Goal: Task Accomplishment & Management: Manage account settings

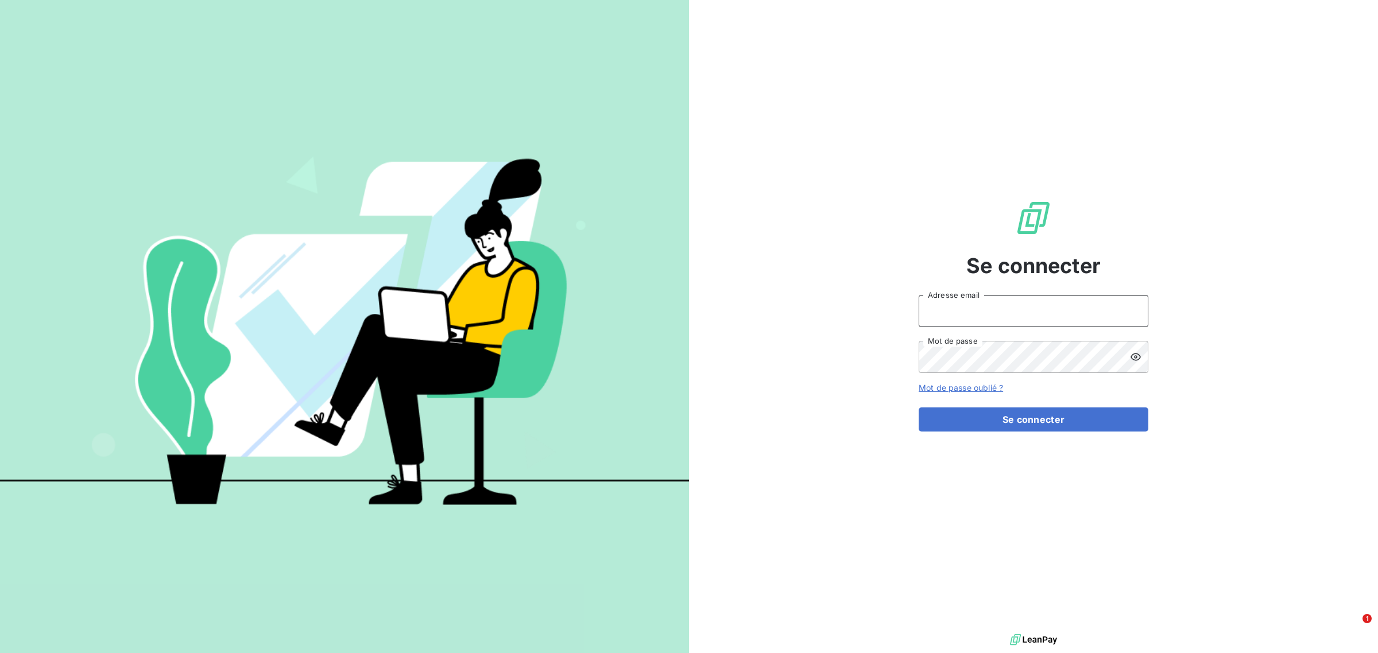
type input "[EMAIL_ADDRESS][DOMAIN_NAME]"
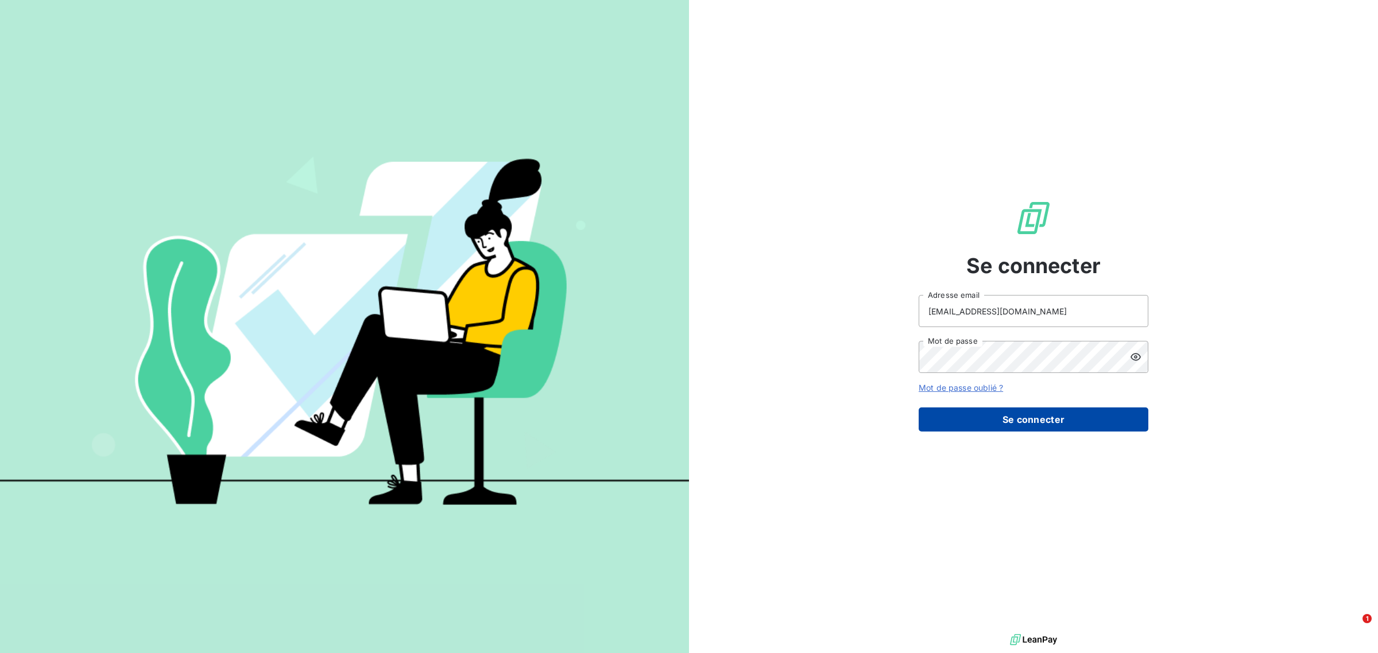
click at [1060, 416] on button "Se connecter" at bounding box center [1033, 420] width 230 height 24
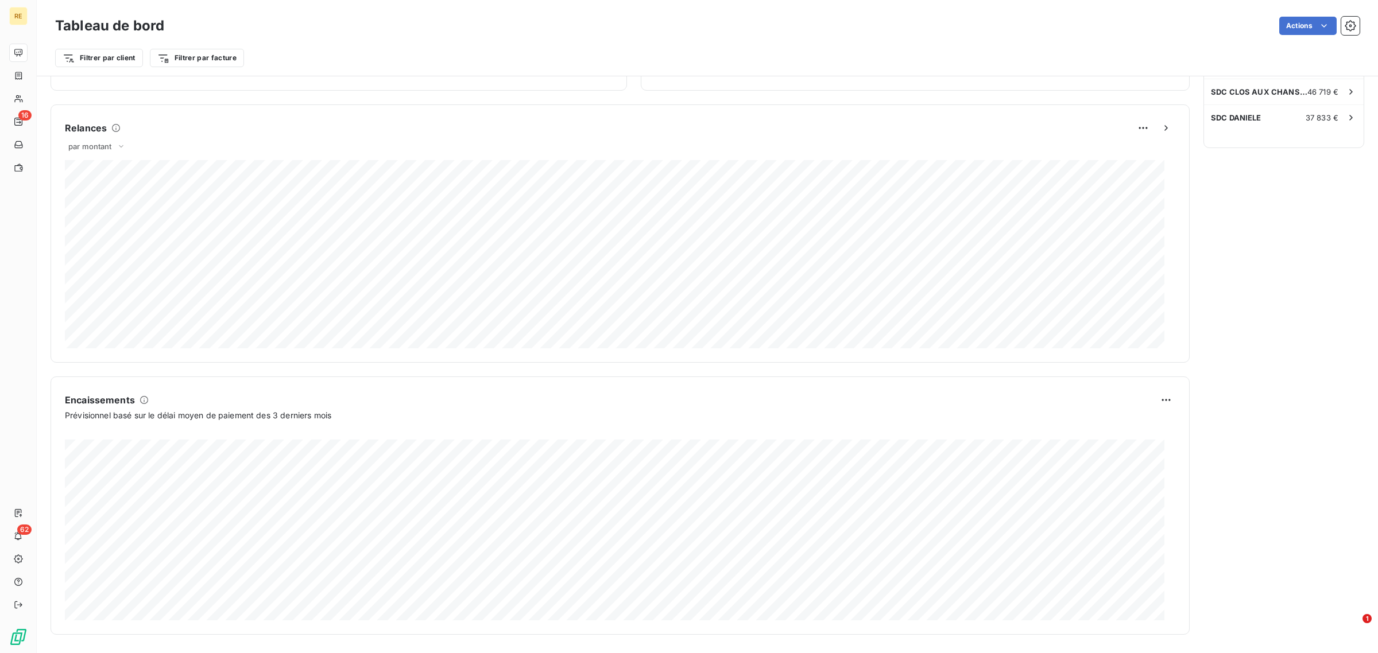
scroll to position [322, 0]
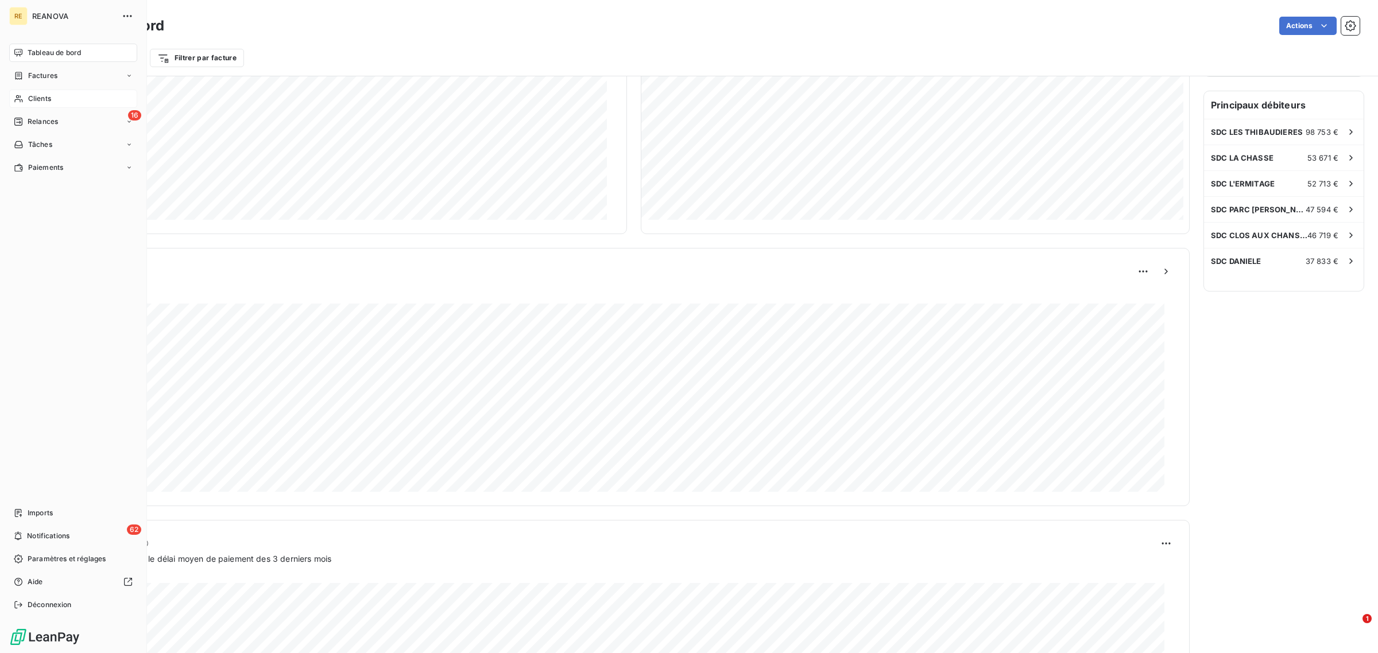
click at [29, 95] on span "Clients" at bounding box center [39, 99] width 23 height 10
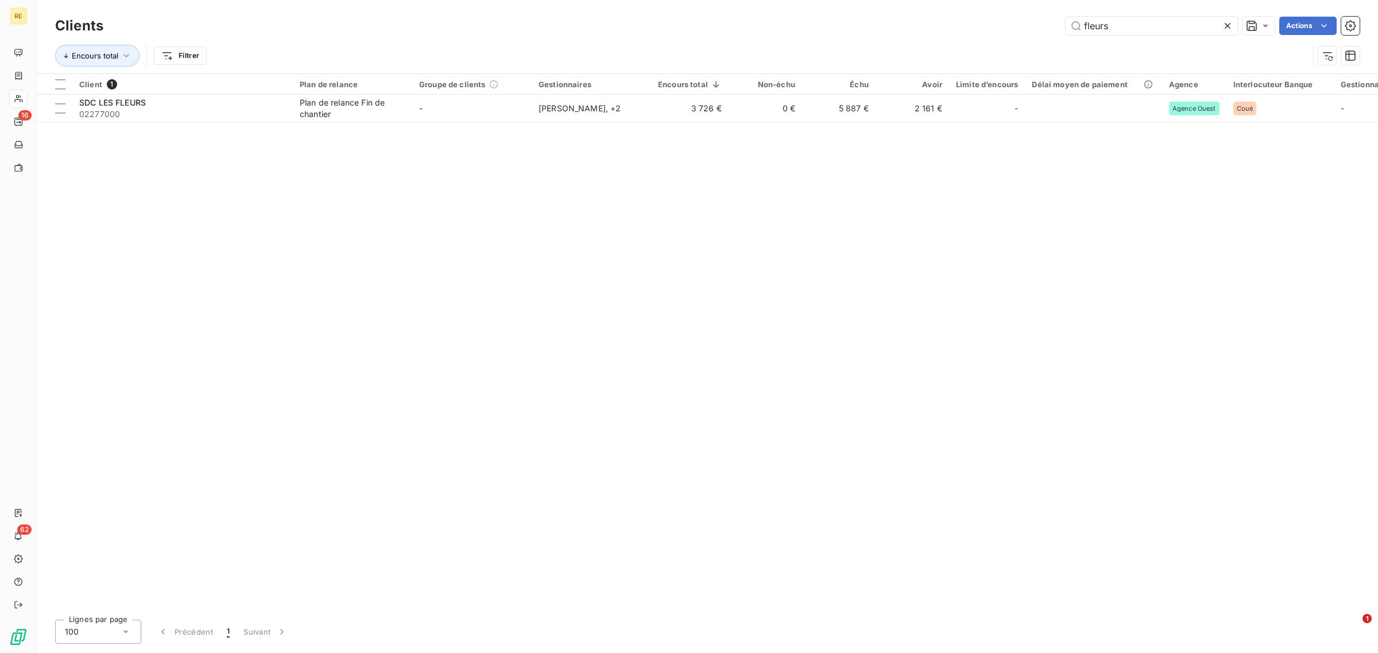
drag, startPoint x: 1140, startPoint y: 26, endPoint x: 1034, endPoint y: 15, distance: 106.8
click at [1034, 15] on div "Clients fleurs Actions" at bounding box center [707, 26] width 1304 height 24
click at [1226, 25] on icon at bounding box center [1227, 26] width 6 height 6
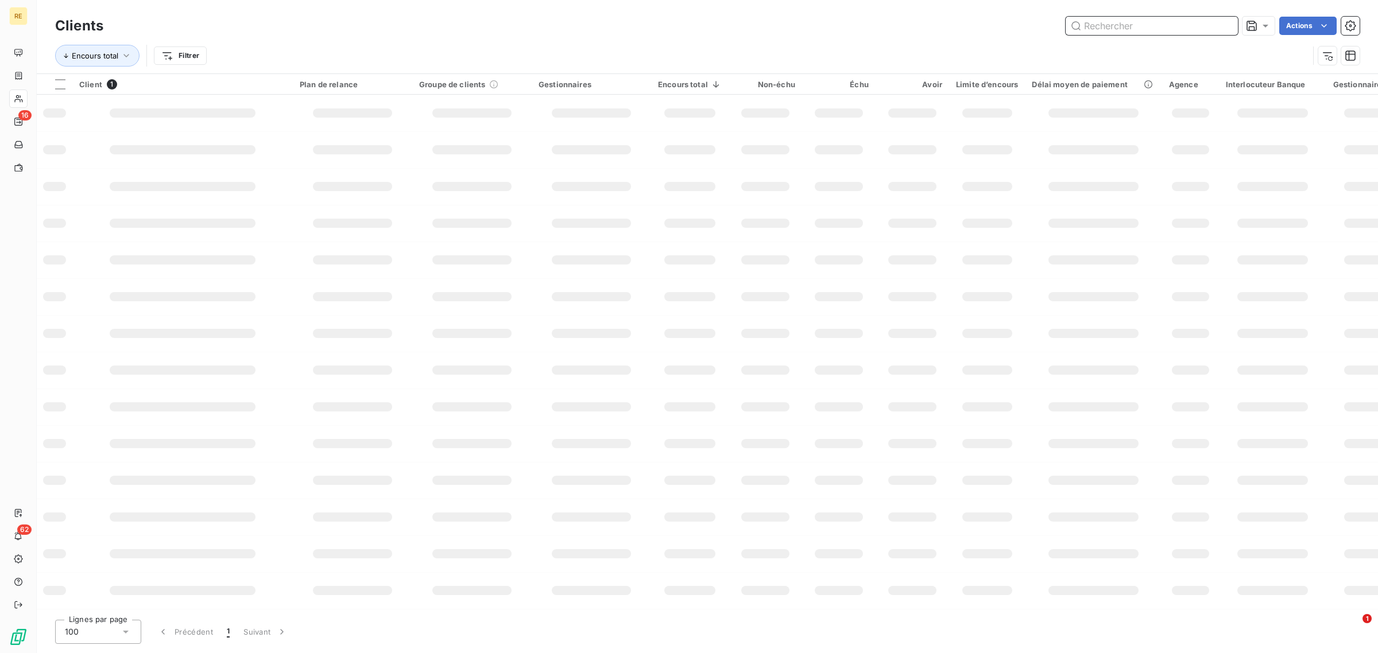
click at [1151, 21] on input "text" at bounding box center [1151, 26] width 172 height 18
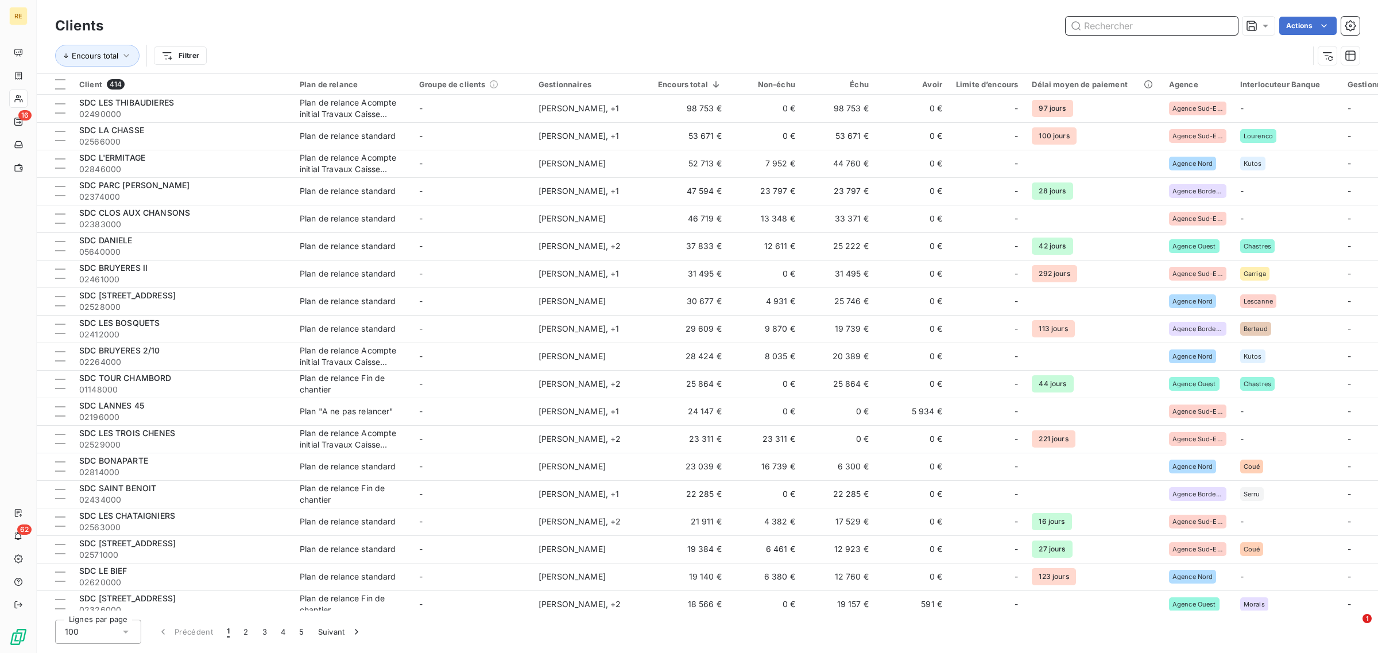
paste input "LE PARC DE MUN"
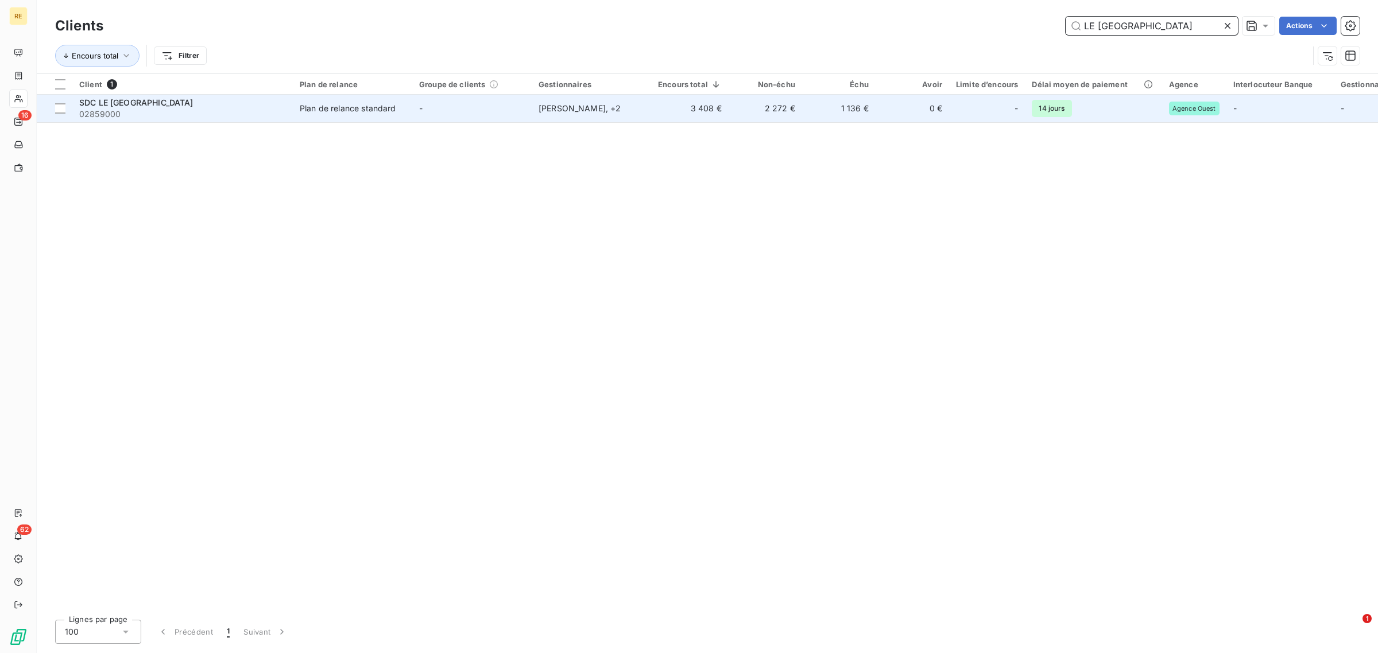
type input "LE PARC DE MUN"
click at [641, 115] on td "Benjamin De Biasio , + 2" at bounding box center [591, 109] width 119 height 28
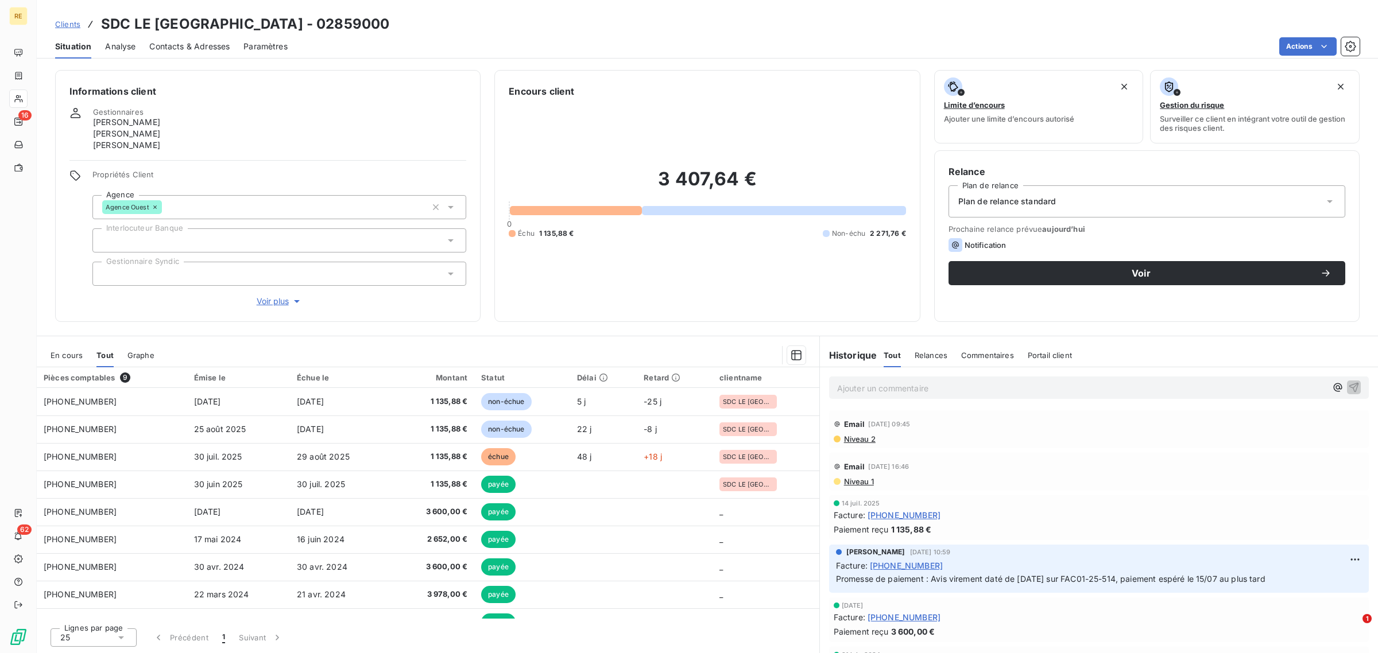
click at [71, 355] on span "En cours" at bounding box center [67, 355] width 32 height 9
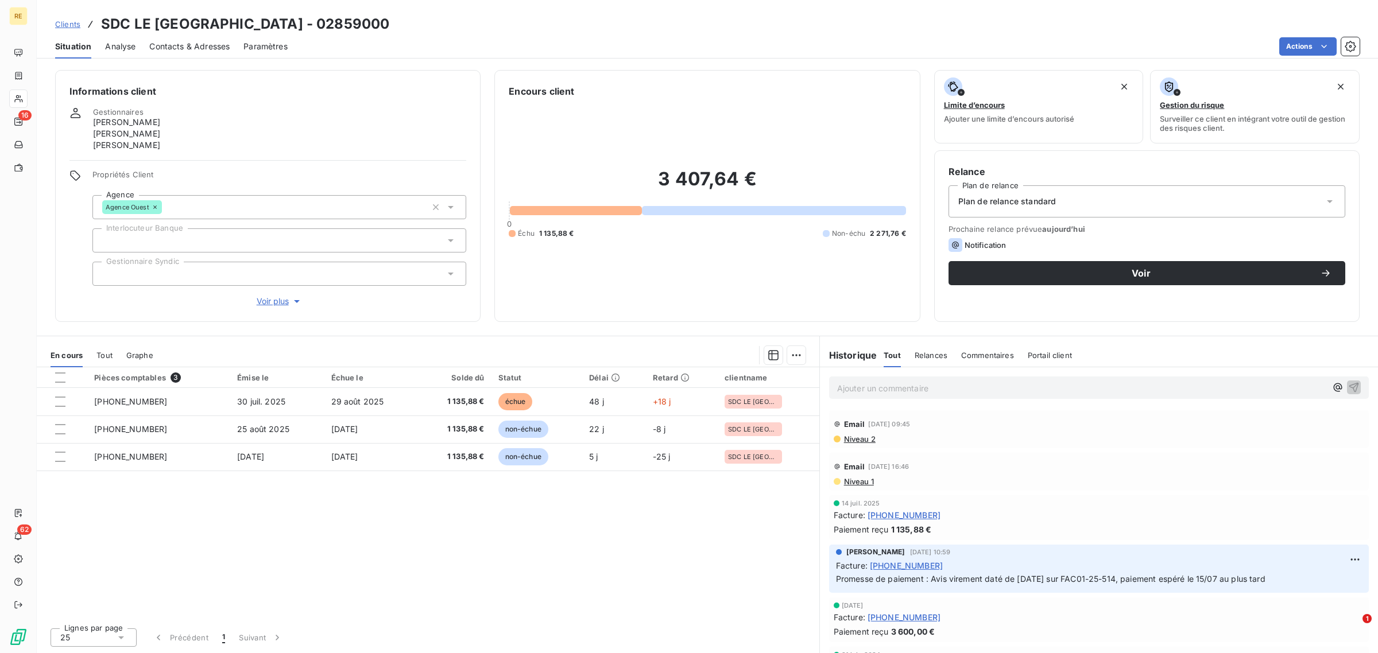
click at [982, 388] on p "Ajouter un commentaire ﻿" at bounding box center [1081, 388] width 489 height 14
click at [1266, 387] on span "Avis de virement en date de 16/09 pour la totalité des factures émises depuis j…" at bounding box center [1053, 387] width 433 height 10
click at [1270, 390] on span "Avis de virement en date de 16/09 pour la totalité des factures émises depuis j…" at bounding box center [1053, 387] width 433 height 10
click at [1269, 390] on span "Avis de virement en date de 16/09 pour la totalité des factures émises depuis j…" at bounding box center [1053, 387] width 433 height 10
click at [1304, 386] on p "Avis de virement en date de 16/09 pour la totalité des factures émises depuis j…" at bounding box center [1081, 387] width 489 height 13
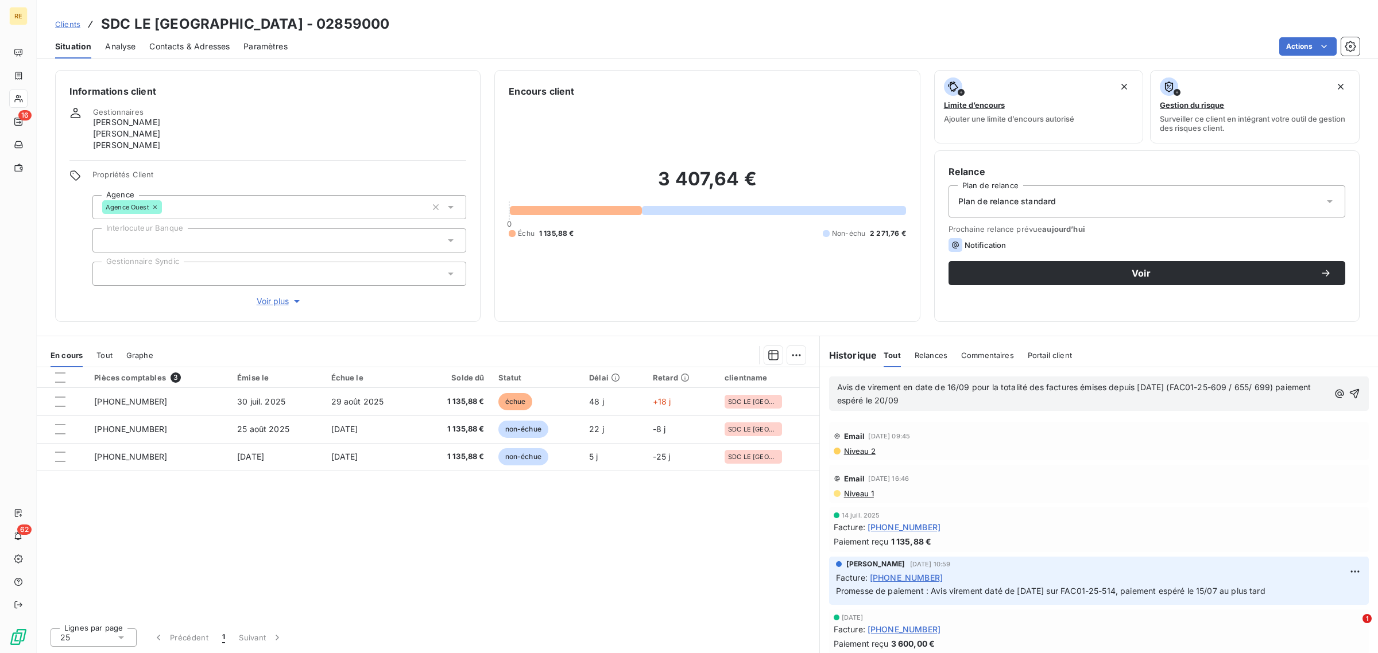
drag, startPoint x: 905, startPoint y: 403, endPoint x: 790, endPoint y: 373, distance: 119.2
click at [790, 373] on div "En cours Tout Graphe Pièces comptables 3 Émise le Échue le Solde dû Statut Déla…" at bounding box center [707, 494] width 1341 height 317
copy span "Avis de virement en date de 16/09 pour la totalité des factures émises depuis j…"
click at [1348, 396] on icon "button" at bounding box center [1353, 393] width 11 height 11
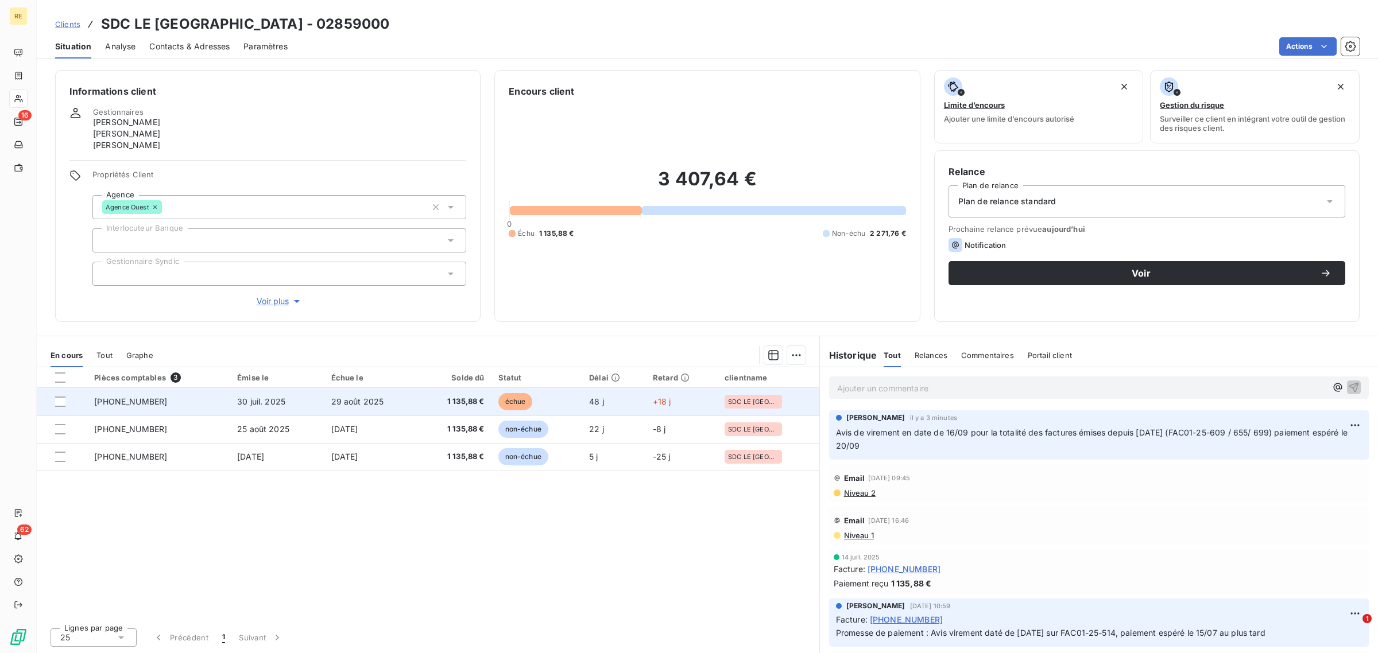
click at [432, 401] on span "1 135,88 €" at bounding box center [455, 401] width 59 height 11
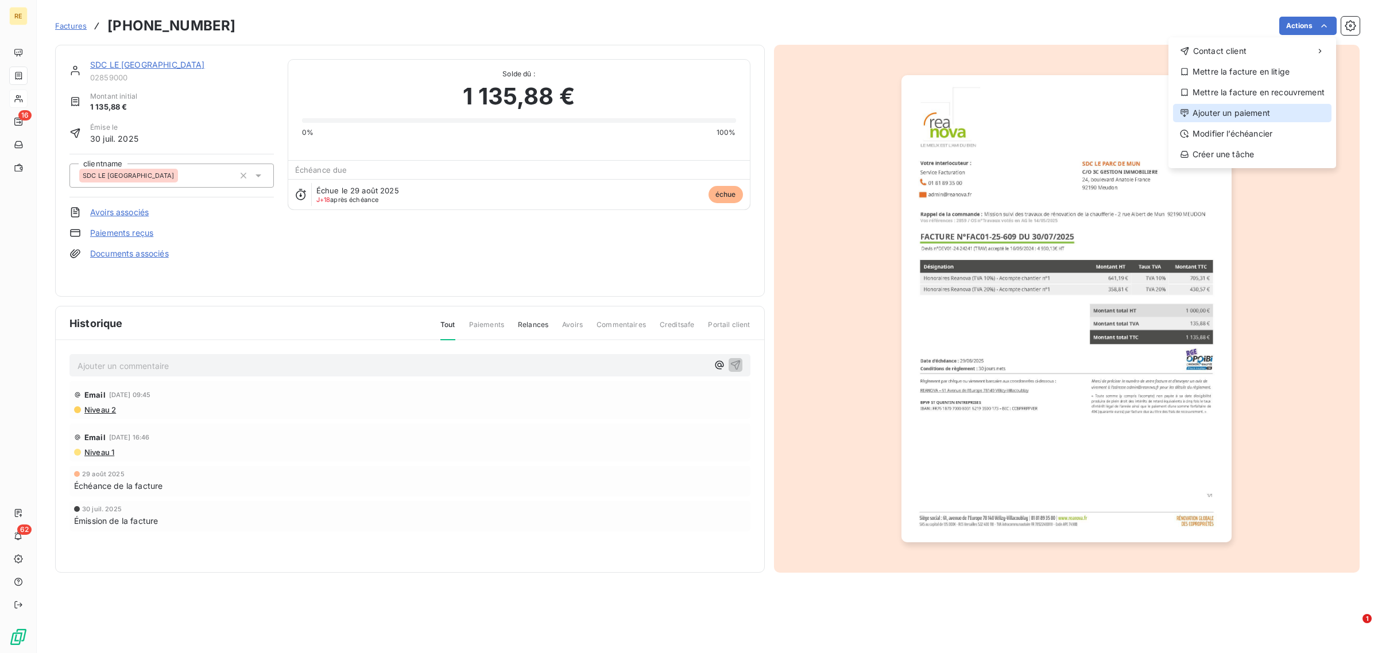
click at [1232, 114] on div "Ajouter un paiement" at bounding box center [1252, 113] width 158 height 18
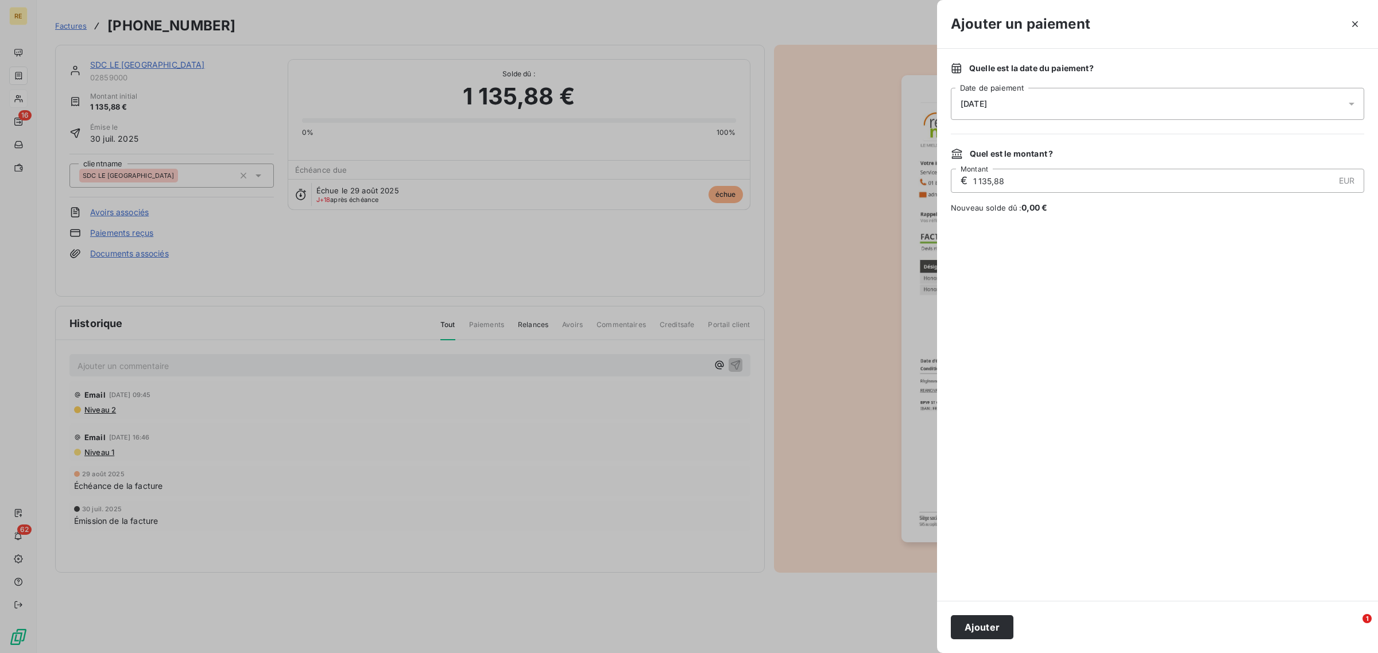
click at [1065, 110] on div "16/09/2025" at bounding box center [1157, 104] width 413 height 32
click at [1060, 113] on div "16/09/2025" at bounding box center [1157, 104] width 413 height 32
click at [1083, 247] on button "19" at bounding box center [1075, 245] width 23 height 23
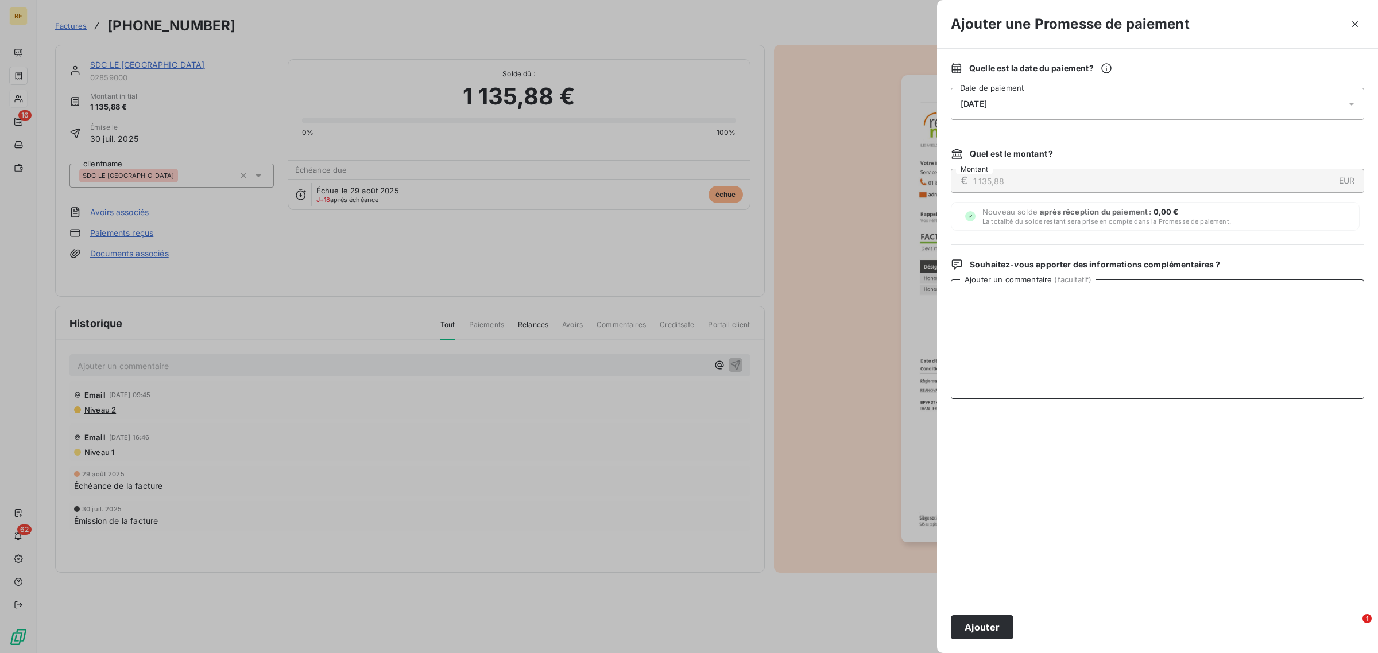
click at [1263, 368] on textarea "Ajouter un commentaire ( facultatif )" at bounding box center [1157, 339] width 413 height 119
paste textarea "Avis de virement en date de 16/09 pour la totalité des factures émises depuis j…"
click at [1107, 308] on textarea "Avis de virement en date de 16/09 pour la totalité des factures émises depuis j…" at bounding box center [1157, 339] width 413 height 119
drag, startPoint x: 1163, startPoint y: 314, endPoint x: 757, endPoint y: 207, distance: 420.2
click at [757, 653] on div "Ajouter une Promesse de paiement Quelle est la date du paiement ? 19/09/2025 Da…" at bounding box center [689, 653] width 1378 height 0
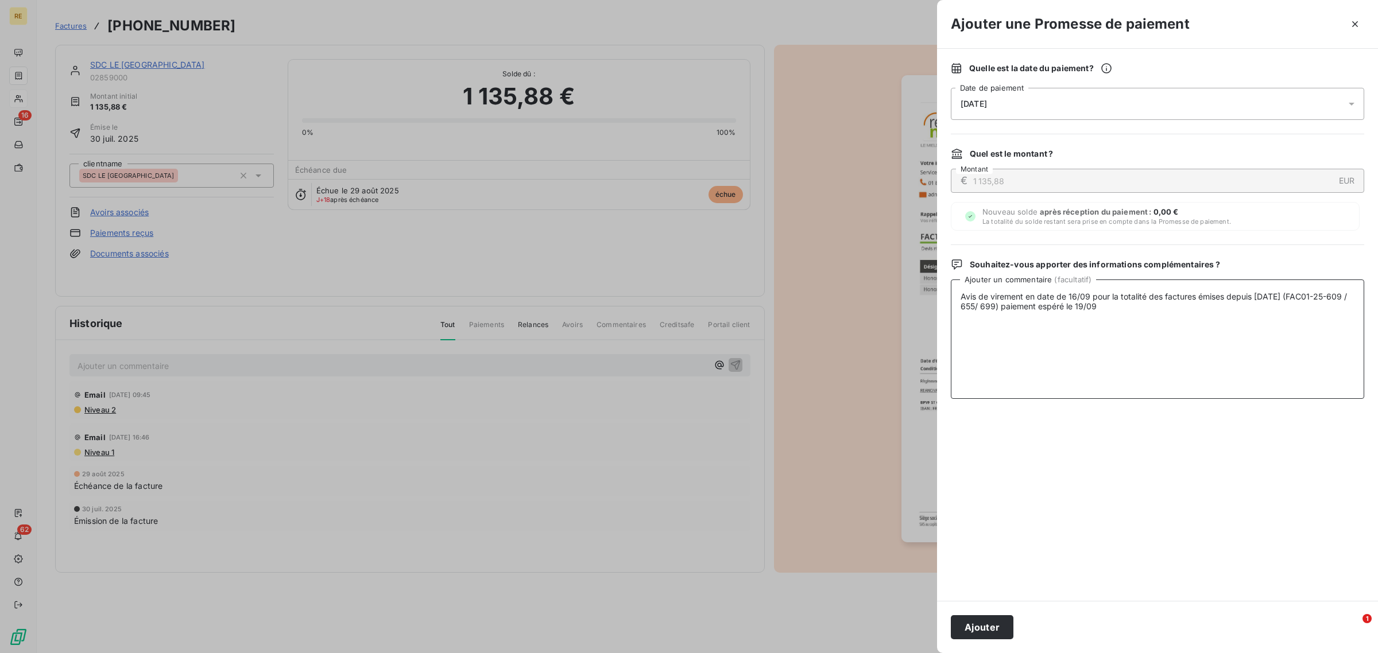
paste textarea "20"
click at [1106, 305] on textarea "Avis de virement en date de 16/09 pour la totalité des factures émises depuis j…" at bounding box center [1157, 339] width 413 height 119
drag, startPoint x: 1189, startPoint y: 324, endPoint x: 865, endPoint y: 242, distance: 334.1
click at [842, 653] on div "Ajouter une Promesse de paiement Quelle est la date du paiement ? 19/09/2025 Da…" at bounding box center [689, 653] width 1378 height 0
type textarea "Avis de virement en date de 16/09 pour la totalité des factures émises depuis j…"
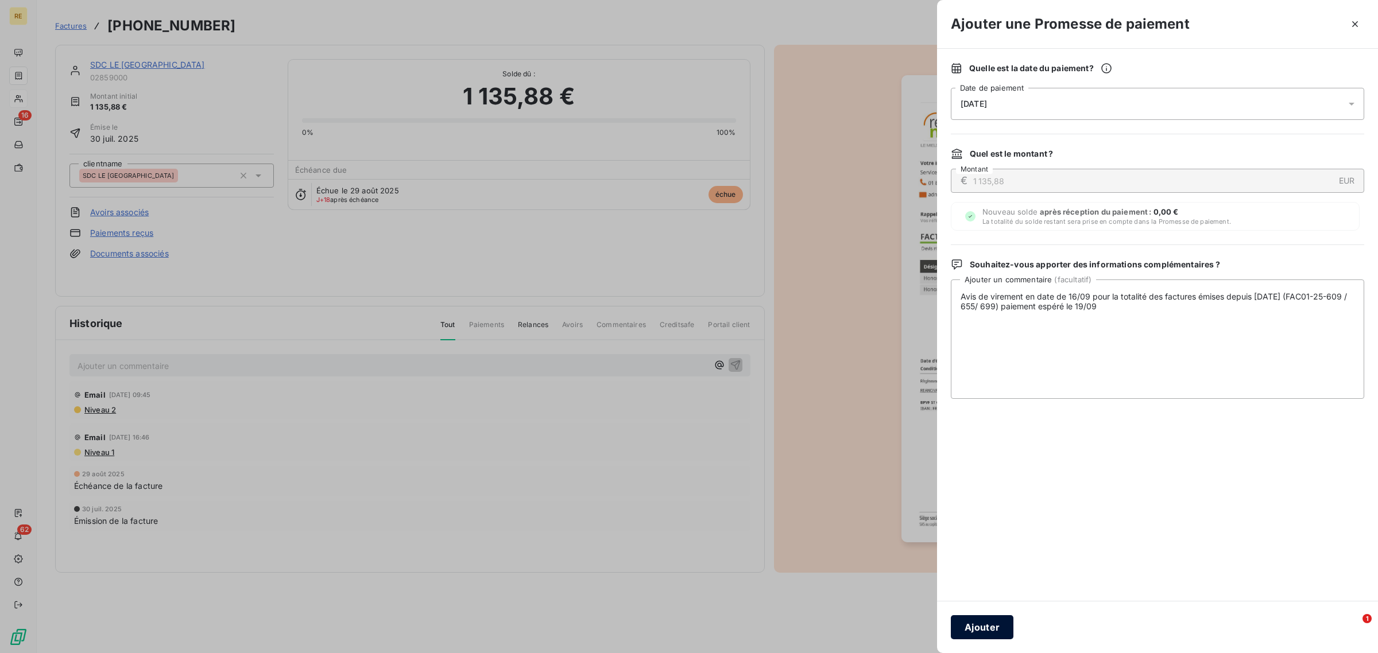
click at [965, 621] on button "Ajouter" at bounding box center [982, 627] width 63 height 24
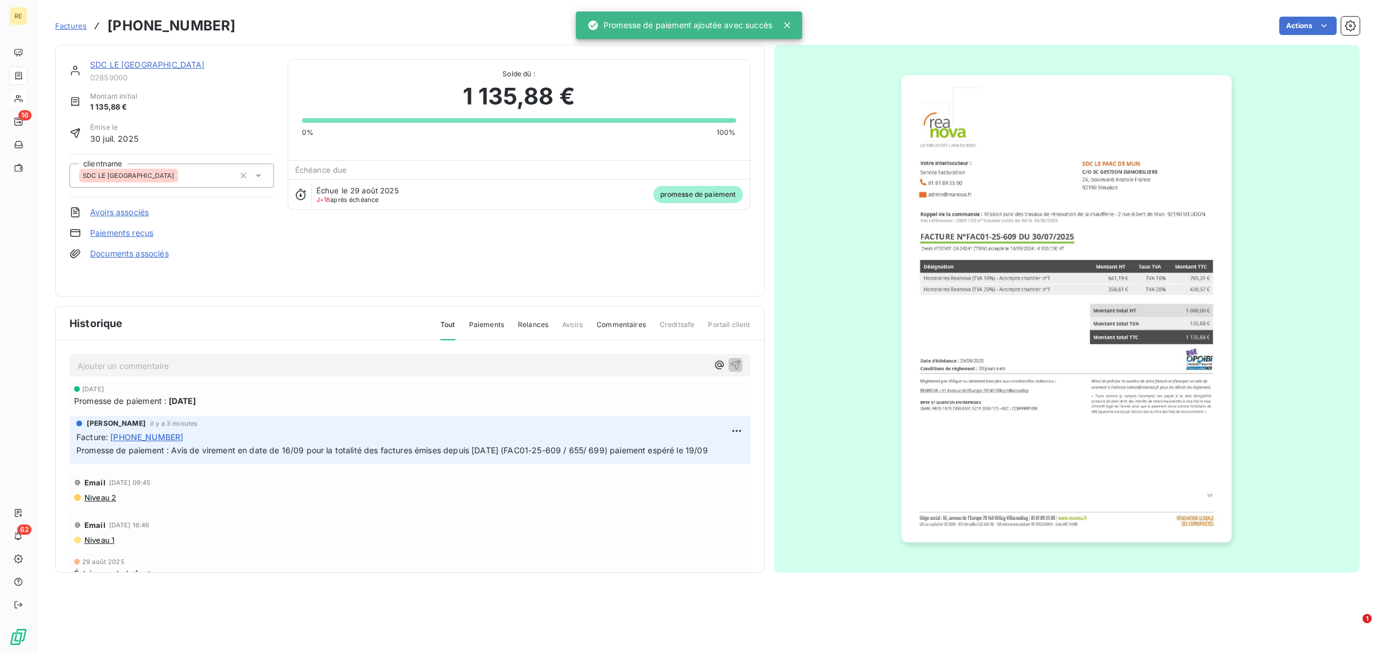
click at [113, 63] on link "SDC LE [GEOGRAPHIC_DATA]" at bounding box center [147, 65] width 115 height 10
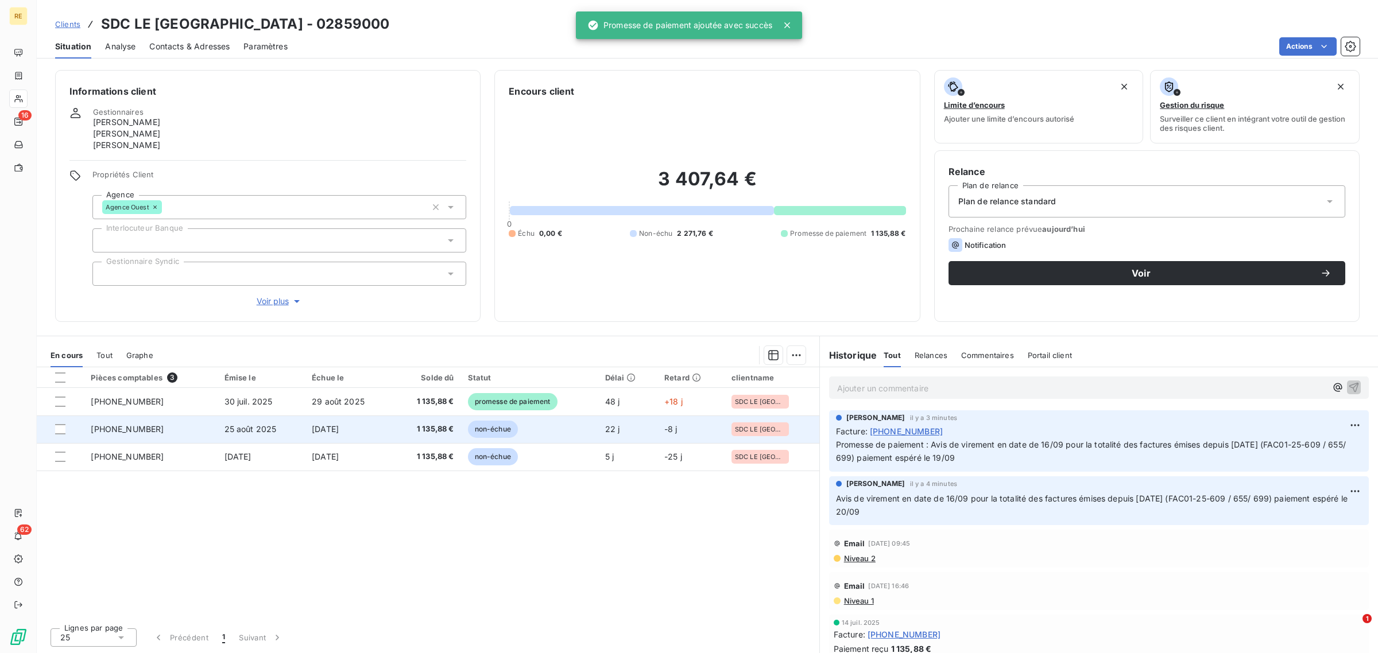
click at [476, 425] on span "non-échue" at bounding box center [493, 429] width 50 height 17
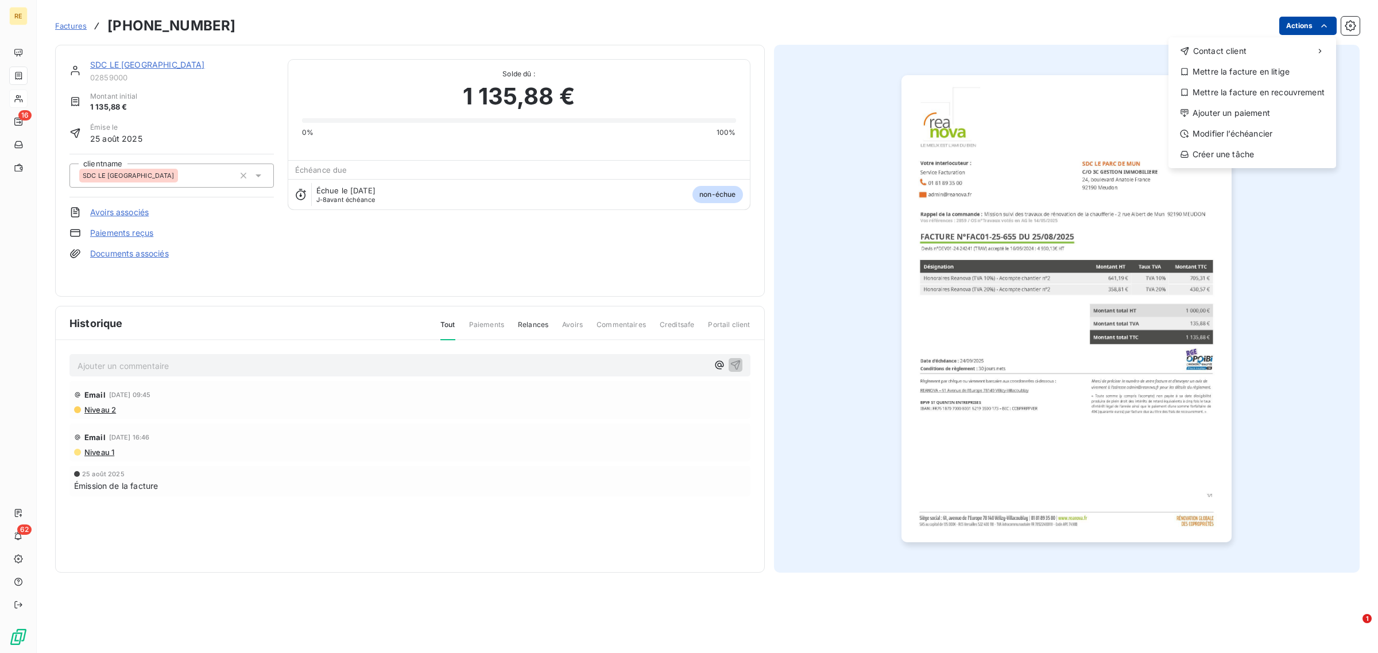
click at [1309, 24] on html "RE 16 62 Factures 01-25-655 Actions Contact client Mettre la facture en litige …" at bounding box center [689, 326] width 1378 height 653
click at [1238, 118] on div "Ajouter un paiement" at bounding box center [1252, 113] width 158 height 18
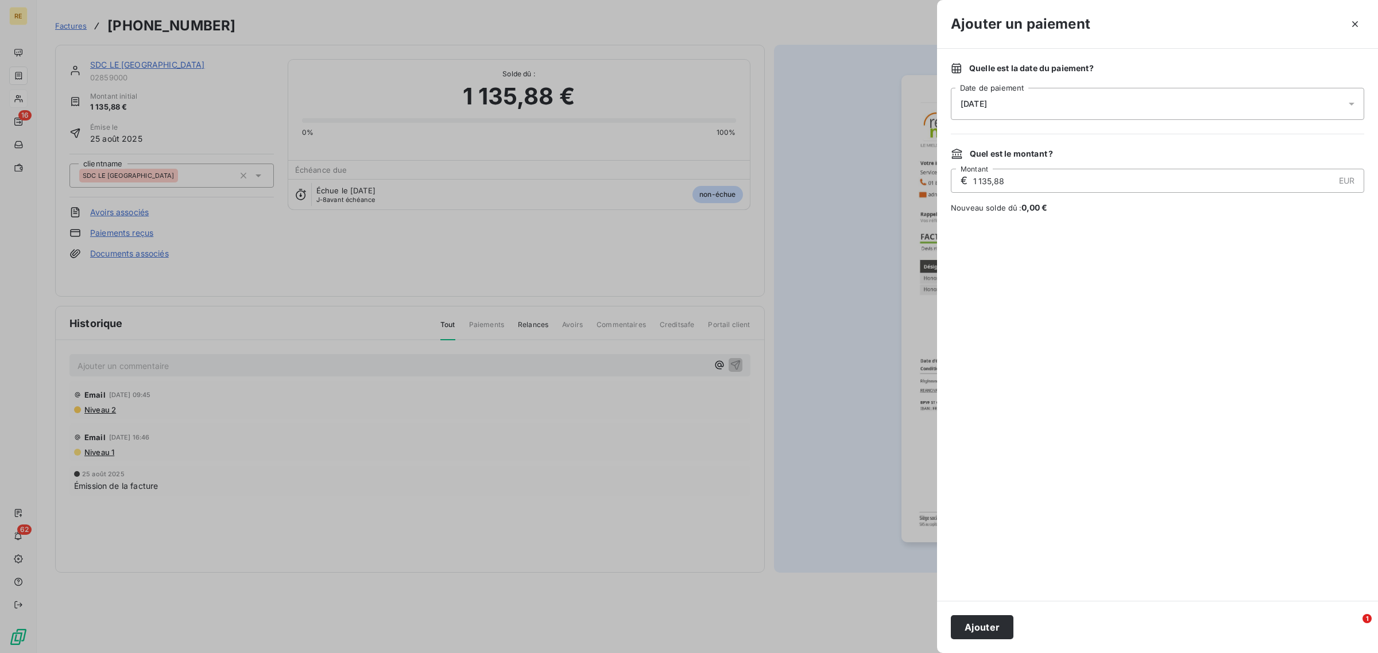
click at [1053, 110] on div "16/09/2025" at bounding box center [1157, 104] width 413 height 32
click at [1078, 245] on button "19" at bounding box center [1075, 245] width 23 height 23
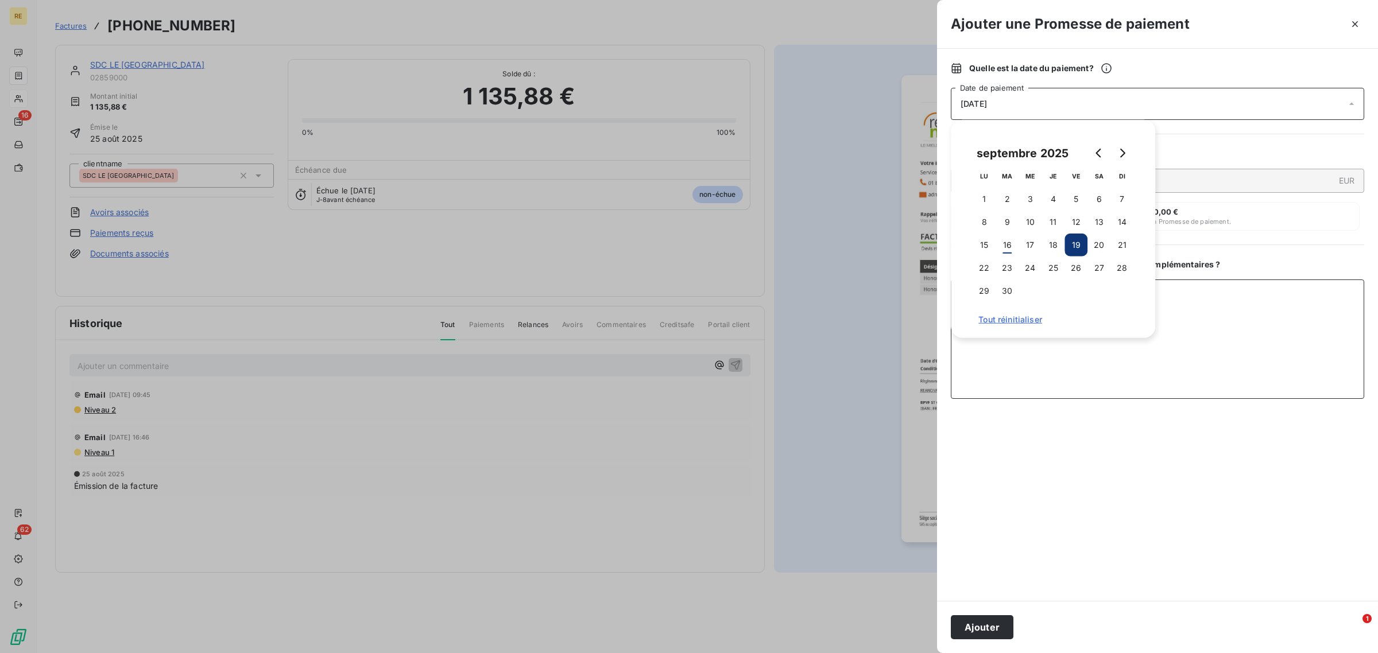
click at [1134, 371] on textarea "Ajouter un commentaire ( facultatif )" at bounding box center [1157, 339] width 413 height 119
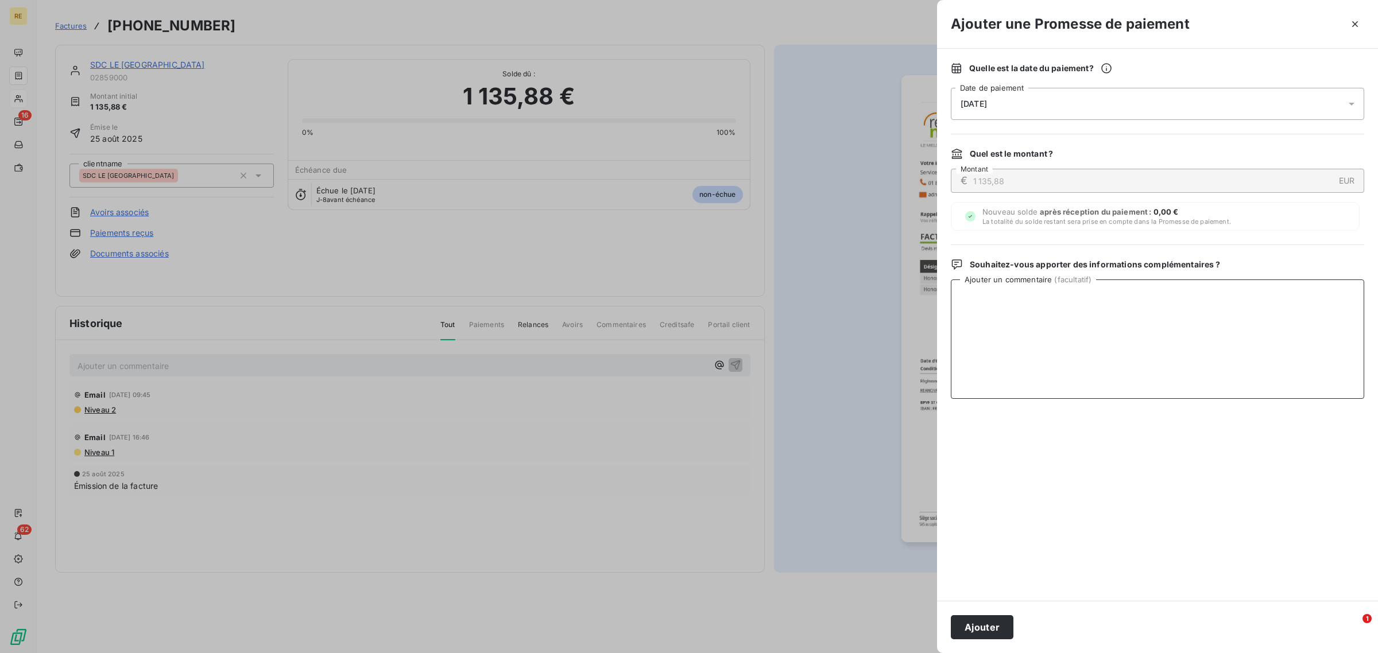
paste textarea "Avis de virement en date de 16/09 pour la totalité des factures émises depuis j…"
type textarea "Avis de virement en date de 16/09 pour la totalité des factures émises depuis j…"
click at [987, 629] on button "Ajouter" at bounding box center [982, 627] width 63 height 24
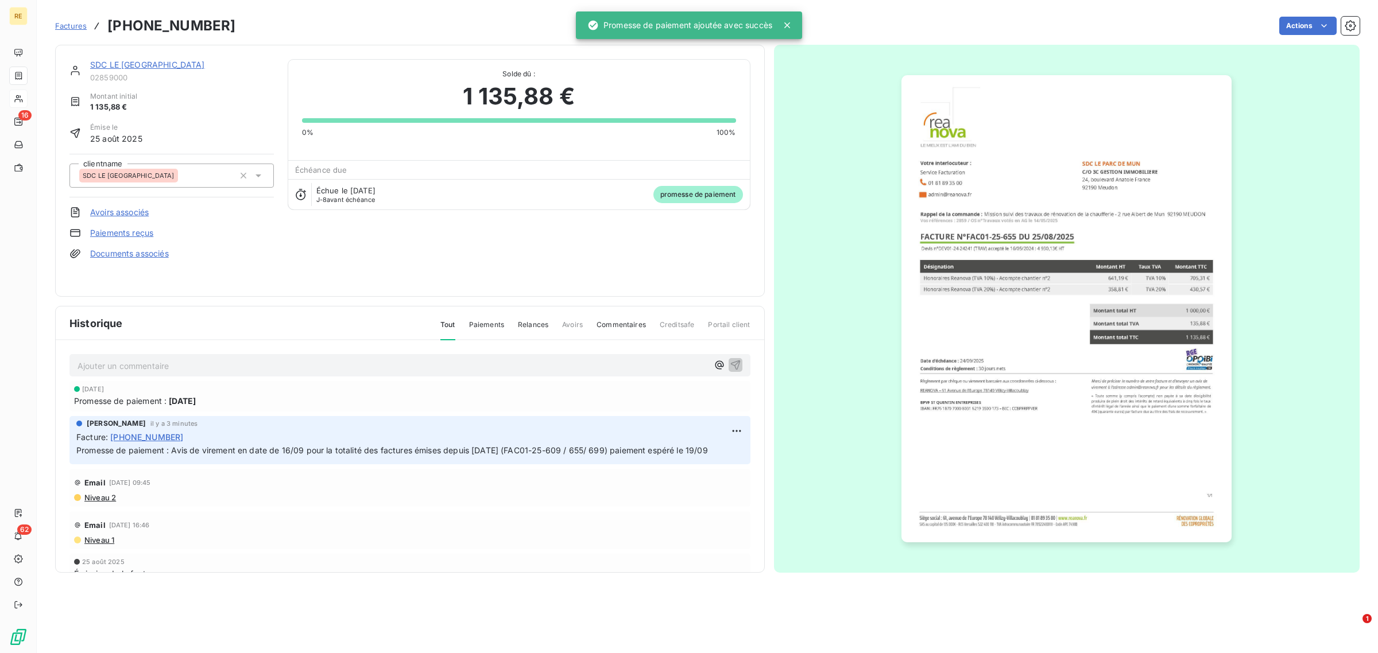
click at [160, 69] on link "SDC LE [GEOGRAPHIC_DATA]" at bounding box center [147, 65] width 115 height 10
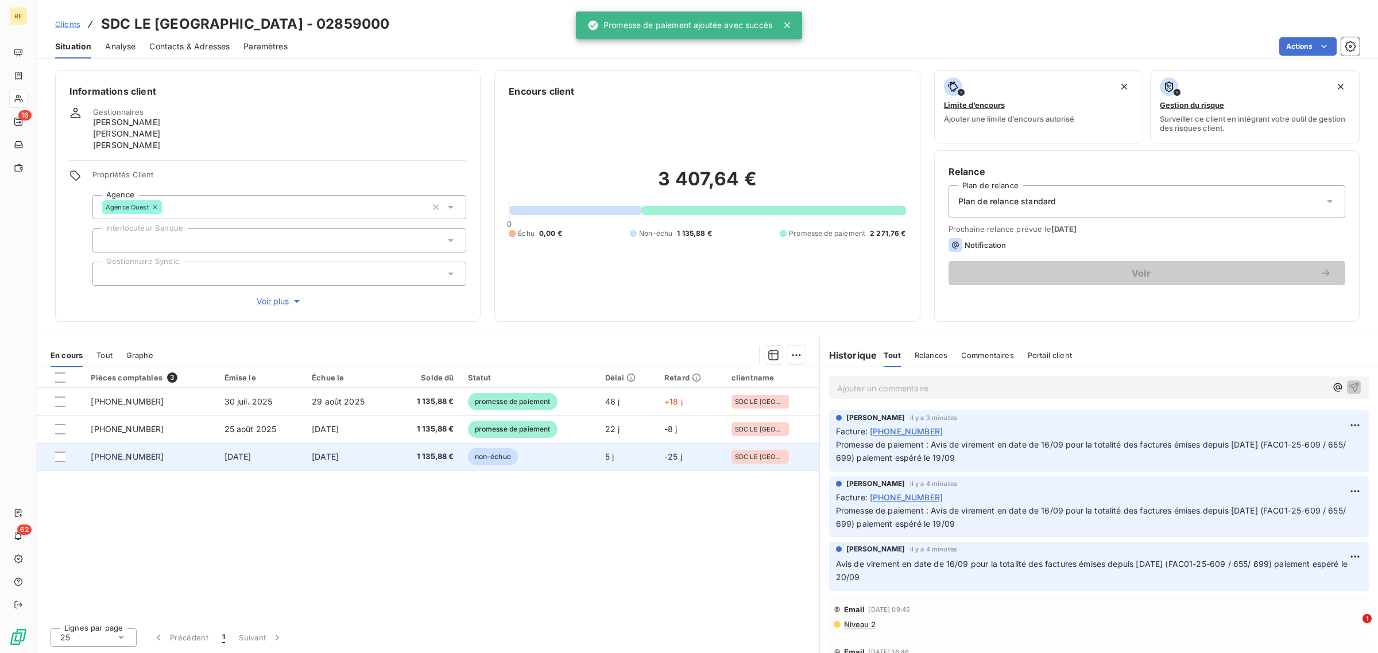
click at [514, 449] on span "non-échue" at bounding box center [493, 456] width 50 height 17
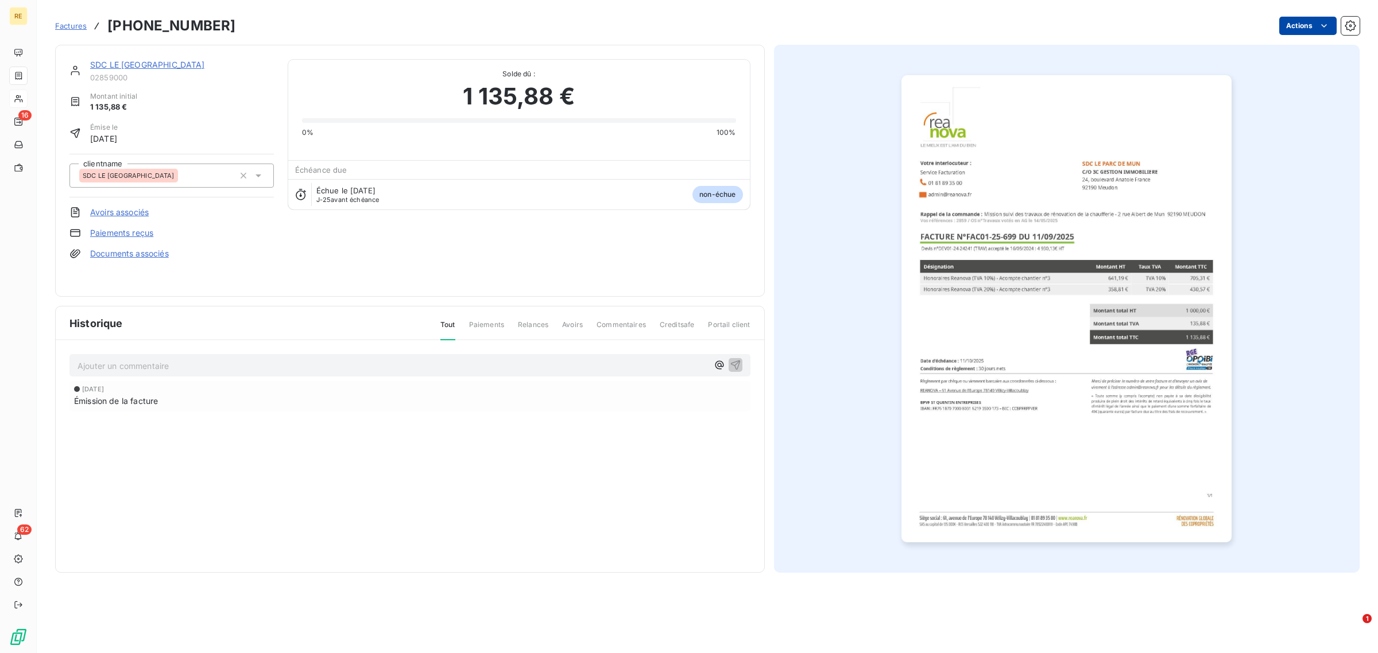
click at [1293, 16] on html "RE 16 62 Factures 01-25-699 Actions SDC LE PARC DE MUN 02859000 Montant initial…" at bounding box center [689, 326] width 1378 height 653
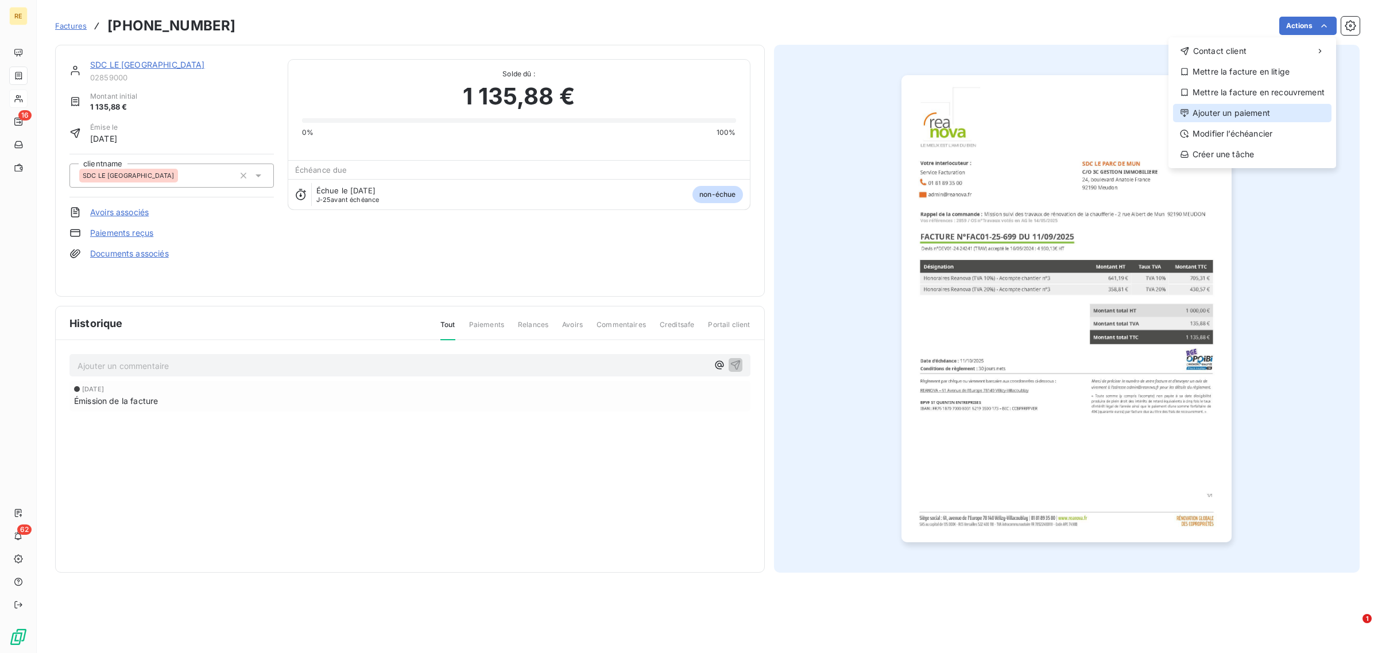
click at [1251, 110] on div "Ajouter un paiement" at bounding box center [1252, 113] width 158 height 18
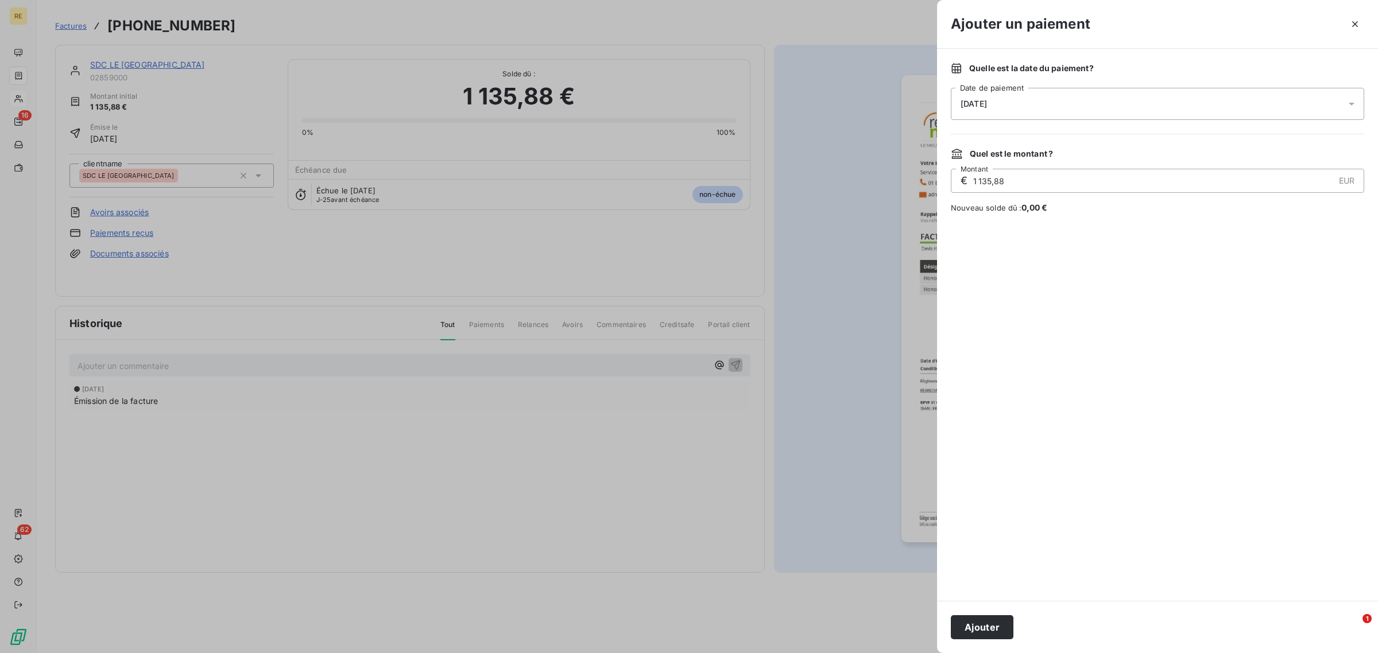
click at [1030, 100] on div "16/09/2025" at bounding box center [1157, 104] width 413 height 32
click at [1071, 244] on button "19" at bounding box center [1075, 245] width 23 height 23
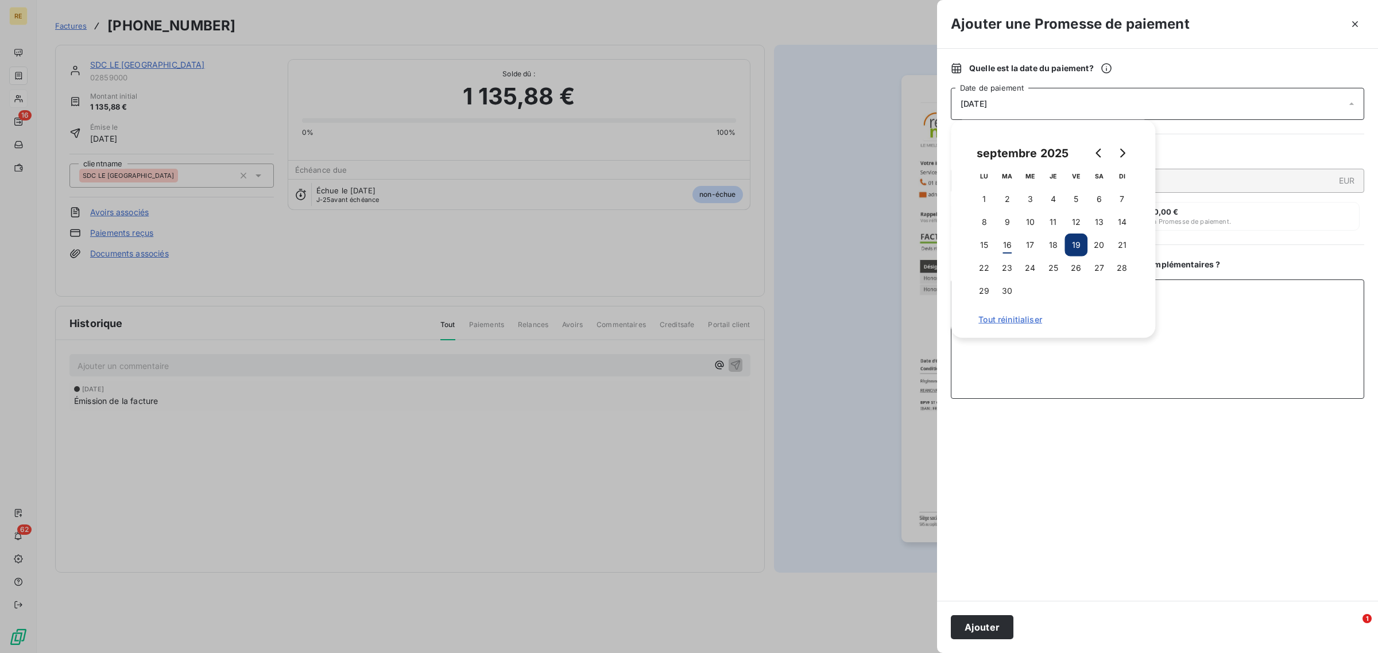
click at [1288, 331] on textarea "Ajouter un commentaire ( facultatif )" at bounding box center [1157, 339] width 413 height 119
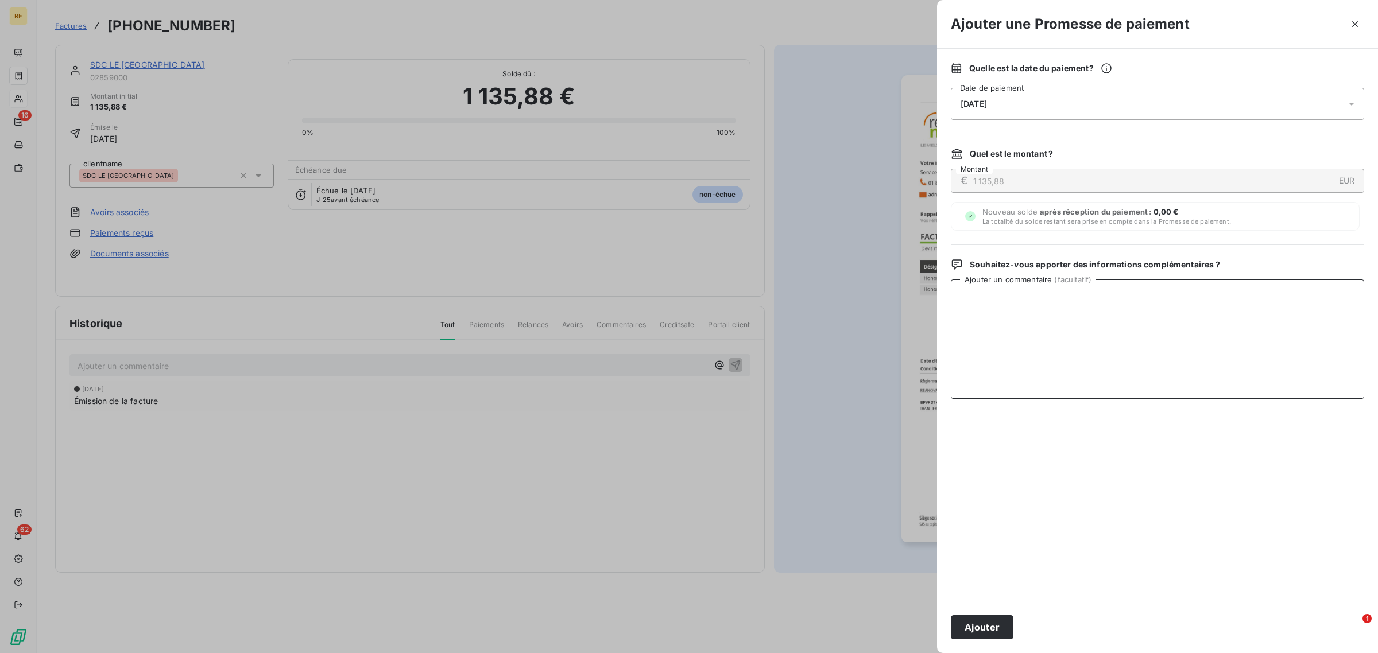
paste textarea "Avis de virement en date de 16/09 pour la totalité des factures émises depuis j…"
type textarea "Avis de virement en date de 16/09 pour la totalité des factures émises depuis j…"
click at [1000, 623] on button "Ajouter" at bounding box center [982, 627] width 63 height 24
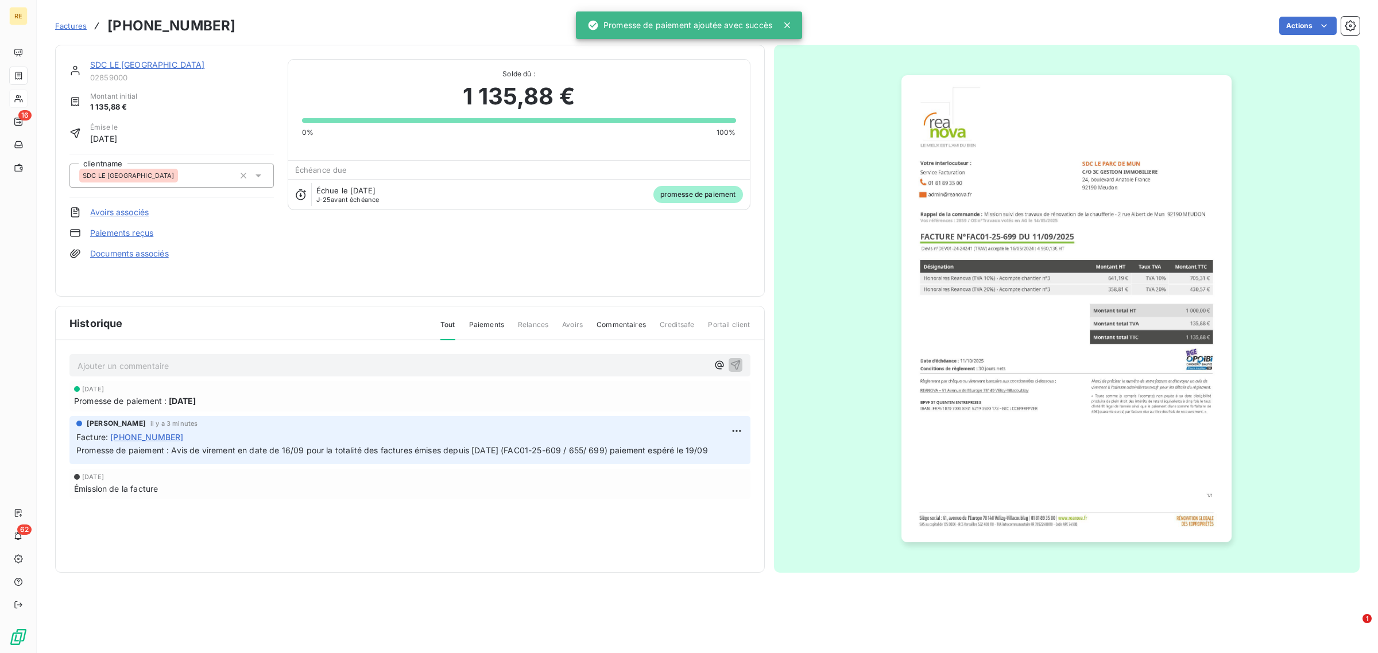
click at [130, 69] on link "SDC LE [GEOGRAPHIC_DATA]" at bounding box center [147, 65] width 115 height 10
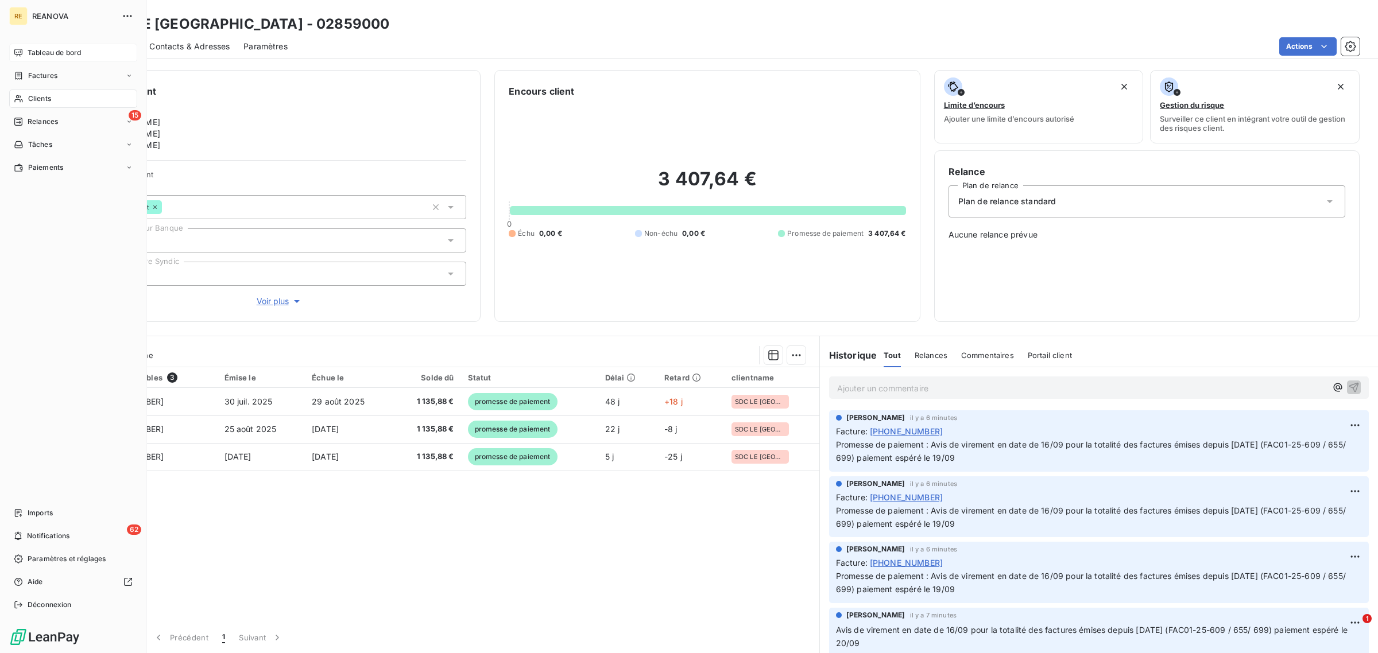
click at [42, 53] on span "Tableau de bord" at bounding box center [54, 53] width 53 height 10
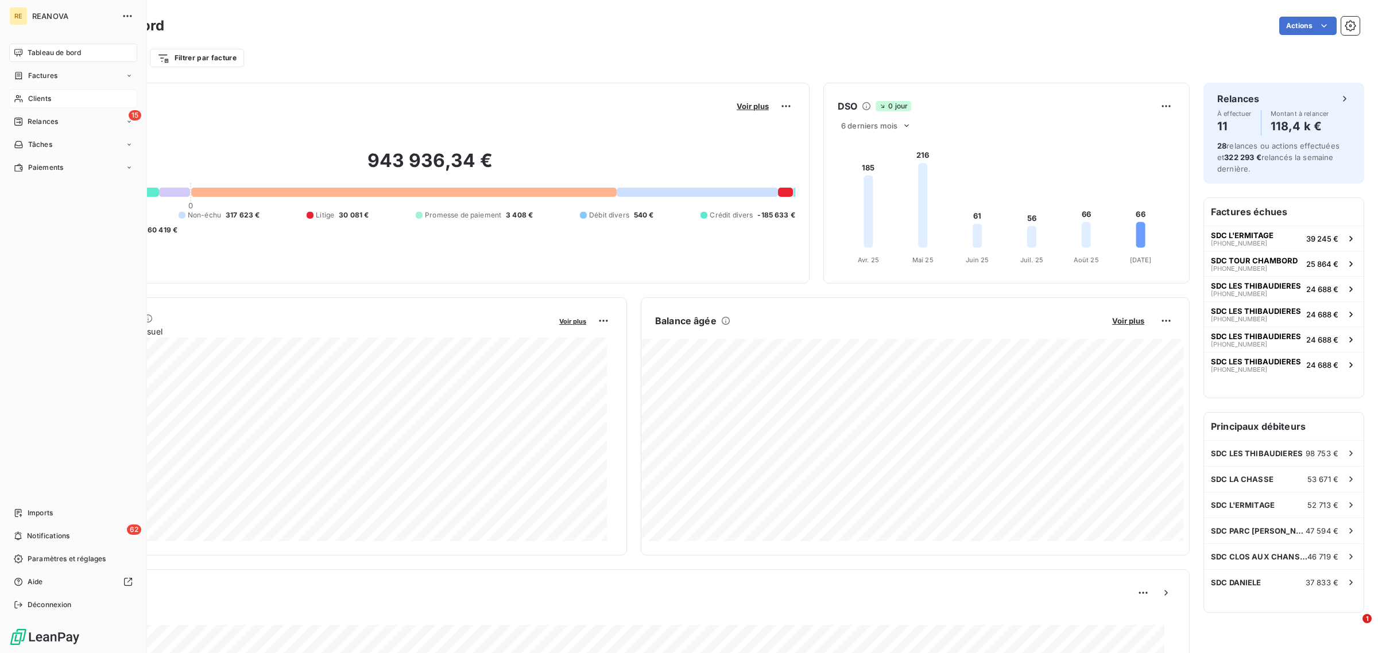
click at [44, 96] on span "Clients" at bounding box center [39, 99] width 23 height 10
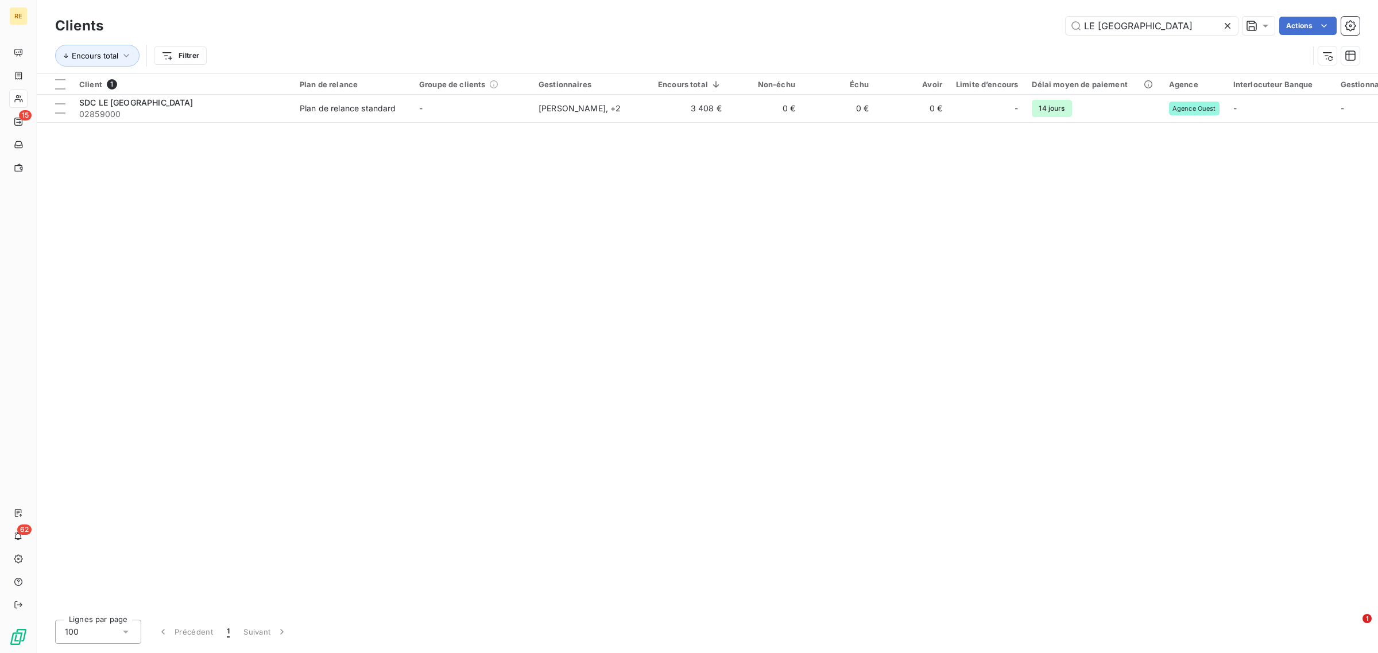
drag, startPoint x: 1158, startPoint y: 24, endPoint x: 920, endPoint y: 32, distance: 237.8
click at [922, 32] on div "LE PARC DE MUN Actions" at bounding box center [738, 26] width 1242 height 18
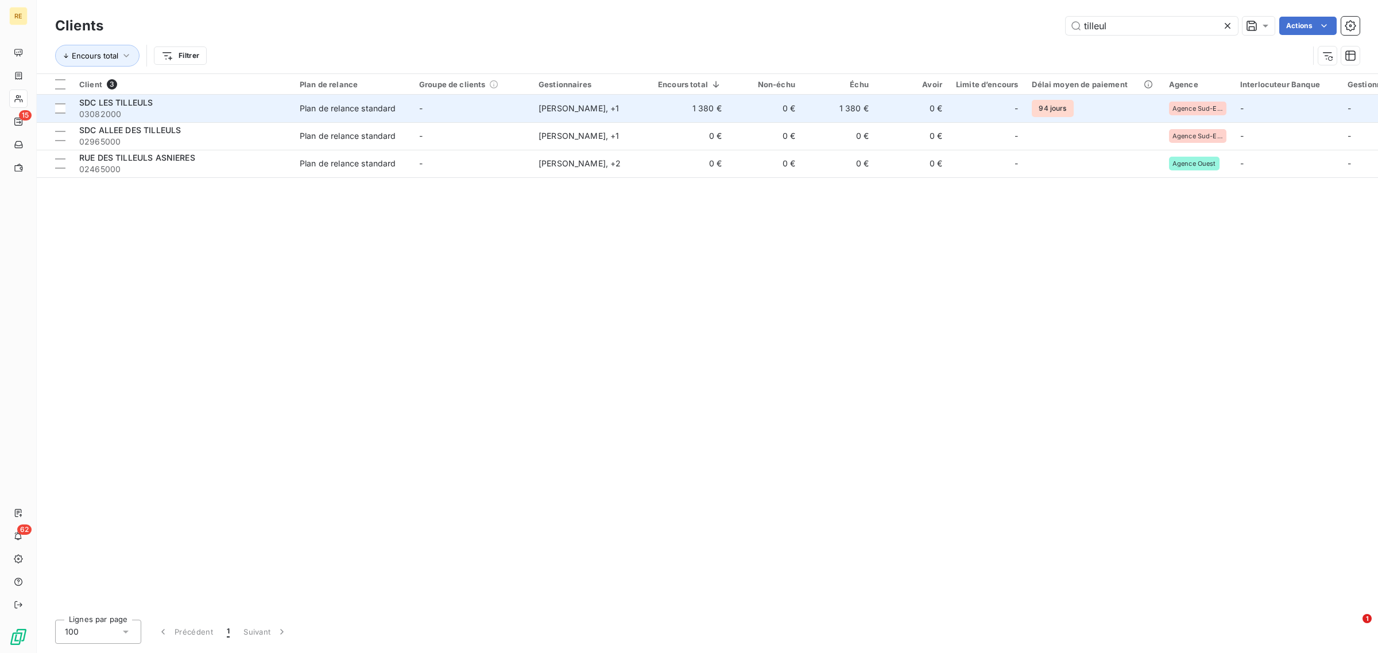
type input "tilleul"
click at [118, 105] on span "SDC LES TILLEULS" at bounding box center [115, 103] width 73 height 10
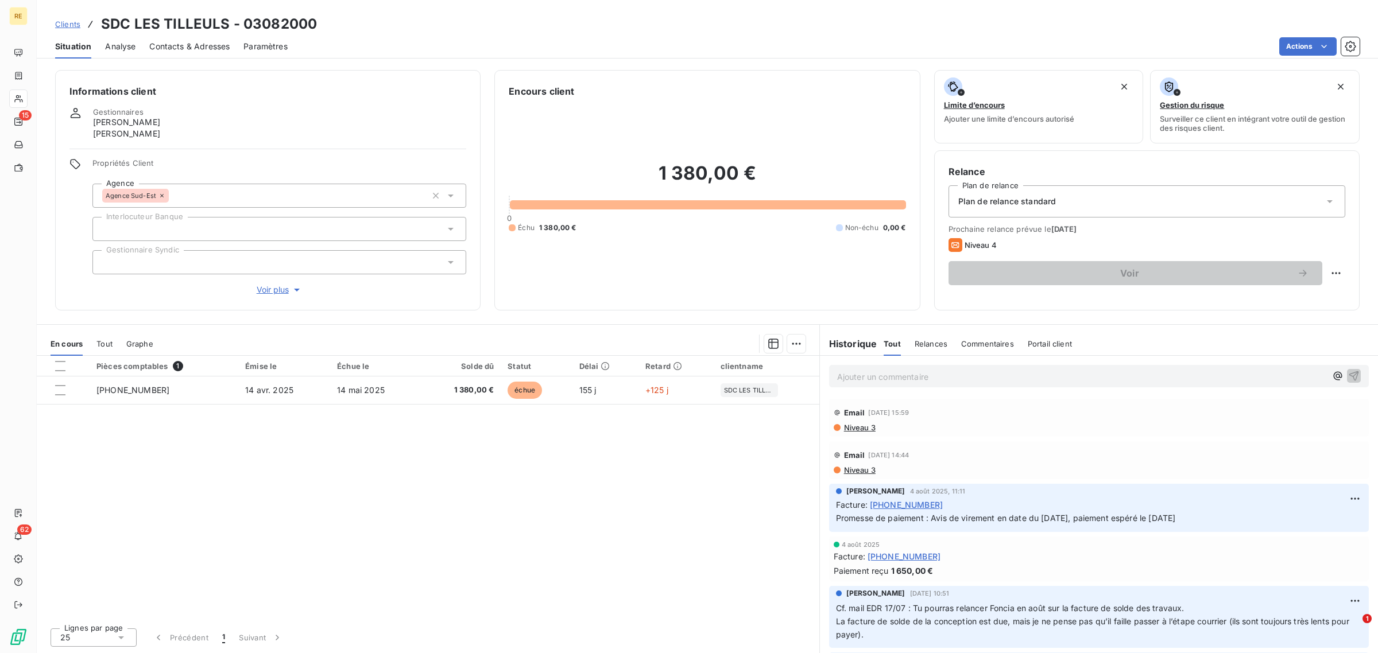
click at [879, 389] on div "Ajouter un commentaire ﻿" at bounding box center [1099, 376] width 558 height 41
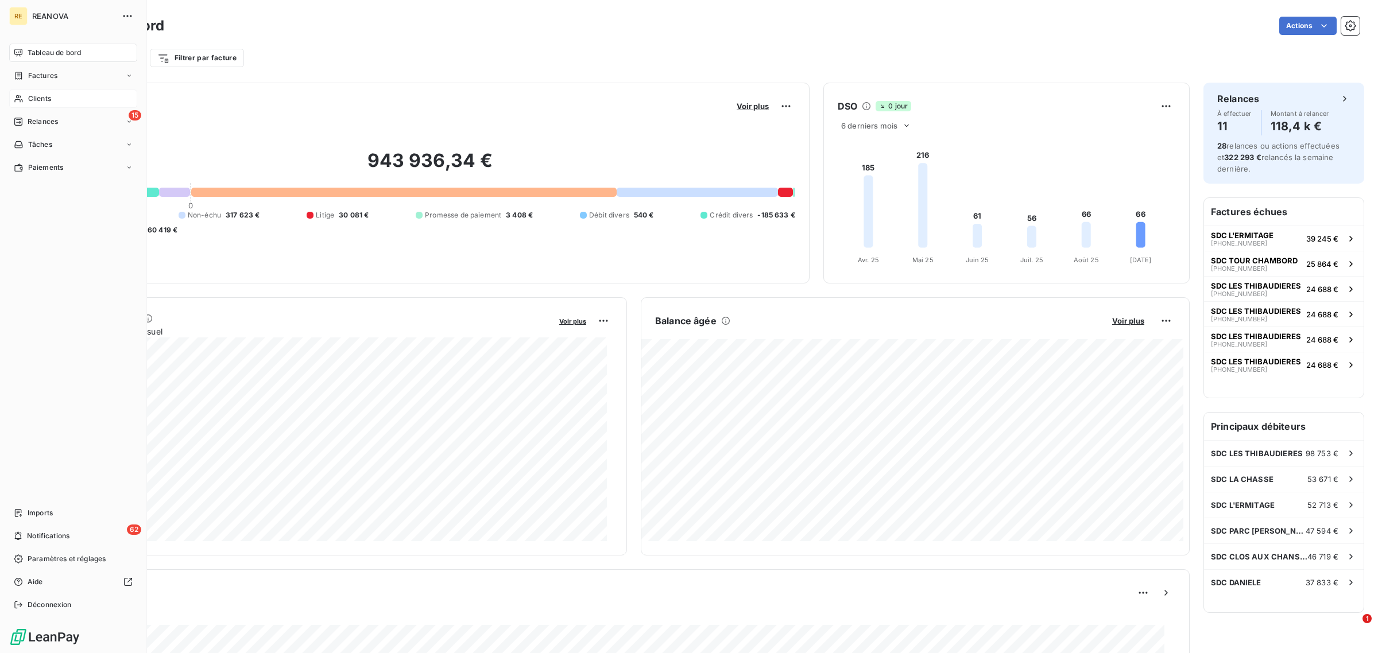
click at [47, 98] on span "Clients" at bounding box center [39, 99] width 23 height 10
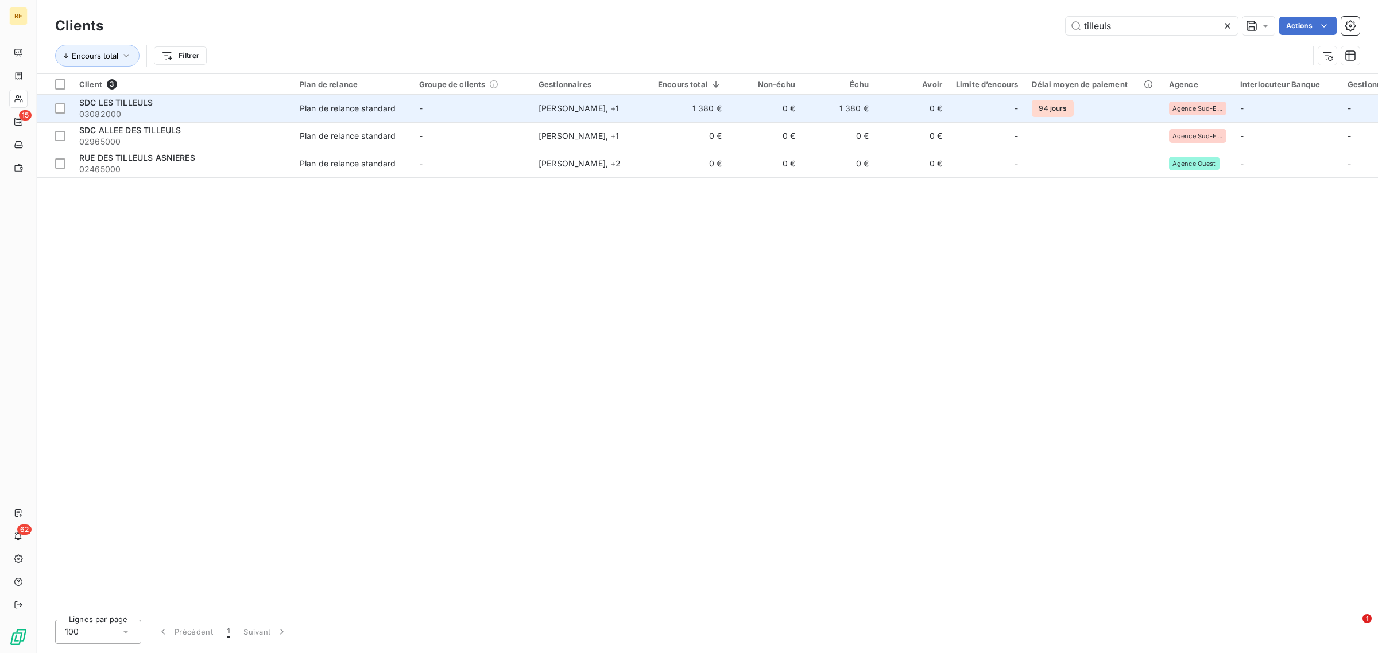
type input "tilleuls"
click at [138, 107] on span "SDC LES TILLEULS" at bounding box center [115, 103] width 73 height 10
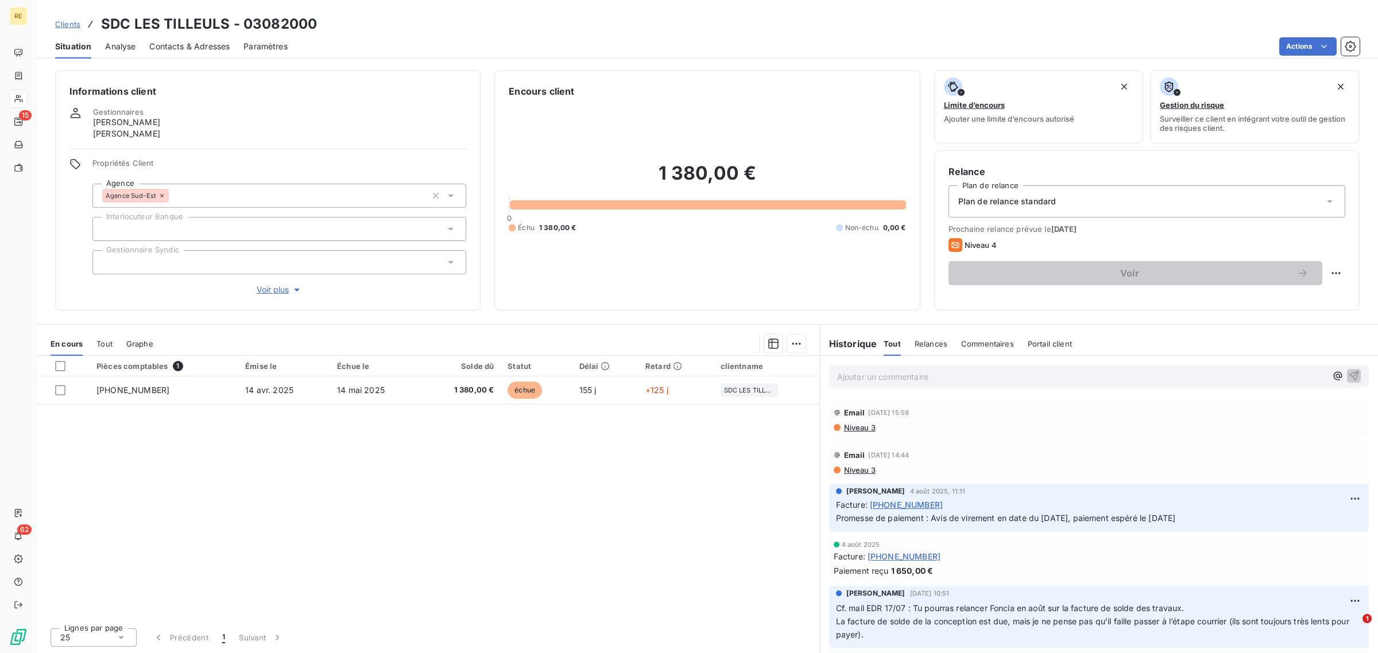
click at [862, 382] on p "Ajouter un commentaire ﻿" at bounding box center [1081, 377] width 489 height 14
click at [1044, 370] on p "Retour EDR le 15/09/2025 :" at bounding box center [1081, 376] width 489 height 13
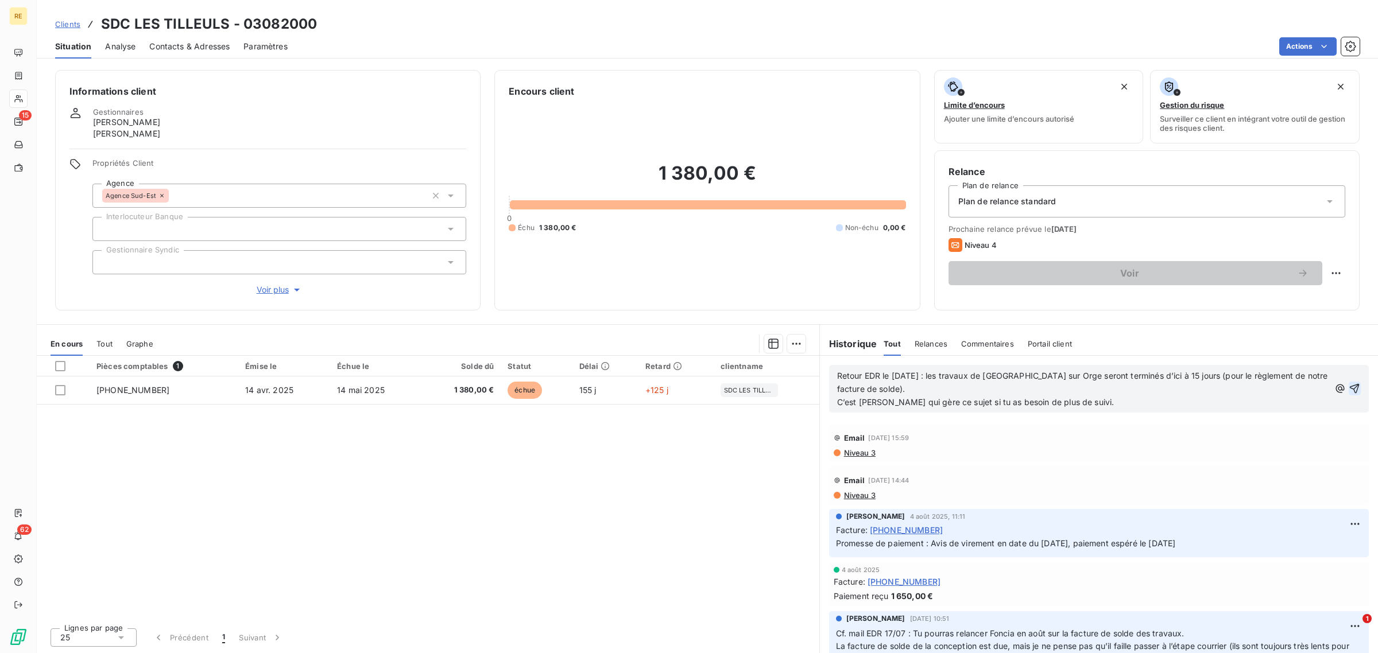
click at [1350, 386] on icon "button" at bounding box center [1355, 389] width 10 height 10
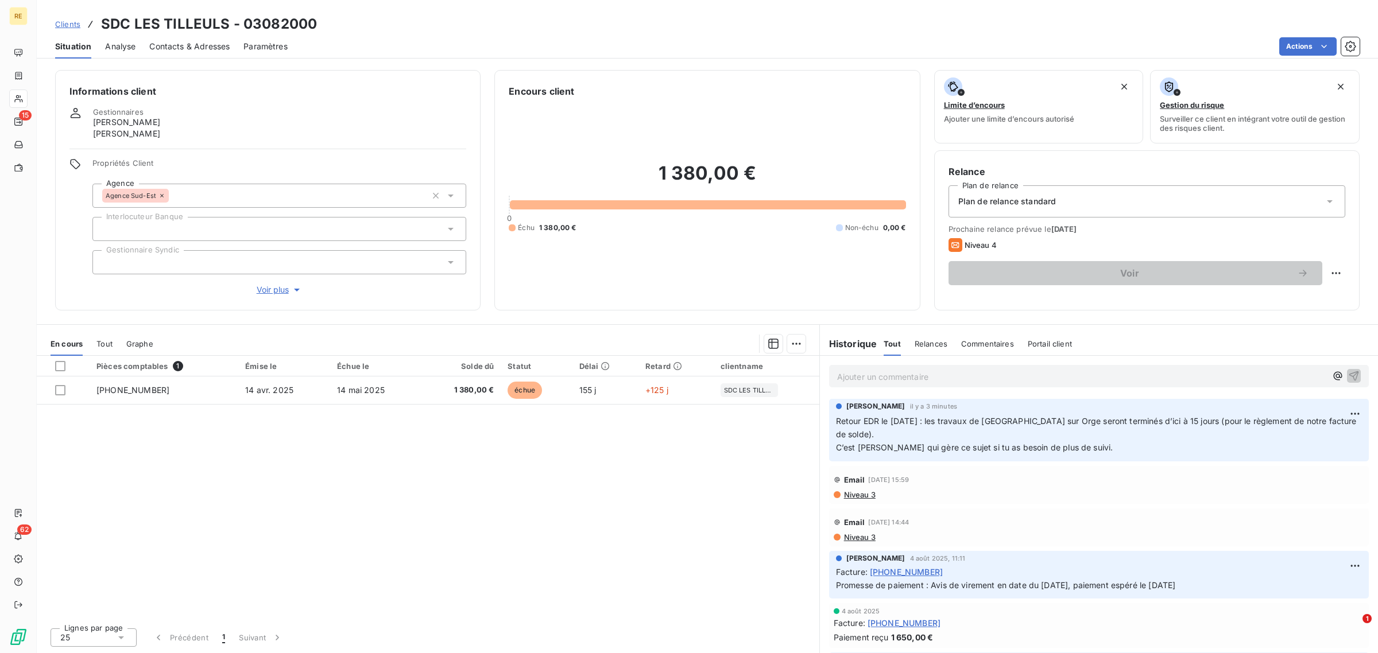
drag, startPoint x: 103, startPoint y: 342, endPoint x: 117, endPoint y: 350, distance: 15.5
click at [103, 342] on span "Tout" at bounding box center [104, 343] width 16 height 9
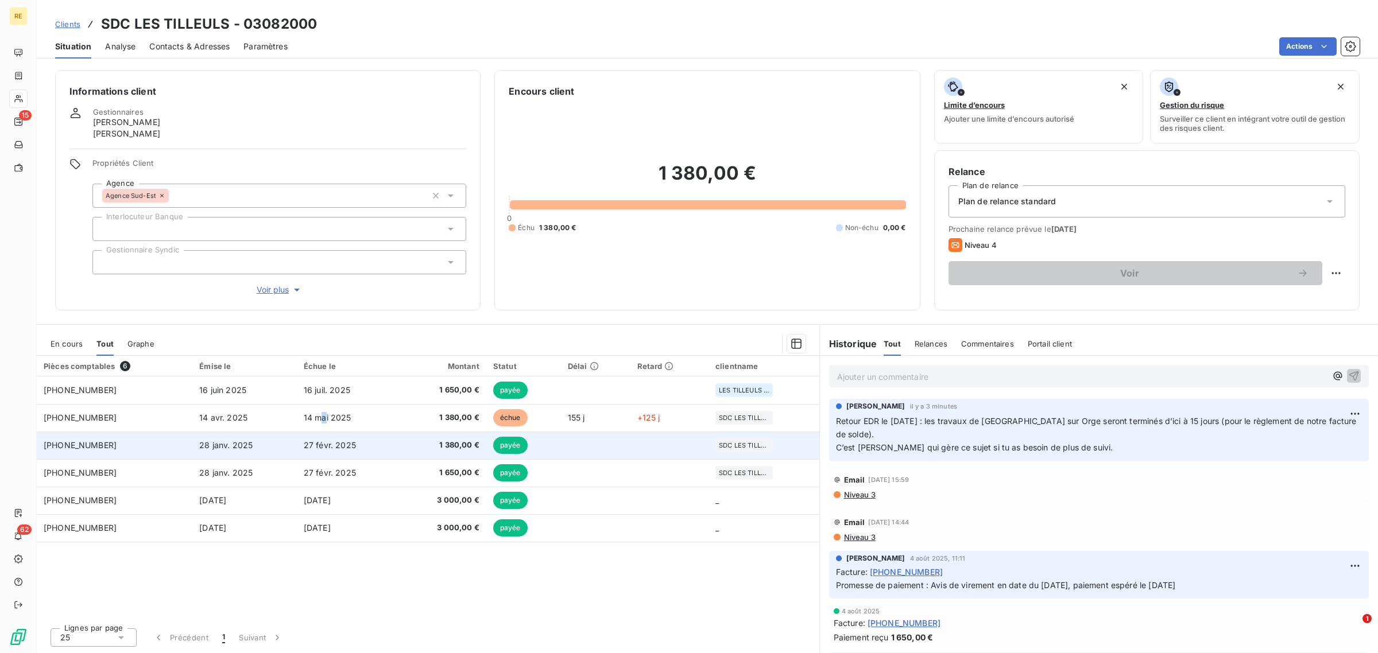
drag, startPoint x: 323, startPoint y: 422, endPoint x: 324, endPoint y: 432, distance: 9.3
click at [323, 422] on span "14 mai 2025" at bounding box center [328, 418] width 48 height 10
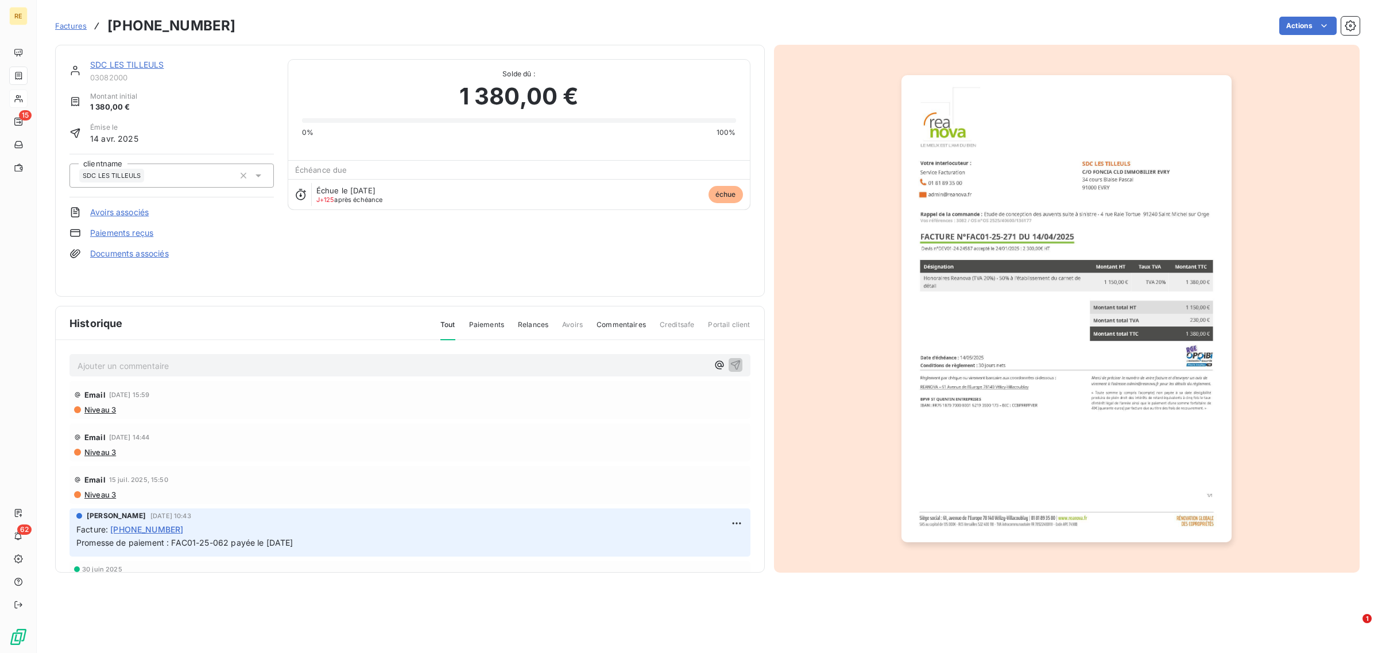
click at [996, 355] on img "button" at bounding box center [1066, 308] width 330 height 467
click at [1091, 224] on img "button" at bounding box center [1066, 308] width 330 height 467
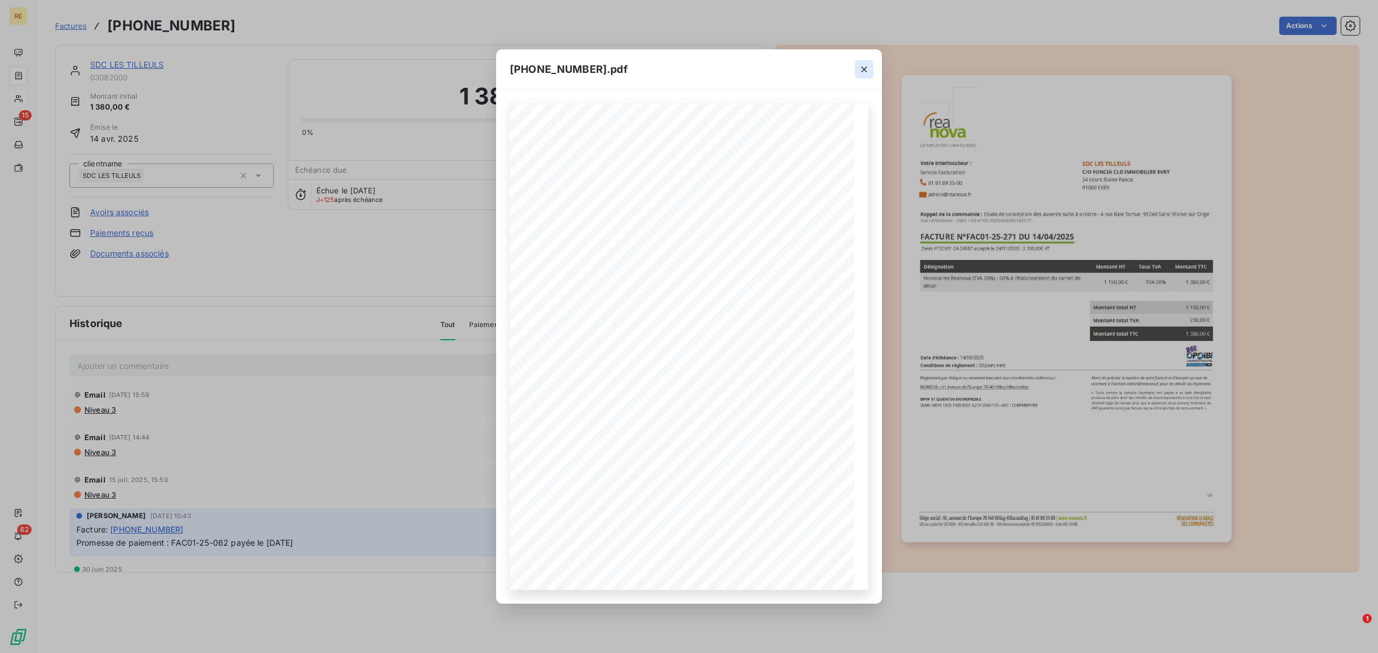
click at [859, 73] on icon "button" at bounding box center [863, 69] width 11 height 11
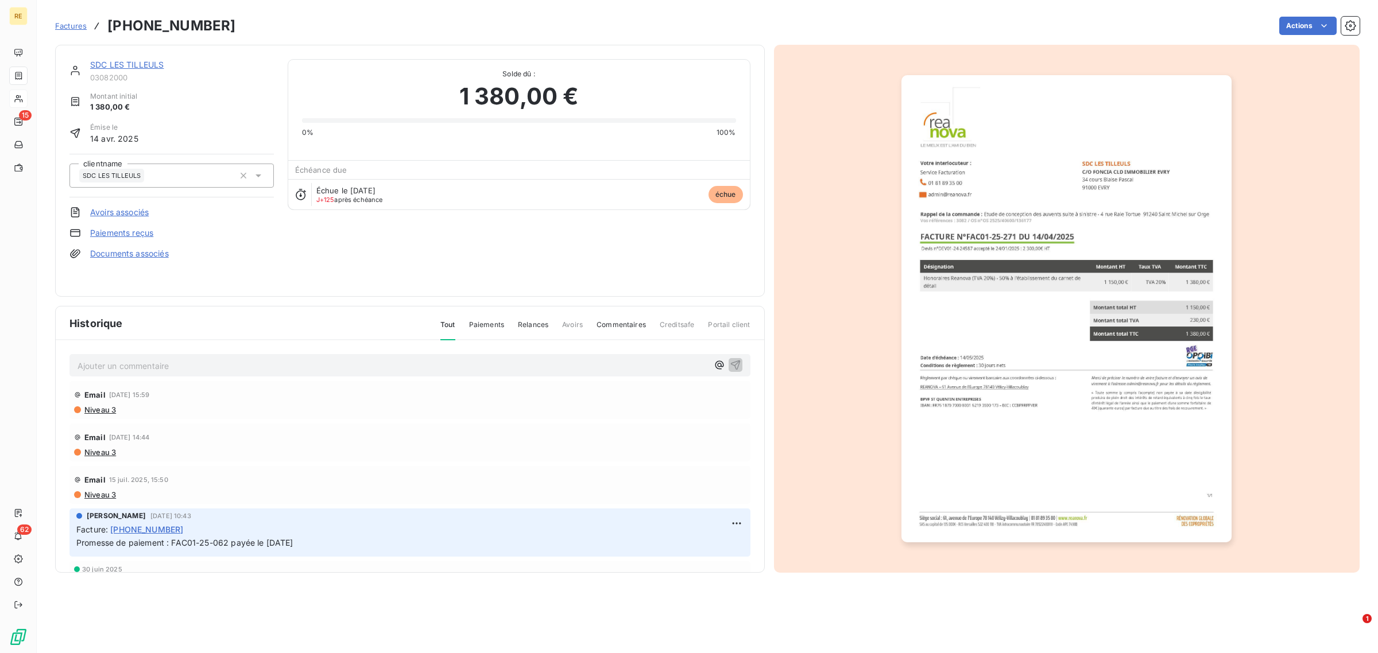
click at [139, 62] on link "SDC LES TILLEULS" at bounding box center [126, 65] width 73 height 10
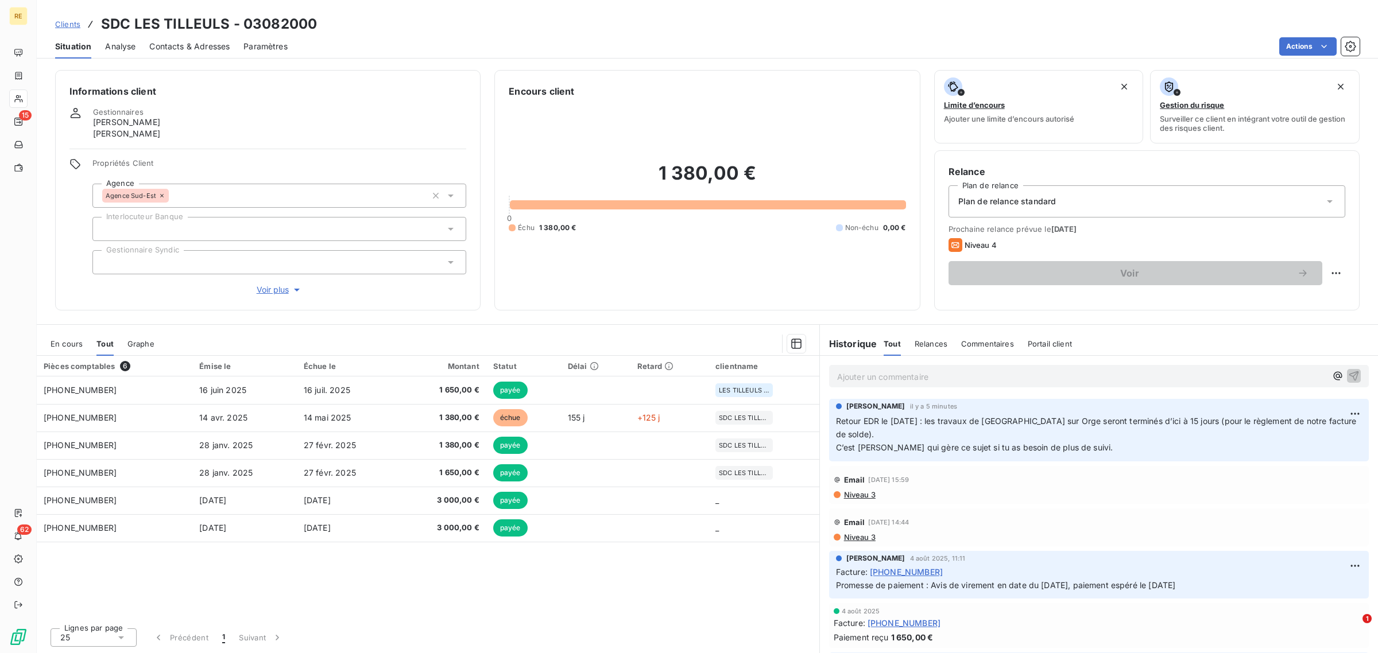
click at [63, 344] on span "En cours" at bounding box center [67, 343] width 32 height 9
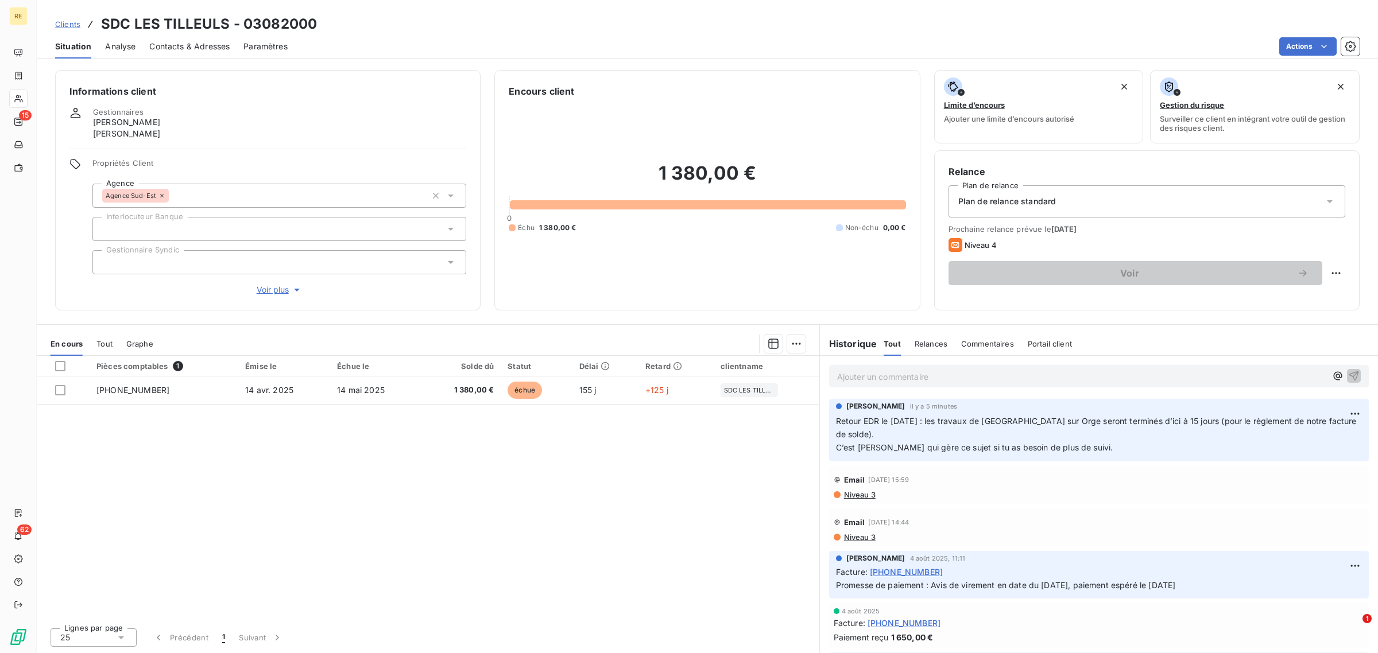
click at [520, 480] on div "Pièces comptables 1 Émise le Échue le Solde dû Statut Délai Retard clientname 0…" at bounding box center [428, 487] width 782 height 263
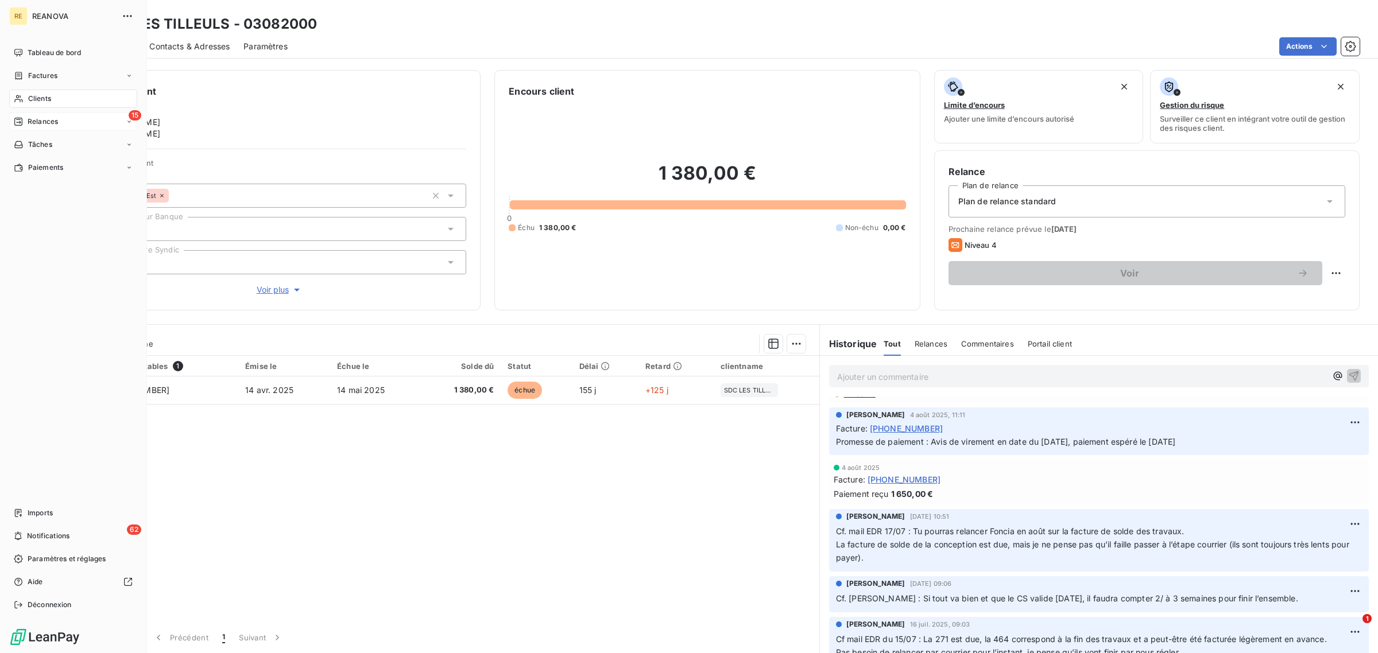
click at [61, 121] on div "15 Relances" at bounding box center [73, 122] width 128 height 18
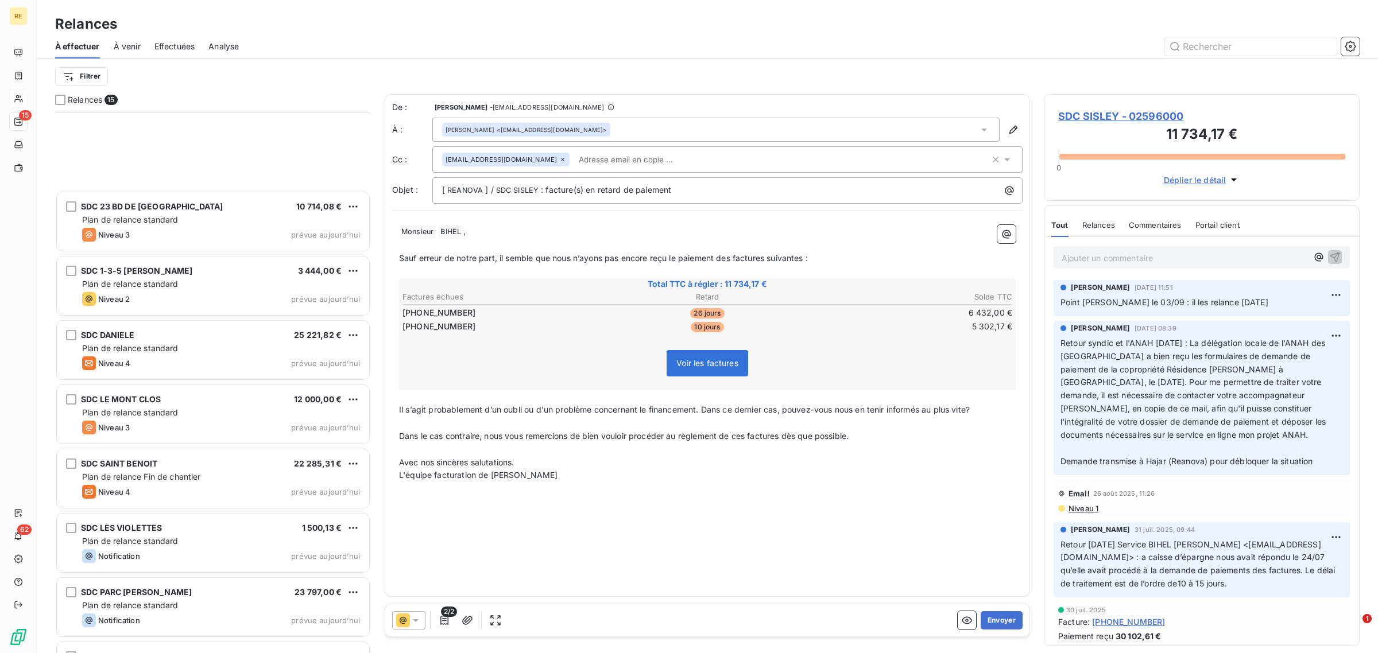
scroll to position [424, 0]
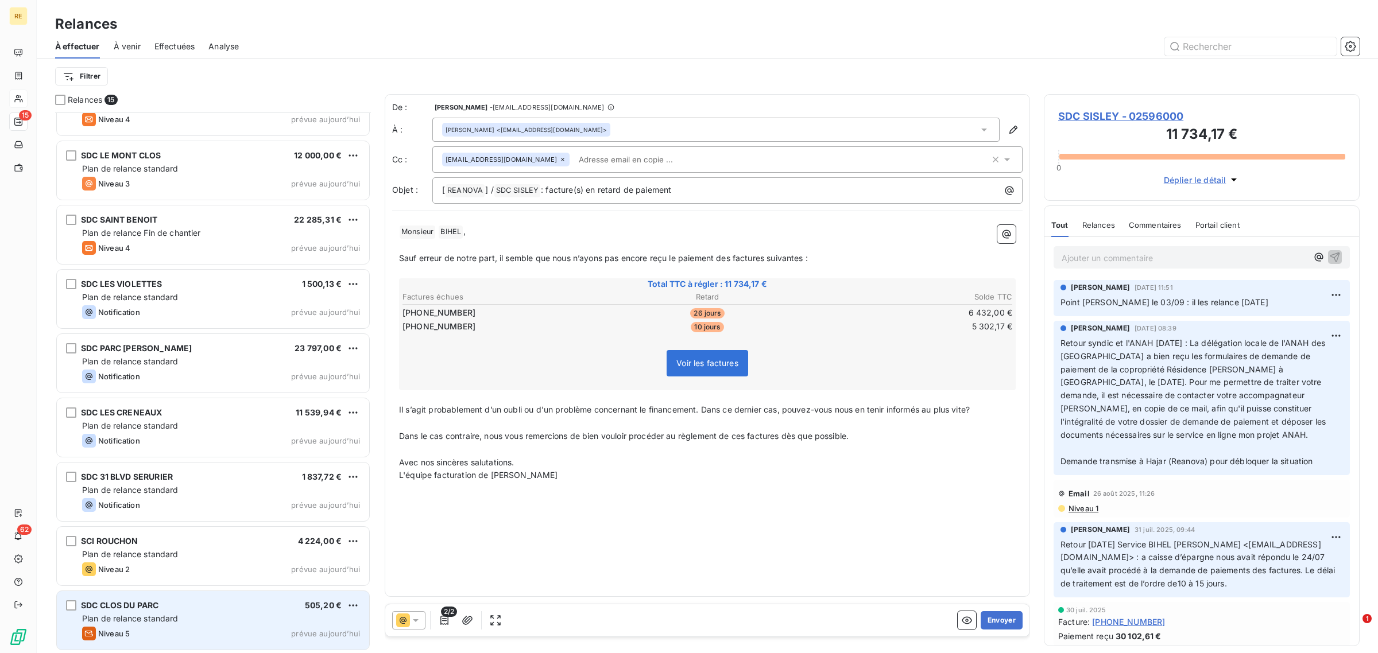
click at [254, 611] on div "SDC CLOS DU PARC 505,20 € Plan de relance standard Niveau 5 prévue aujourd’hui" at bounding box center [213, 620] width 312 height 59
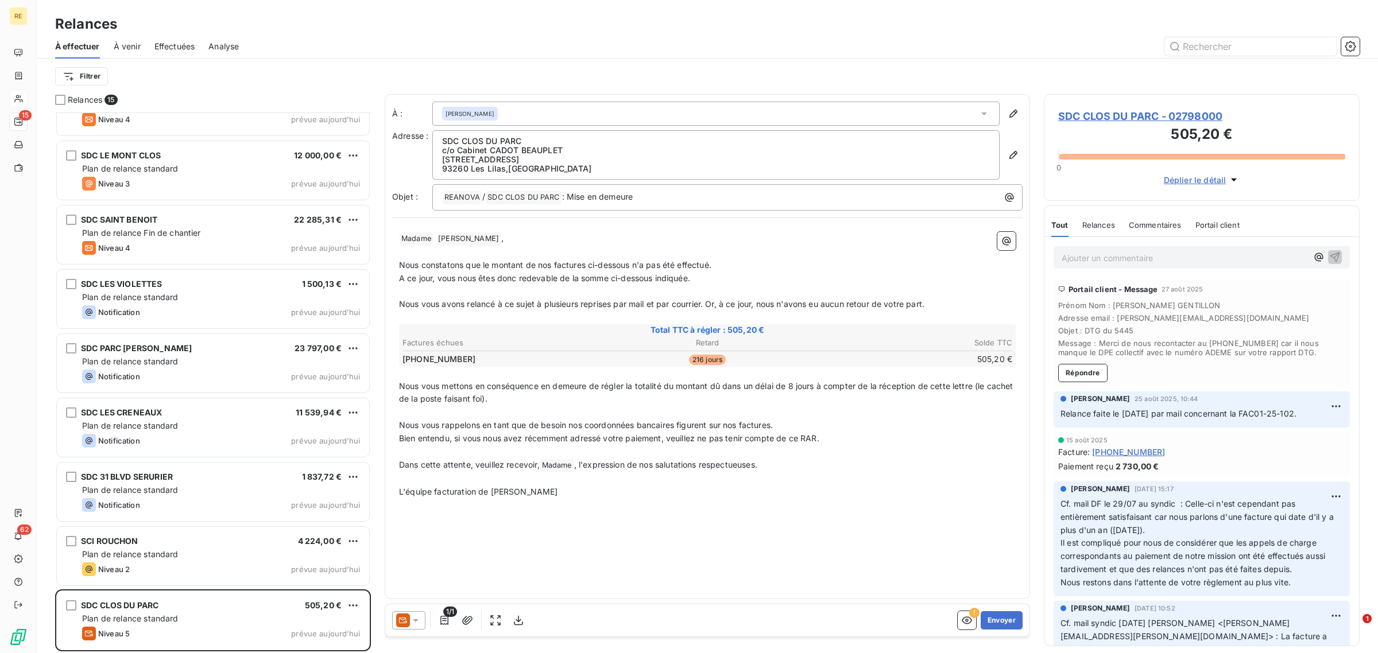
click at [757, 460] on span ", l'expression de nos salutations respectueuses." at bounding box center [665, 465] width 183 height 10
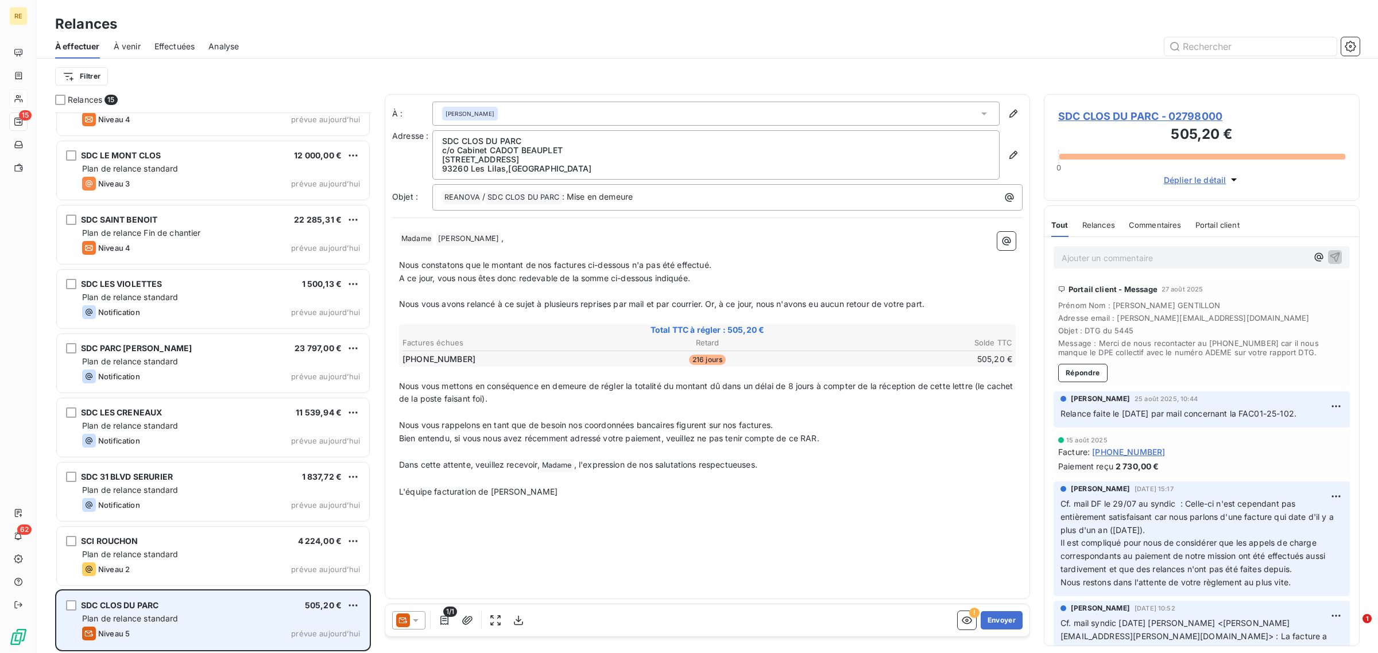
click at [360, 604] on div "SDC CLOS DU PARC 505,20 € Plan de relance standard Niveau 5 prévue aujourd’hui" at bounding box center [213, 620] width 312 height 59
click at [350, 607] on html "RE 15 62 Relances À effectuer À venir Effectuées Analyse Filtrer Relances 15 SD…" at bounding box center [689, 326] width 1378 height 653
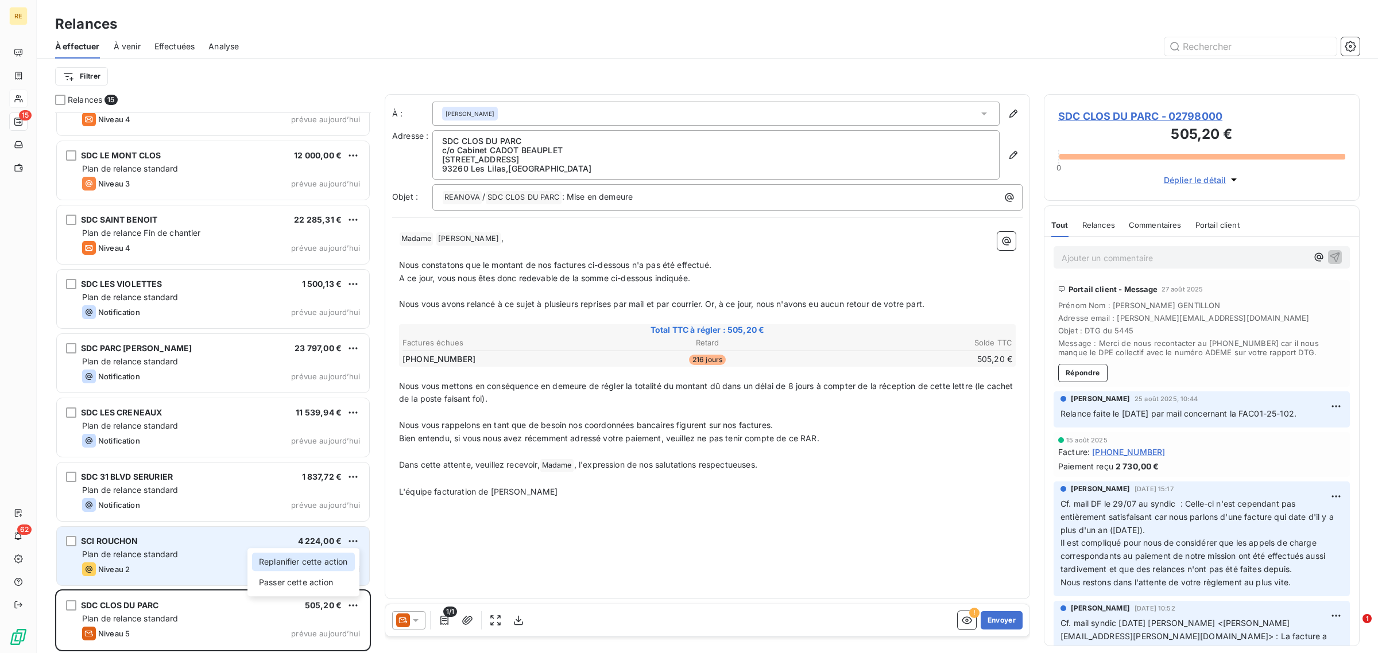
click at [328, 563] on div "Replanifier cette action" at bounding box center [303, 562] width 103 height 18
select select "8"
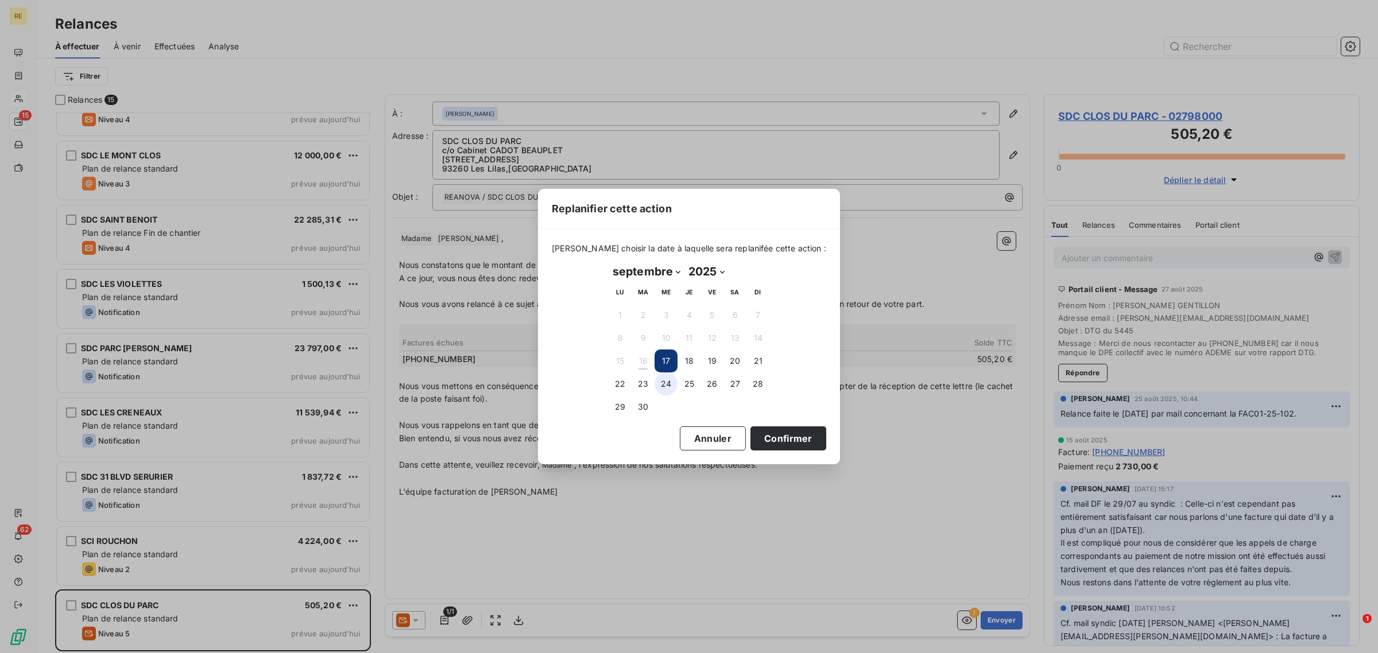
click at [668, 389] on button "24" at bounding box center [665, 384] width 23 height 23
click at [767, 440] on button "Confirmer" at bounding box center [788, 438] width 76 height 24
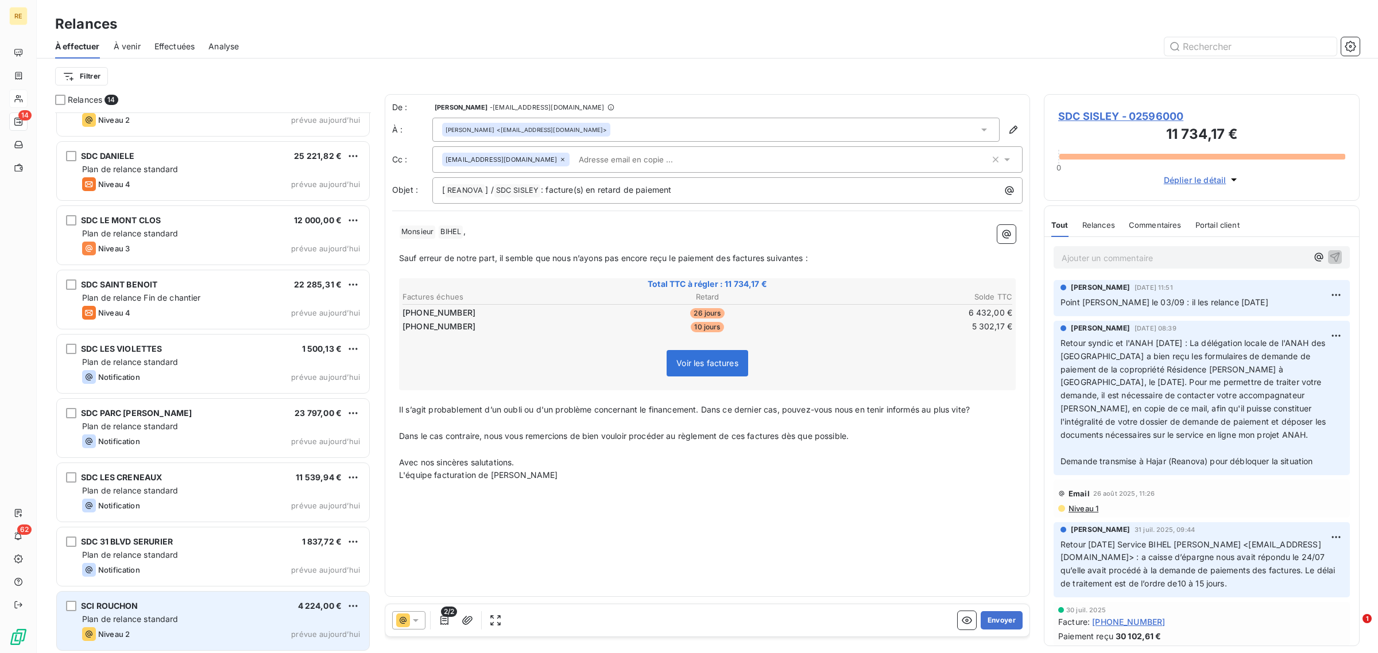
scroll to position [359, 0]
click at [178, 619] on span "Plan de relance standard" at bounding box center [130, 619] width 96 height 10
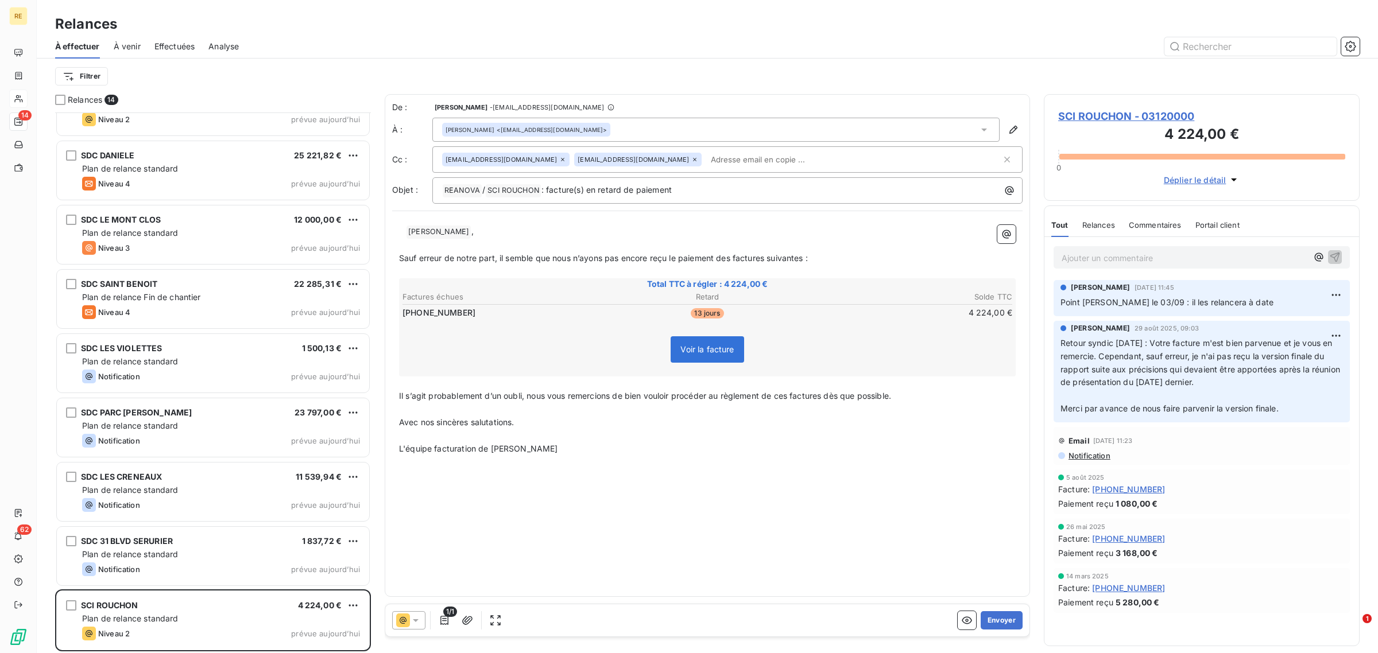
click at [544, 483] on div "De : Micaela STAINO - admin@reanova.fr À : Emilie Emilie Herrera <emiliecathyfr…" at bounding box center [707, 345] width 645 height 503
click at [1089, 115] on span "SCI ROUCHON - 03120000" at bounding box center [1201, 115] width 287 height 15
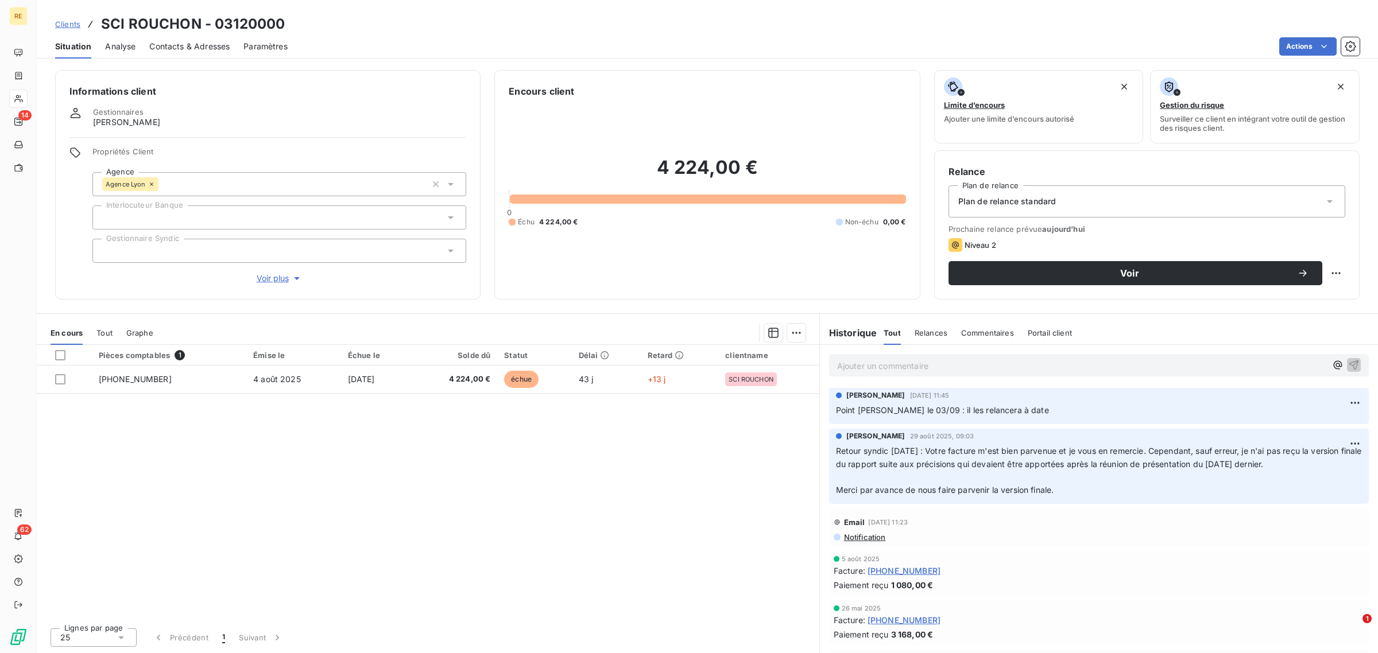
click at [178, 46] on span "Contacts & Adresses" at bounding box center [189, 46] width 80 height 11
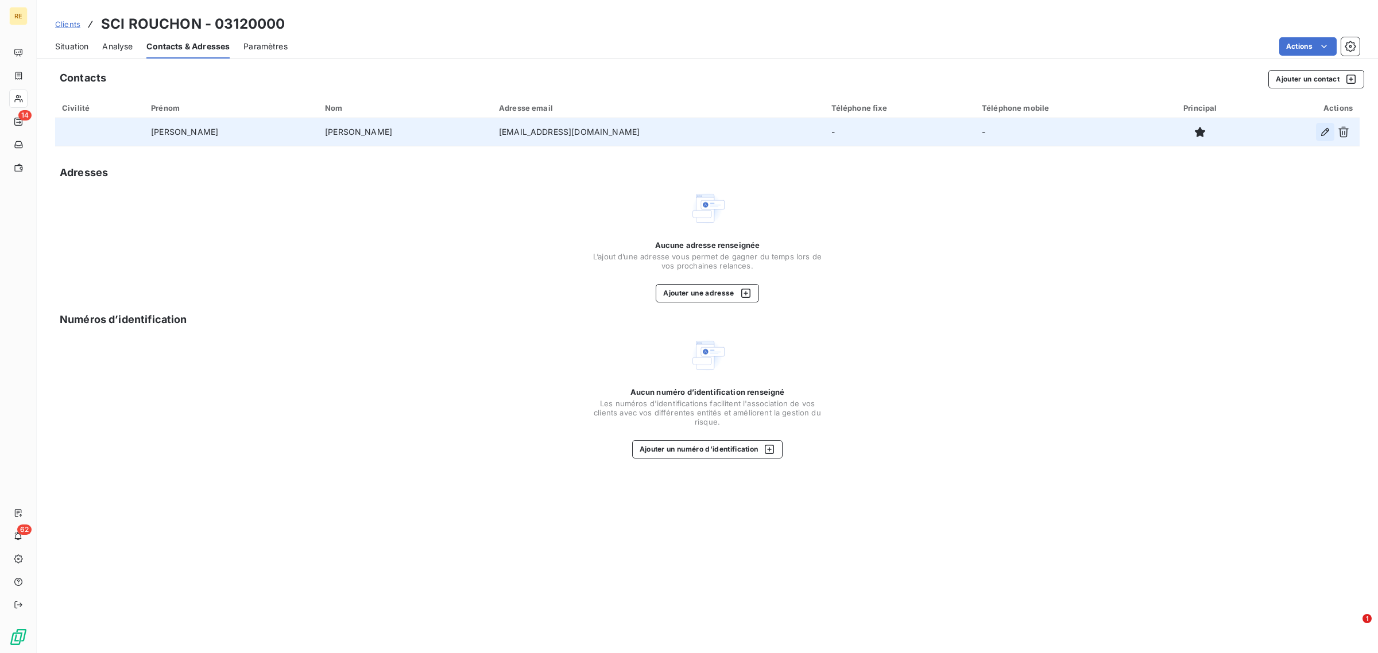
click at [1327, 136] on icon "button" at bounding box center [1324, 131] width 11 height 11
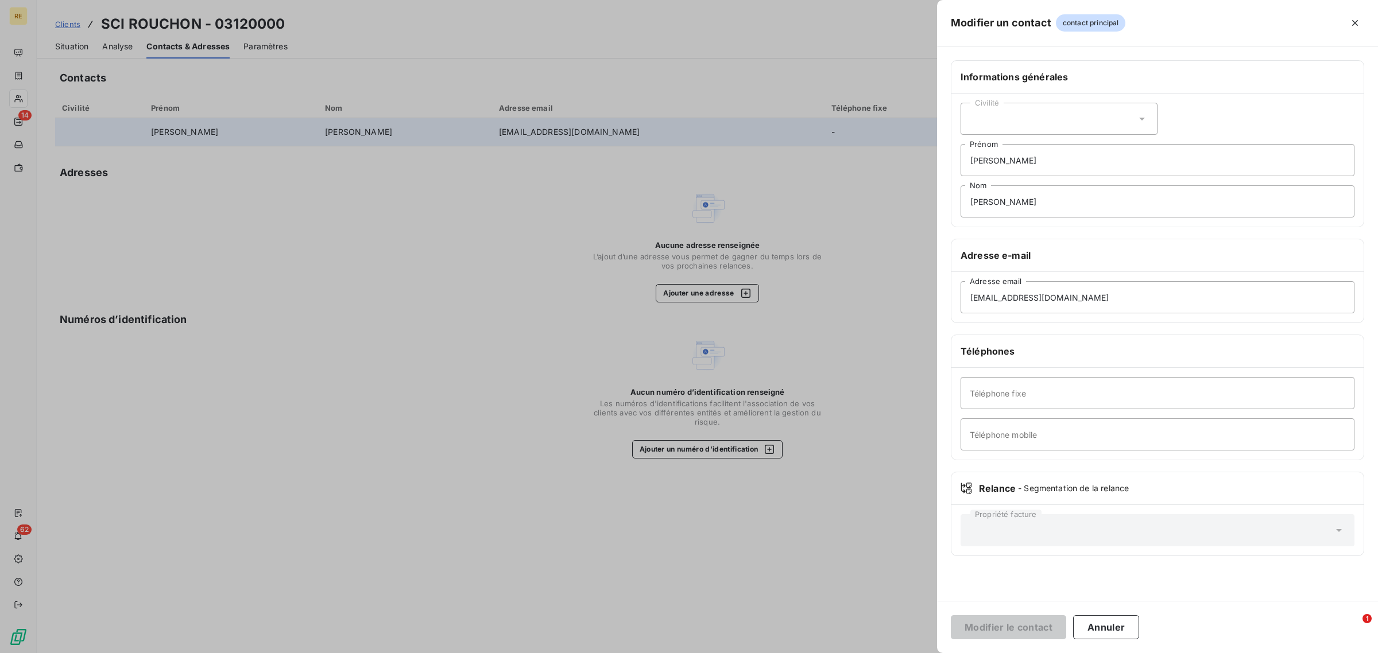
click at [1023, 119] on div "Civilité" at bounding box center [1058, 119] width 197 height 32
click at [1019, 141] on li "Madame" at bounding box center [1058, 147] width 197 height 21
drag, startPoint x: 995, startPoint y: 200, endPoint x: 928, endPoint y: 192, distance: 67.6
click at [928, 653] on div "Modifier un contact contact principal Informations générales Civilité Madame Em…" at bounding box center [689, 653] width 1378 height 0
type input "Herrera"
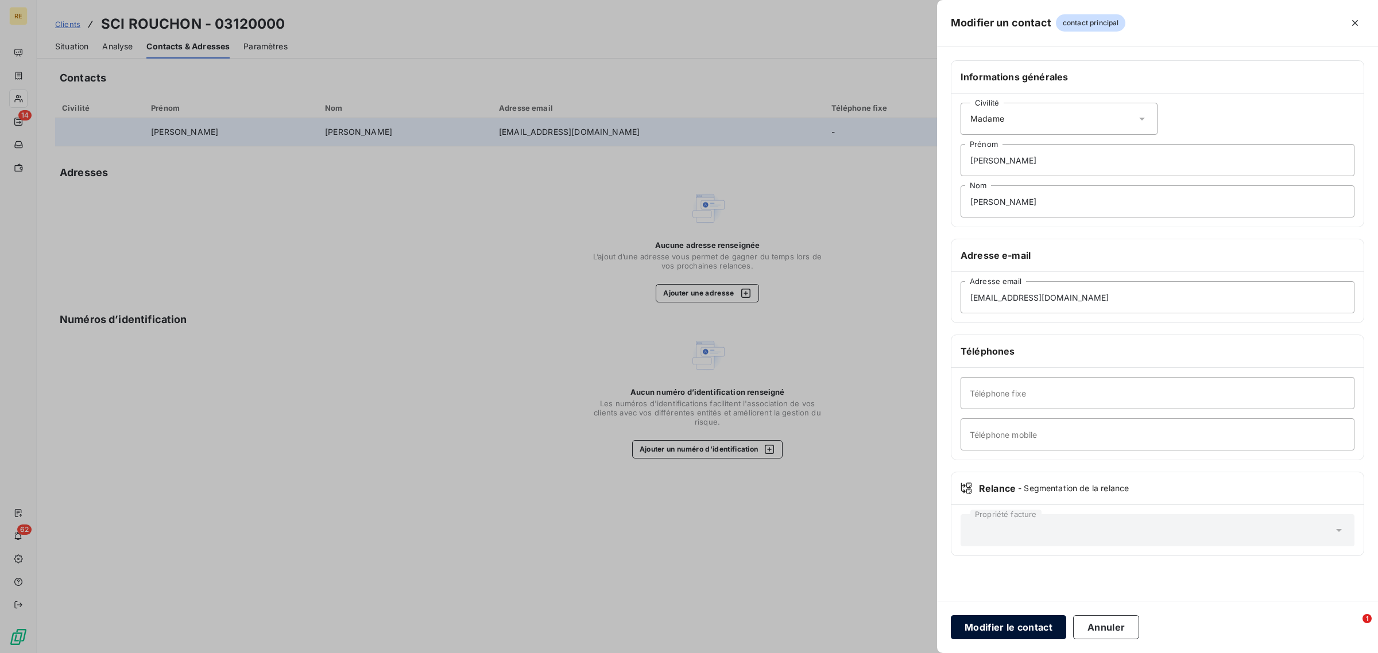
drag, startPoint x: 995, startPoint y: 629, endPoint x: 985, endPoint y: 621, distance: 12.3
click at [995, 627] on button "Modifier le contact" at bounding box center [1008, 627] width 115 height 24
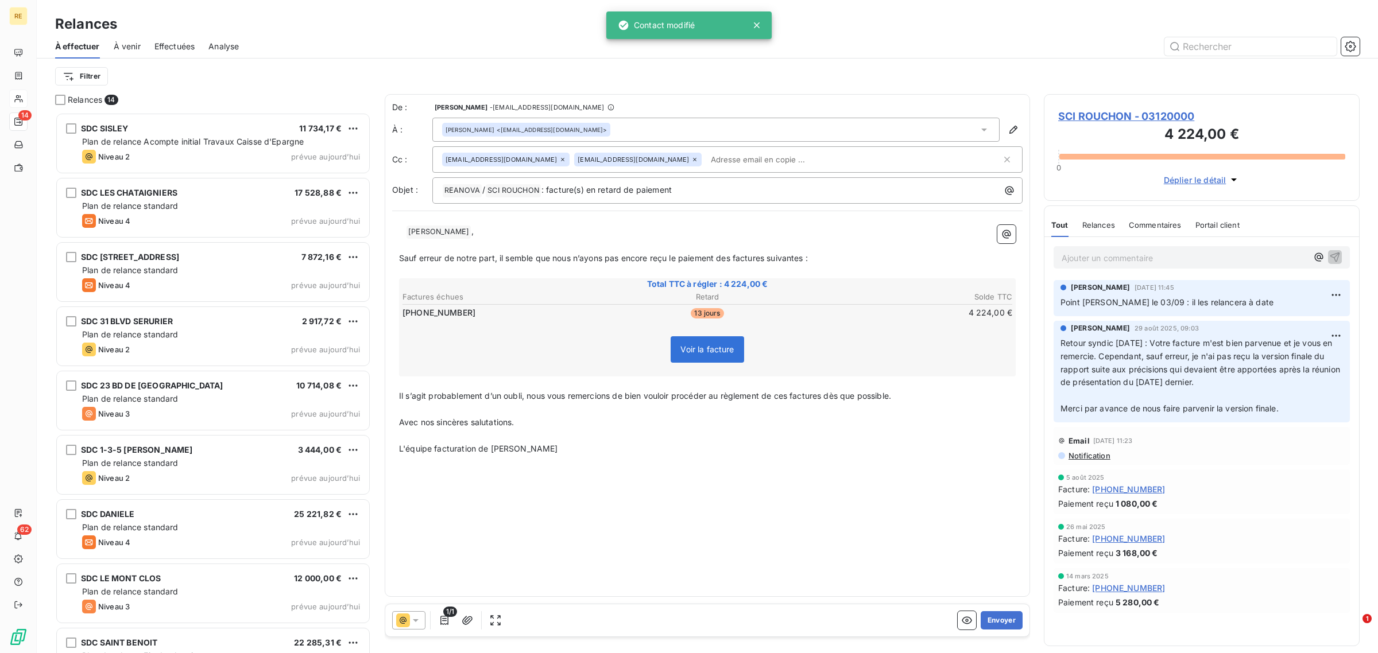
scroll to position [531, 305]
click at [623, 526] on div "De : Micaela STAINO - admin@reanova.fr À : Emilie Herrera <emiliecathyfred@gmai…" at bounding box center [707, 345] width 645 height 503
click at [563, 531] on div "De : Micaela STAINO - admin@reanova.fr À : Emilie Herrera <emiliecathyfred@gmai…" at bounding box center [707, 345] width 645 height 503
click at [658, 519] on div "De : Micaela STAINO - admin@reanova.fr À : Emilie Herrera <emiliecathyfred@gmai…" at bounding box center [707, 345] width 645 height 503
drag, startPoint x: 1010, startPoint y: 630, endPoint x: 1006, endPoint y: 622, distance: 9.0
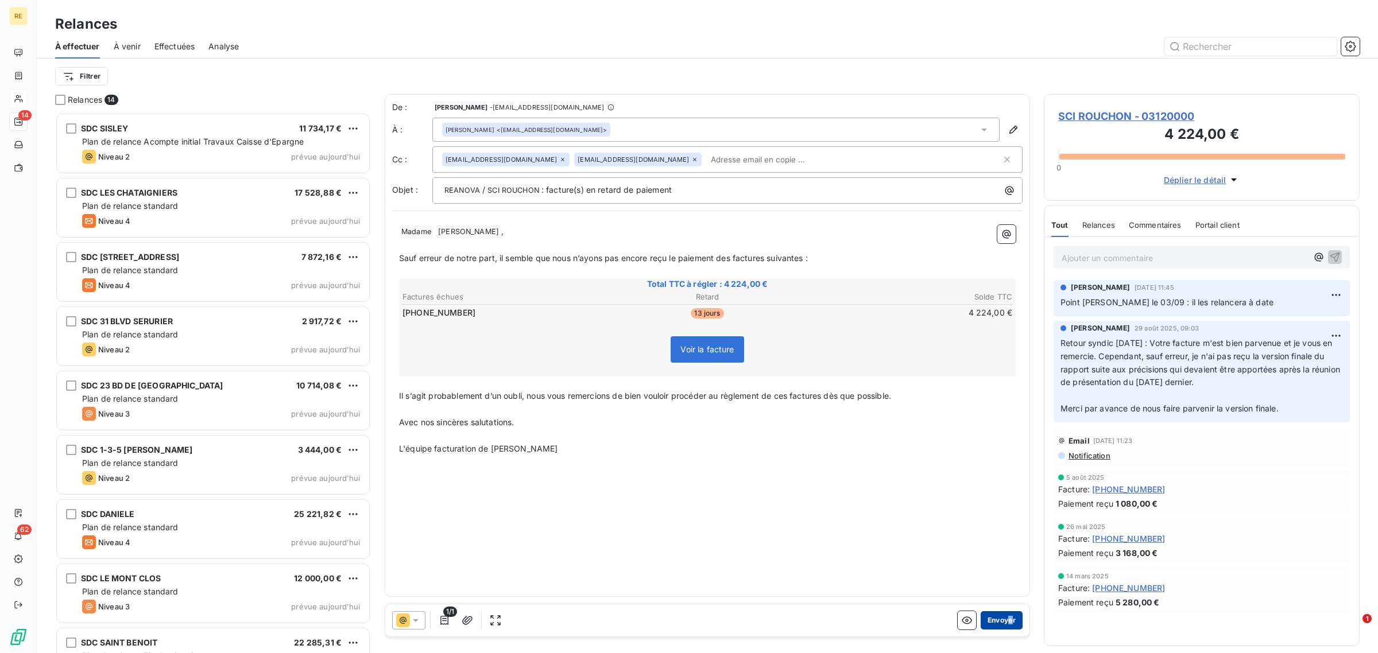
click at [1006, 626] on div "1/1 Envoyer" at bounding box center [707, 620] width 644 height 32
click at [1007, 622] on button "Envoyer" at bounding box center [1001, 620] width 42 height 18
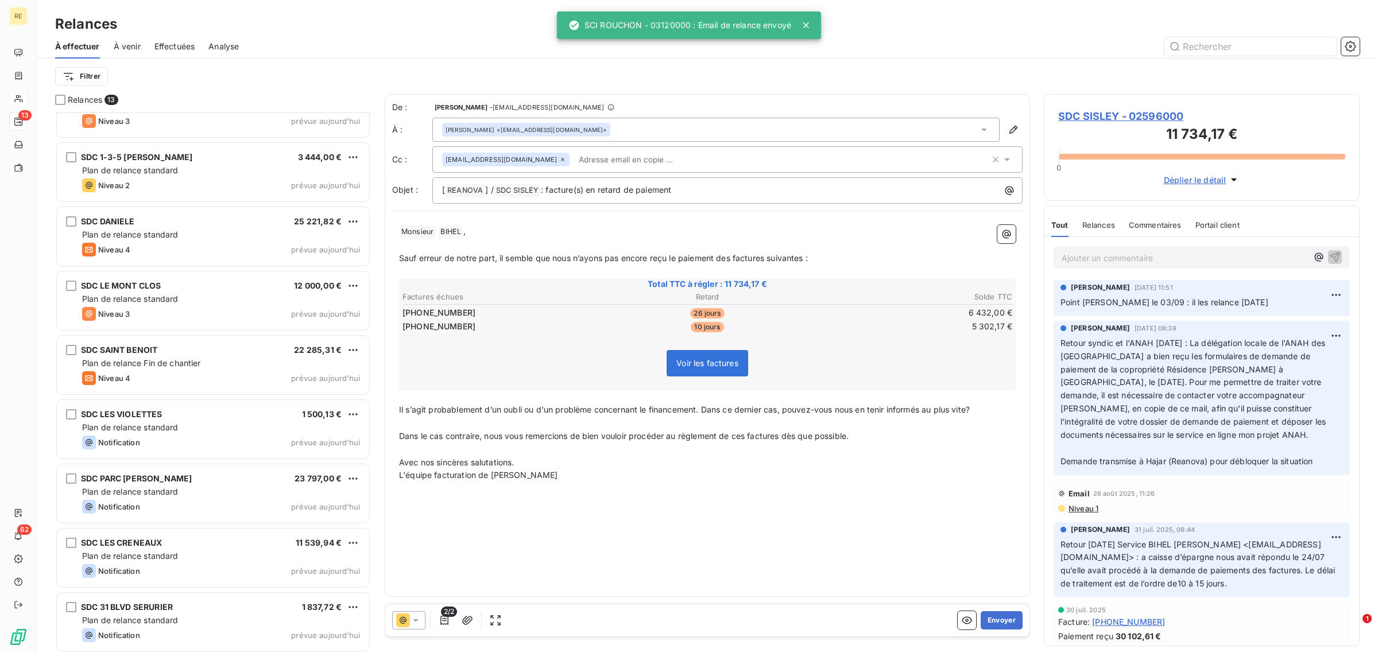
scroll to position [296, 0]
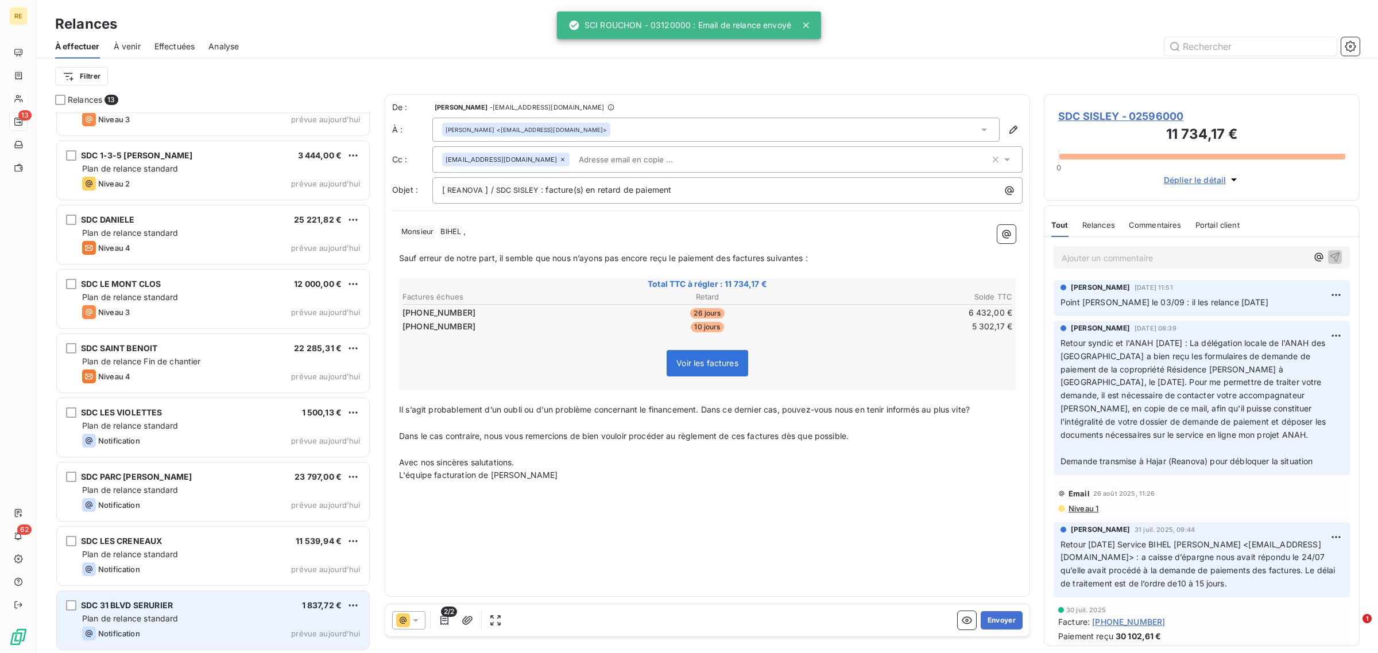
drag, startPoint x: 153, startPoint y: 612, endPoint x: 346, endPoint y: 643, distance: 195.4
click at [154, 612] on div "SDC 31 BLVD SERURIER 1 837,72 € Plan de relance standard Notification prévue au…" at bounding box center [213, 620] width 312 height 59
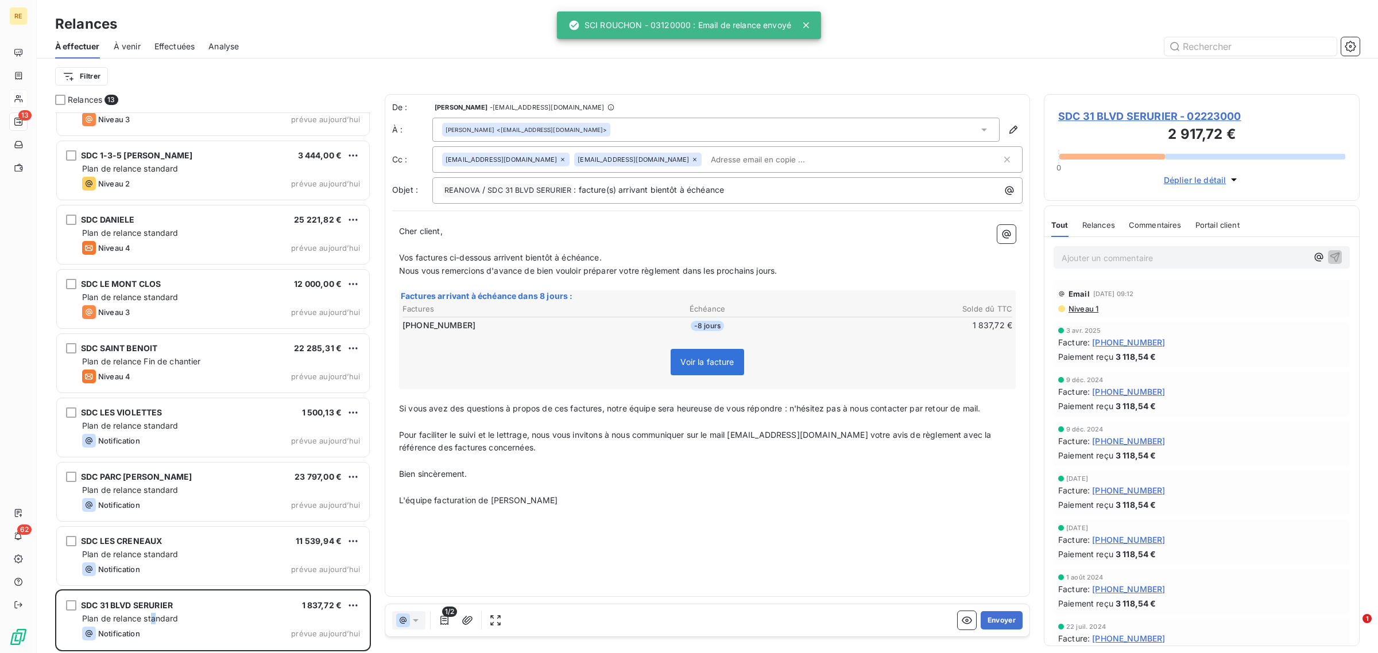
scroll to position [531, 305]
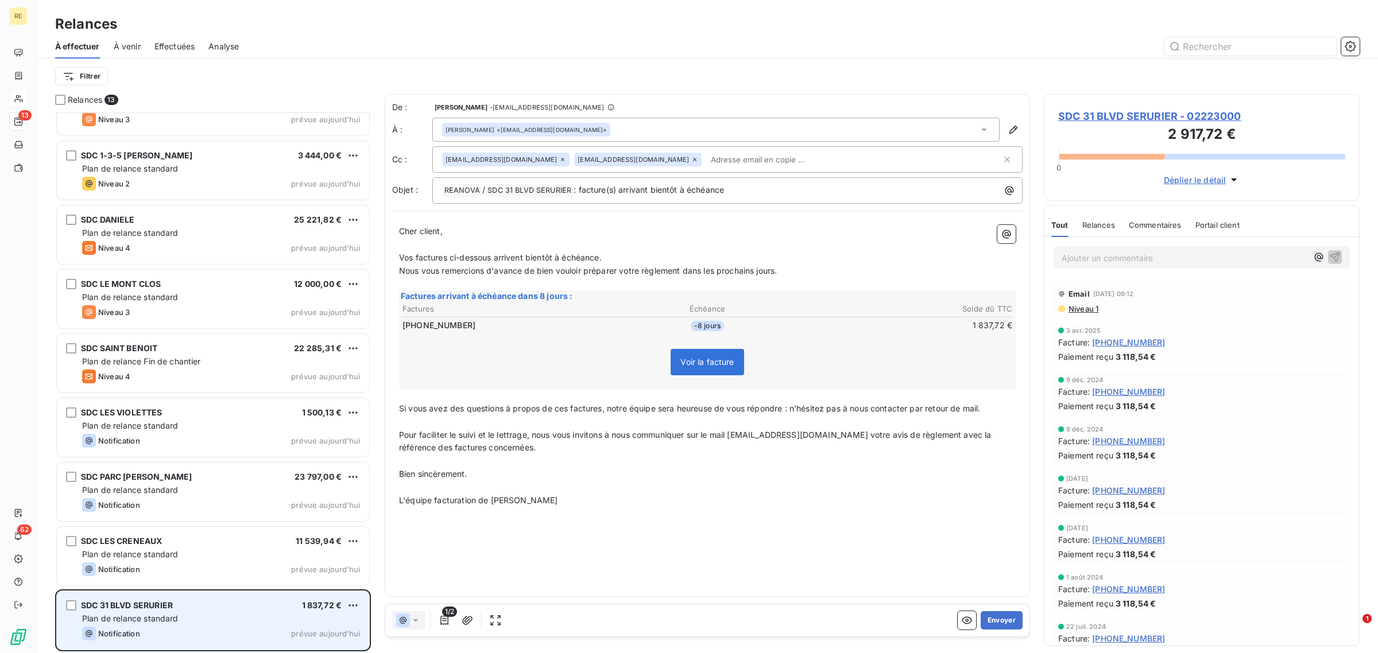
click at [189, 618] on div "Plan de relance standard" at bounding box center [221, 618] width 278 height 11
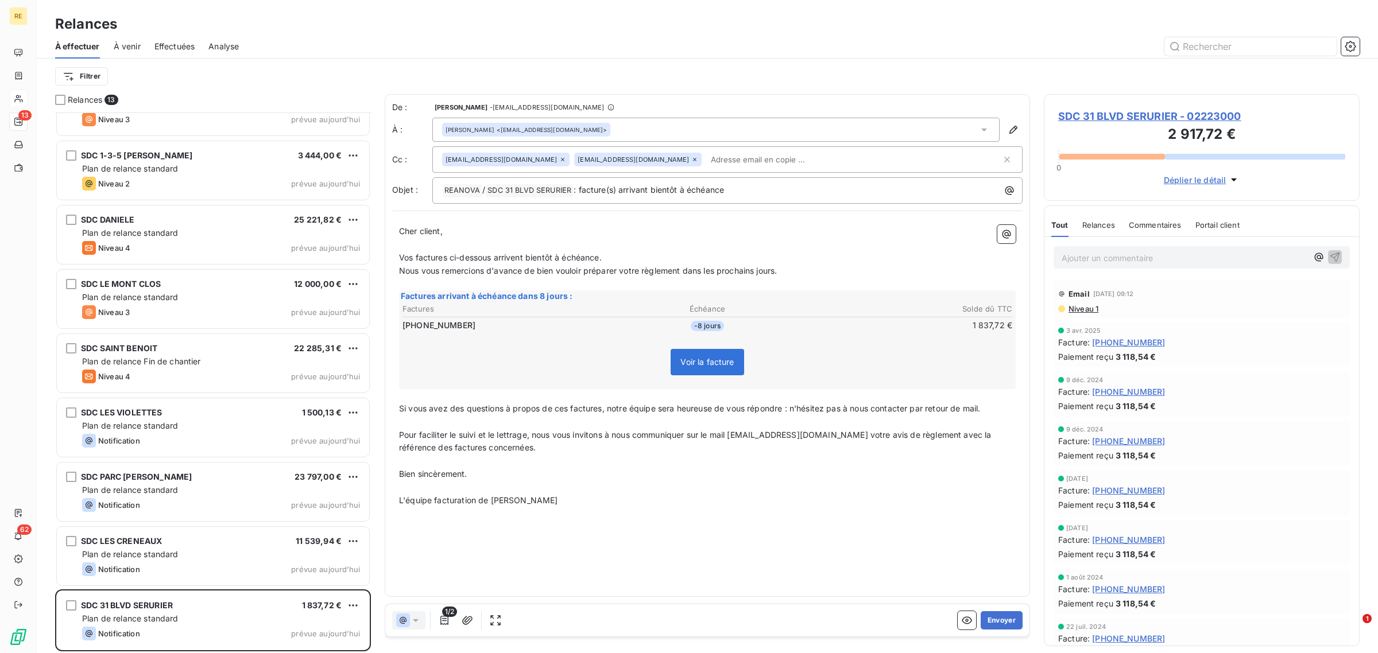
click at [678, 524] on div "De : Micaela STAINO - admin@reanova.fr À : Sébastien MIGLIANICO <rinaldi23@cabi…" at bounding box center [707, 345] width 645 height 503
click at [706, 156] on input "text" at bounding box center [772, 159] width 133 height 17
click at [580, 512] on div "Cher client, ﻿ Vos factures ci-dessous arrivent bientôt à échéance. Nous vous r…" at bounding box center [707, 366] width 630 height 296
click at [998, 617] on button "Envoyer" at bounding box center [1001, 620] width 42 height 18
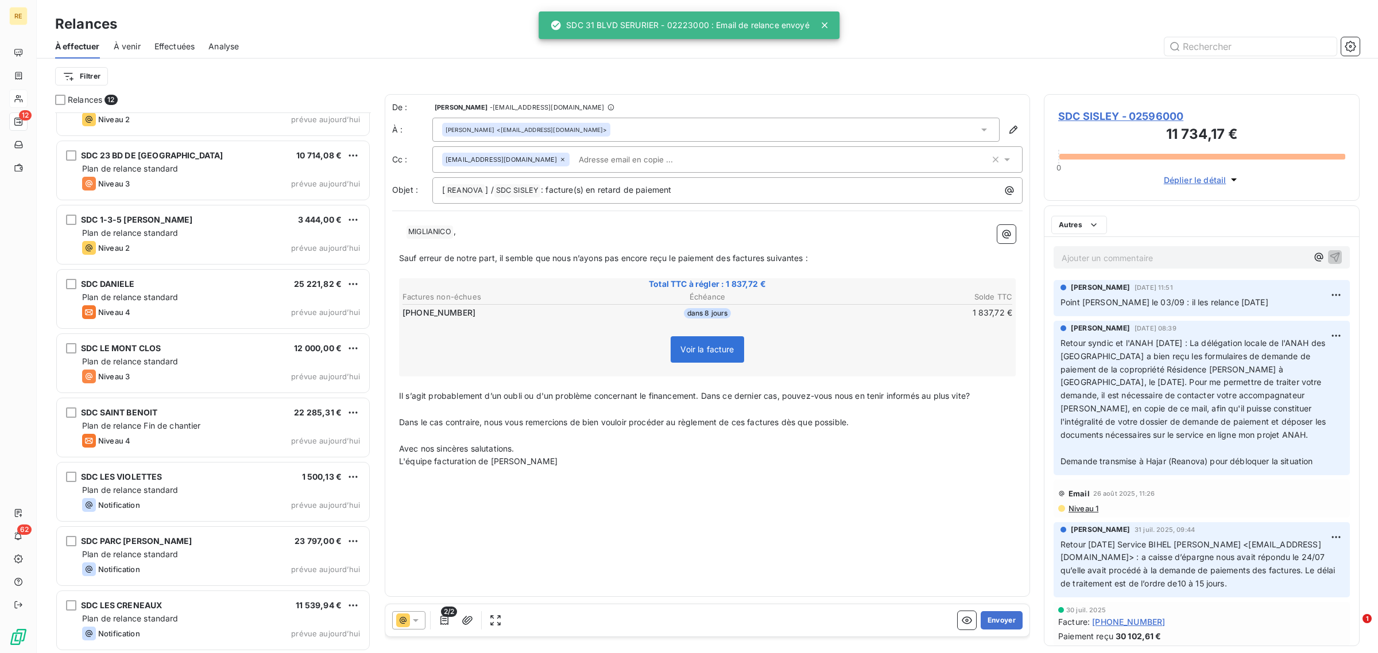
scroll to position [230, 0]
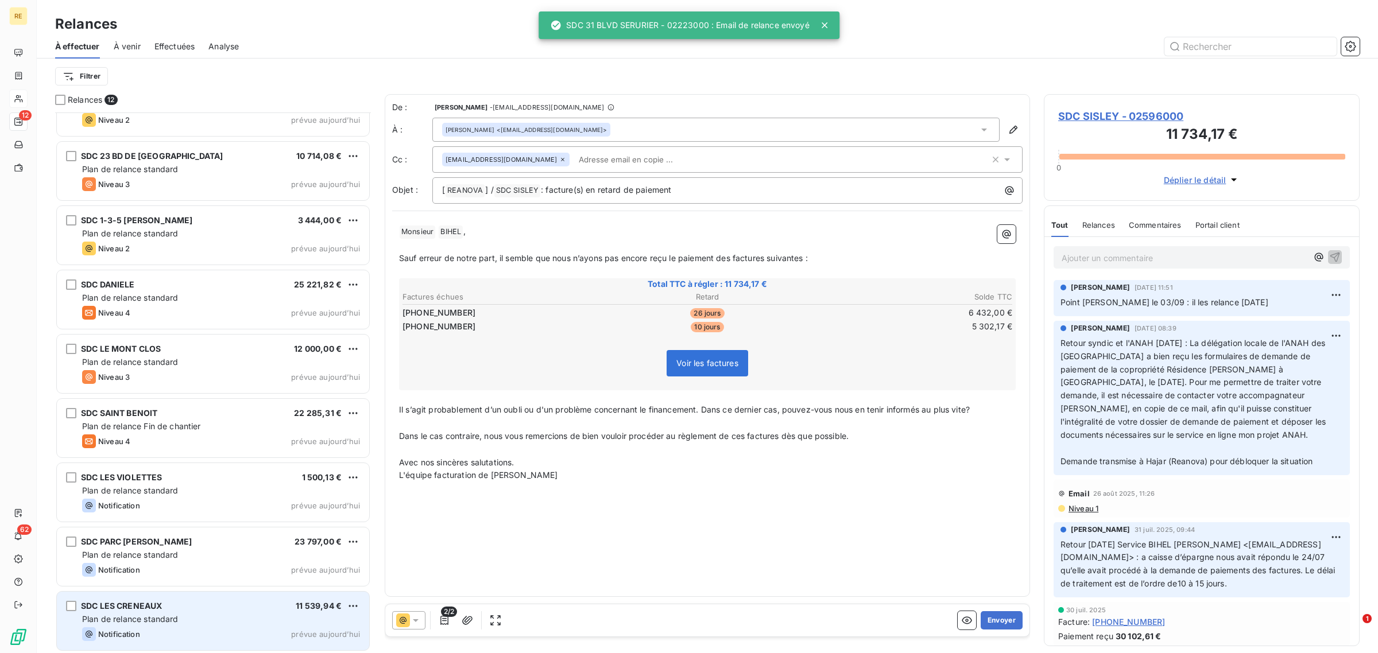
click at [176, 612] on div "SDC LES CRENEAUX 11 539,94 € Plan de relance standard Notification prévue aujou…" at bounding box center [213, 621] width 312 height 59
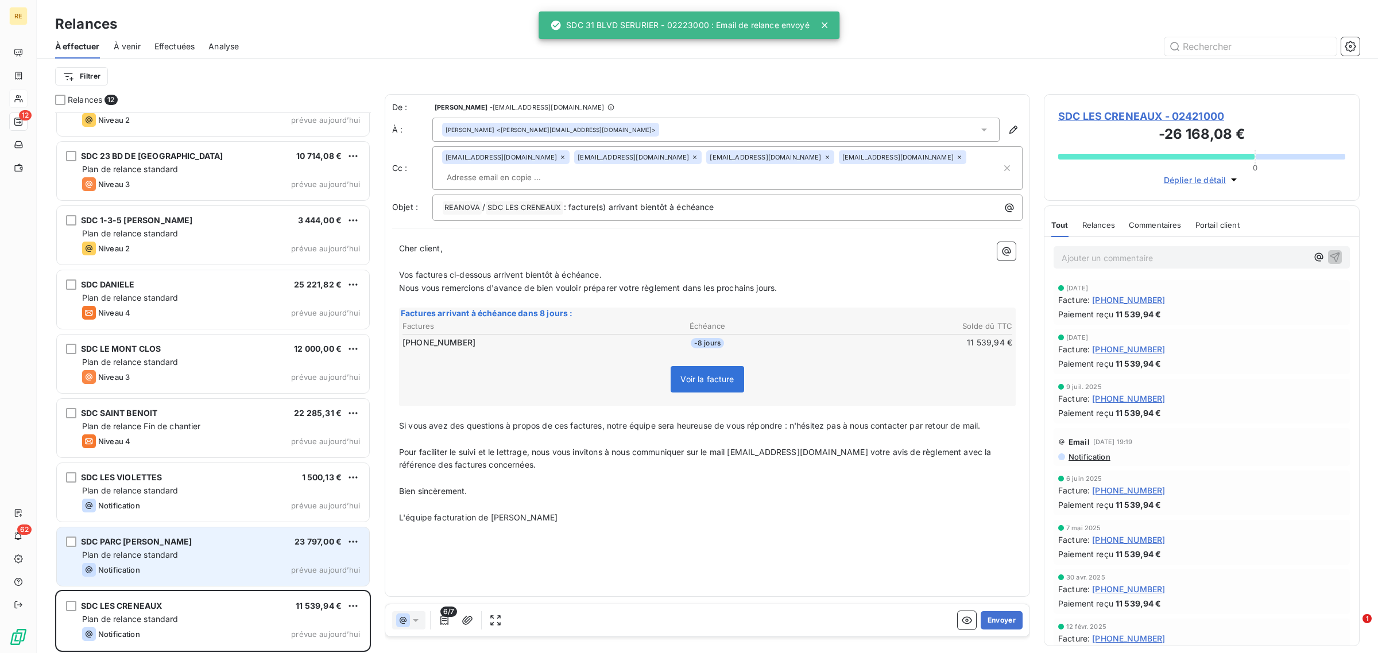
scroll to position [231, 0]
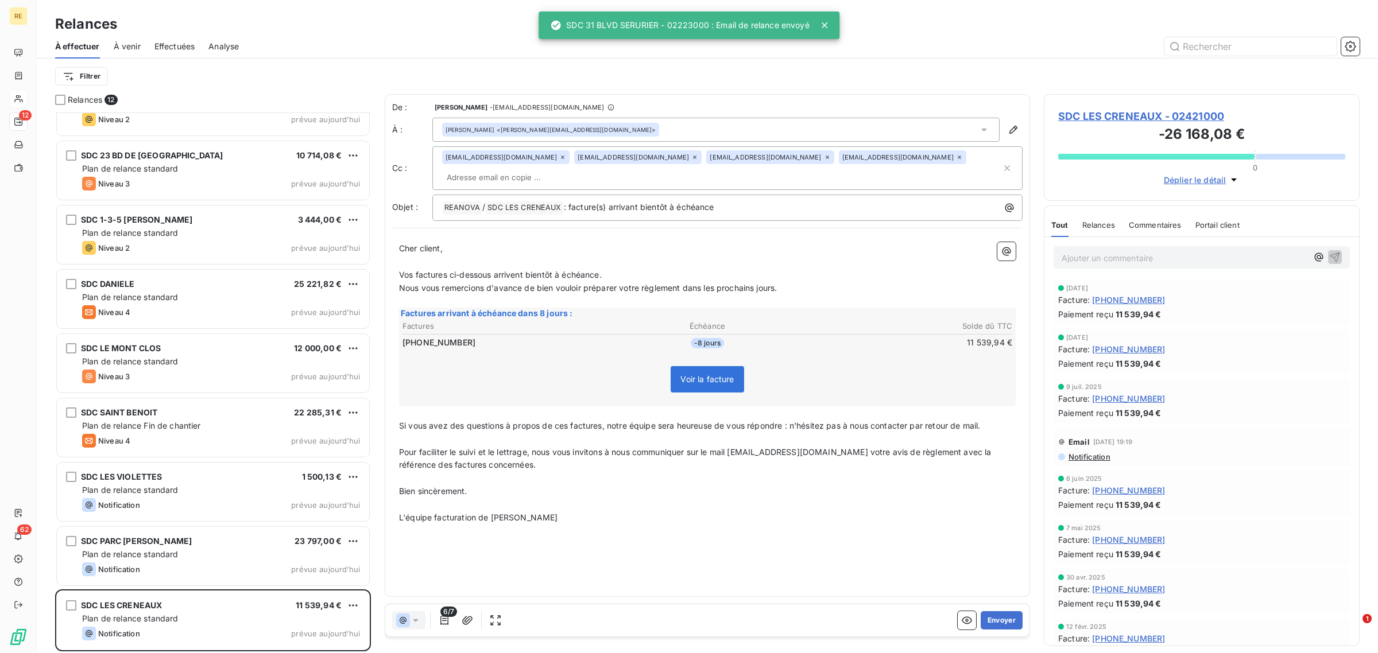
click at [757, 511] on p "L'équipe facturation de Reanova" at bounding box center [707, 517] width 616 height 13
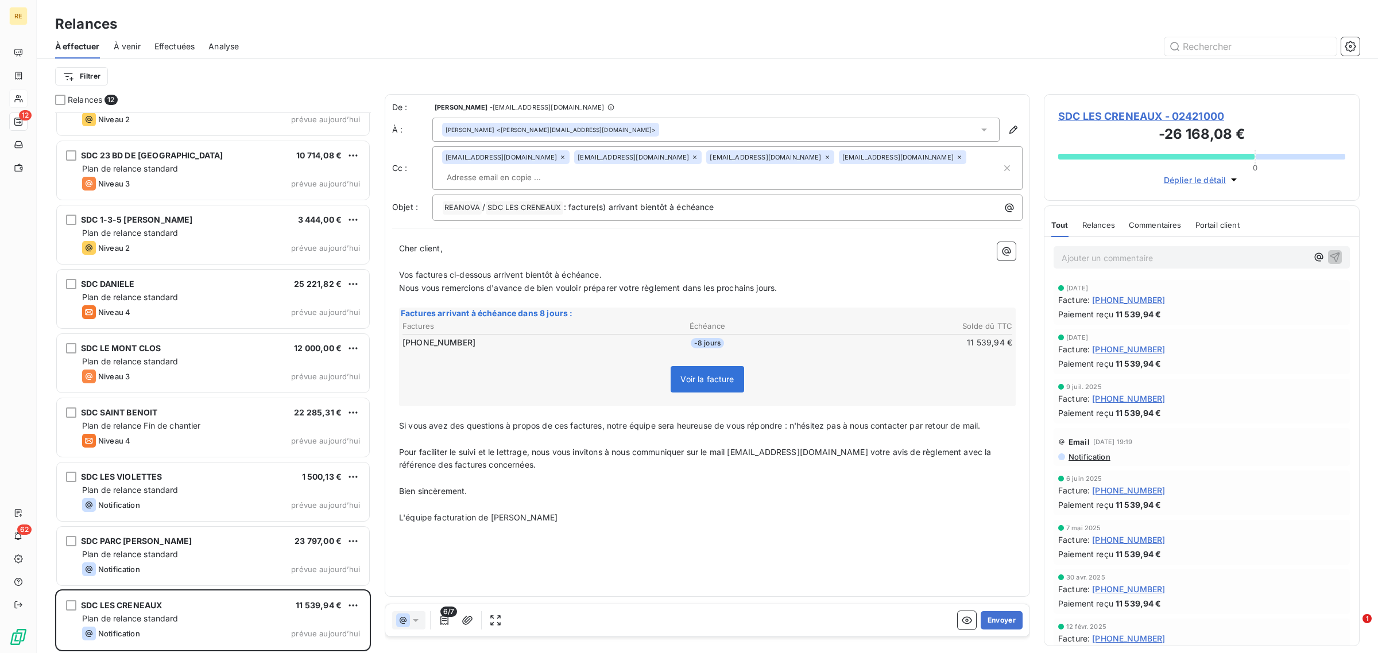
click at [1164, 113] on span "SDC LES CRENEAUX - 02421000" at bounding box center [1201, 115] width 287 height 15
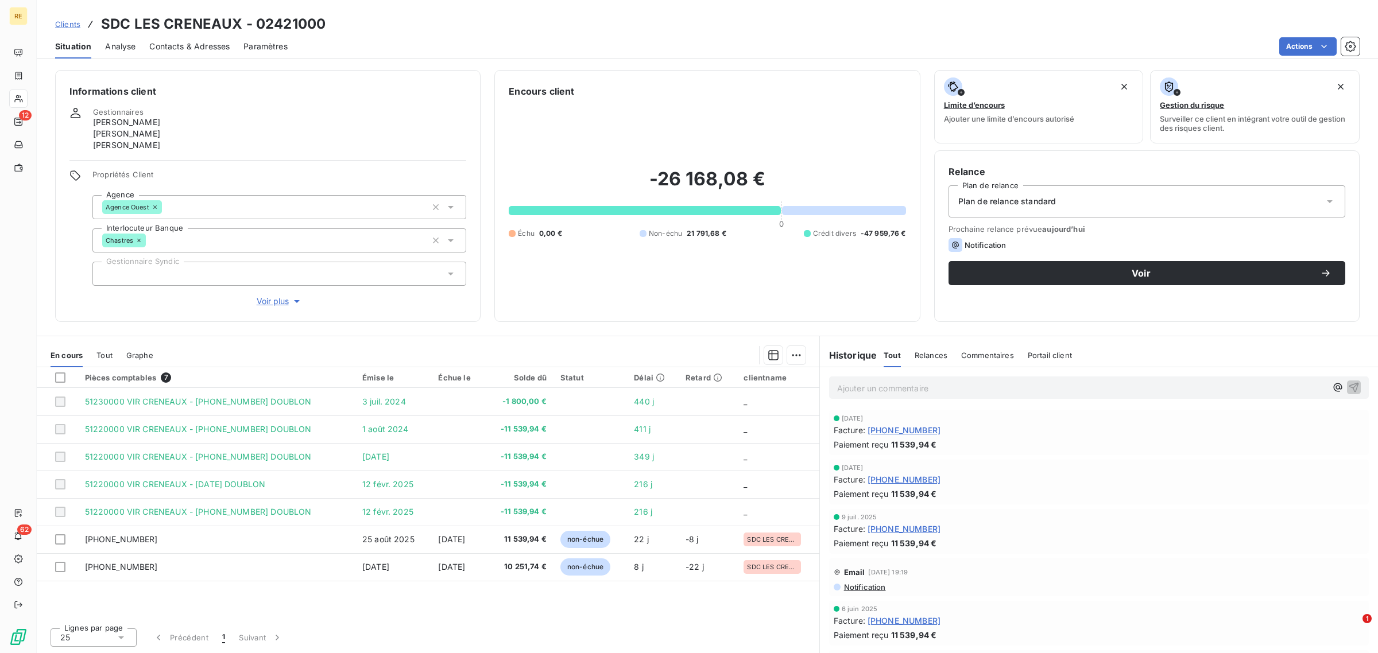
click at [1321, 203] on div "Plan de relance standard" at bounding box center [1146, 201] width 397 height 32
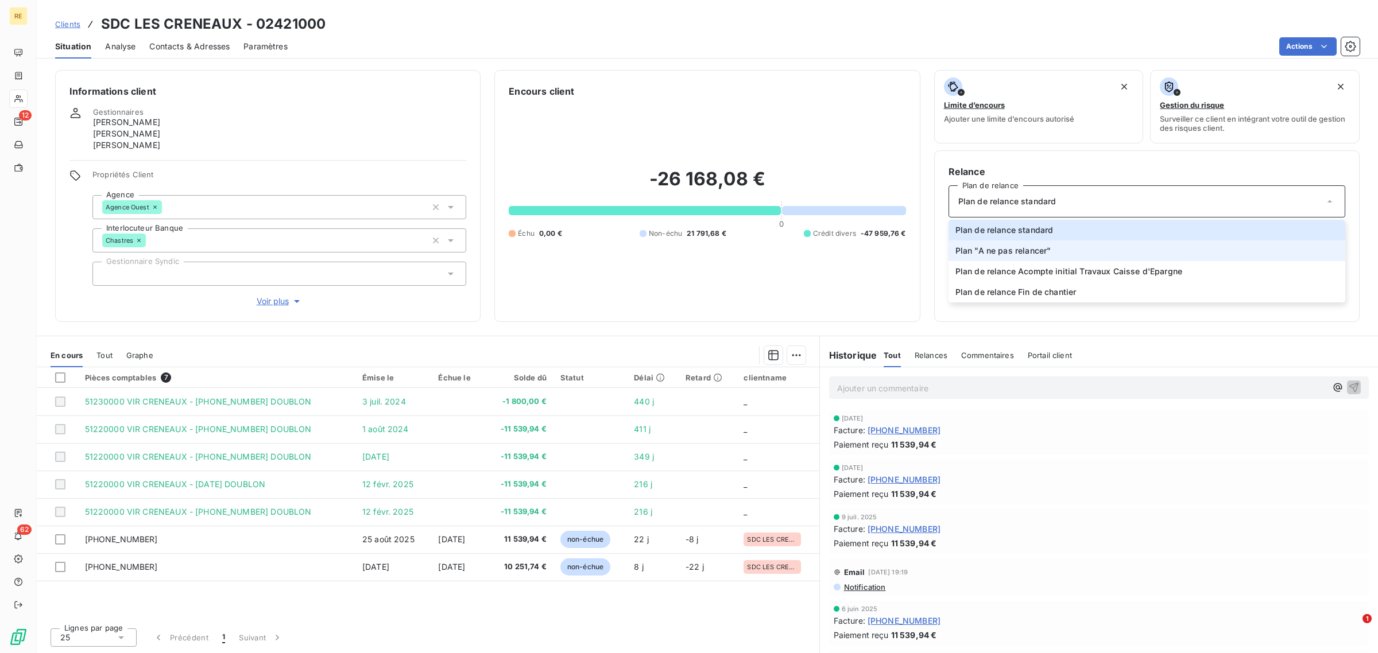
click at [1273, 251] on li "Plan "A ne pas relancer"" at bounding box center [1146, 251] width 397 height 21
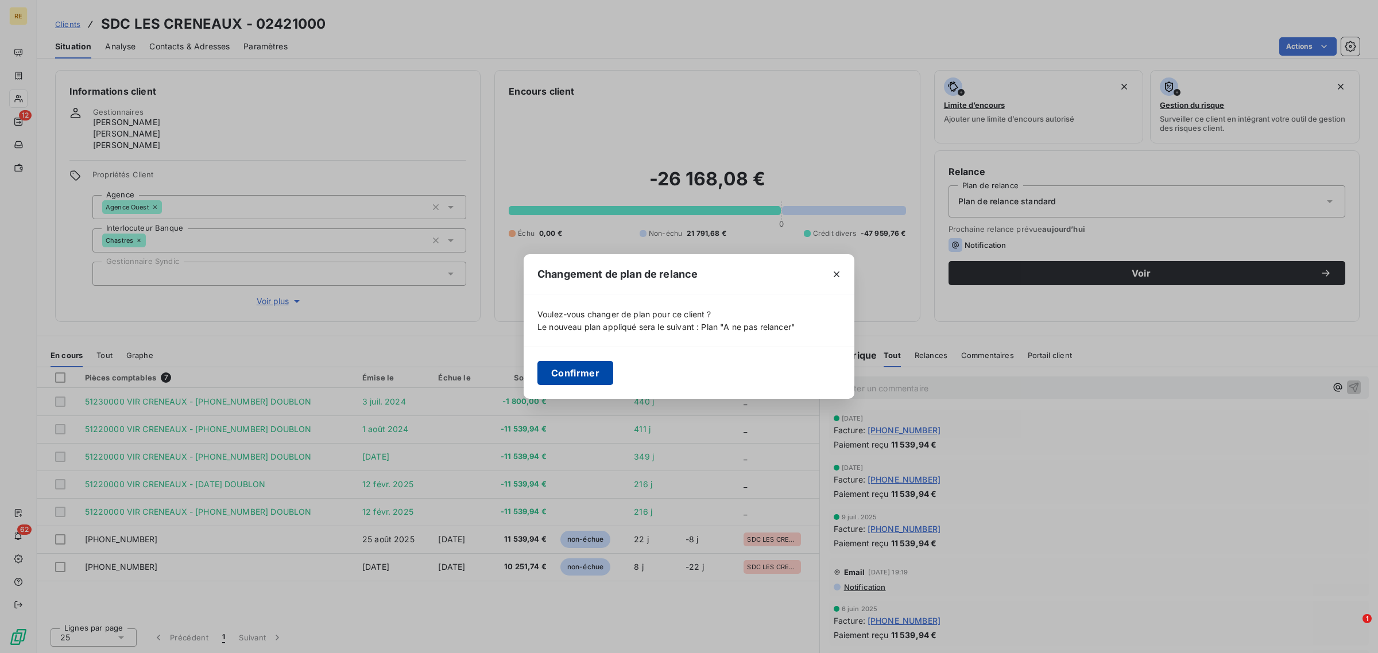
click at [576, 365] on button "Confirmer" at bounding box center [575, 373] width 76 height 24
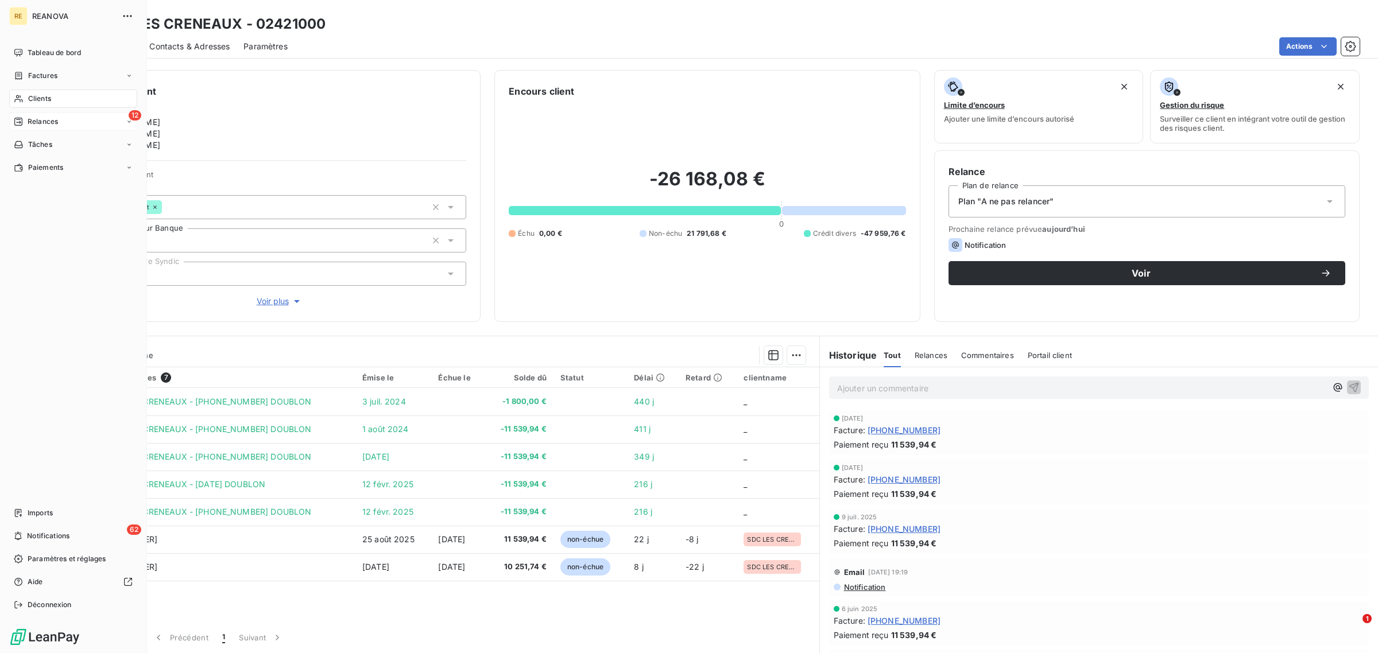
click at [55, 122] on span "Relances" at bounding box center [43, 122] width 30 height 10
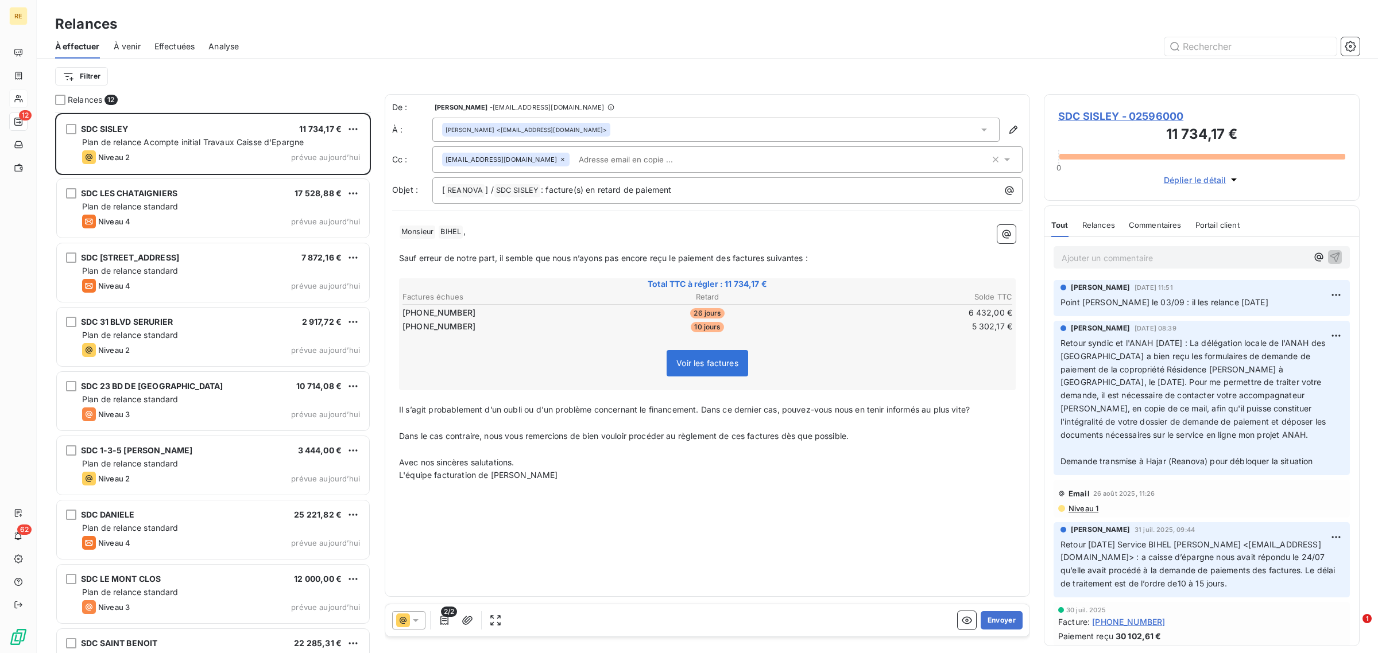
scroll to position [231, 0]
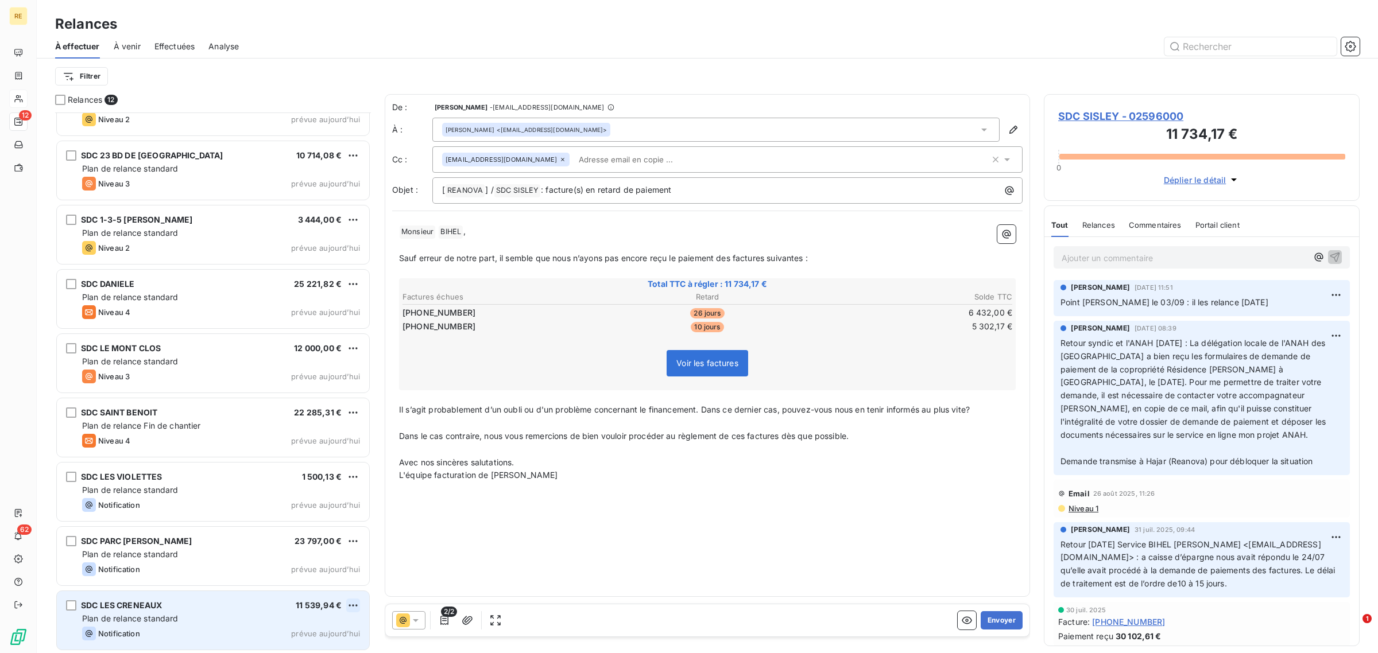
click at [347, 606] on html "RE 12 62 Relances À effectuer À venir Effectuées Analyse Filtrer Relances 12 SD…" at bounding box center [689, 326] width 1378 height 653
click at [324, 587] on div "Passer cette action" at bounding box center [303, 582] width 103 height 18
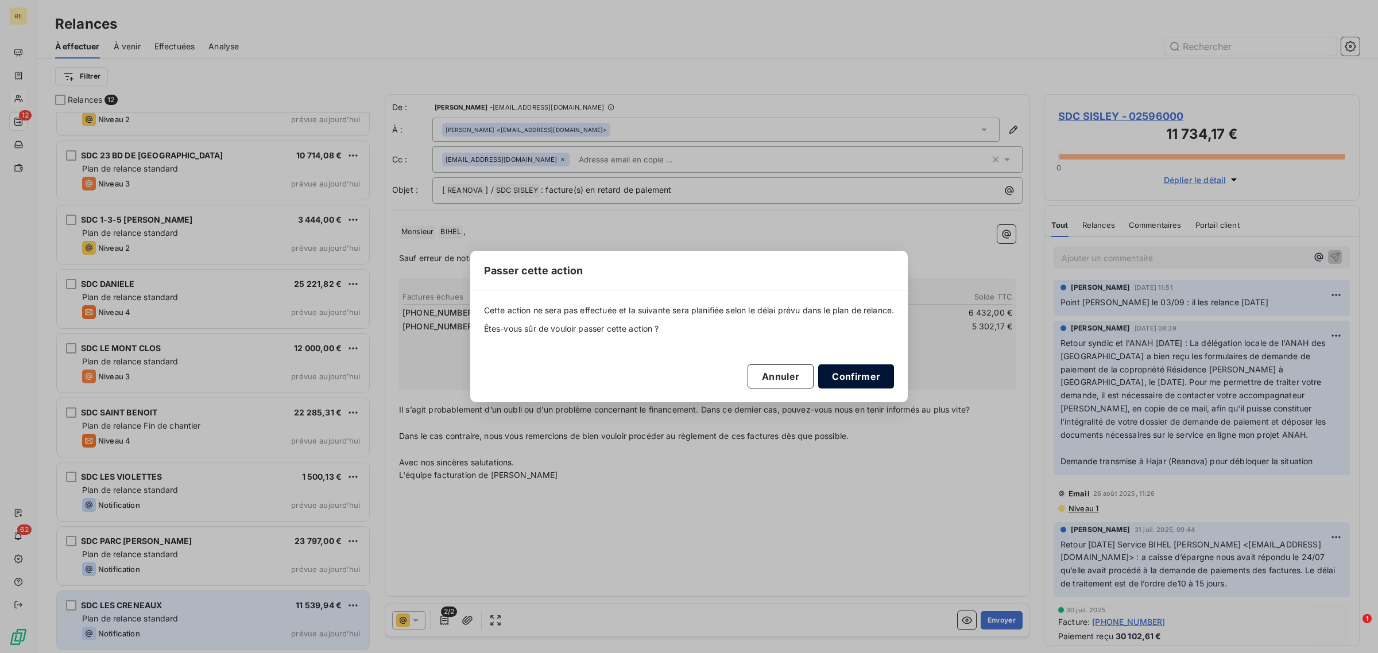
click at [860, 378] on button "Confirmer" at bounding box center [856, 377] width 76 height 24
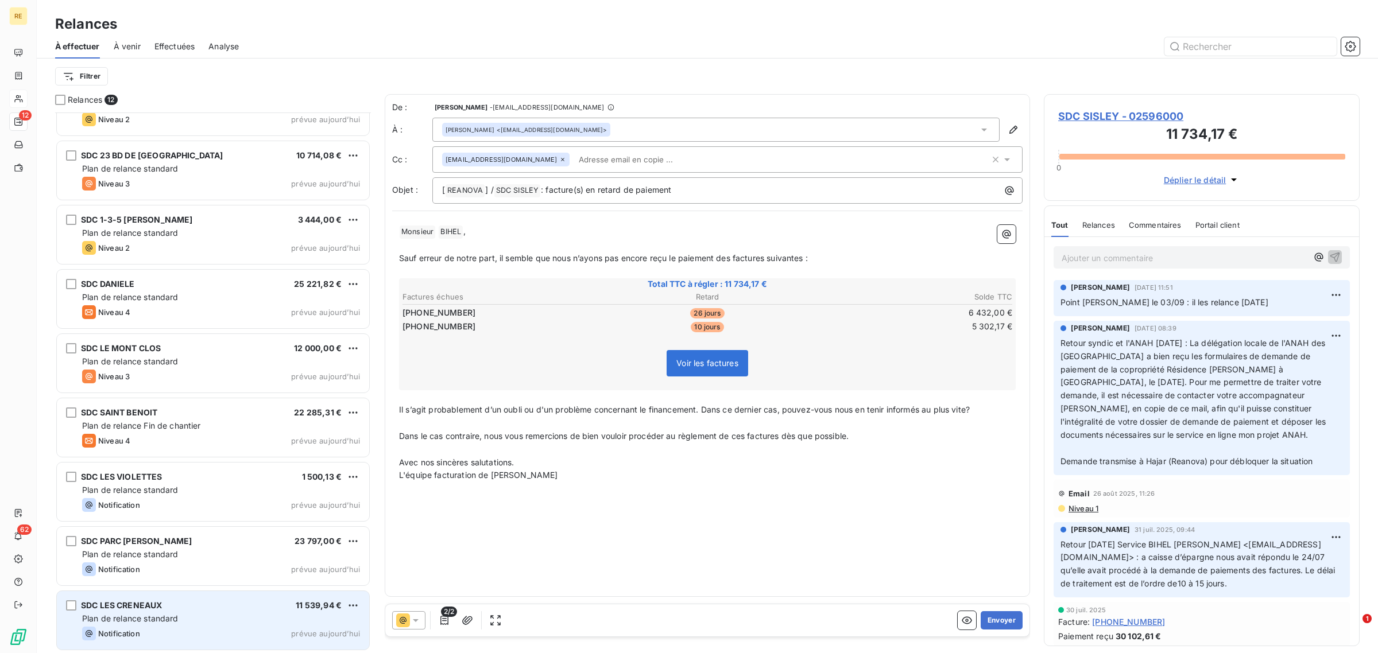
click at [142, 627] on div "Notification prévue aujourd’hui" at bounding box center [221, 634] width 278 height 14
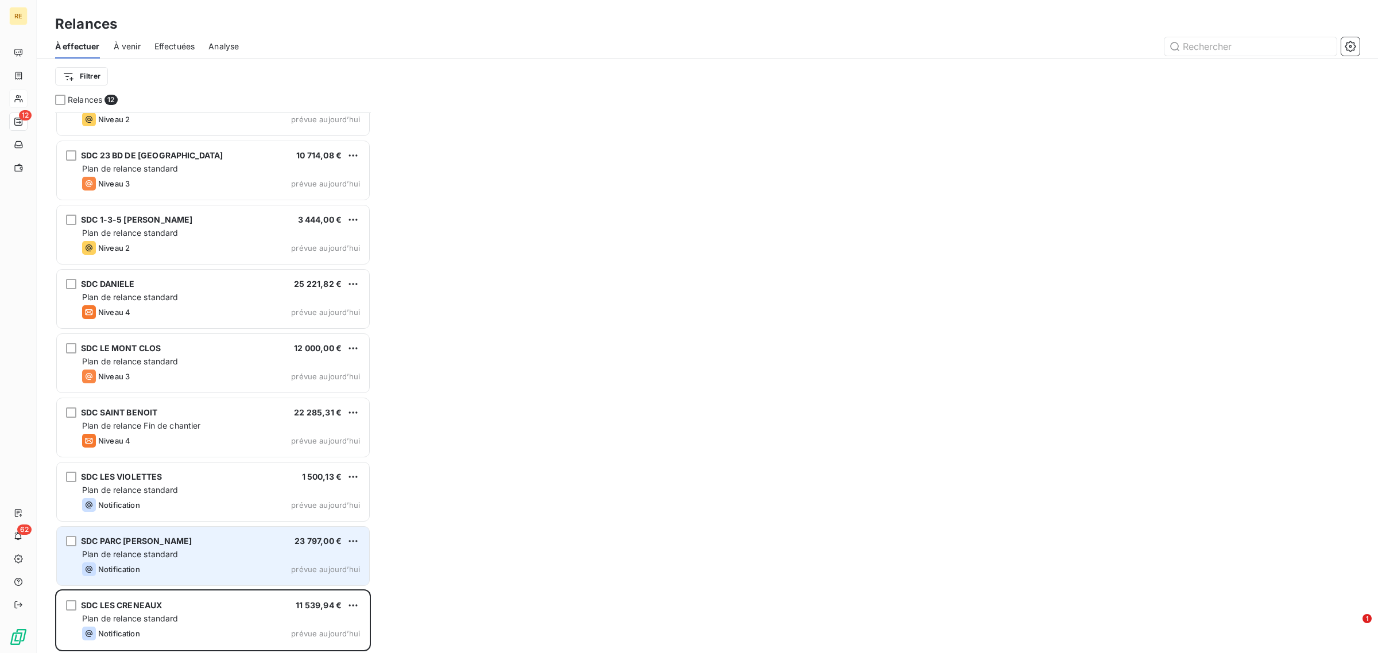
click at [188, 554] on div "Plan de relance standard" at bounding box center [221, 554] width 278 height 11
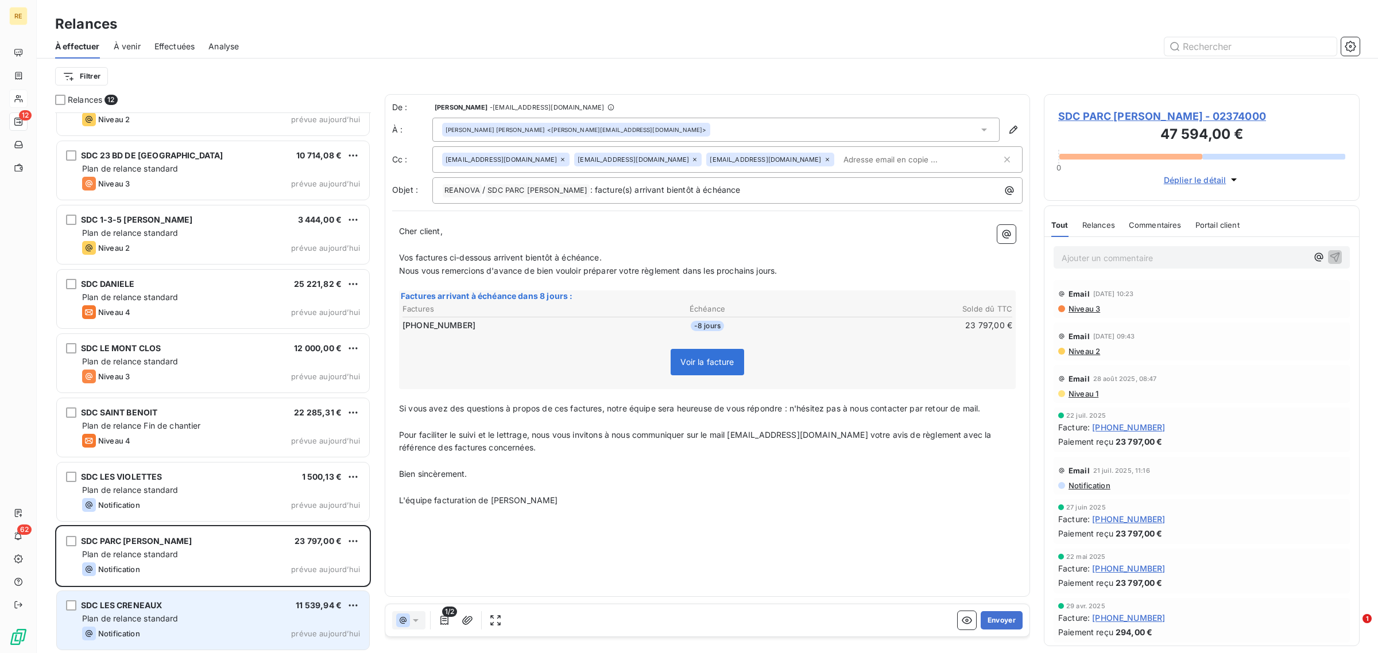
click at [184, 627] on div "Notification prévue aujourd’hui" at bounding box center [221, 634] width 278 height 14
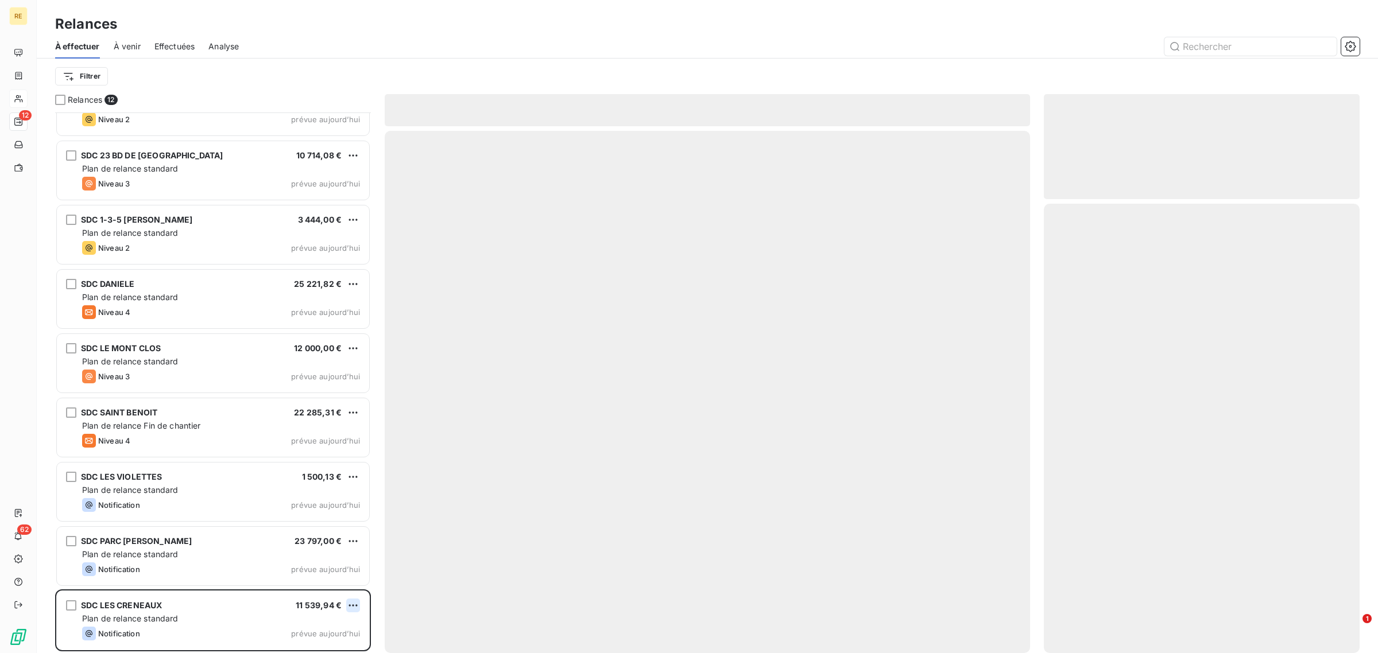
click at [352, 604] on html "RE 12 62 Relances À effectuer À venir Effectuées Analyse Filtrer Relances 12 SD…" at bounding box center [689, 326] width 1378 height 653
click at [320, 584] on div "Passer cette action" at bounding box center [303, 582] width 103 height 18
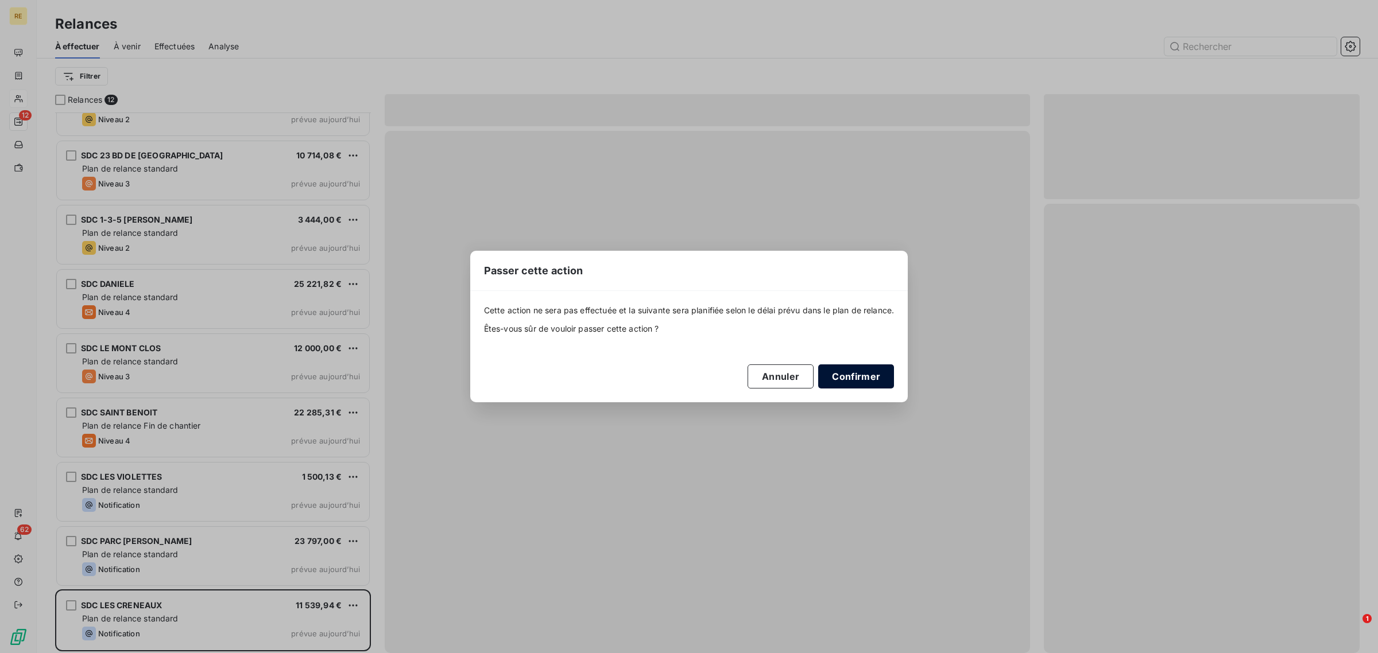
click at [854, 378] on button "Confirmer" at bounding box center [856, 377] width 76 height 24
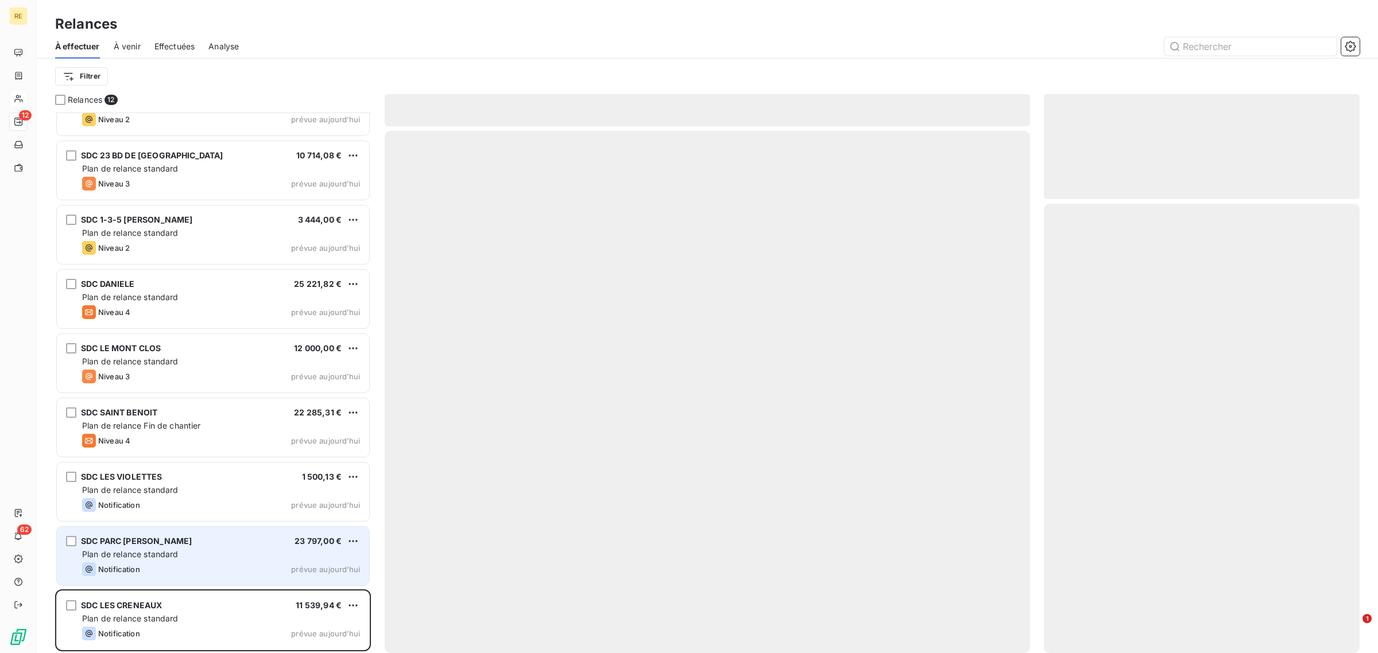
click at [199, 572] on div "Notification prévue aujourd’hui" at bounding box center [221, 570] width 278 height 14
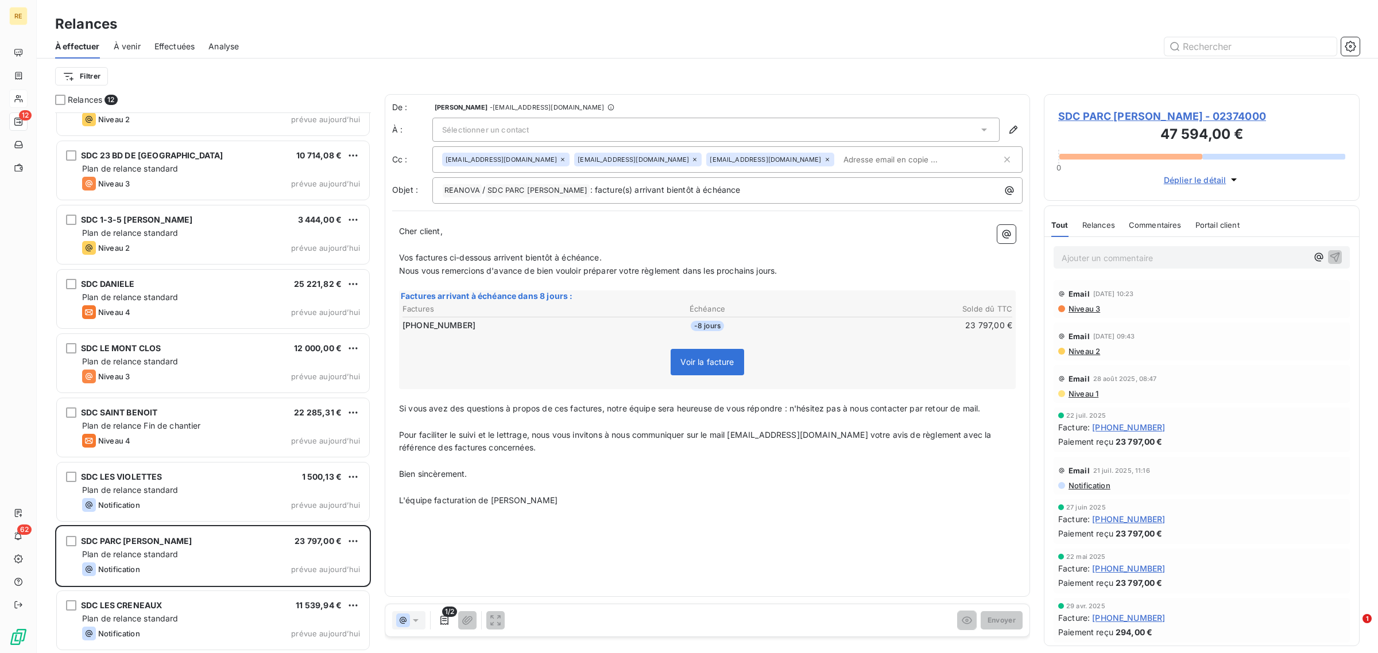
click at [488, 125] on span "Sélectionner un contact" at bounding box center [485, 129] width 87 height 9
click at [515, 150] on span "Daniel SEIGNAT PALMER" at bounding box center [523, 154] width 137 height 11
click at [620, 260] on p "Vos factures ci-dessous arrivent bientôt à échéance." at bounding box center [707, 257] width 616 height 13
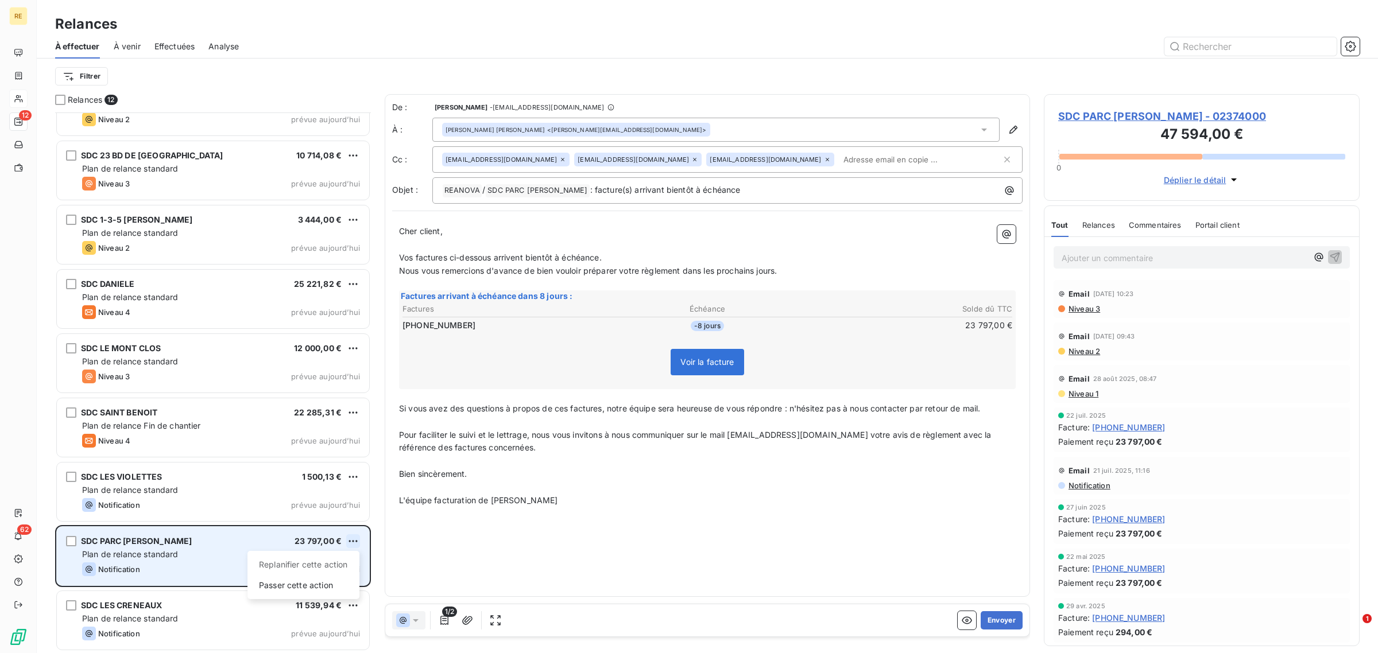
click at [351, 536] on html "RE 12 62 Relances À effectuer À venir Effectuées Analyse Filtrer Relances 12 SD…" at bounding box center [689, 326] width 1378 height 653
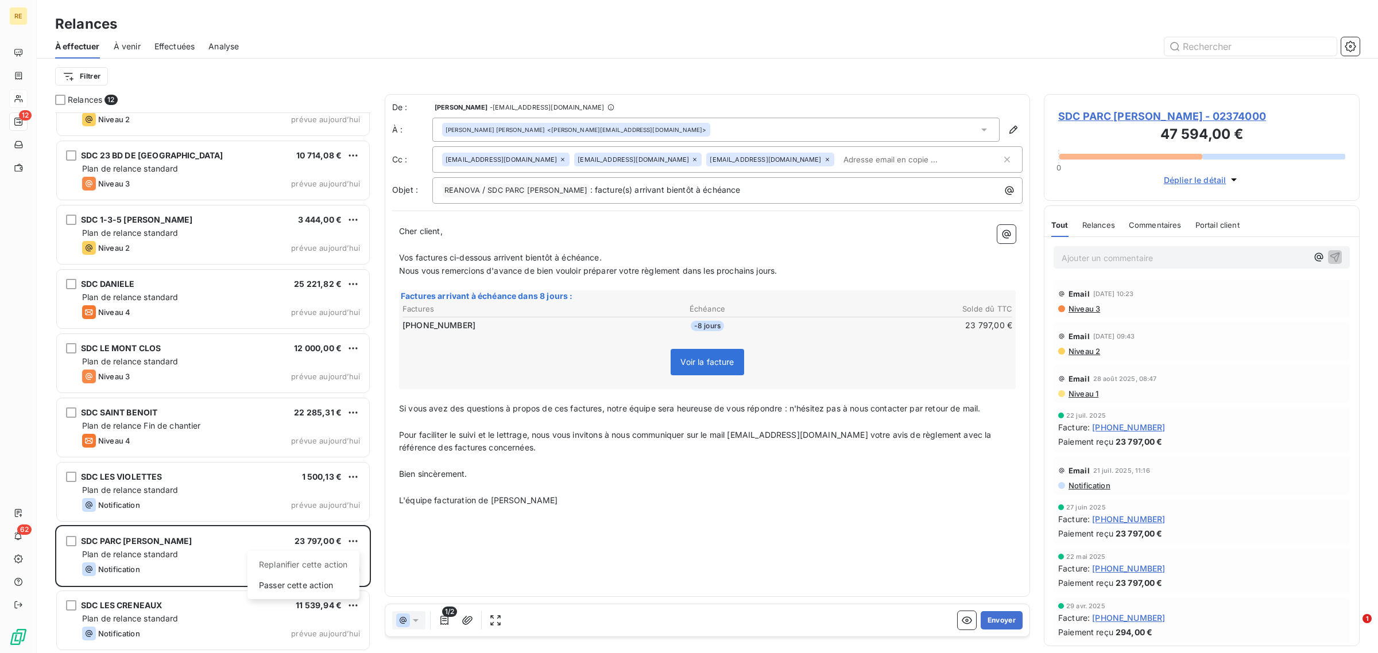
click at [887, 603] on html "RE 12 62 Relances À effectuer À venir Effectuées Analyse Filtrer Relances 12 SD…" at bounding box center [689, 326] width 1378 height 653
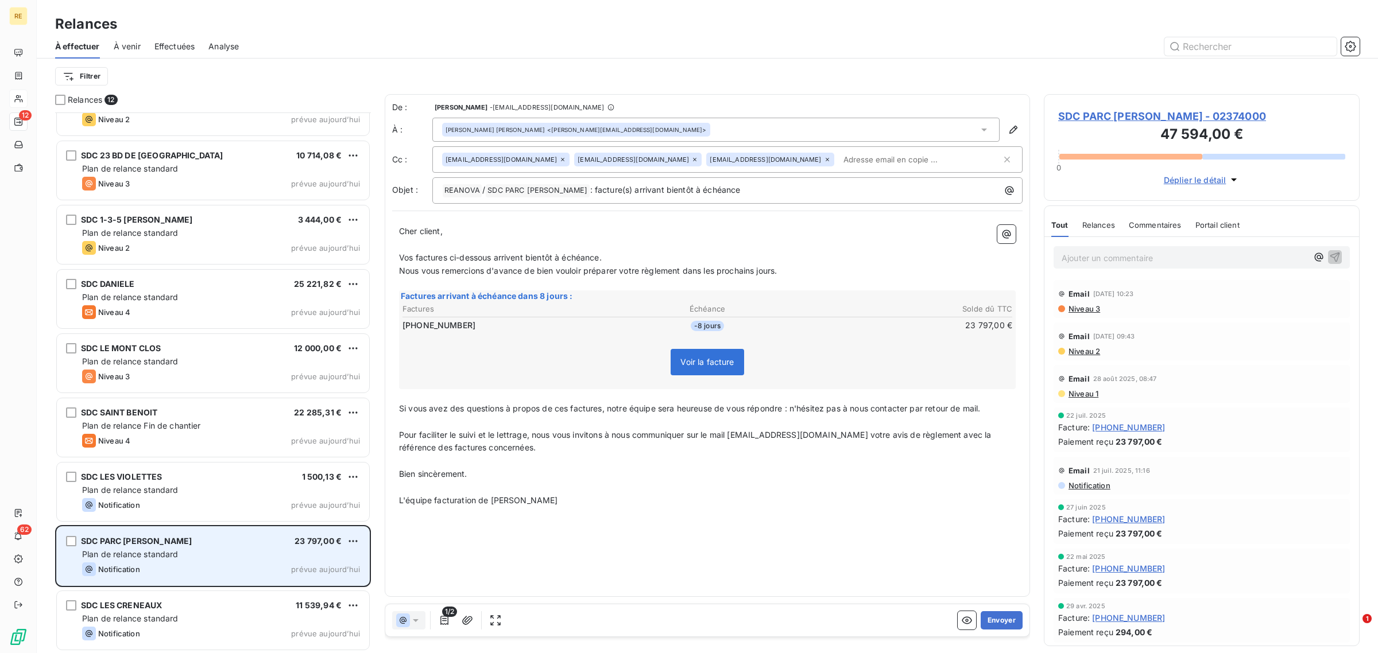
click at [360, 541] on div "SDC PARC PALMER 23 797,00 € Plan de relance standard Notification prévue aujour…" at bounding box center [213, 556] width 312 height 59
click at [354, 538] on html "RE 12 62 Relances À effectuer À venir Effectuées Analyse Filtrer Relances 12 SD…" at bounding box center [689, 326] width 1378 height 653
click at [312, 563] on div "Replanifier cette action" at bounding box center [303, 565] width 103 height 18
click at [348, 540] on html "RE 12 62 Relances À effectuer À venir Effectuées Analyse Filtrer Relances 12 SD…" at bounding box center [689, 326] width 1378 height 653
click at [328, 581] on div "Passer cette action" at bounding box center [303, 585] width 103 height 18
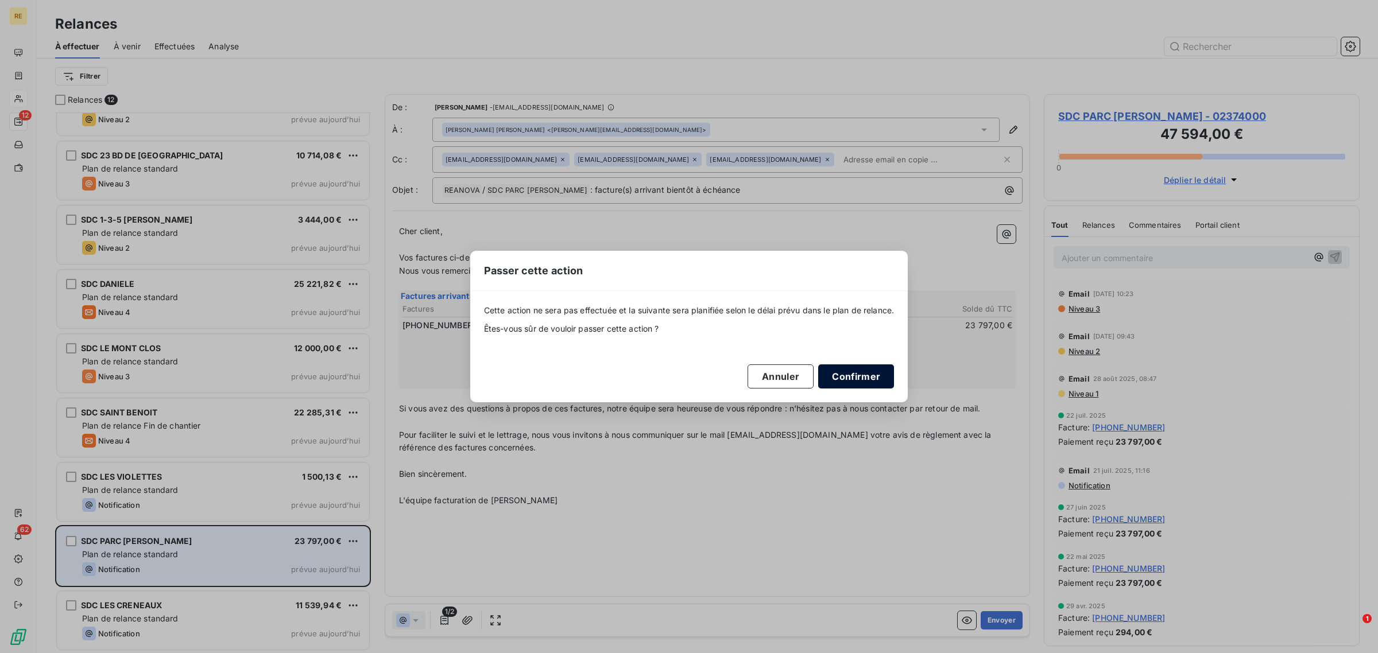
click at [884, 386] on button "Confirmer" at bounding box center [856, 377] width 76 height 24
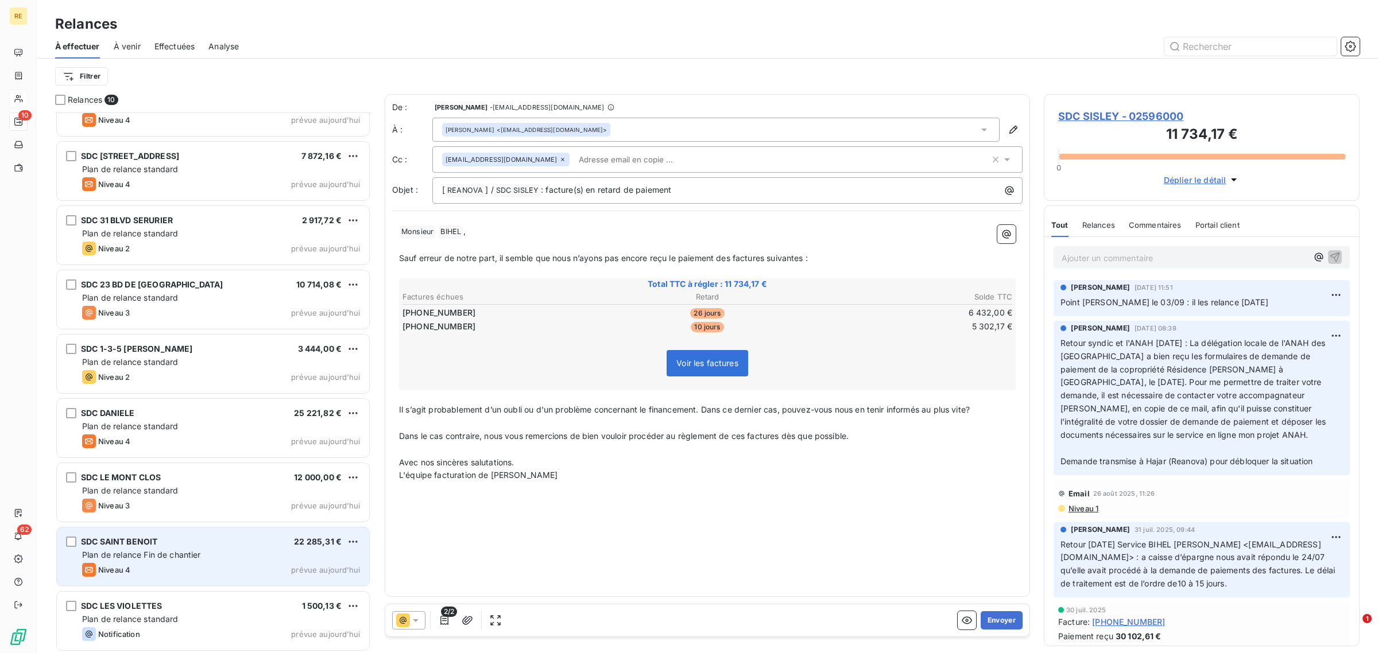
scroll to position [102, 0]
click at [228, 563] on div "Niveau 4 prévue aujourd’hui" at bounding box center [221, 570] width 278 height 14
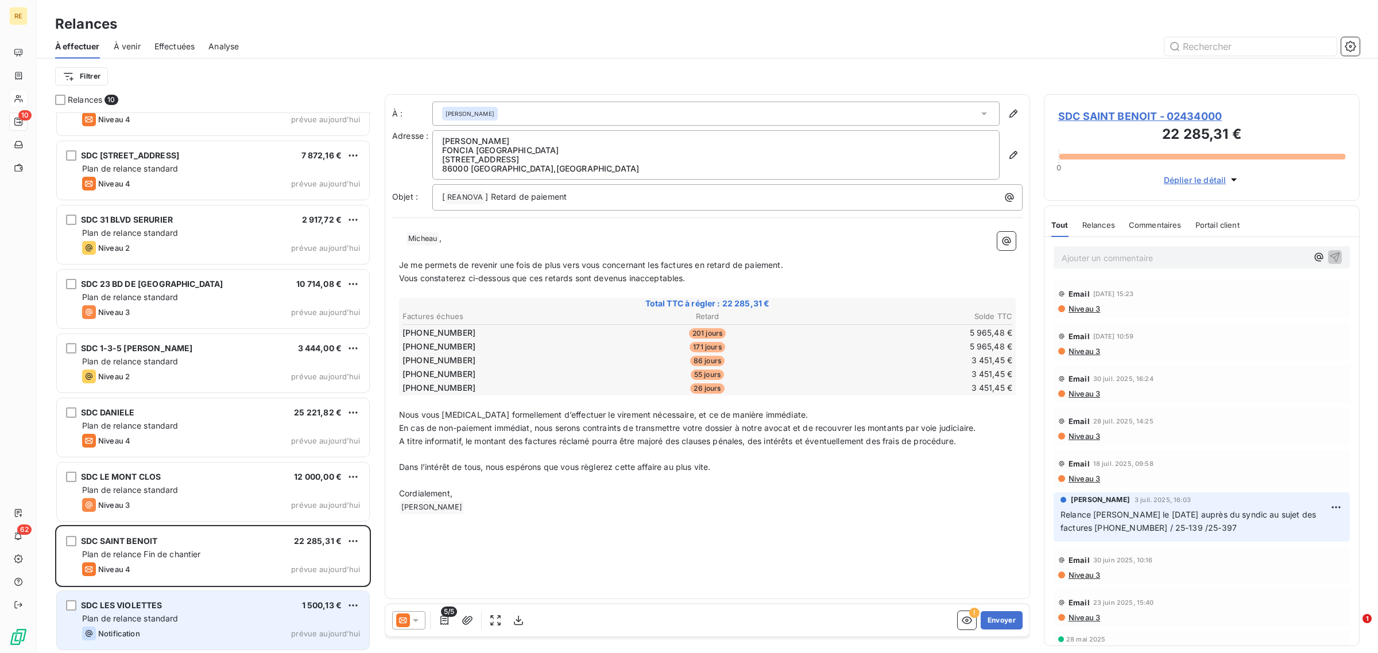
click at [257, 616] on div "Plan de relance standard" at bounding box center [221, 618] width 278 height 11
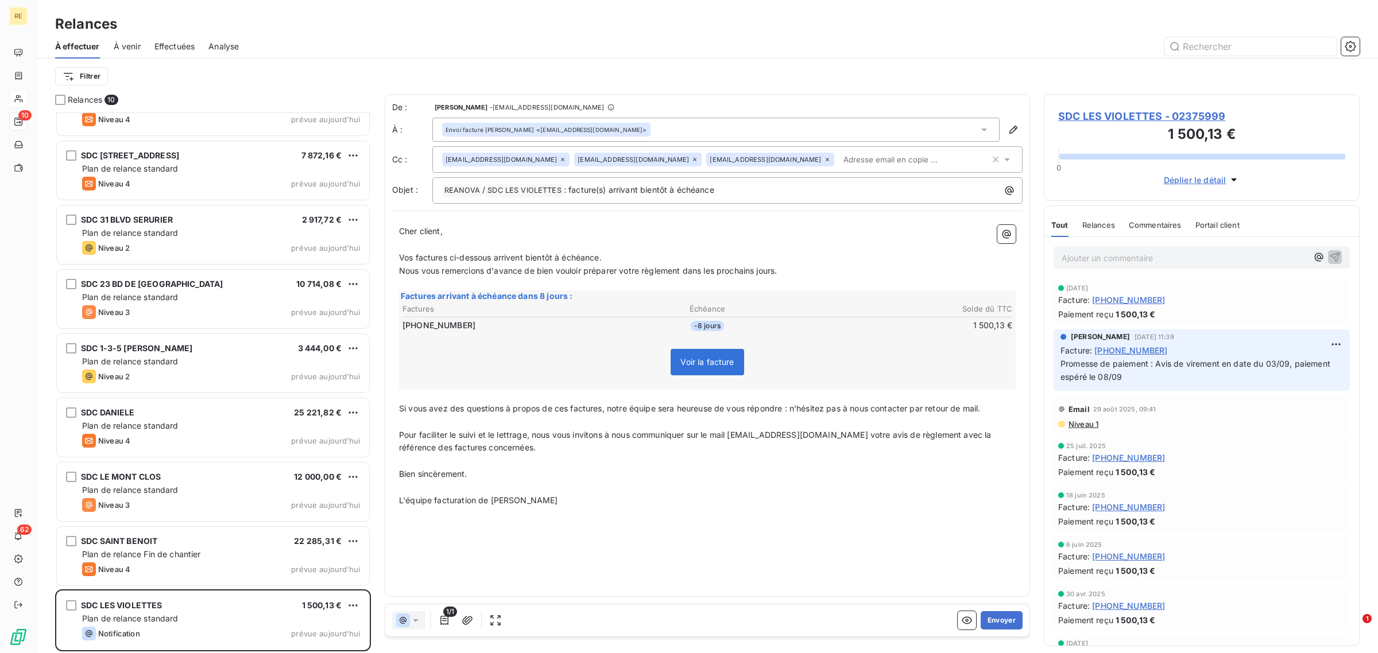
click at [689, 442] on p "Pour faciliter le suivi et le lettrage, nous vous invitons à nous communiquer s…" at bounding box center [707, 442] width 616 height 26
drag, startPoint x: 790, startPoint y: 150, endPoint x: 796, endPoint y: 154, distance: 6.2
click at [793, 153] on div "admin@reanova.fr gauthierlambert@reanova.fr manonmarielouazel@reanova.fr" at bounding box center [727, 159] width 590 height 26
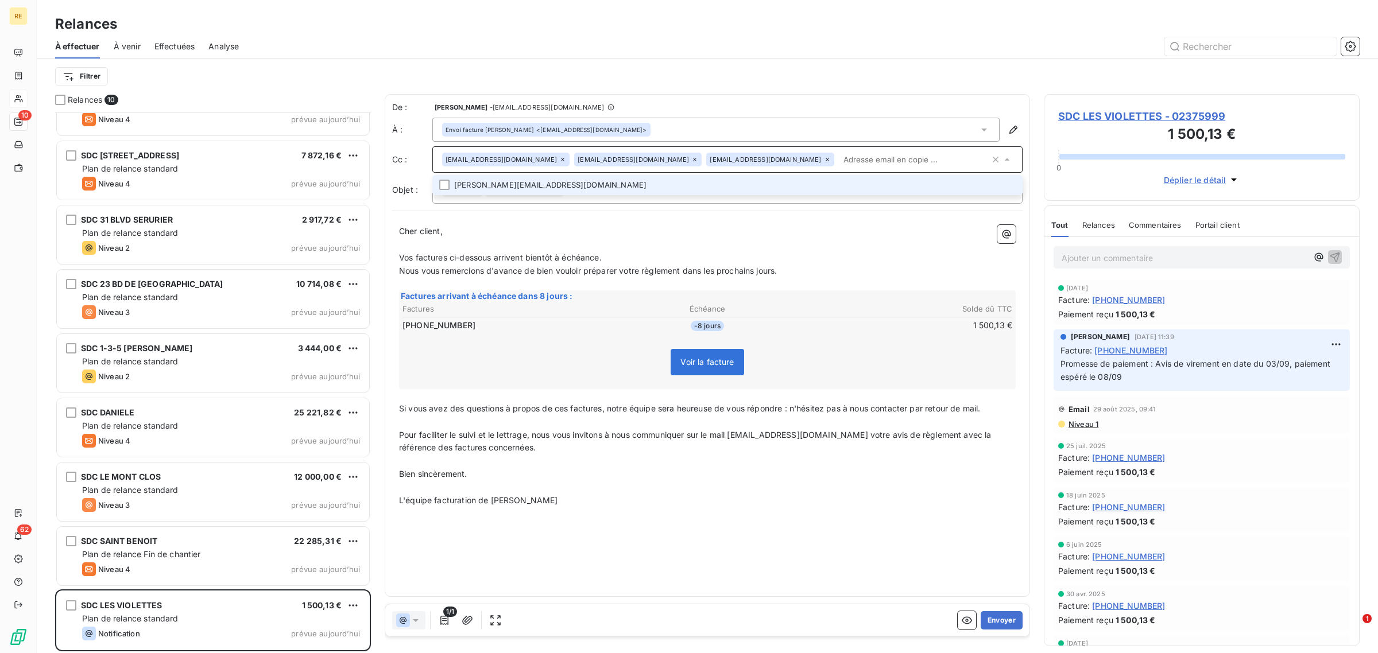
click at [635, 173] on div "De : Micaela STAINO - admin@reanova.fr À : Envoi facture Violettes BENEDETTO <g…" at bounding box center [707, 153] width 630 height 102
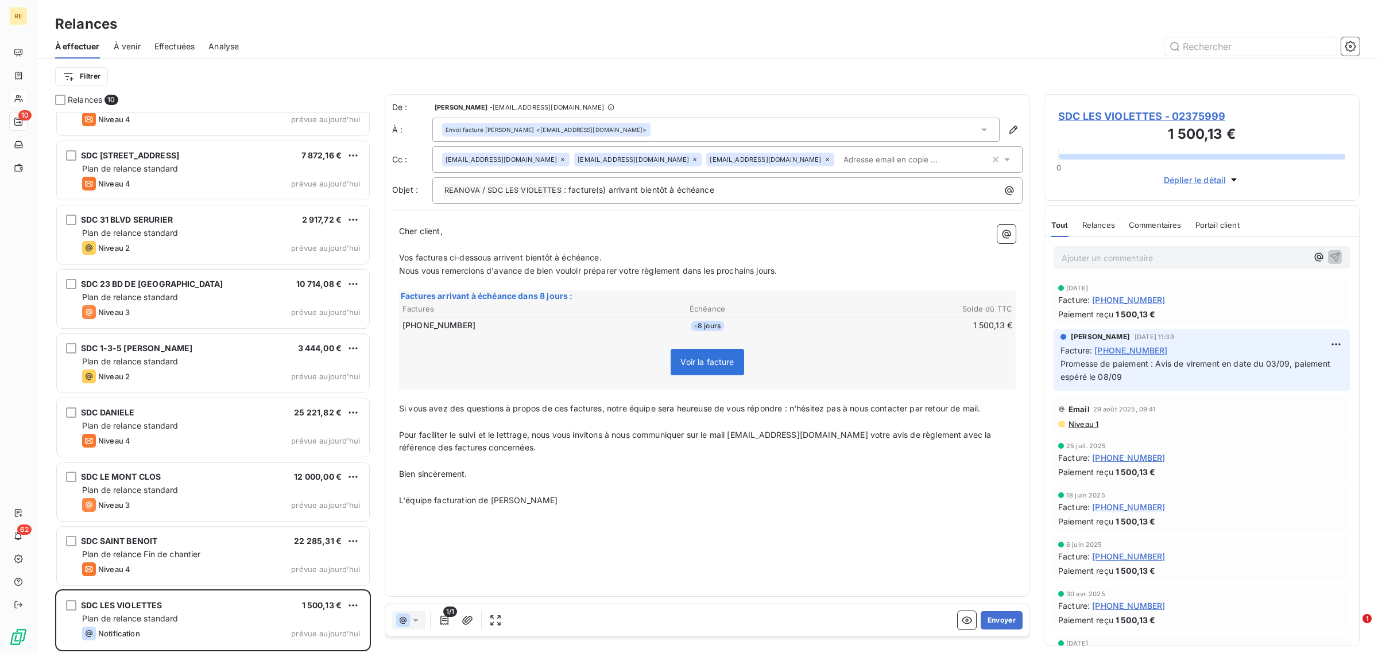
click at [839, 156] on input "text" at bounding box center [905, 159] width 133 height 17
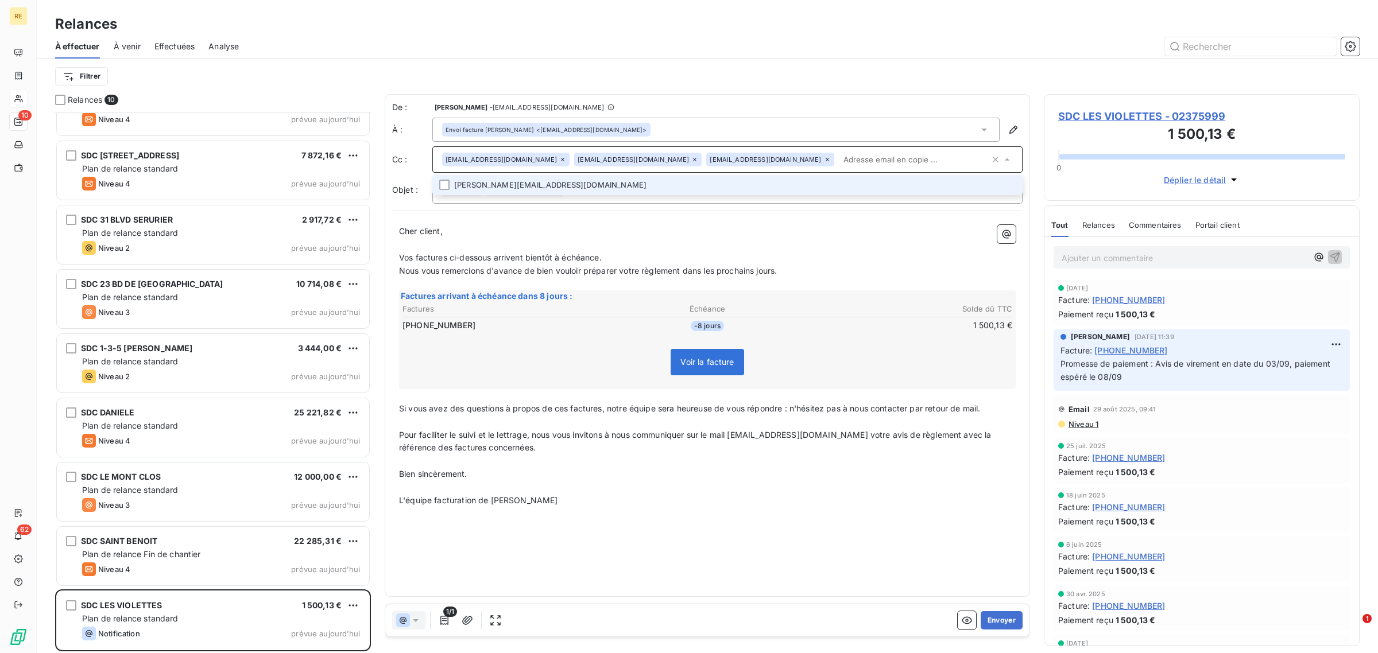
click at [747, 181] on li "schorro@nexity.fr" at bounding box center [727, 185] width 590 height 20
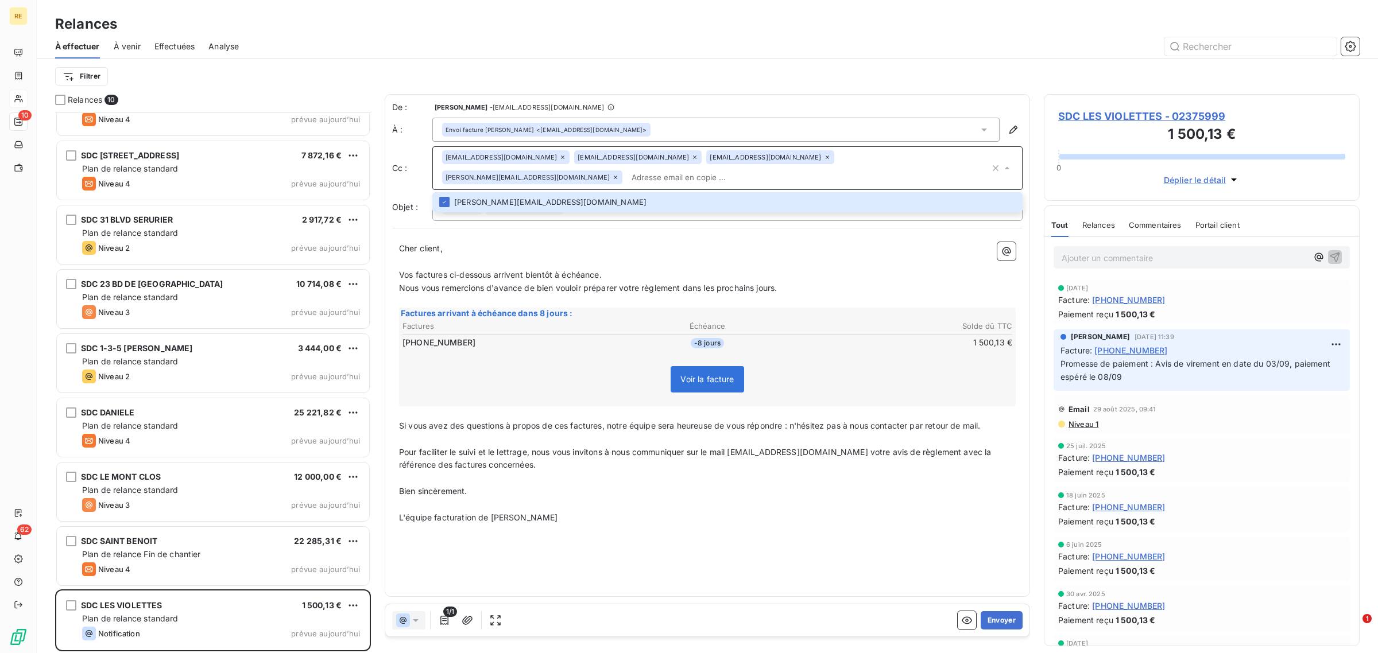
click at [687, 235] on div "Cher client, ﻿ Vos factures ci-dessous arrivent bientôt à échéance. Nous vous r…" at bounding box center [707, 383] width 630 height 296
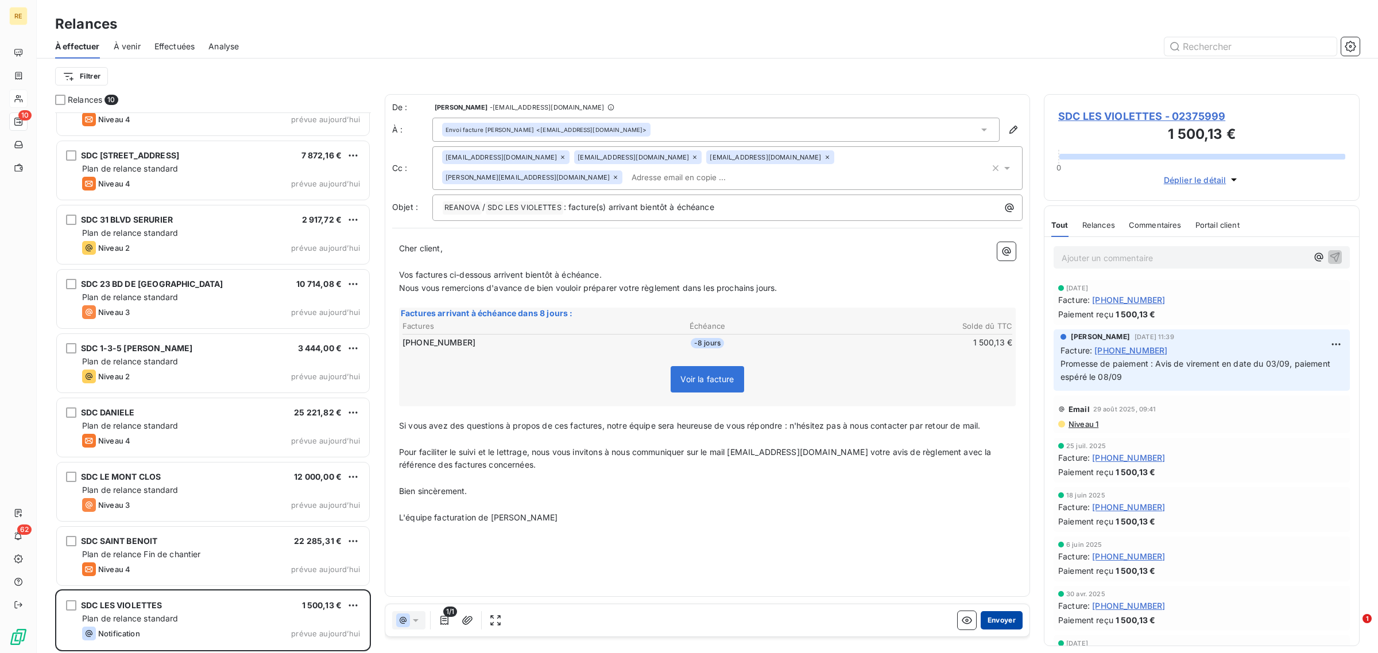
click at [1005, 626] on button "Envoyer" at bounding box center [1001, 620] width 42 height 18
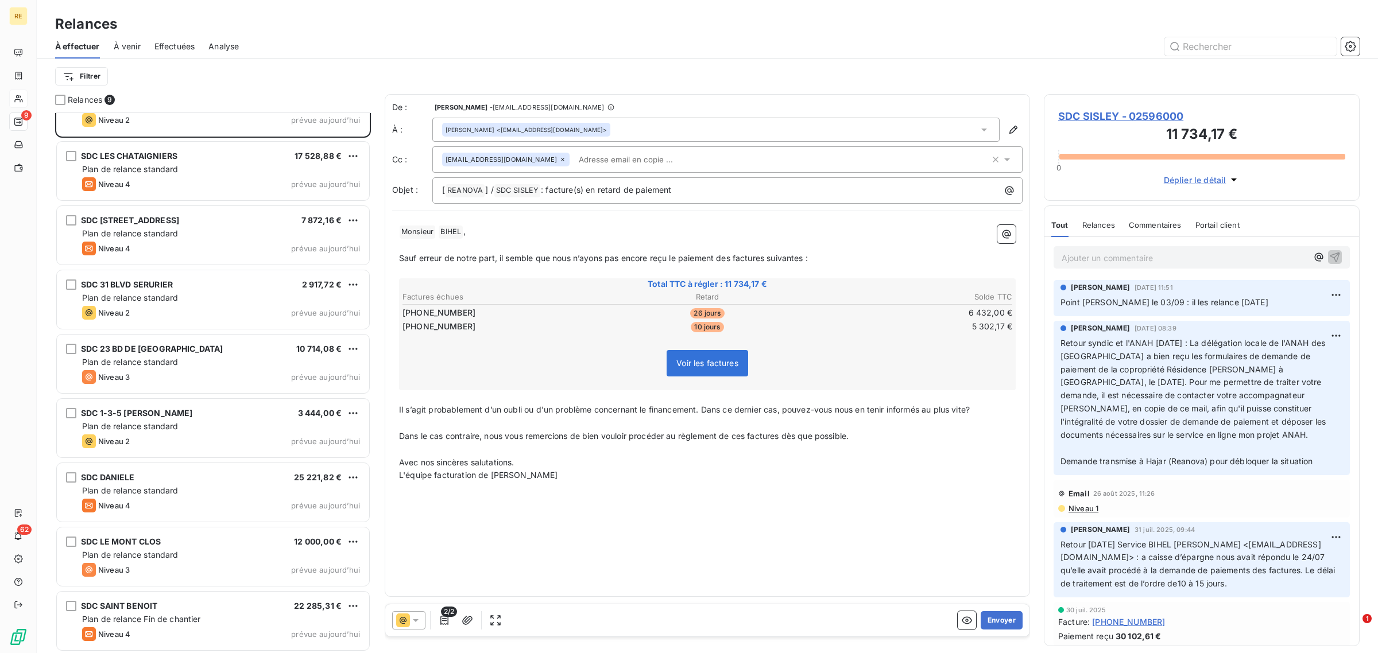
scroll to position [38, 0]
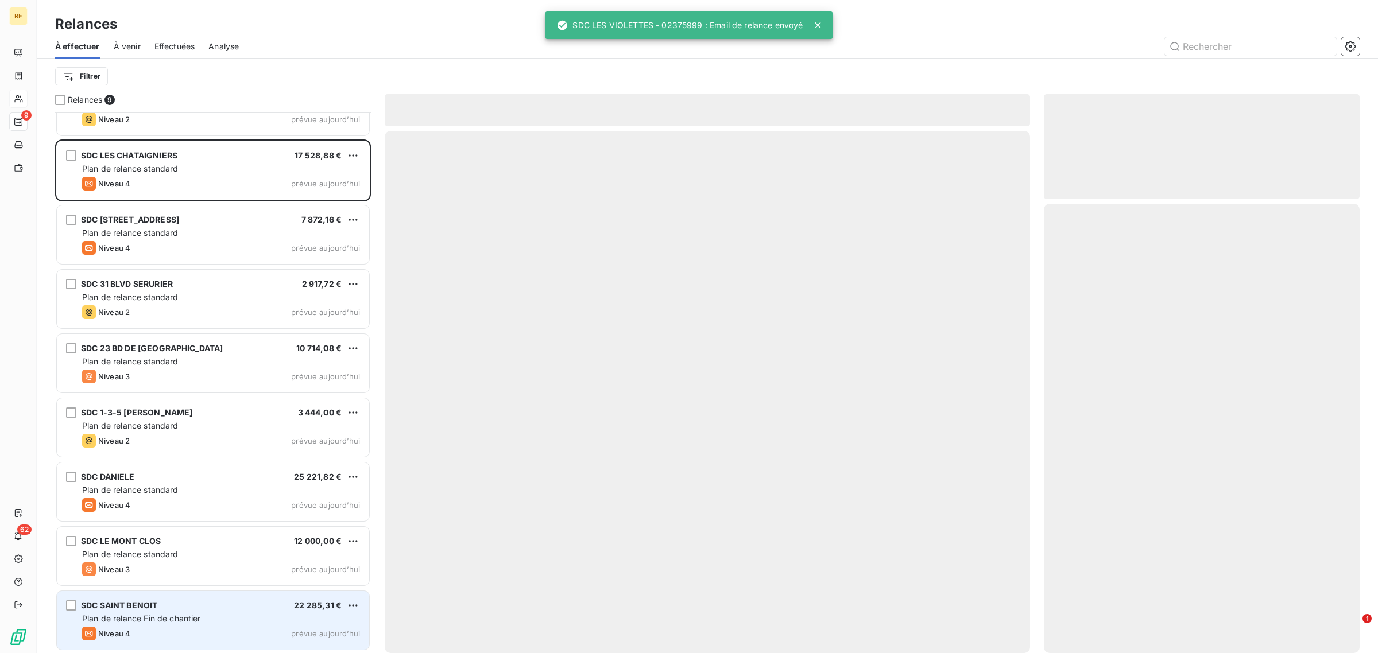
click at [214, 618] on div "Plan de relance Fin de chantier" at bounding box center [221, 618] width 278 height 11
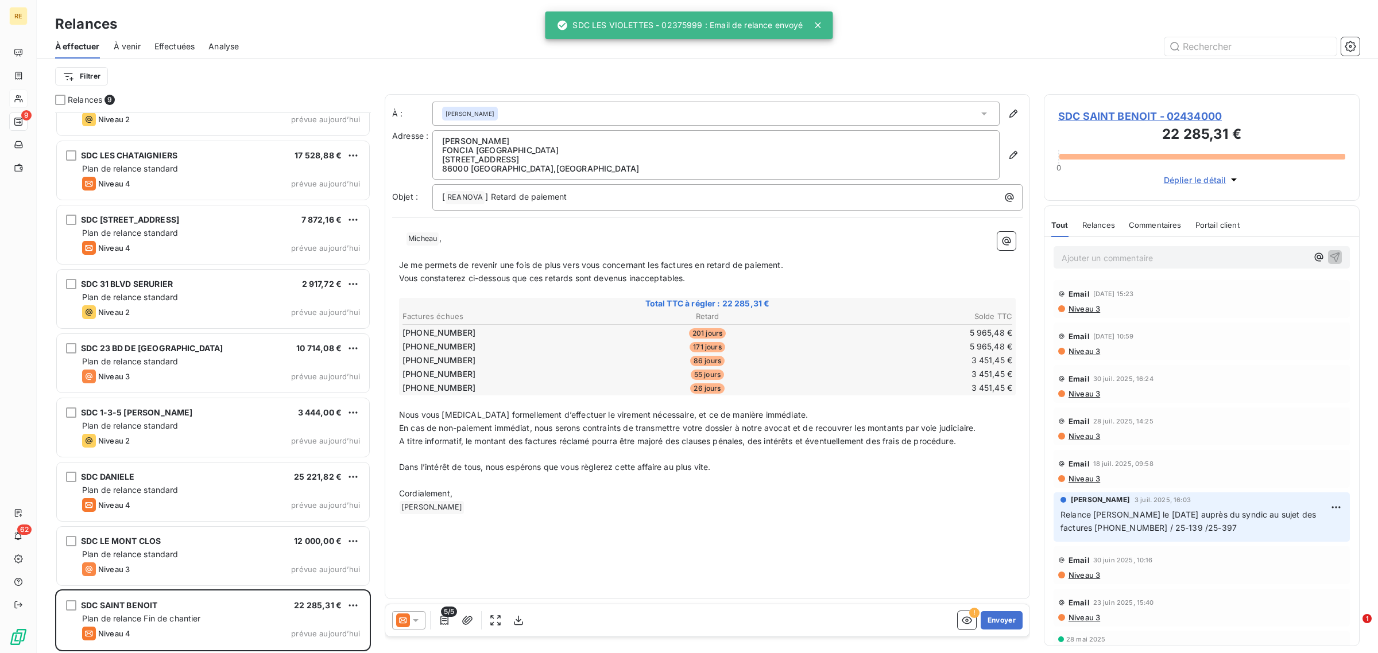
click at [674, 501] on p "﻿ Micaela STAINO ﻿ ﻿" at bounding box center [707, 508] width 616 height 14
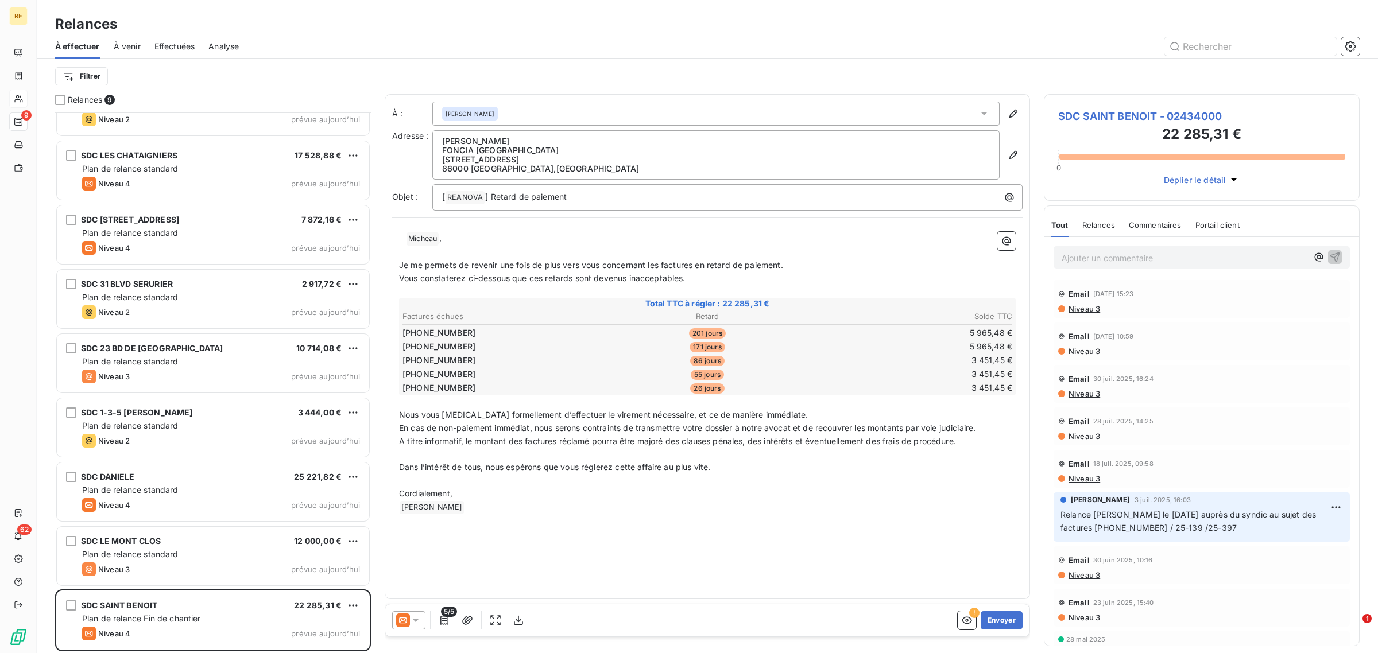
click at [514, 115] on div "Mathilde Micheau" at bounding box center [715, 114] width 567 height 24
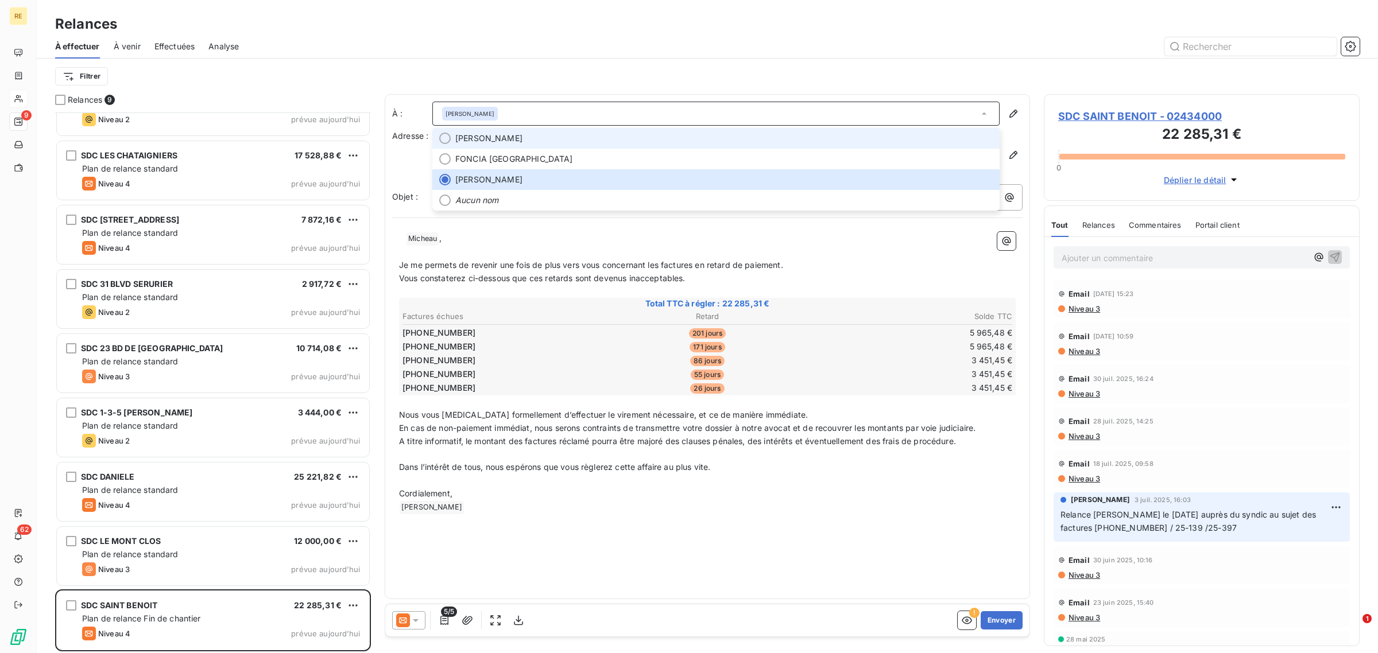
click at [521, 137] on span "Florent DAGNEAU" at bounding box center [488, 138] width 67 height 11
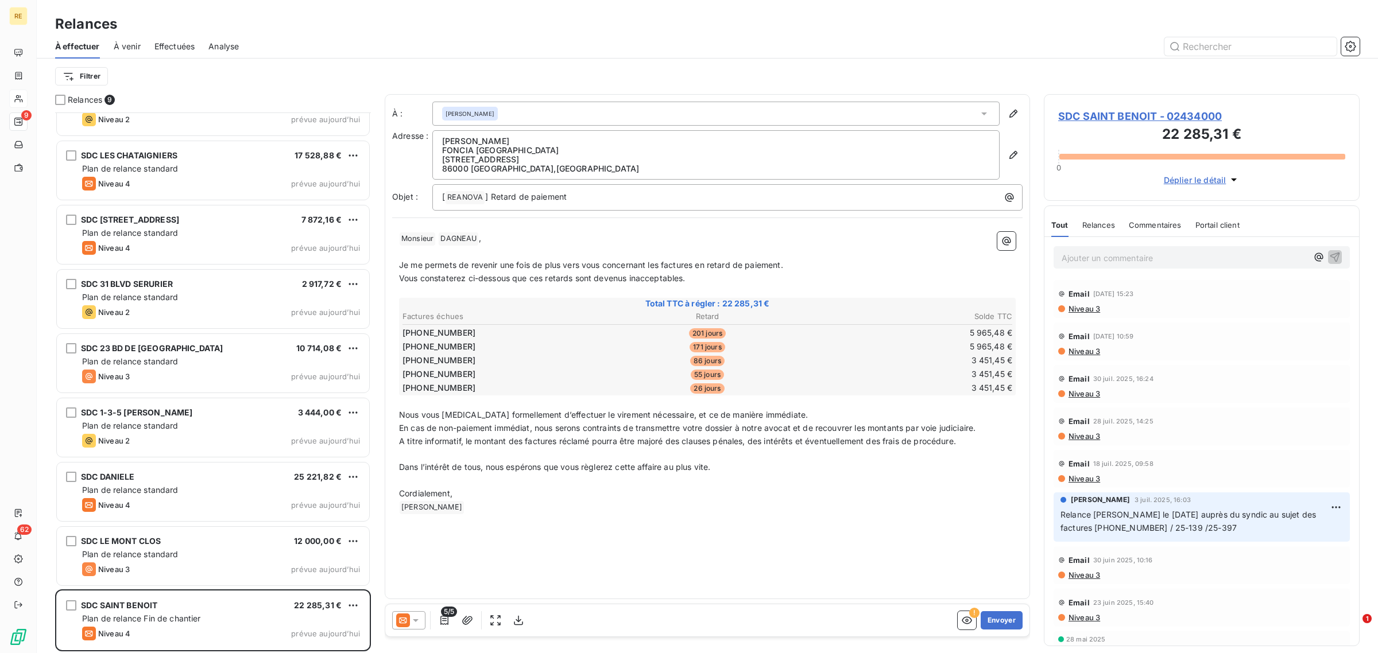
click at [400, 614] on icon at bounding box center [403, 621] width 14 height 14
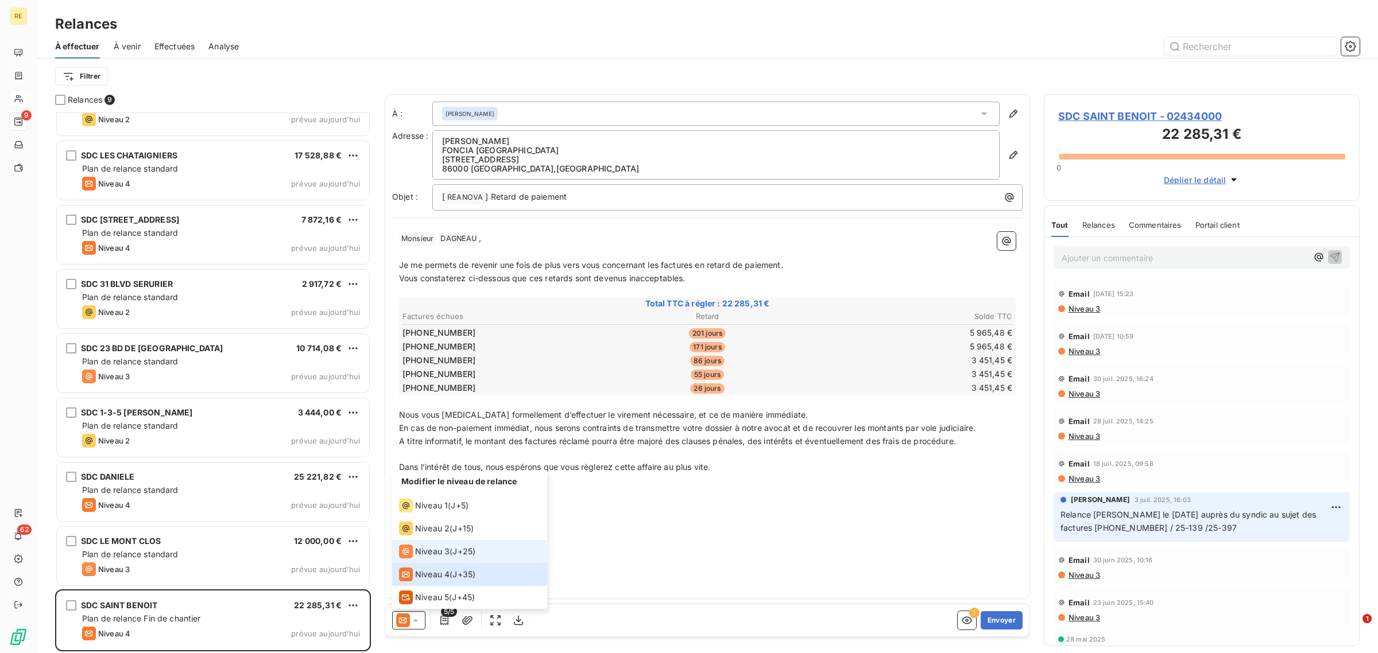
click at [451, 556] on div "Niveau 3 ( J+25 )" at bounding box center [437, 552] width 76 height 14
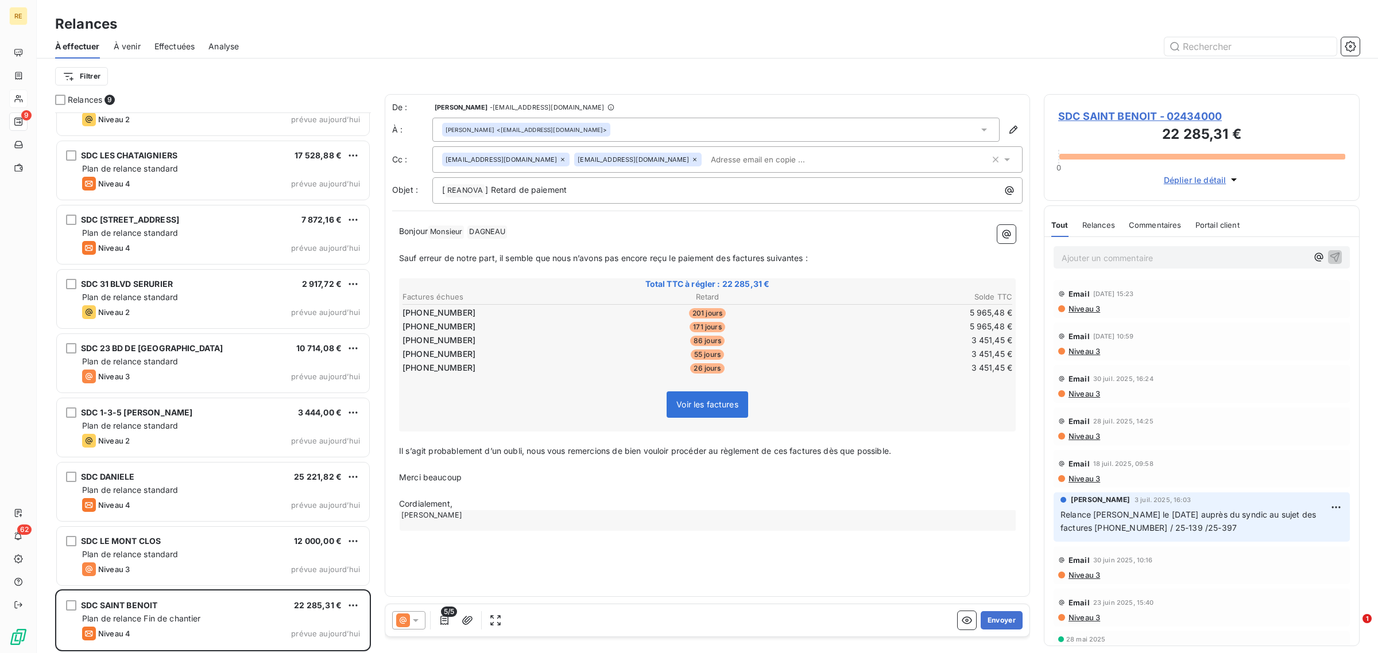
click at [706, 161] on input "text" at bounding box center [772, 159] width 133 height 17
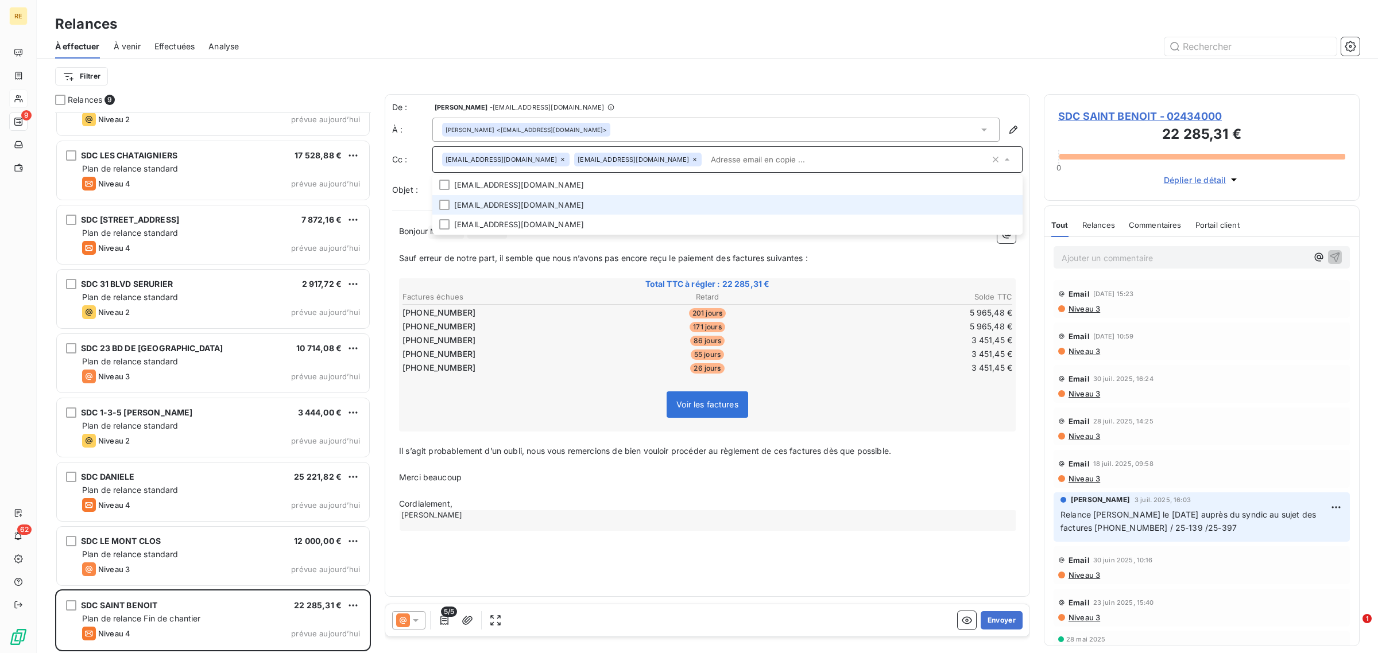
click at [524, 207] on li "factures-fournisseurs-vdv@foncia.com" at bounding box center [727, 205] width 590 height 20
click at [531, 260] on span "Sauf erreur de notre part, il semble que nous n’avons pas encore reçu le paieme…" at bounding box center [603, 258] width 409 height 10
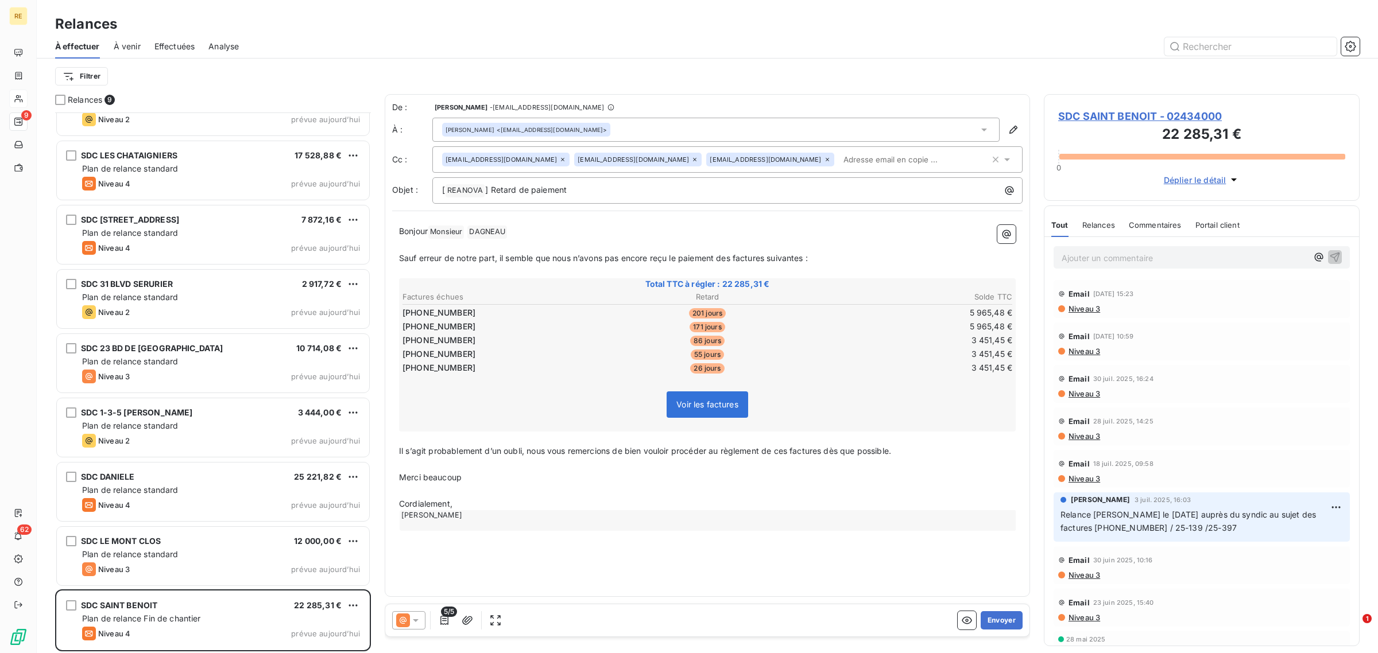
click at [554, 491] on p "﻿" at bounding box center [707, 490] width 616 height 13
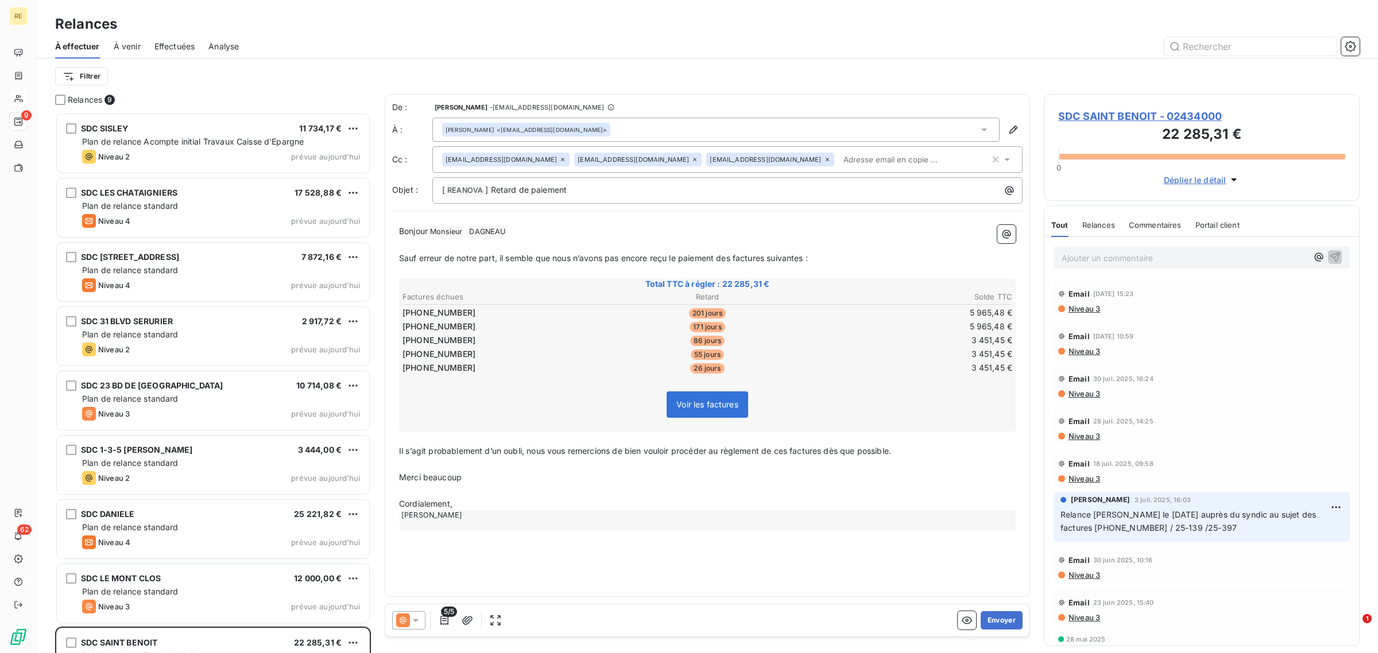
click at [669, 181] on div "[ REANOVA ﻿ ] Retard de paiement" at bounding box center [727, 190] width 590 height 26
click at [666, 190] on p "[ REANOVA ﻿ ] Retard de paiement" at bounding box center [730, 191] width 576 height 14
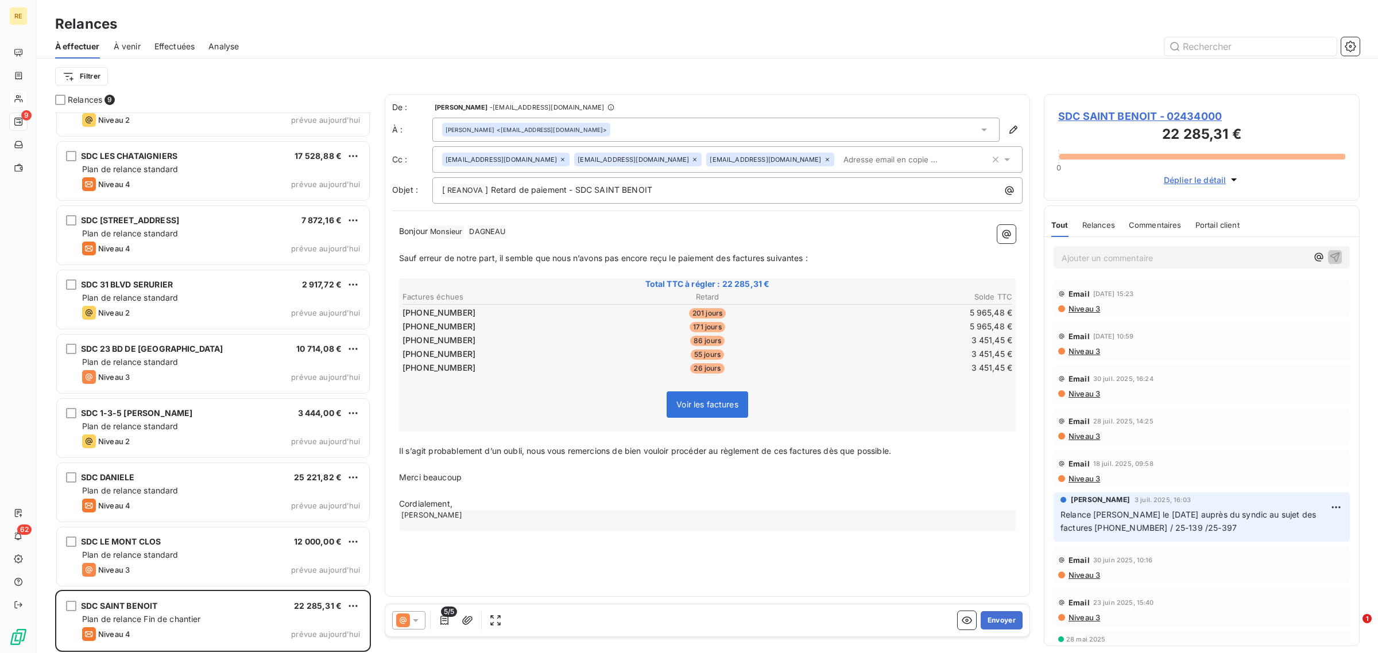
scroll to position [38, 0]
drag, startPoint x: 557, startPoint y: 242, endPoint x: 537, endPoint y: 234, distance: 20.9
click at [557, 242] on p "﻿" at bounding box center [707, 245] width 616 height 13
click at [534, 234] on p "Bonjour Monsieur ﻿ DAGNEAU ﻿ ﻿" at bounding box center [707, 232] width 616 height 14
click at [541, 455] on p "Il s’agit probablement d’un oubli, nous vous remercions de bien vouloir procéde…" at bounding box center [707, 451] width 616 height 13
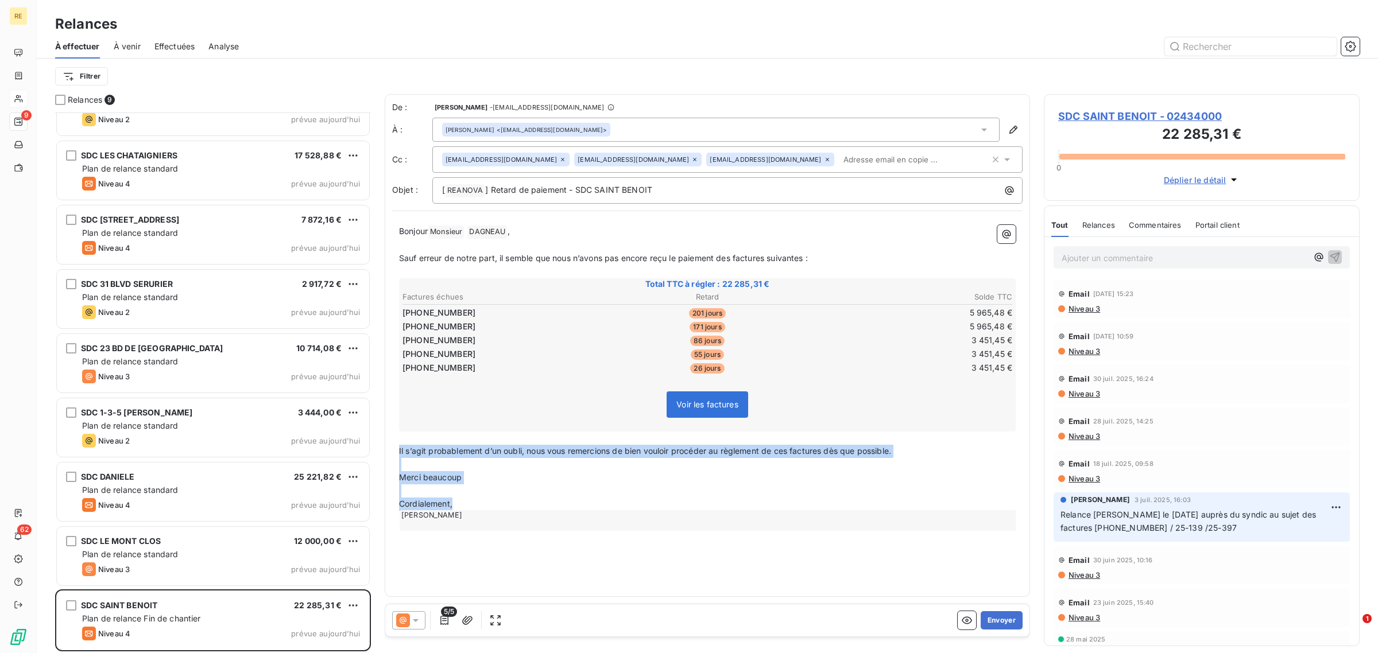
drag, startPoint x: 400, startPoint y: 446, endPoint x: 474, endPoint y: 505, distance: 95.2
click at [474, 505] on div "Bonjour Monsieur ﻿ DAGNEAU ﻿ , ﻿ Sauf erreur de notre part, il semble que nous …" at bounding box center [707, 378] width 616 height 306
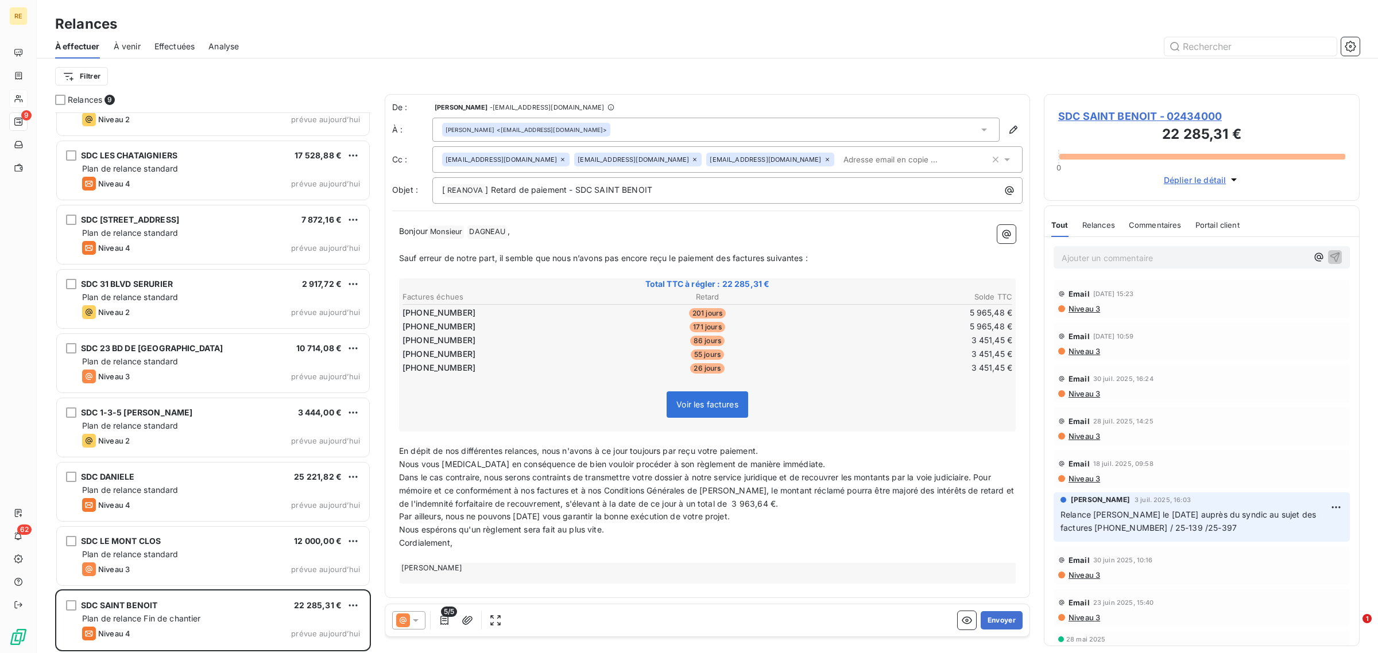
click at [400, 544] on span "Cordialement," at bounding box center [425, 543] width 53 height 10
click at [398, 529] on div "Bonjour Monsieur ﻿ DAGNEAU ﻿ , ﻿ Sauf erreur de notre part, il semble que nous …" at bounding box center [707, 411] width 630 height 386
click at [400, 525] on span "Nous espérons qu'un règlement sera fait au plus vite." at bounding box center [501, 530] width 205 height 10
drag, startPoint x: 777, startPoint y: 498, endPoint x: 551, endPoint y: 507, distance: 225.8
click at [551, 507] on p "Dans le cas contraire, nous serons contraints de transmettre votre dossier à no…" at bounding box center [707, 491] width 616 height 40
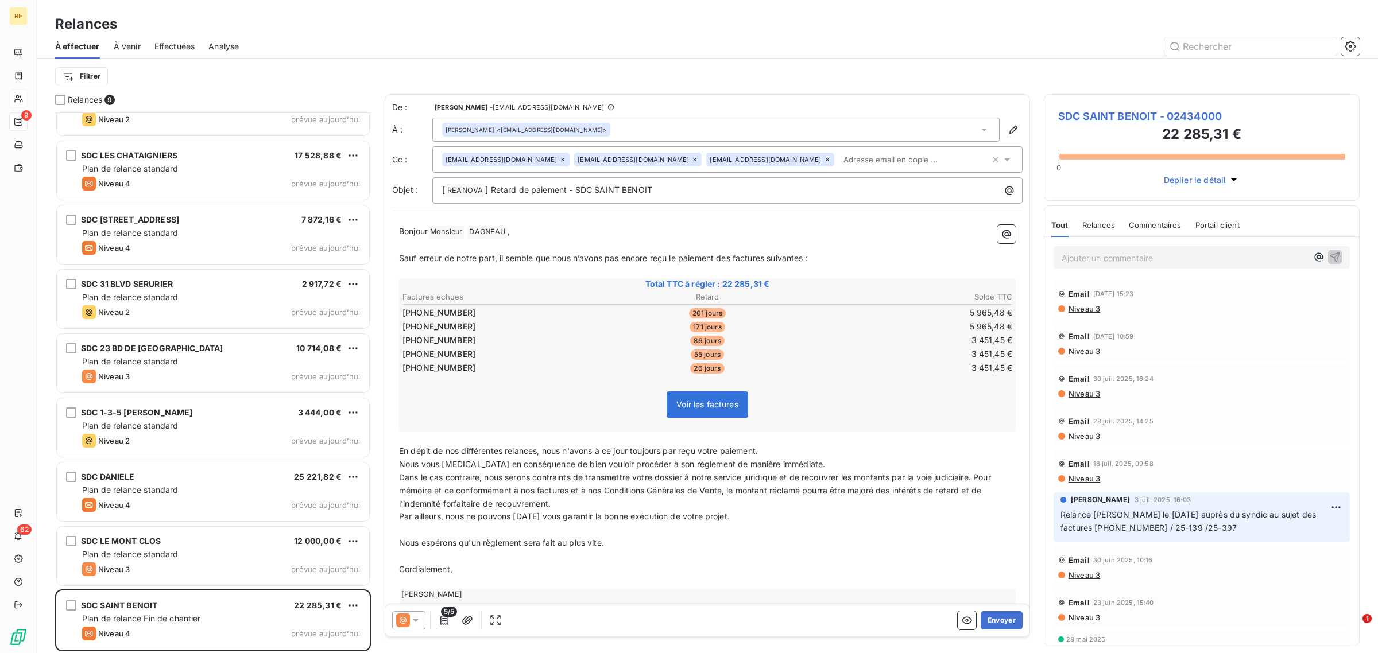
click at [400, 459] on span "Nous vous prions en conséquence de bien vouloir procéder à son règlement de man…" at bounding box center [612, 464] width 426 height 10
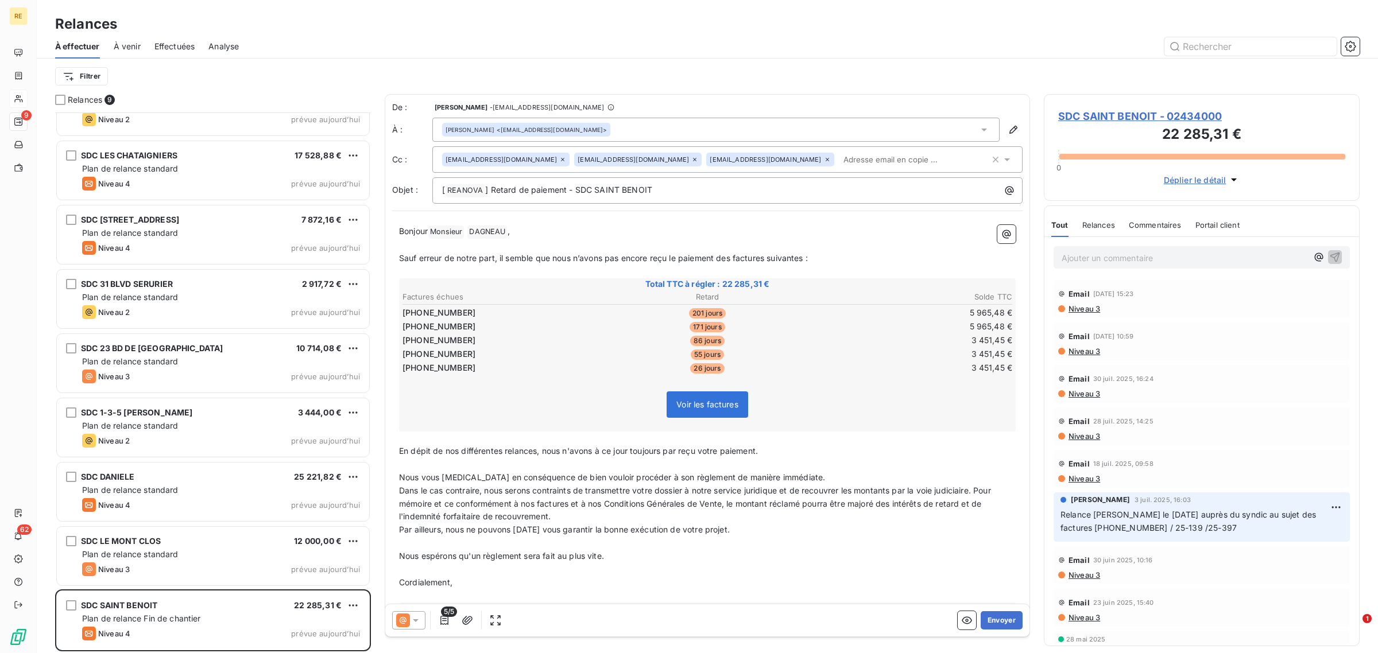
click at [402, 488] on span "Dans le cas contraire, nous serons contraints de transmettre votre dossier à no…" at bounding box center [696, 504] width 594 height 36
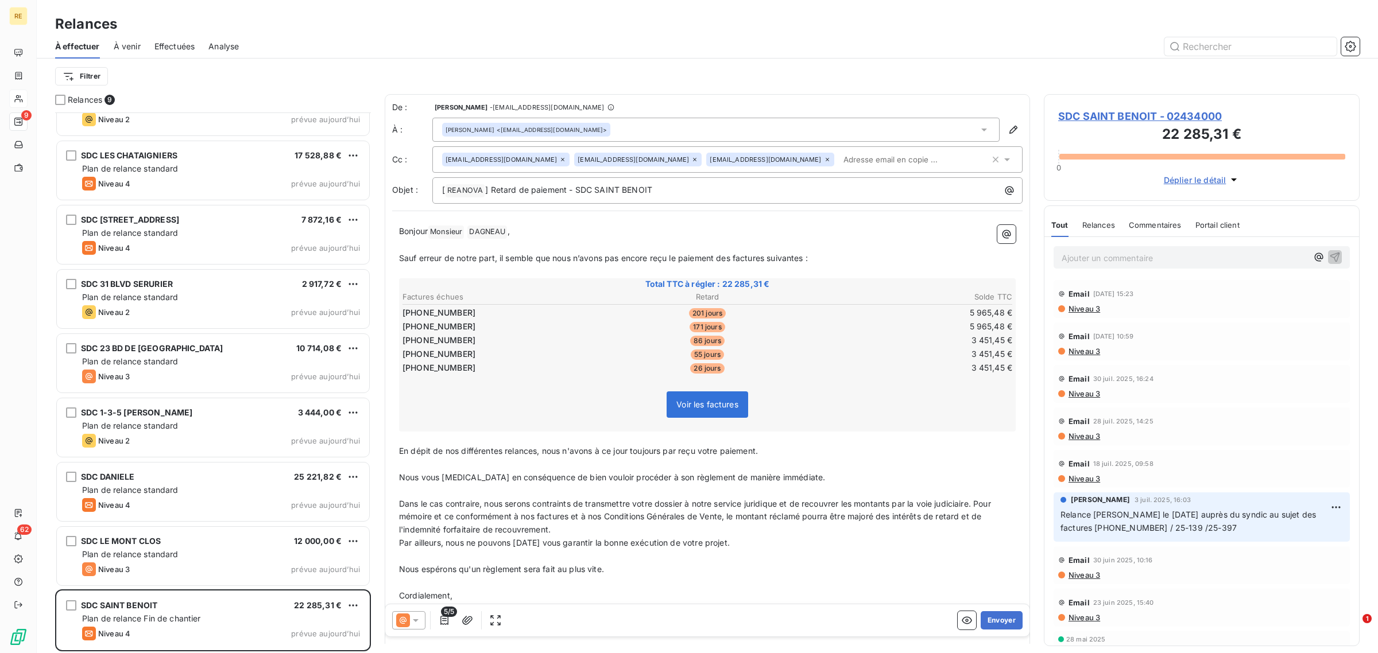
click at [399, 540] on span "Par ailleurs, nous ne pouvons aujourd'hui vous garantir la bonne exécution de v…" at bounding box center [564, 543] width 331 height 10
click at [750, 581] on p "Nous espérons qu'un règlement sera fait au plus vite." at bounding box center [707, 582] width 616 height 13
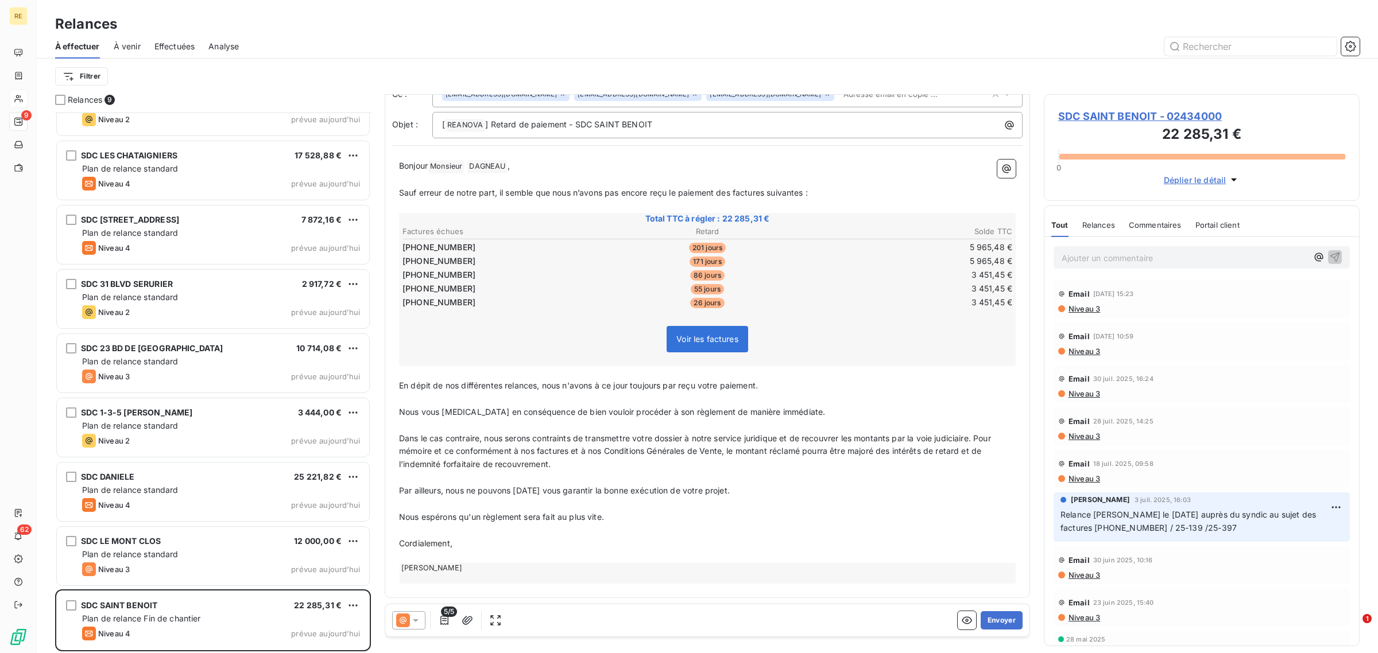
scroll to position [0, 0]
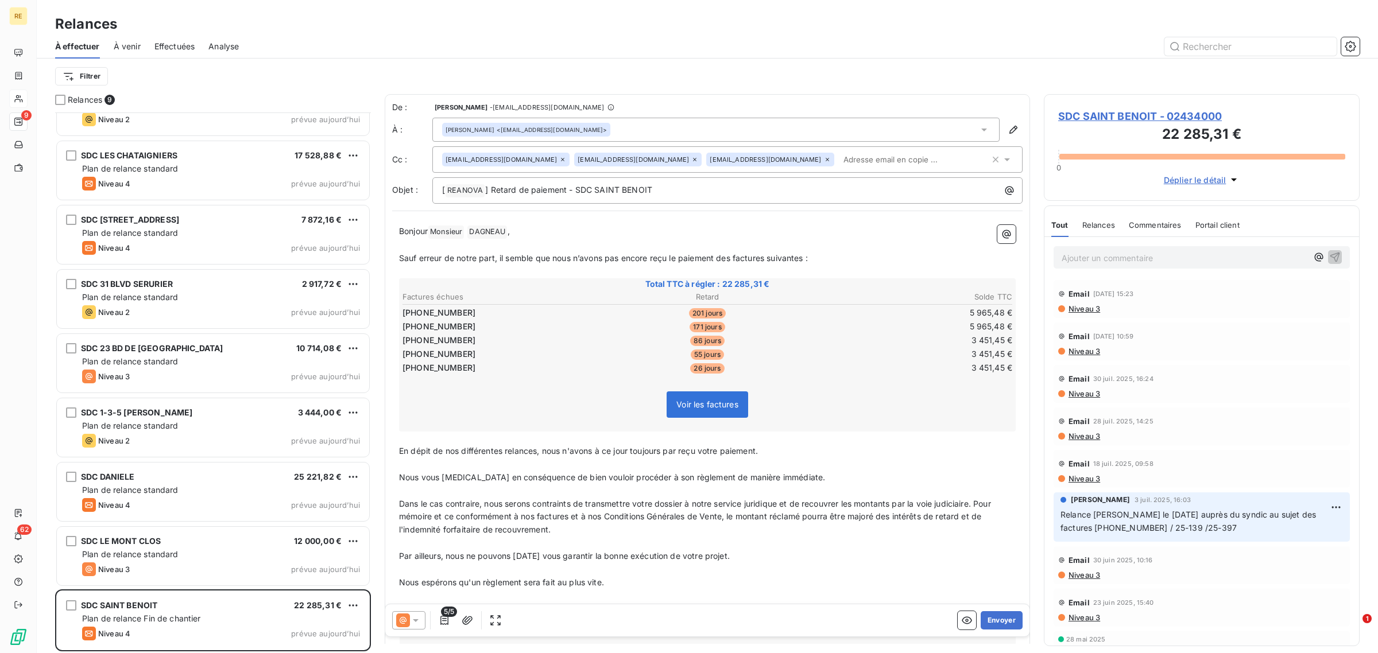
click at [668, 537] on p "﻿" at bounding box center [707, 543] width 616 height 13
click at [1006, 620] on button "Envoyer" at bounding box center [1001, 620] width 42 height 18
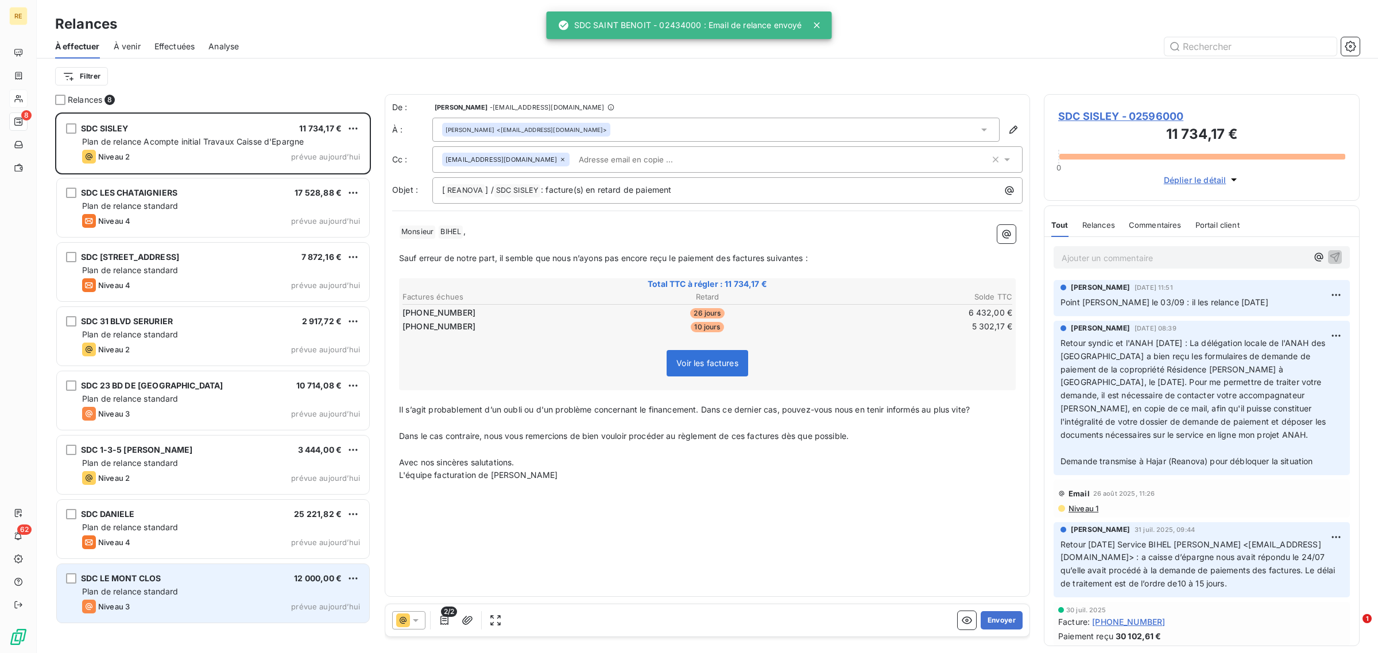
drag, startPoint x: 201, startPoint y: 600, endPoint x: 323, endPoint y: 629, distance: 125.2
click at [201, 600] on div "Niveau 3 prévue aujourd’hui" at bounding box center [221, 607] width 278 height 14
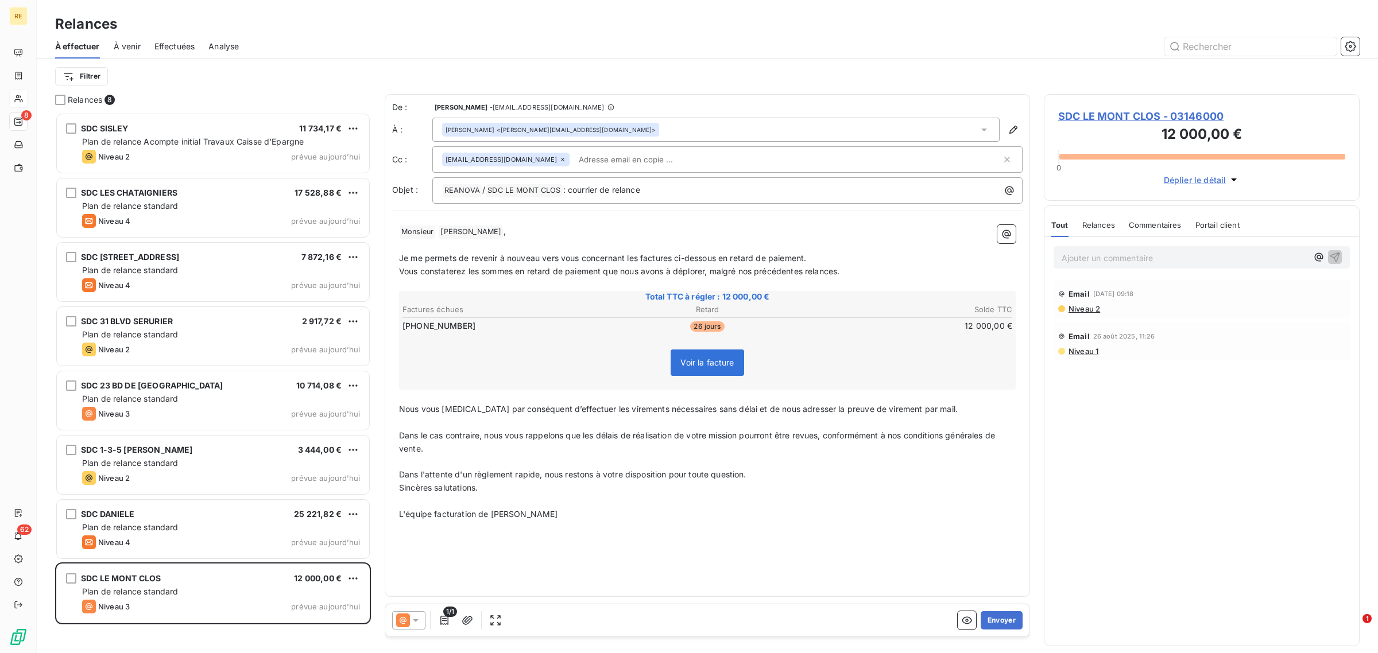
click at [574, 161] on input "text" at bounding box center [640, 159] width 133 height 17
click at [1176, 116] on span "SDC LE MONT CLOS - 03146000" at bounding box center [1201, 115] width 287 height 15
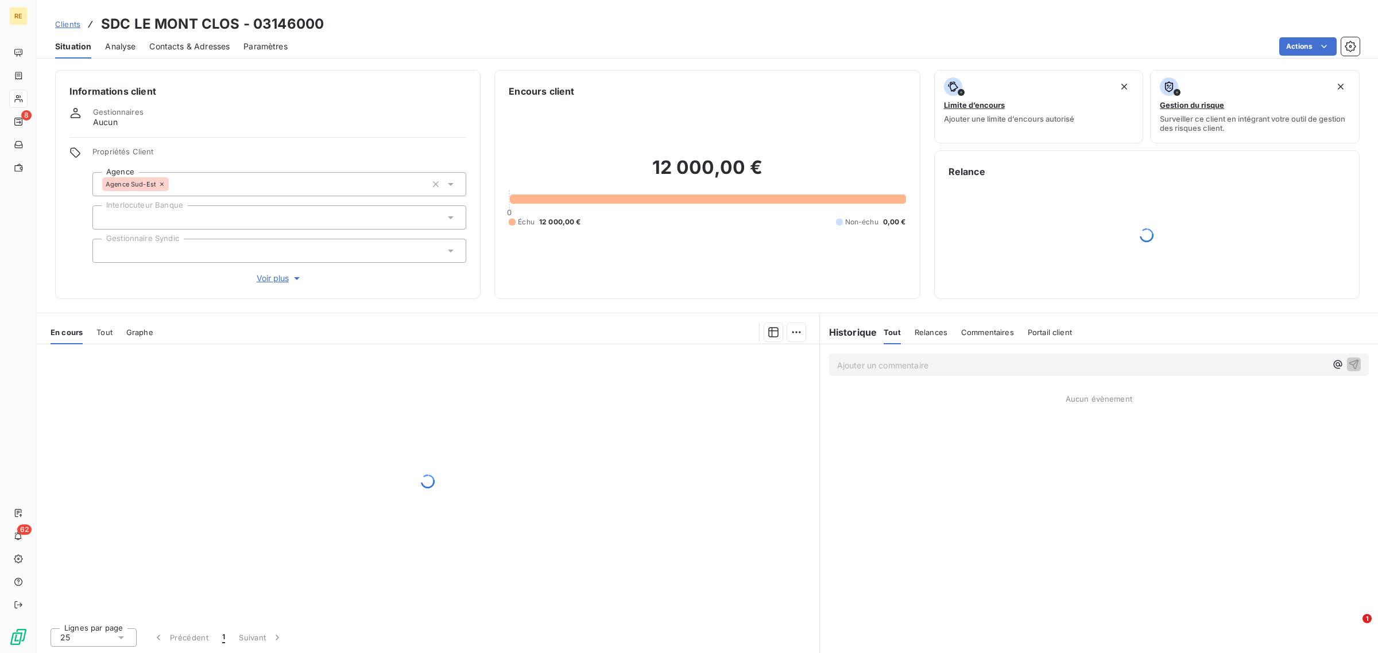
click at [203, 52] on div "Contacts & Adresses" at bounding box center [189, 46] width 80 height 24
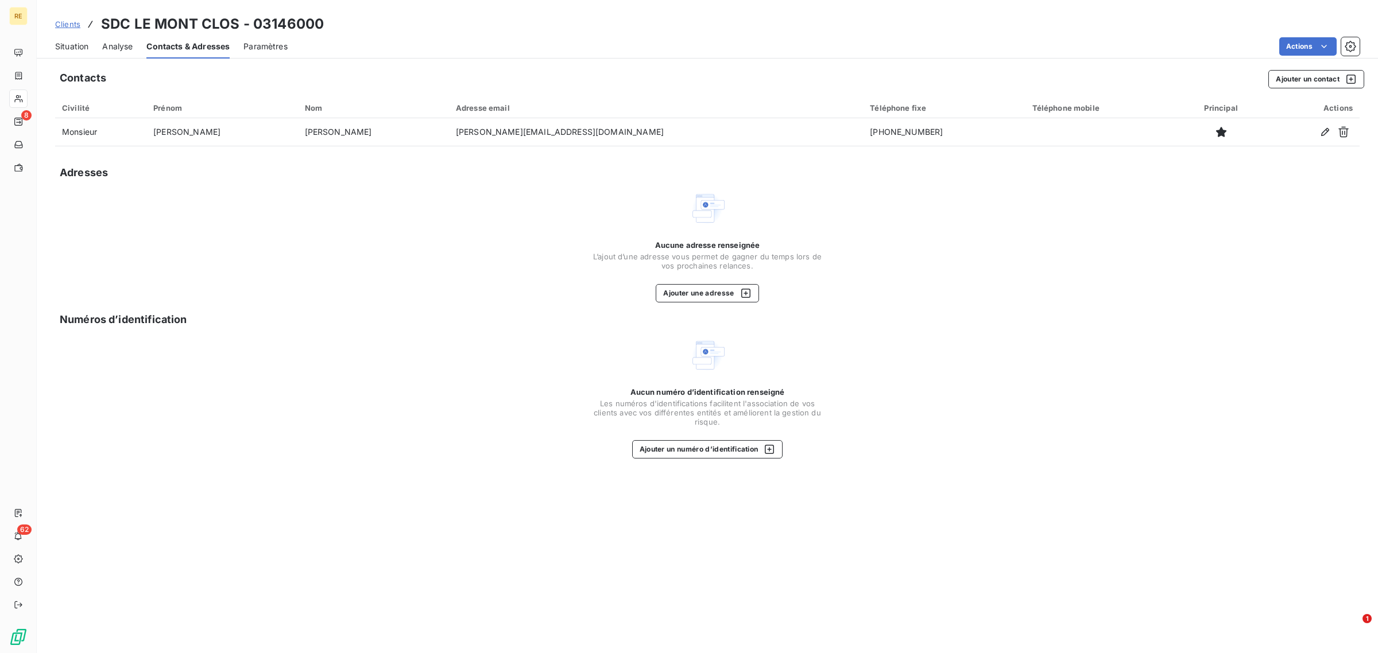
click at [118, 50] on span "Analyse" at bounding box center [117, 46] width 30 height 11
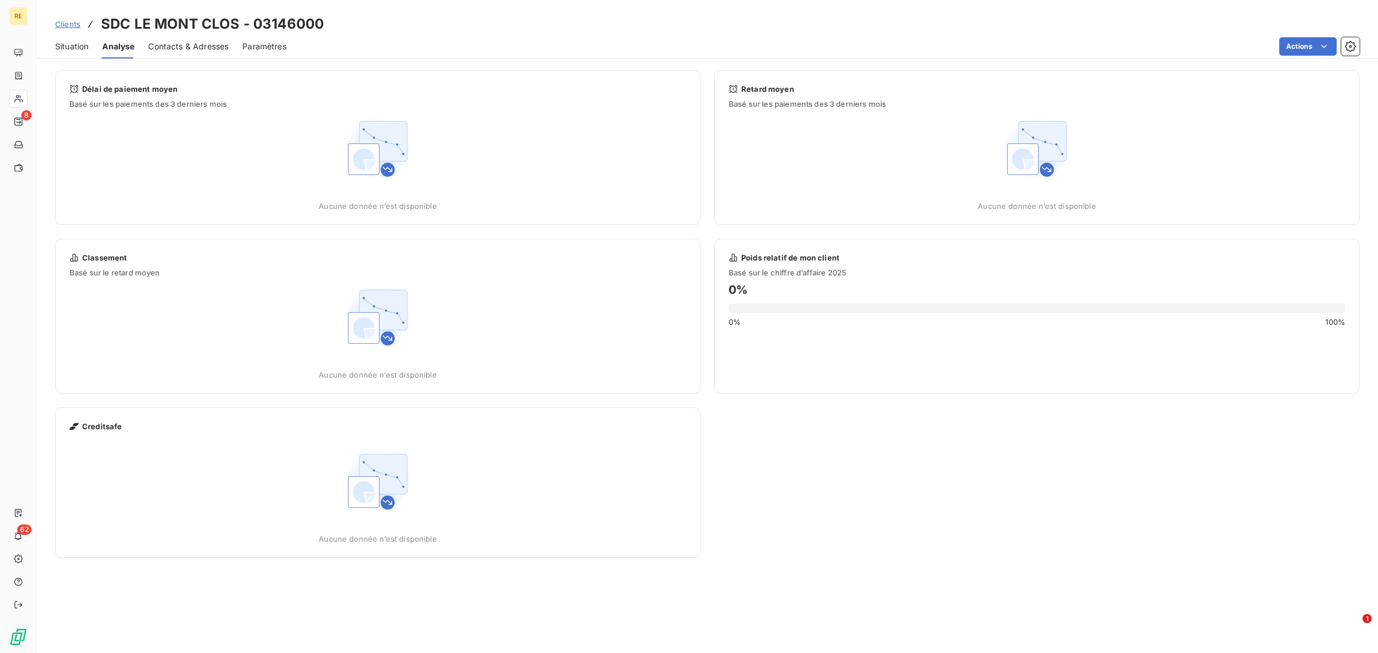
click at [67, 45] on span "Situation" at bounding box center [71, 46] width 33 height 11
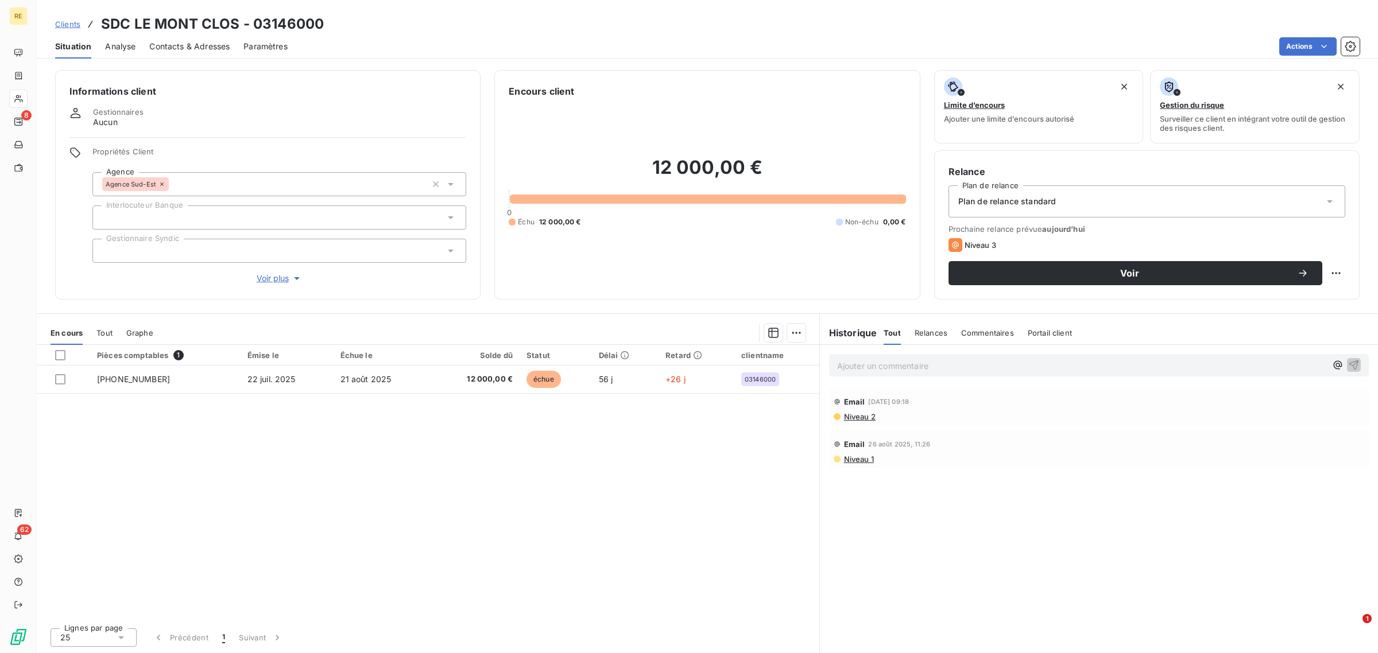
click at [278, 282] on span "Voir plus" at bounding box center [280, 278] width 46 height 11
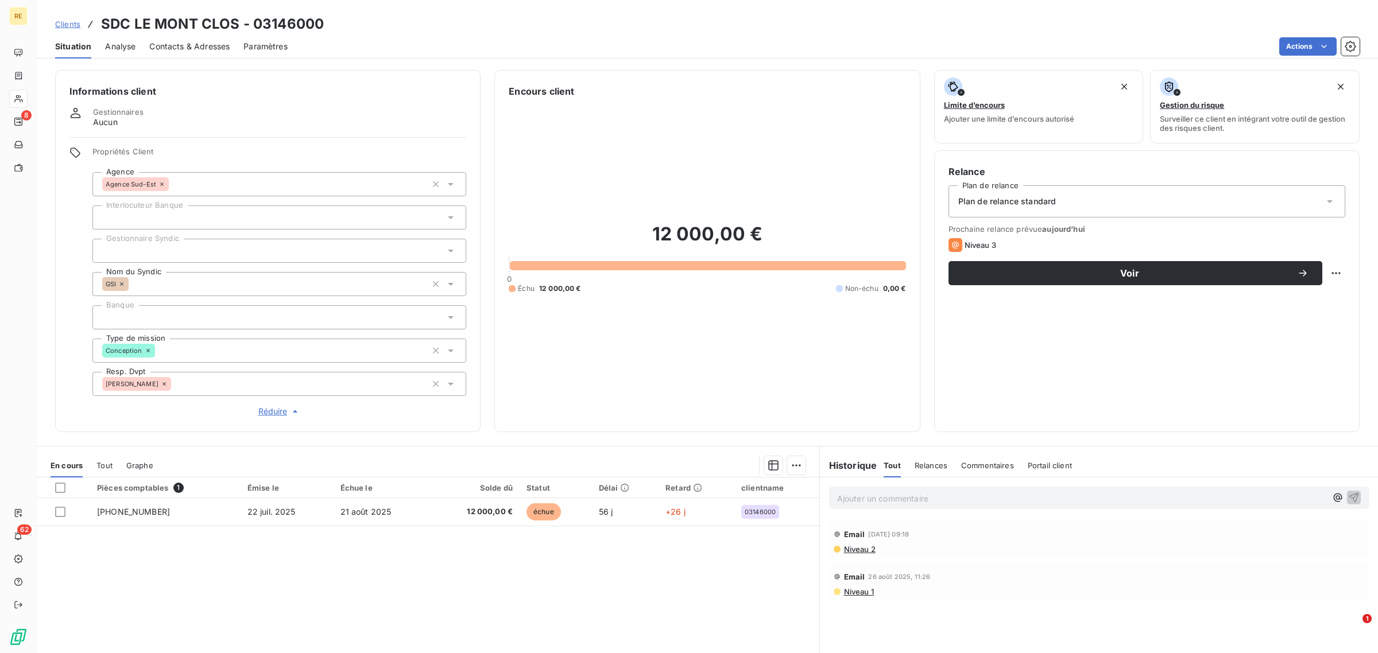
click at [107, 117] on span "Aucun" at bounding box center [105, 122] width 25 height 11
click at [123, 98] on h6 "Informations client" at bounding box center [267, 91] width 397 height 14
click at [116, 109] on span "Gestionnaires" at bounding box center [118, 111] width 51 height 9
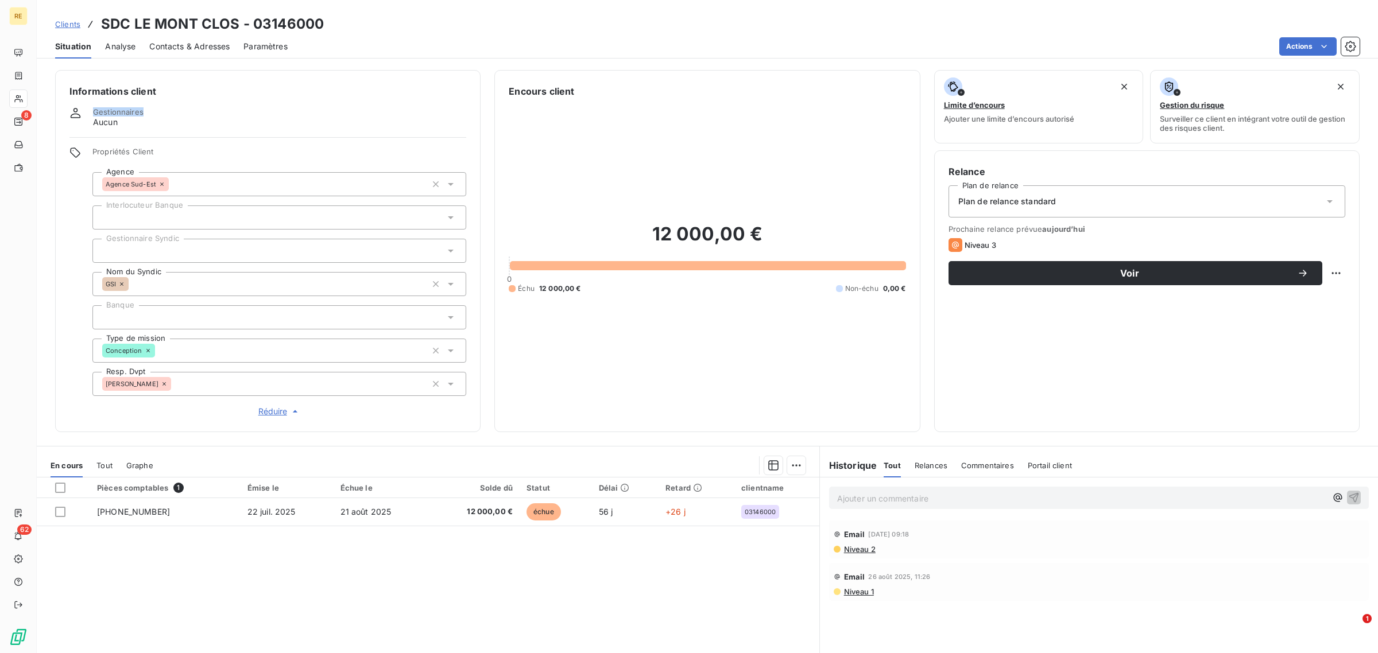
click at [116, 109] on span "Gestionnaires" at bounding box center [118, 111] width 51 height 9
click at [107, 125] on span "Aucun" at bounding box center [105, 122] width 25 height 11
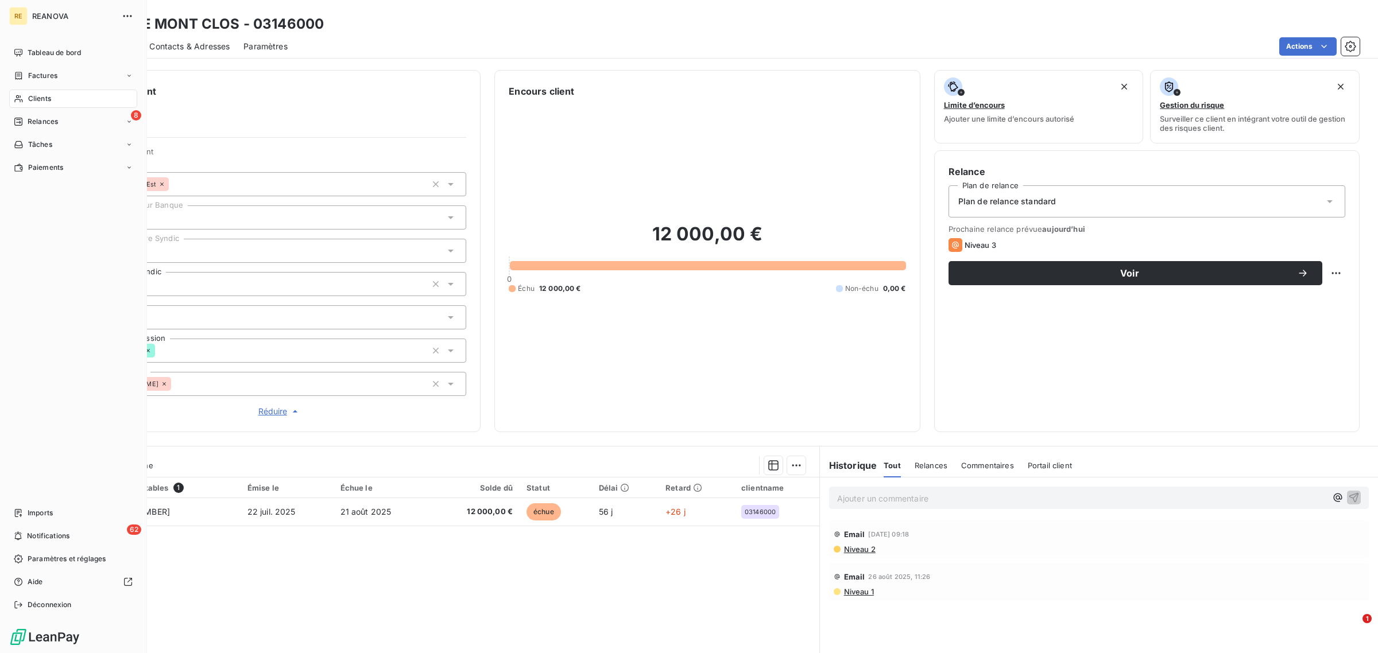
click at [44, 96] on span "Clients" at bounding box center [39, 99] width 23 height 10
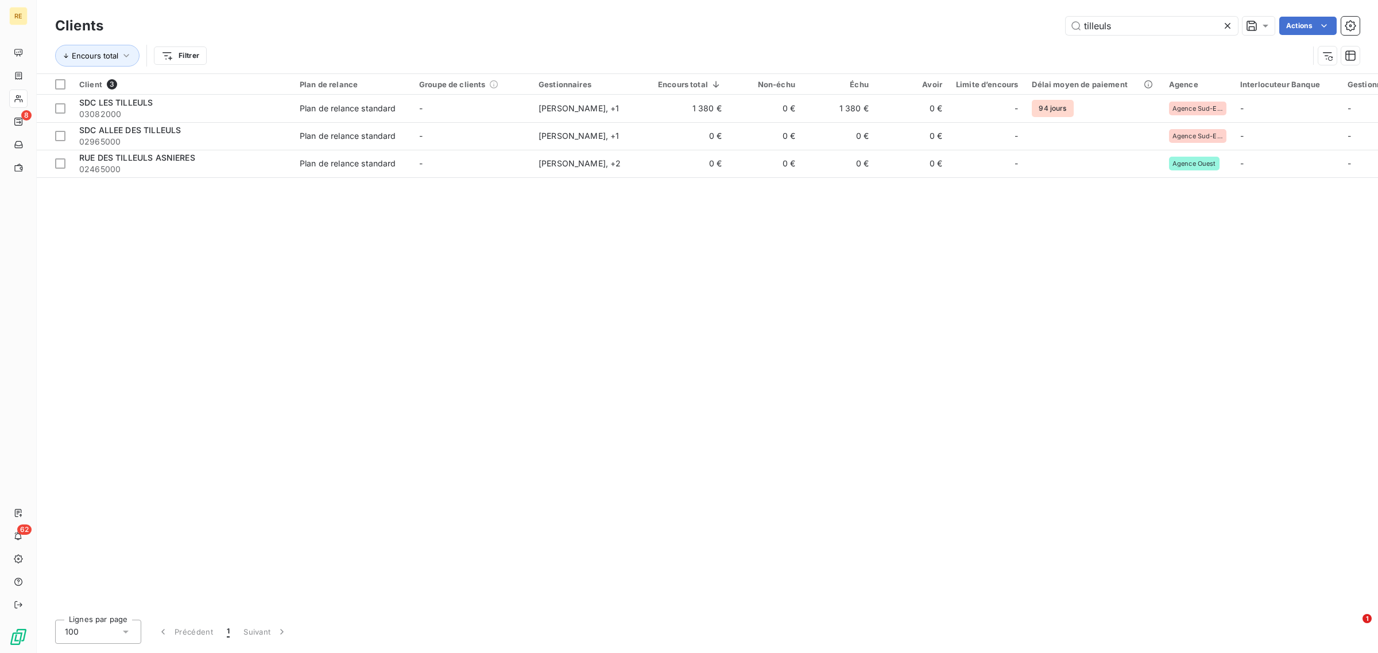
drag, startPoint x: 1134, startPoint y: 24, endPoint x: 905, endPoint y: 16, distance: 229.2
click at [905, 17] on div "tilleuls Actions" at bounding box center [738, 26] width 1242 height 18
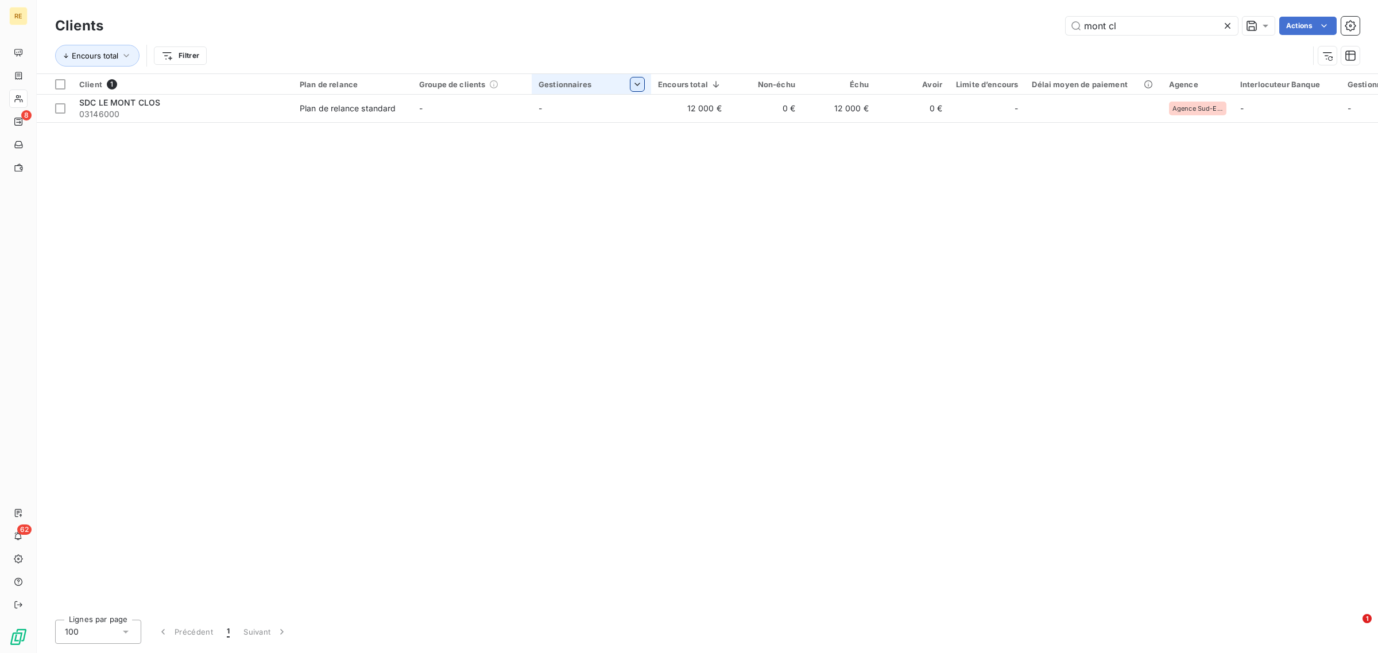
type input "mont cl"
click at [587, 113] on div at bounding box center [578, 115] width 115 height 24
click at [784, 173] on html "RE 8 62 Clients mont cl Actions Encours total Filtrer Client 1 Plan de relance …" at bounding box center [689, 326] width 1378 height 653
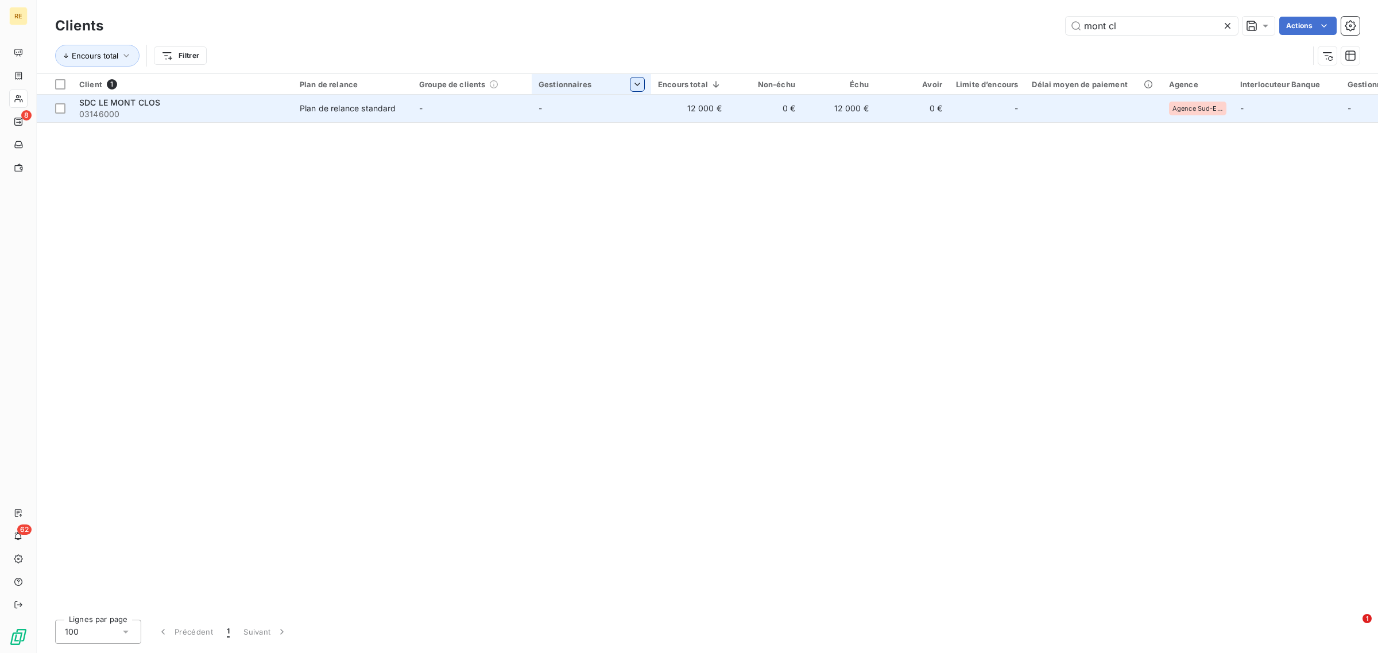
click at [550, 110] on td "-" at bounding box center [591, 109] width 119 height 28
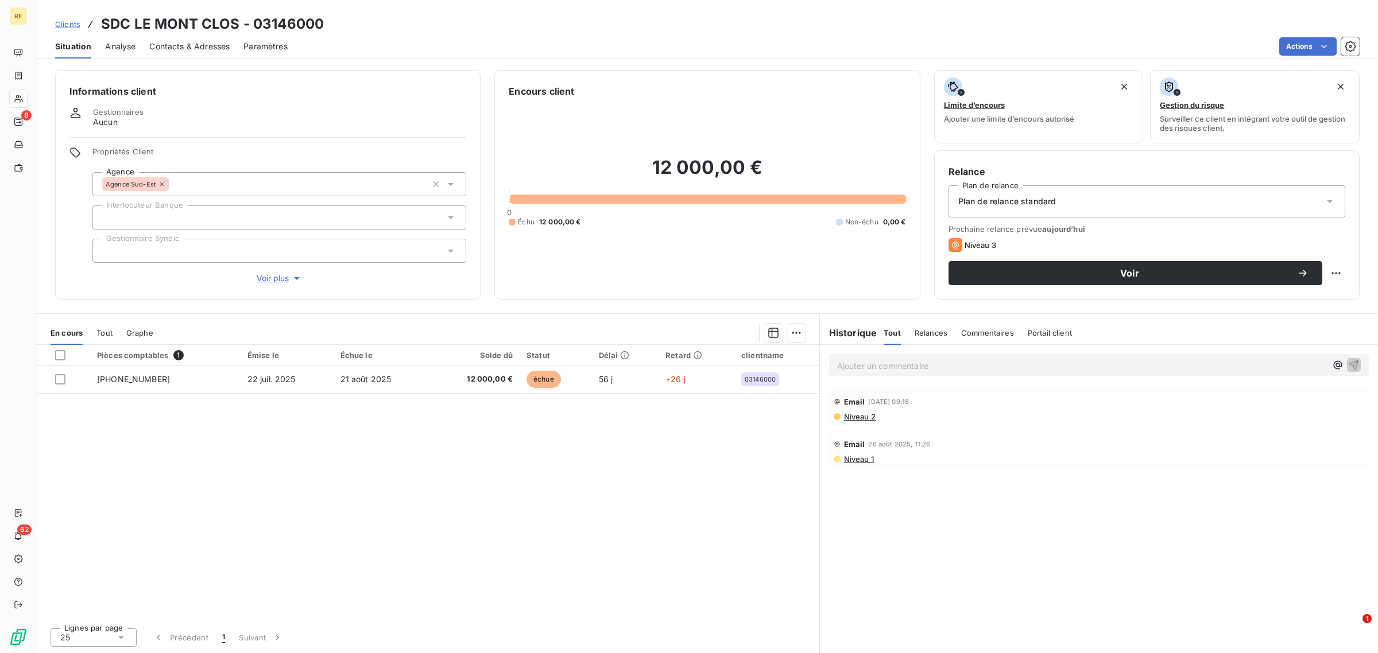
click at [116, 114] on span "Gestionnaires" at bounding box center [118, 111] width 51 height 9
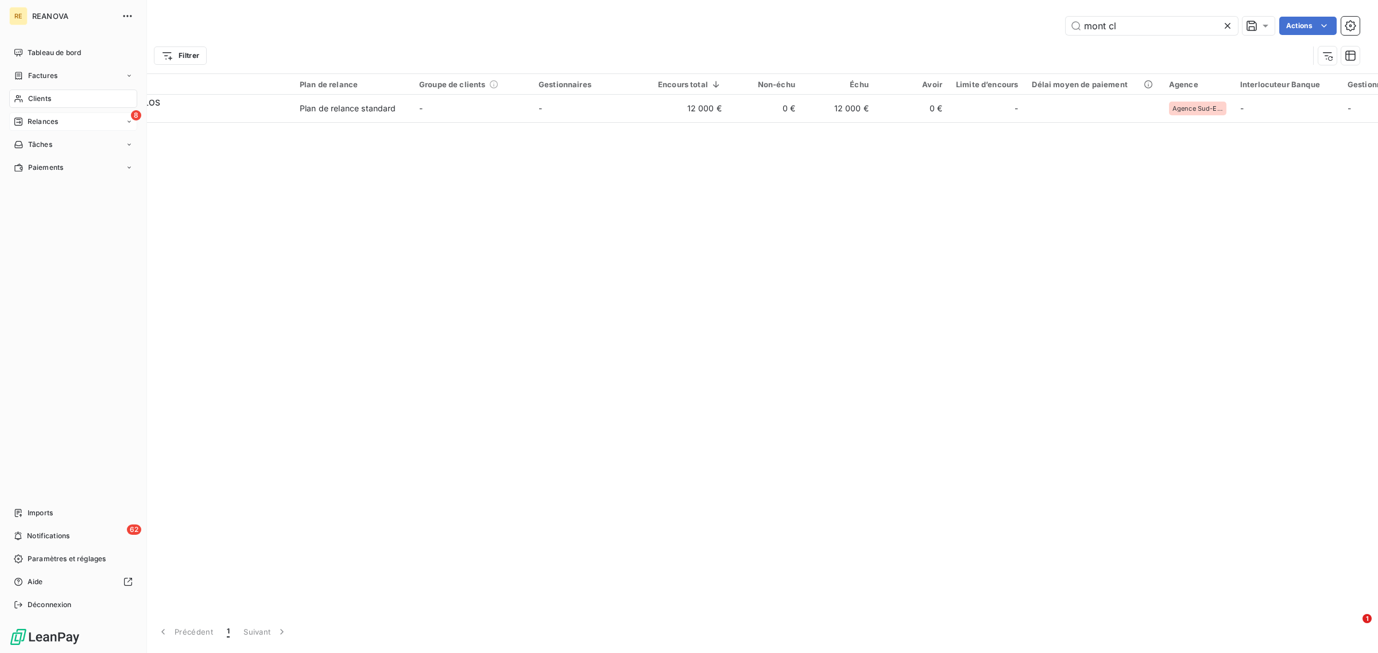
click at [52, 118] on span "Relances" at bounding box center [43, 122] width 30 height 10
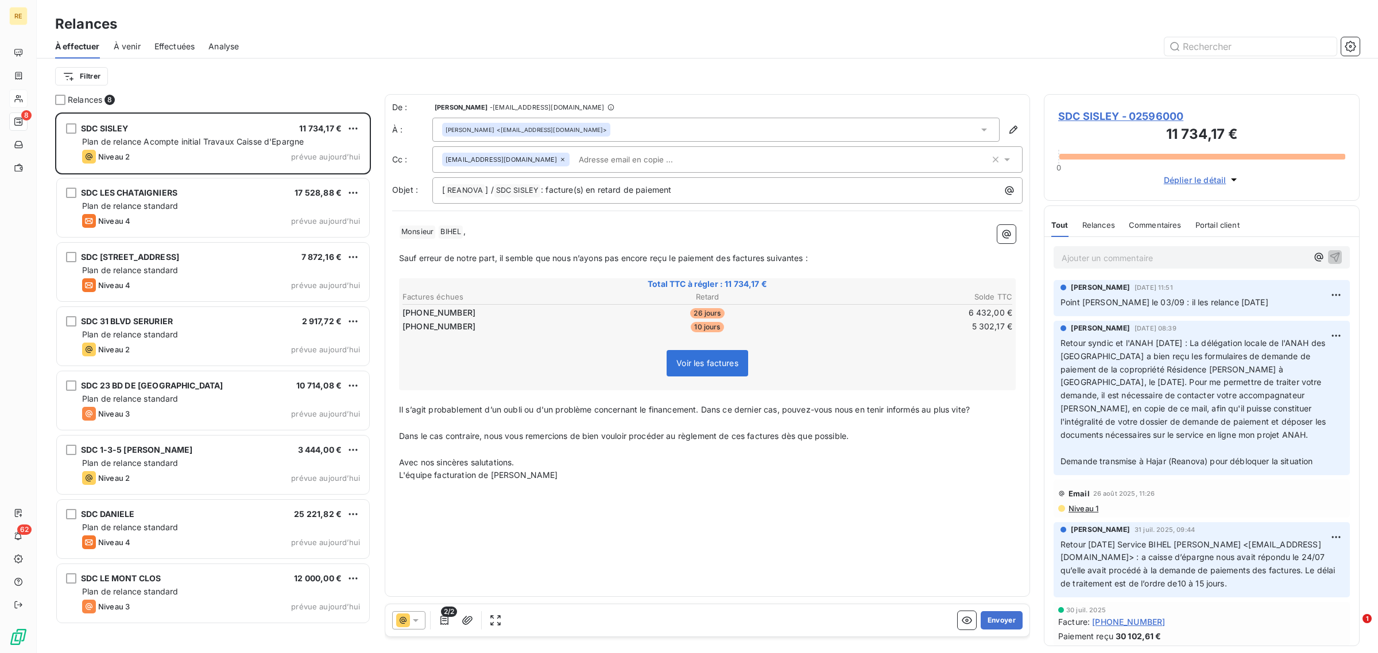
scroll to position [531, 305]
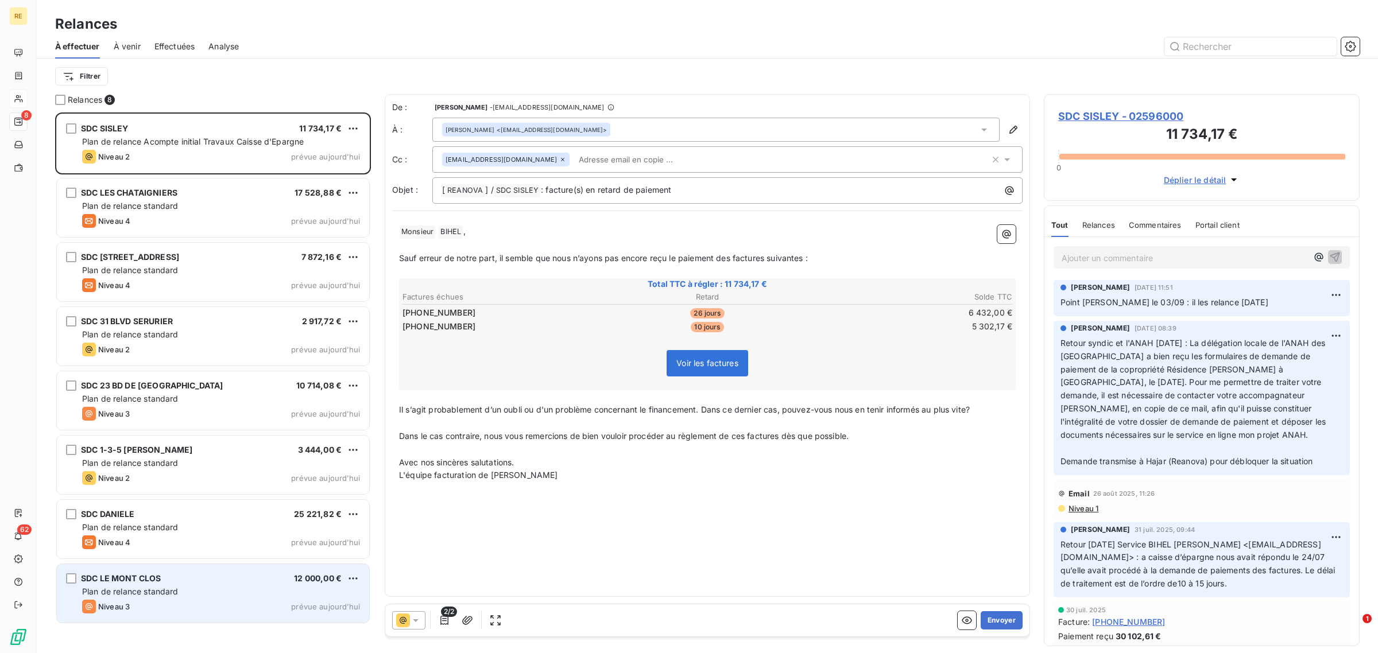
click at [201, 608] on div "Niveau 3 prévue aujourd’hui" at bounding box center [221, 607] width 278 height 14
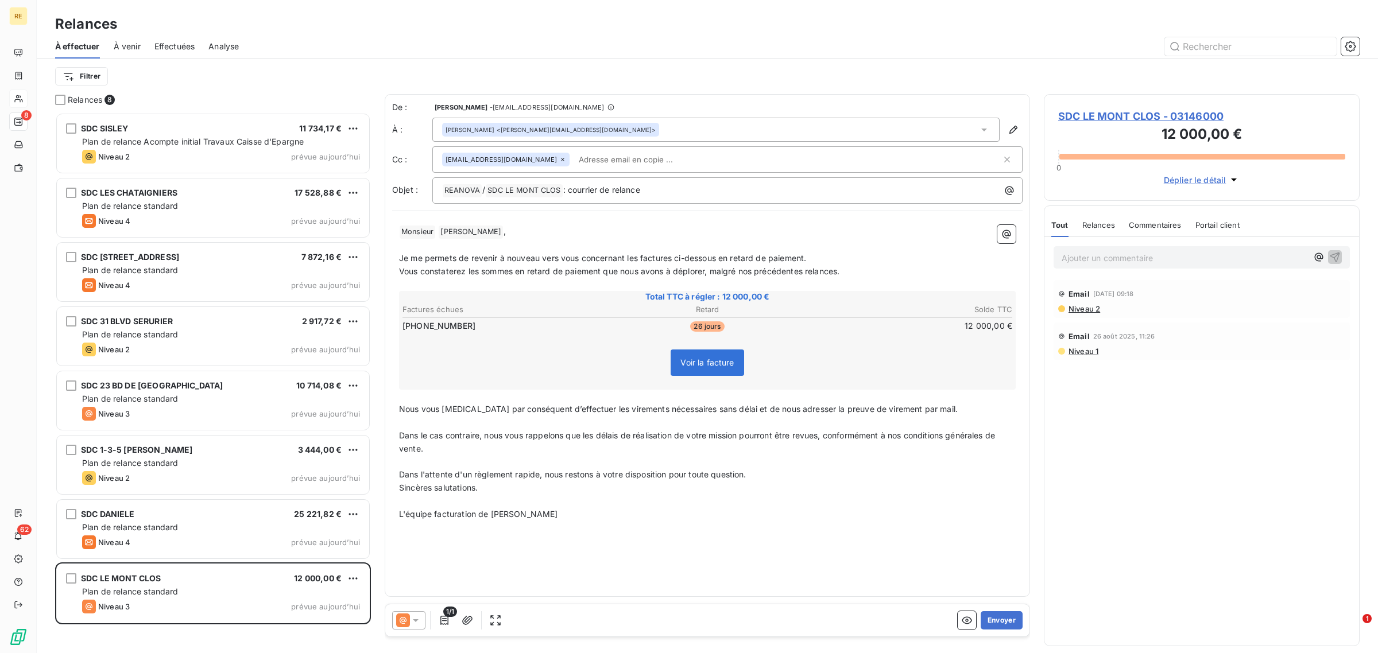
click at [623, 156] on input "text" at bounding box center [640, 159] width 133 height 17
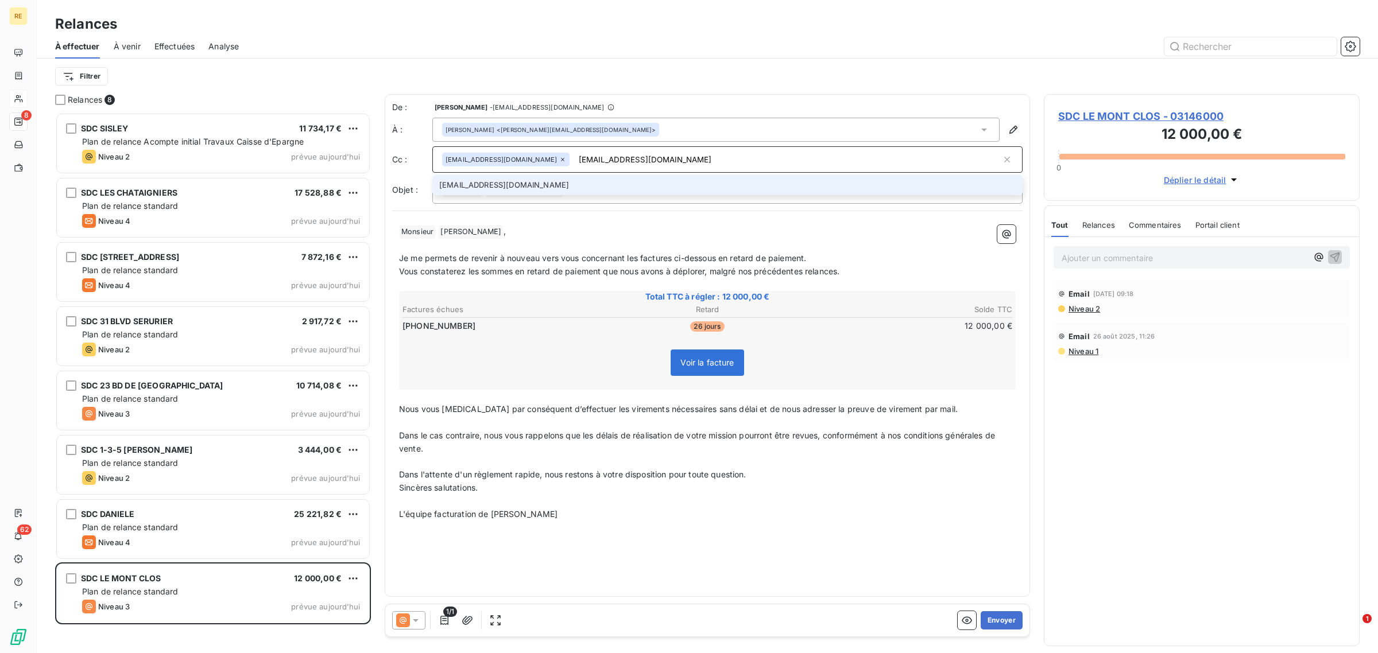
type input "benjaminlecomte@reanova.fr"
click at [592, 178] on li "benjaminlecomte@reanova.fr" at bounding box center [727, 185] width 590 height 20
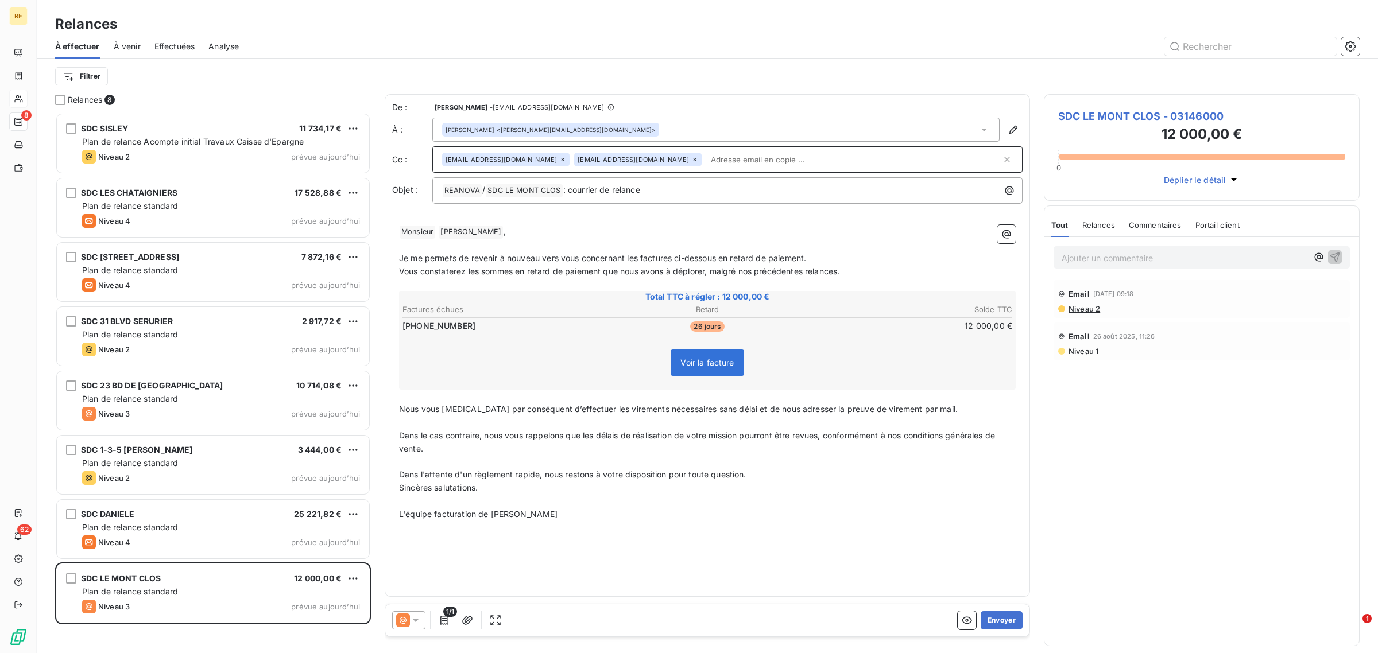
click at [642, 236] on p "﻿ Monsieur ﻿ LAURENT ﻿ ," at bounding box center [707, 232] width 616 height 14
click at [580, 235] on p "﻿ Monsieur ﻿ LAURENT ﻿ ," at bounding box center [707, 232] width 616 height 14
click at [1009, 622] on button "Envoyer" at bounding box center [1001, 620] width 42 height 18
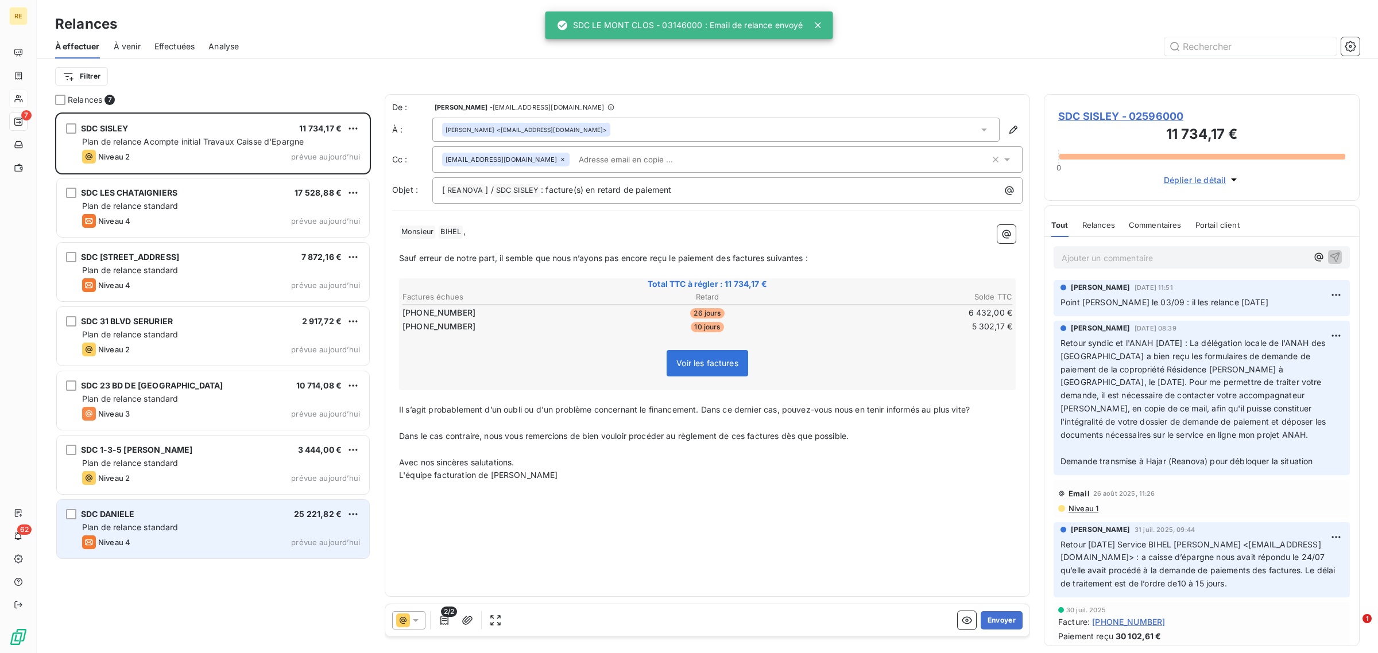
click at [216, 537] on div "Niveau 4 prévue aujourd’hui" at bounding box center [221, 543] width 278 height 14
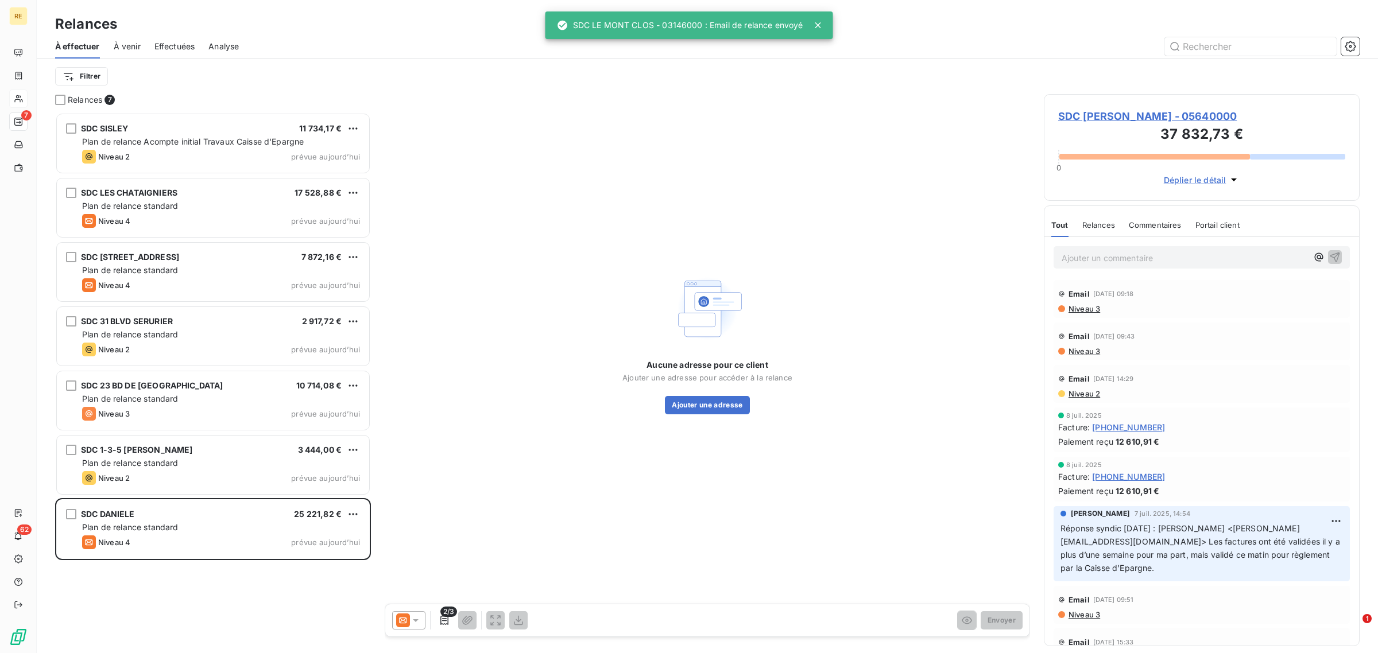
click at [414, 618] on icon at bounding box center [415, 620] width 11 height 11
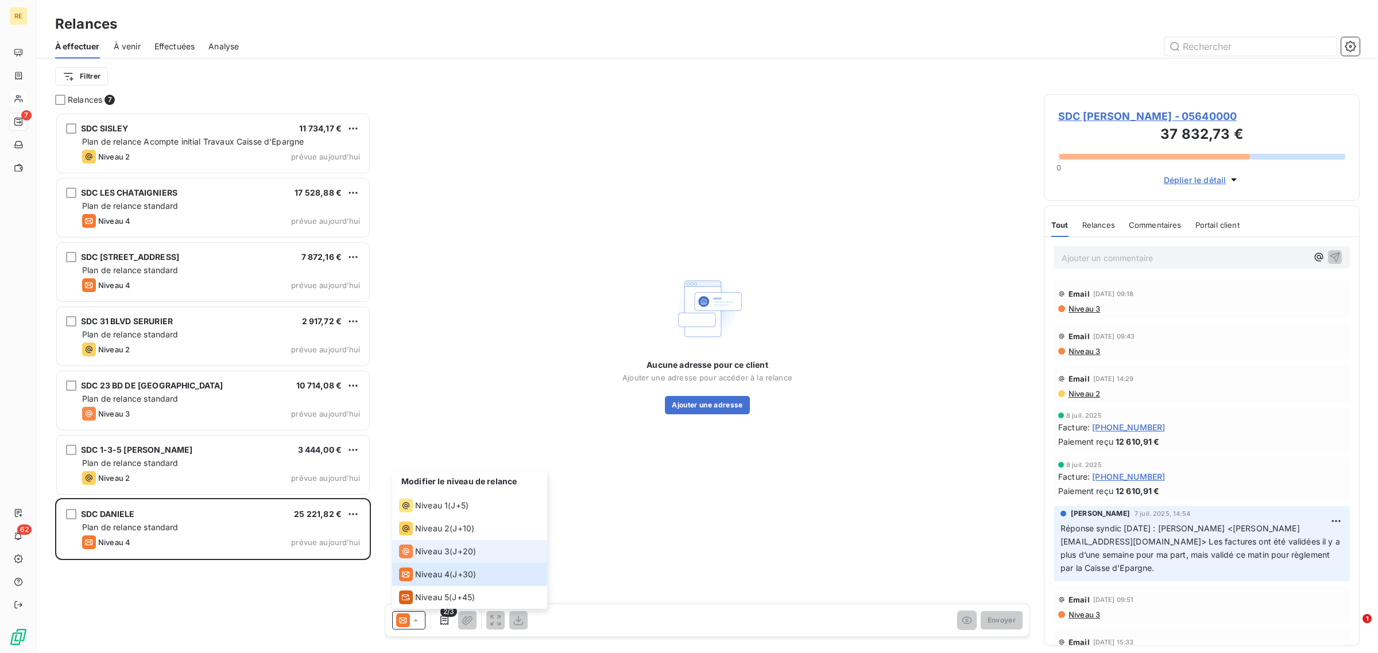
click at [463, 553] on span "J+20 )" at bounding box center [464, 551] width 24 height 11
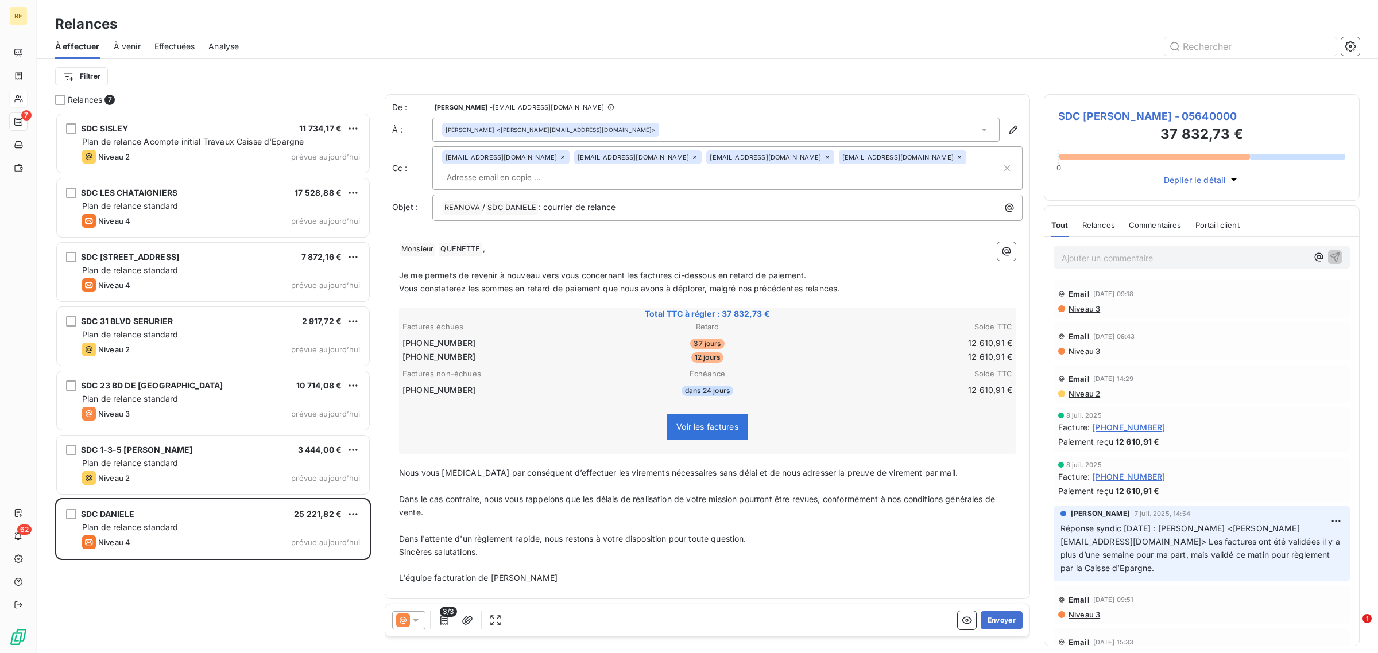
click at [575, 169] on input "text" at bounding box center [508, 177] width 133 height 17
click at [691, 158] on icon at bounding box center [694, 157] width 7 height 7
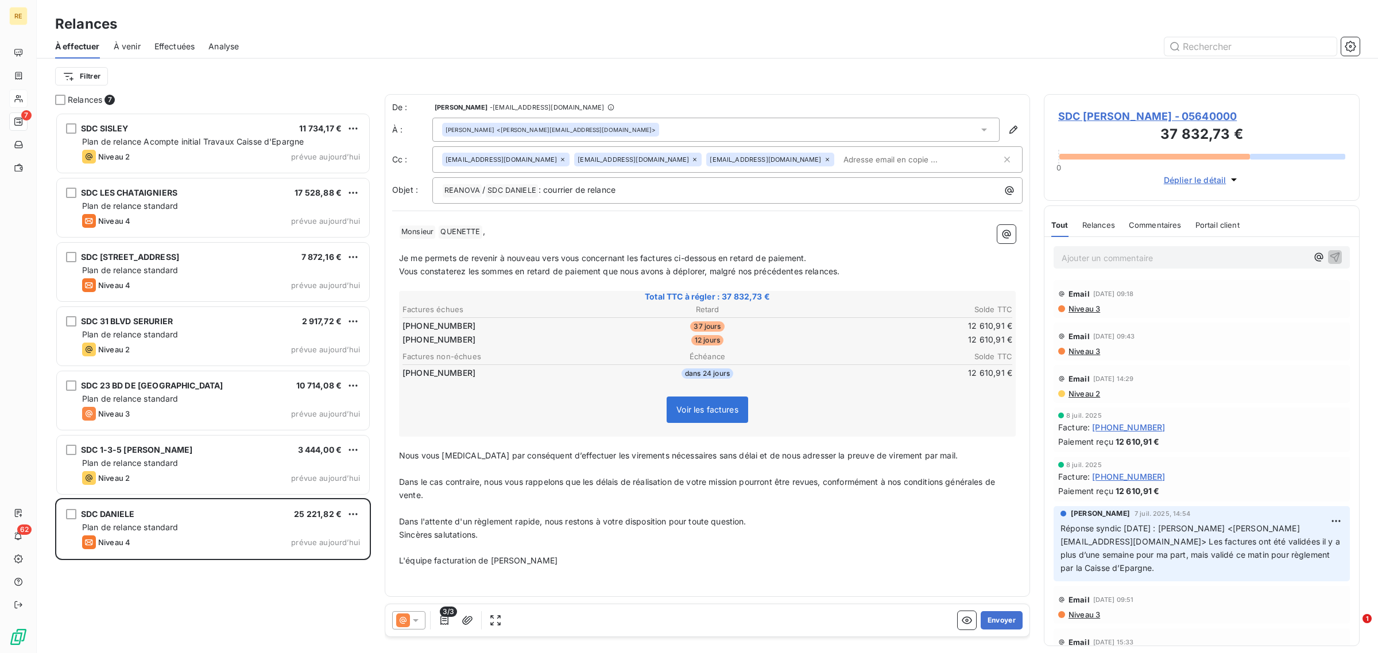
click at [535, 266] on span "Vous constaterez les sommes en retard de paiement que nous avons à déplorer, ma…" at bounding box center [619, 271] width 440 height 10
click at [498, 511] on p "﻿" at bounding box center [707, 508] width 616 height 13
click at [839, 153] on input "text" at bounding box center [905, 159] width 133 height 17
click at [673, 557] on p "L'équipe facturation de Reanova" at bounding box center [707, 561] width 616 height 13
click at [1003, 619] on button "Envoyer" at bounding box center [1001, 620] width 42 height 18
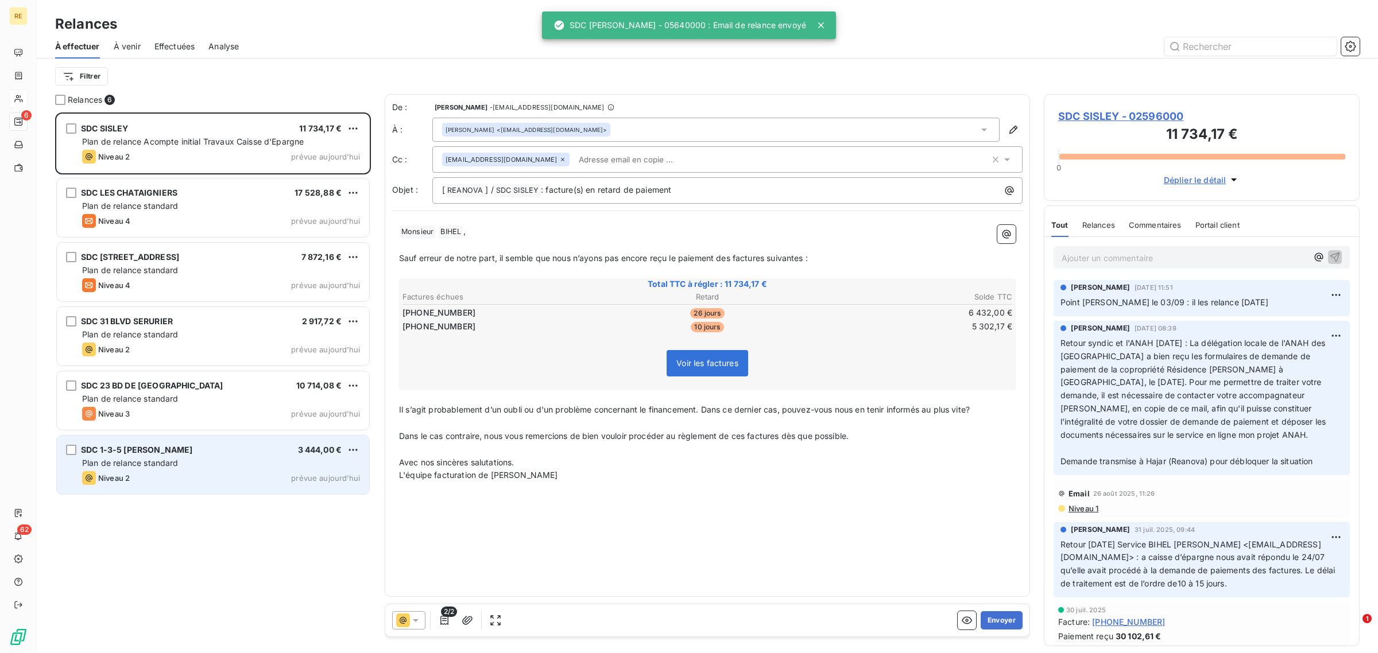
click at [184, 461] on div "Plan de relance standard" at bounding box center [221, 462] width 278 height 11
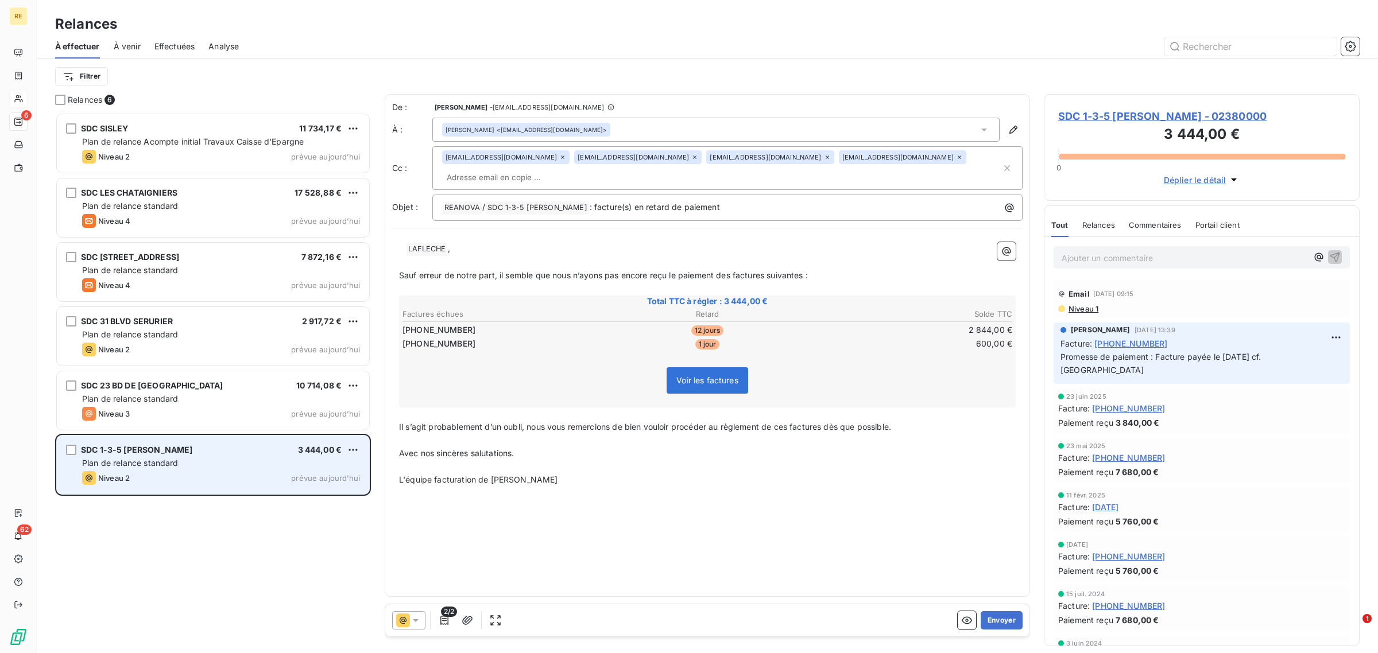
click at [225, 471] on div "SDC 1-3-5 PAUL BOURGET 3 444,00 € Plan de relance standard Niveau 2 prévue aujo…" at bounding box center [213, 465] width 312 height 59
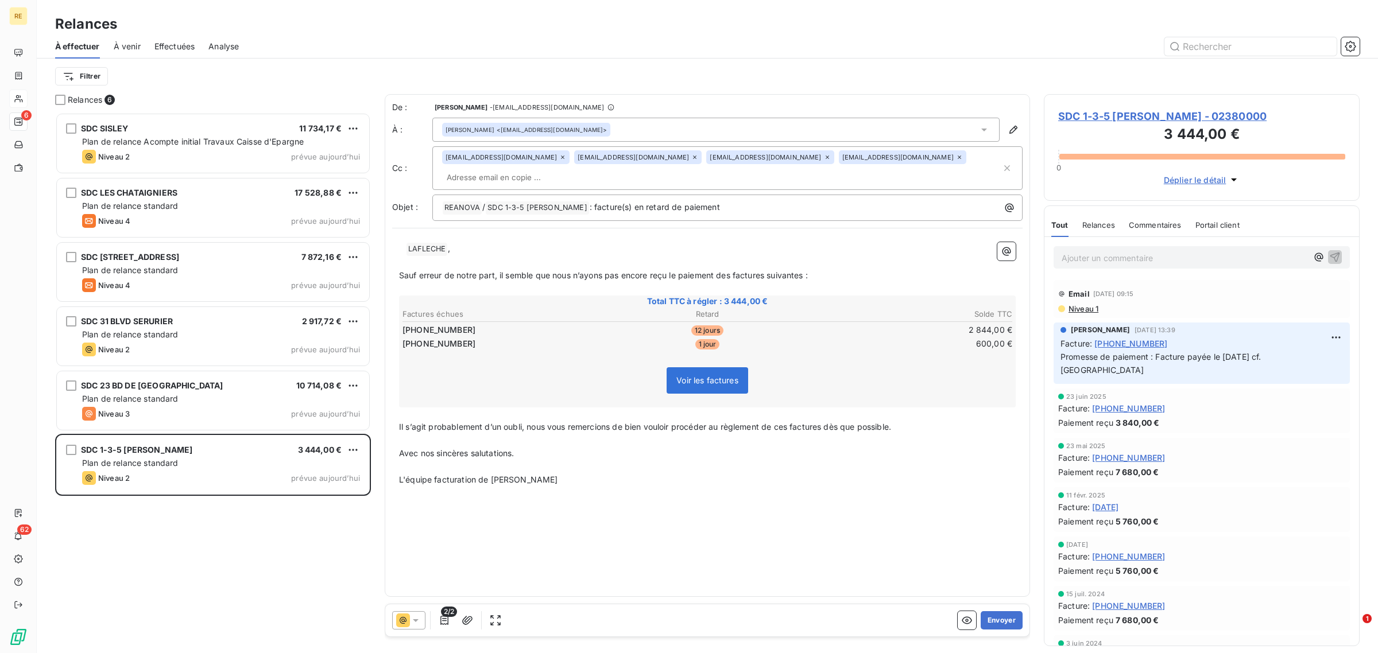
click at [824, 157] on icon at bounding box center [827, 157] width 7 height 7
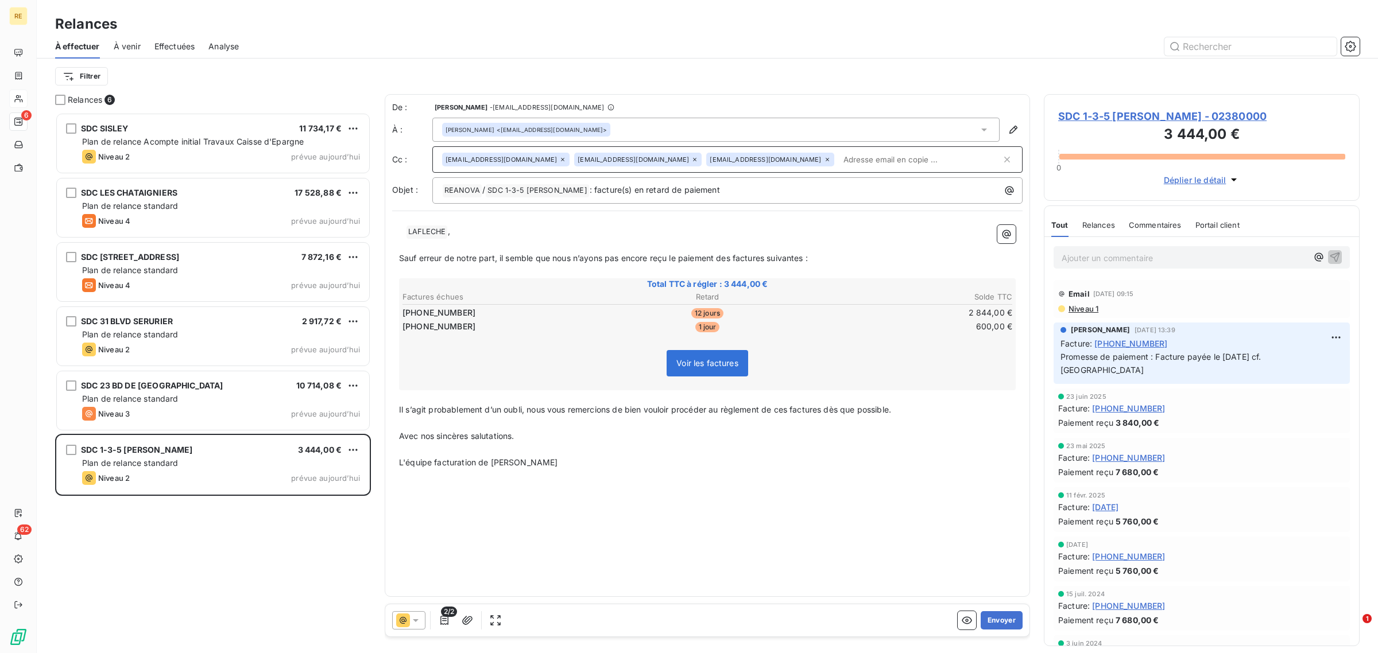
click at [701, 453] on p "﻿" at bounding box center [707, 449] width 616 height 13
click at [441, 623] on icon "button" at bounding box center [444, 620] width 8 height 9
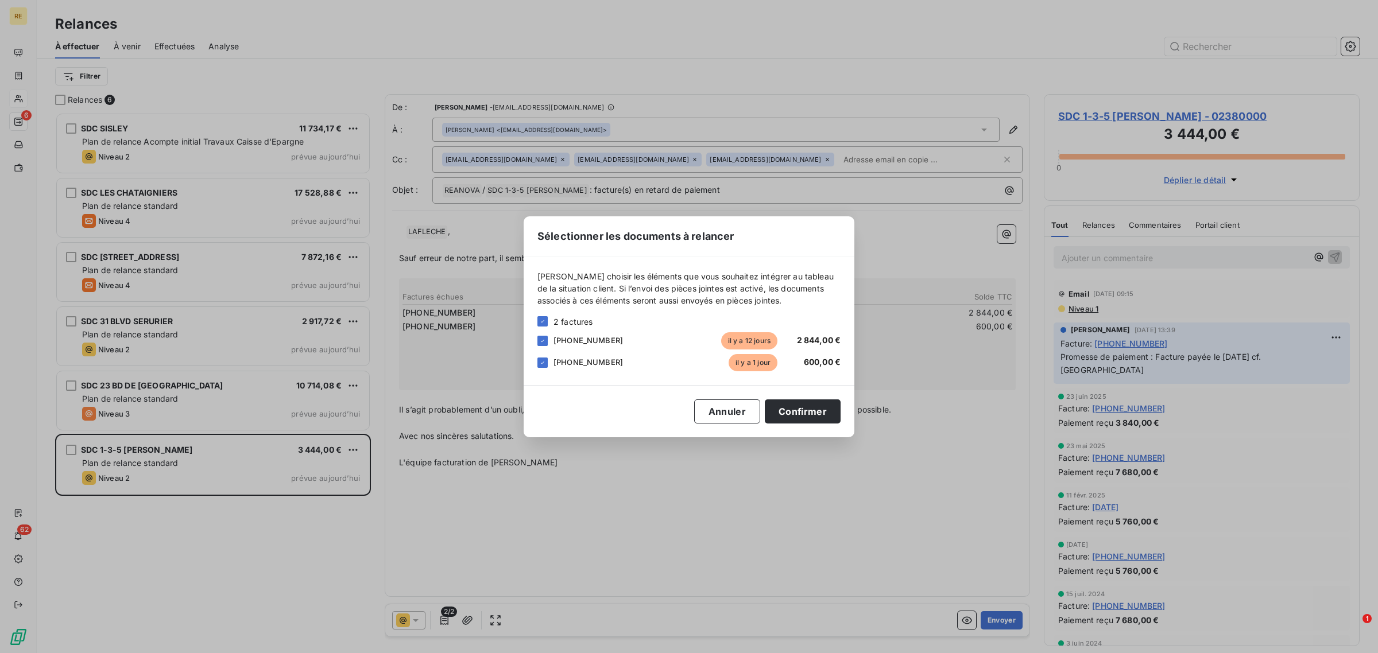
drag, startPoint x: 545, startPoint y: 362, endPoint x: 564, endPoint y: 366, distance: 19.4
click at [544, 363] on icon at bounding box center [542, 362] width 7 height 7
click at [802, 411] on button "Confirmer" at bounding box center [803, 412] width 76 height 24
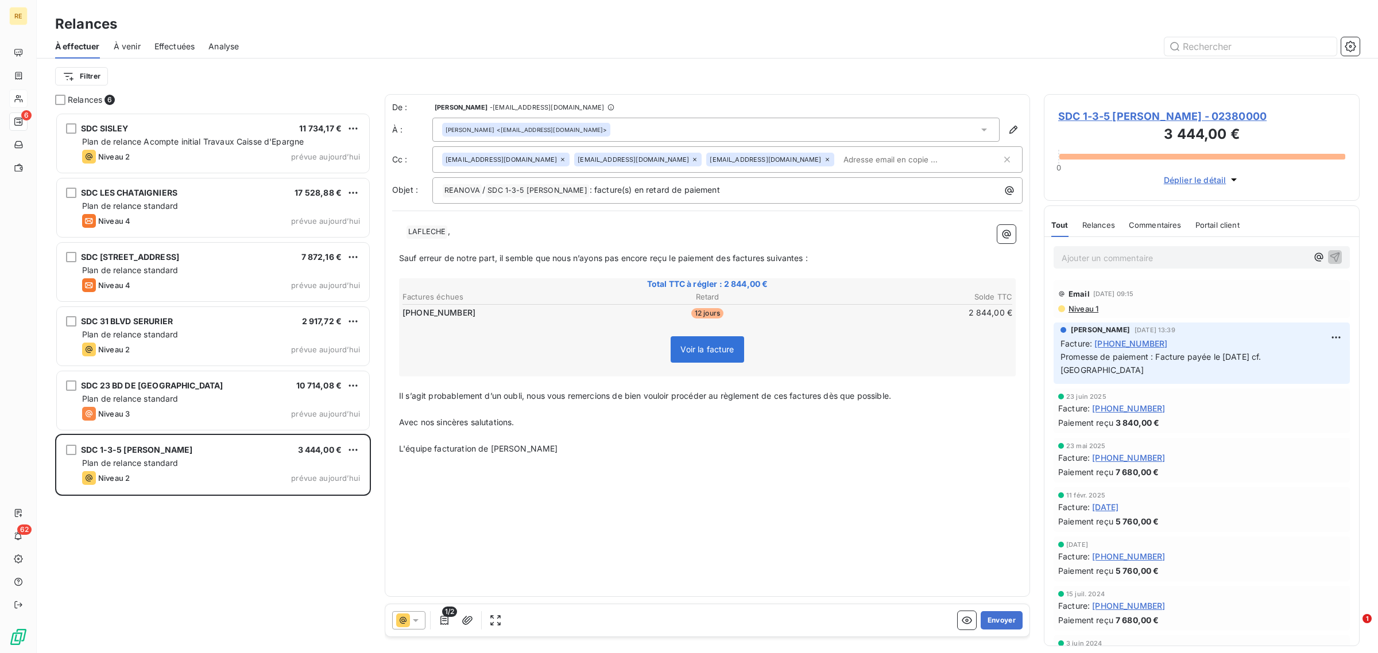
drag, startPoint x: 735, startPoint y: 494, endPoint x: 695, endPoint y: 524, distance: 50.2
click at [735, 494] on div "De : Micaela STAINO - admin@reanova.fr À : Guillaume LAFLECHE <gl@lldsgestion.c…" at bounding box center [707, 345] width 645 height 503
click at [998, 625] on button "Envoyer" at bounding box center [1001, 620] width 42 height 18
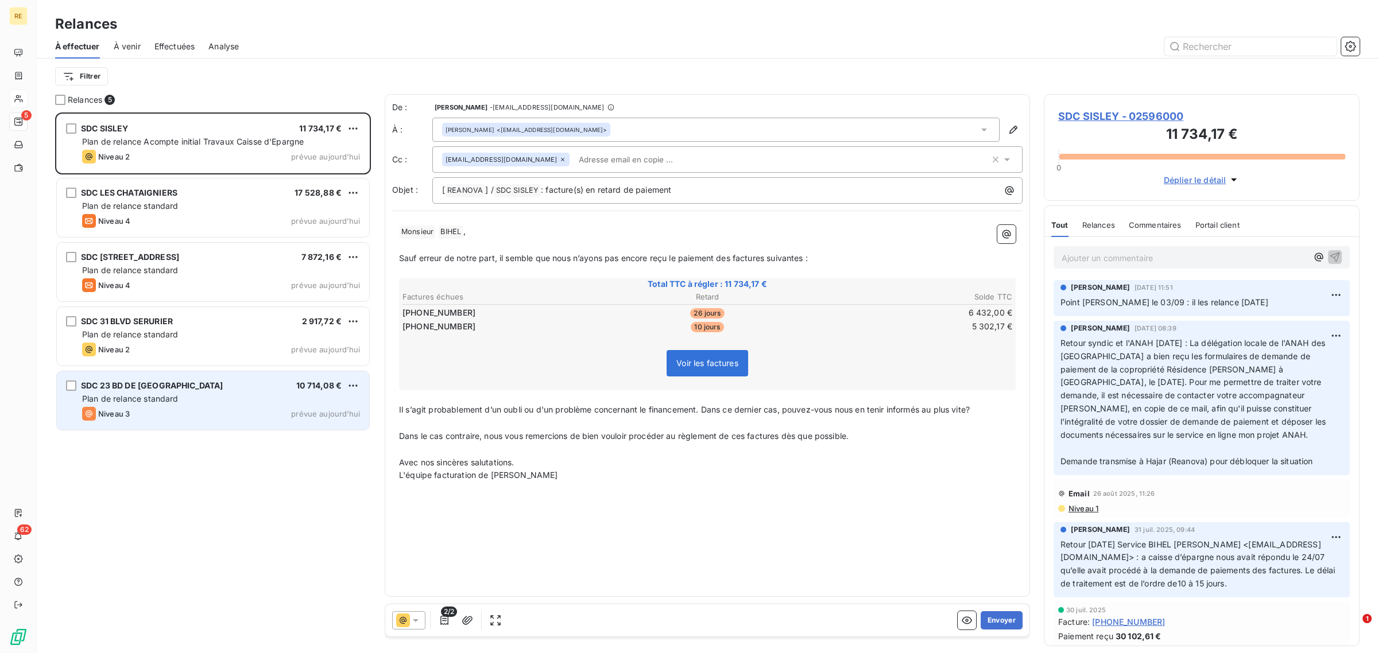
click at [191, 416] on div "Niveau 3 prévue aujourd’hui" at bounding box center [221, 414] width 278 height 14
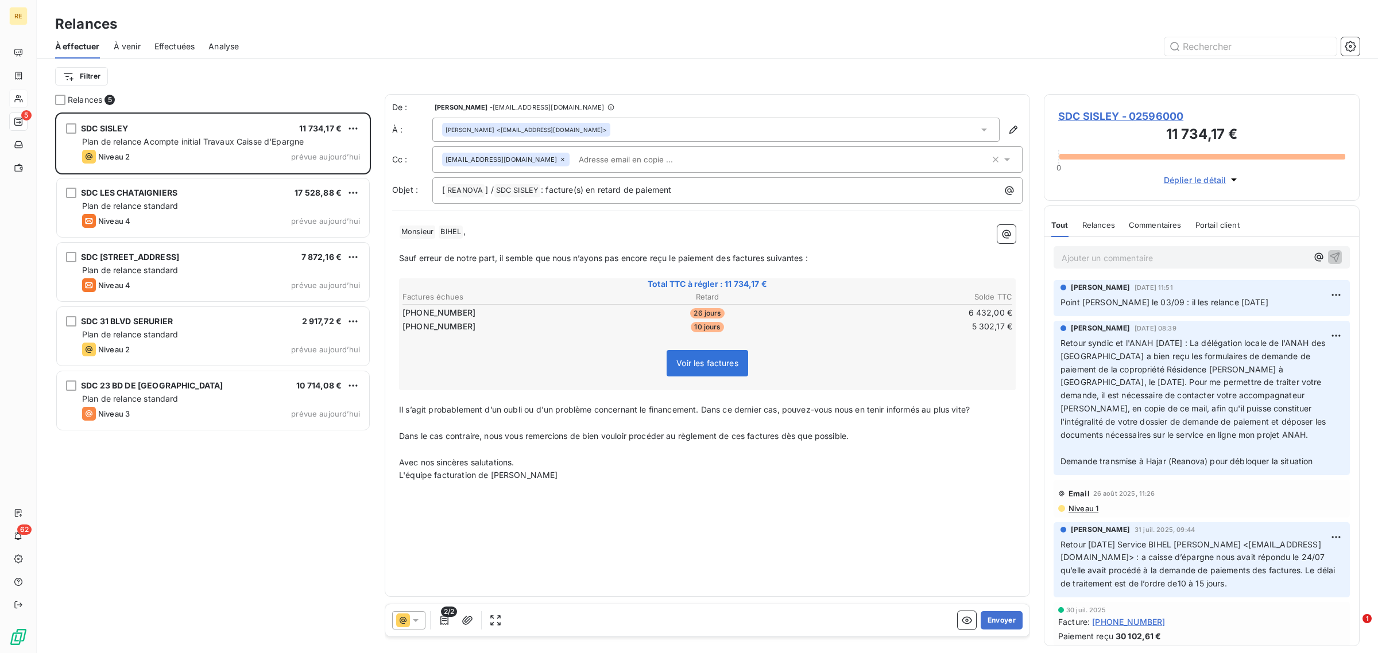
click at [598, 161] on input "text" at bounding box center [640, 159] width 133 height 17
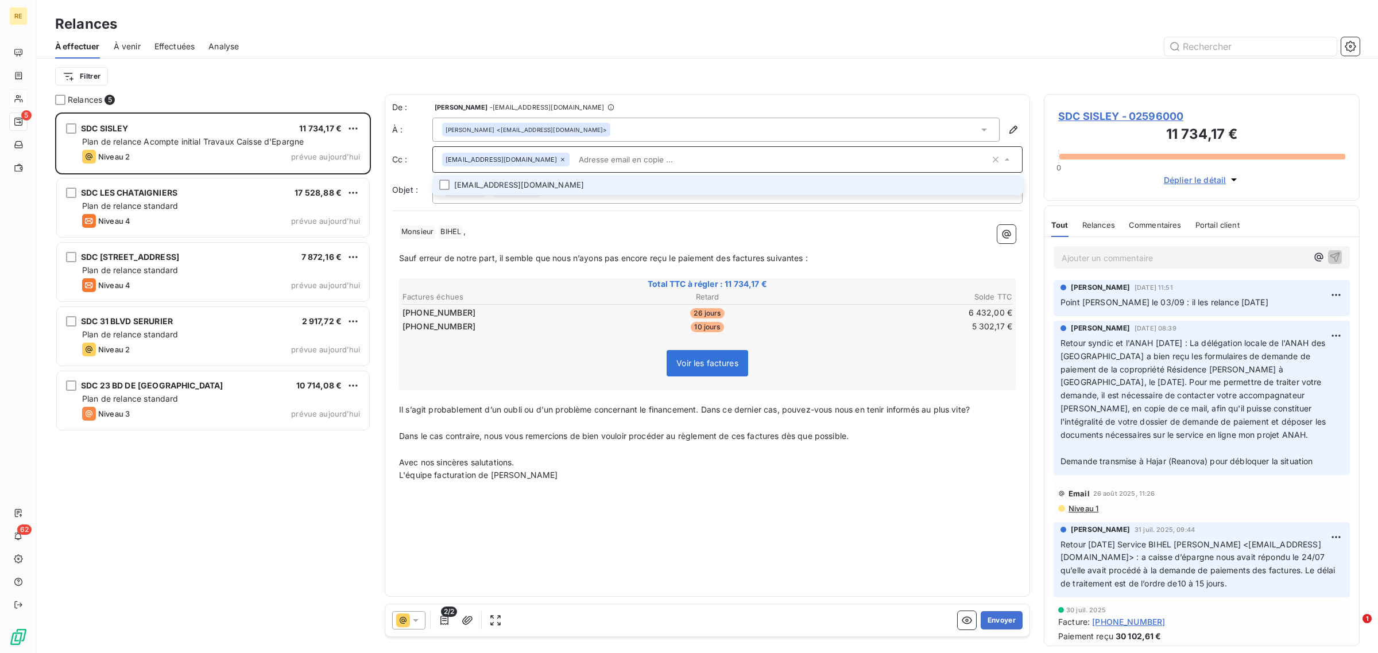
click at [584, 227] on p "﻿ Monsieur ﻿ BIHEL ﻿ ," at bounding box center [707, 232] width 616 height 14
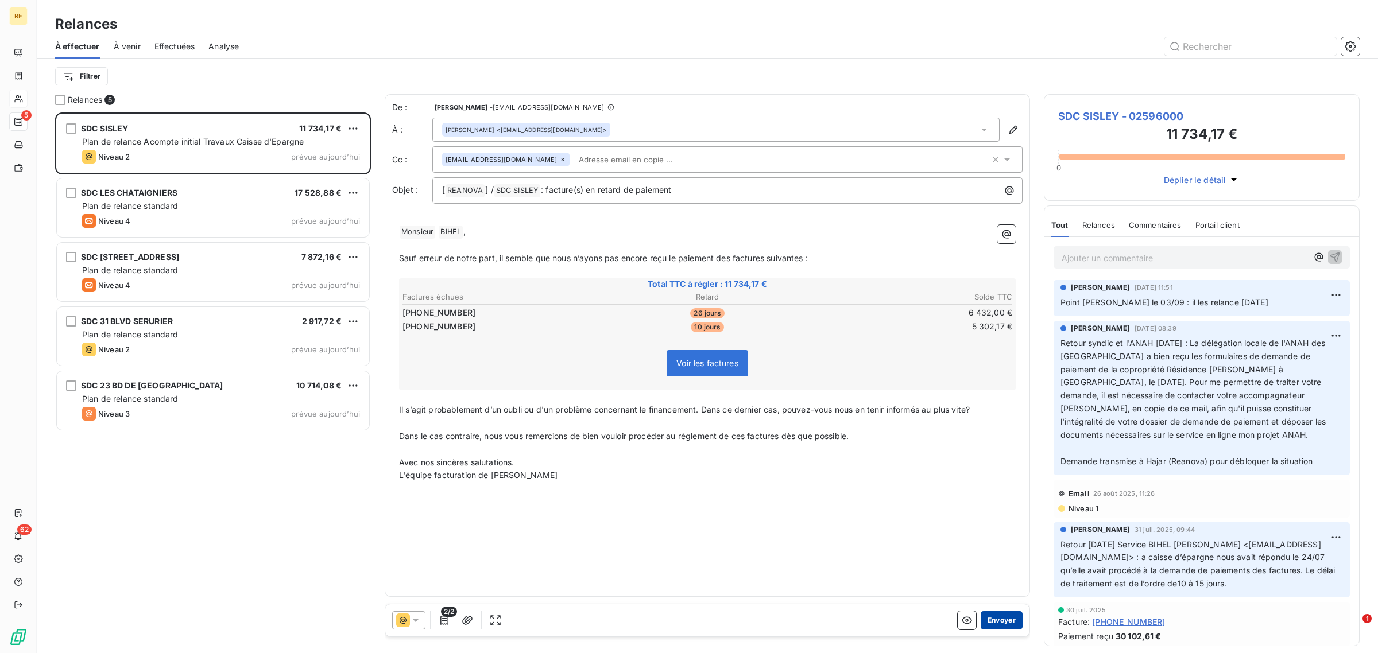
click at [1003, 617] on button "Envoyer" at bounding box center [1001, 620] width 42 height 18
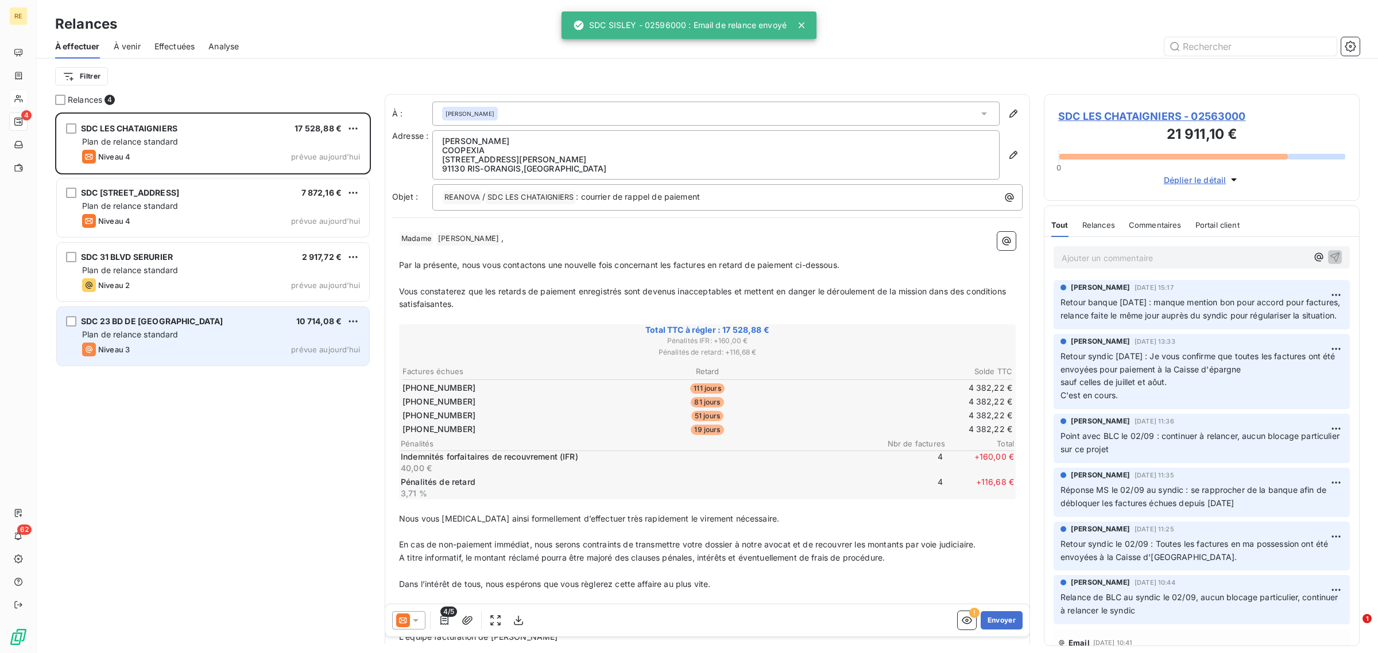
click at [164, 349] on div "Niveau 3 prévue aujourd’hui" at bounding box center [221, 350] width 278 height 14
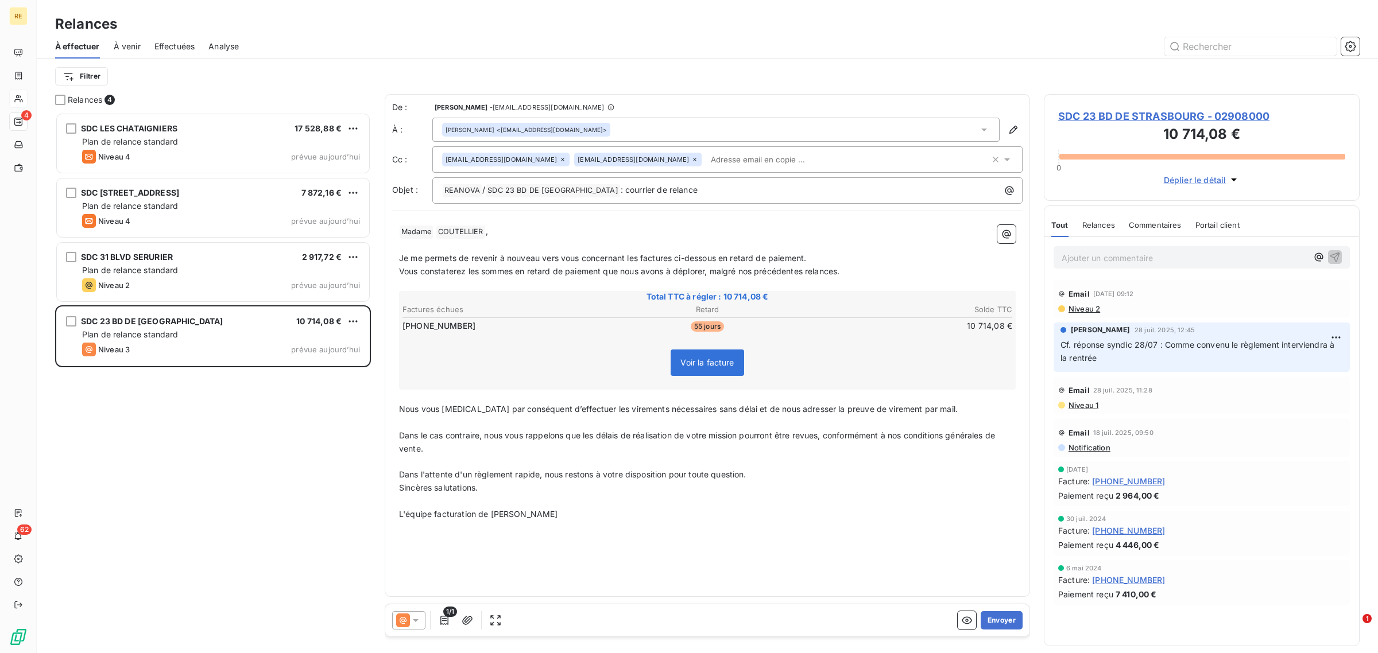
click at [706, 162] on input "text" at bounding box center [772, 159] width 133 height 17
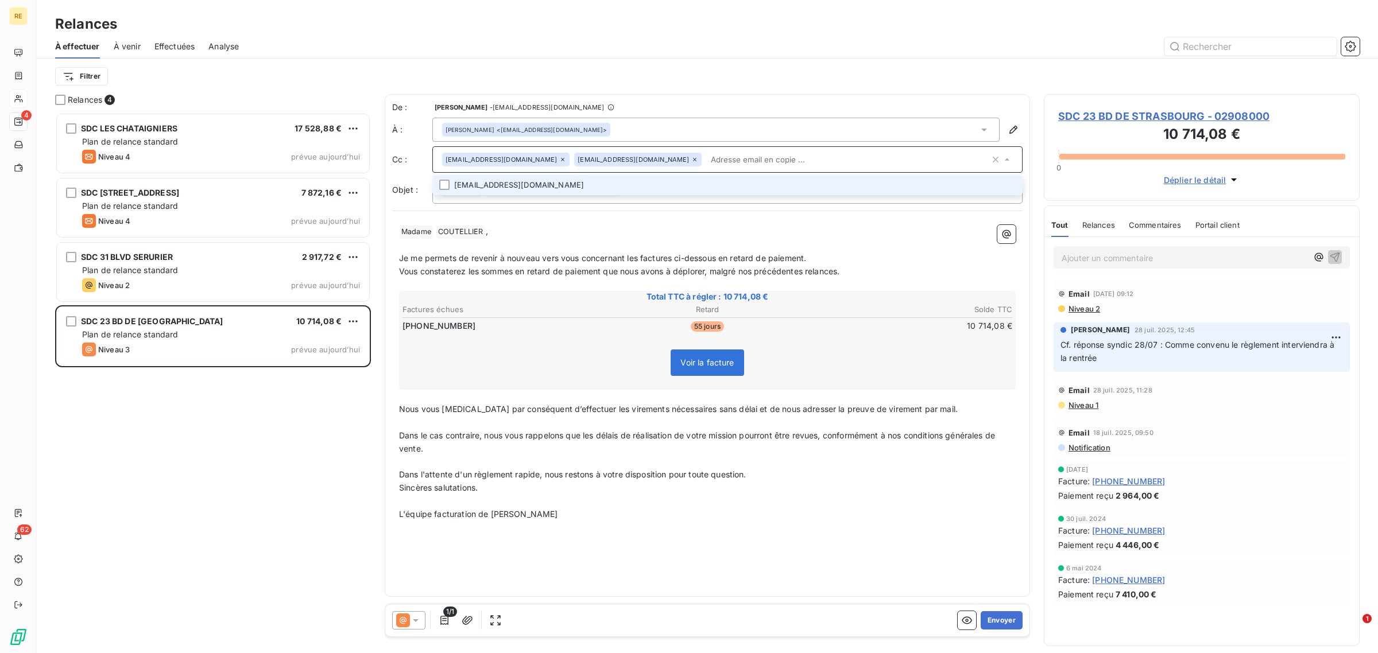
click at [623, 180] on li "facture@joffard.fr" at bounding box center [727, 185] width 590 height 20
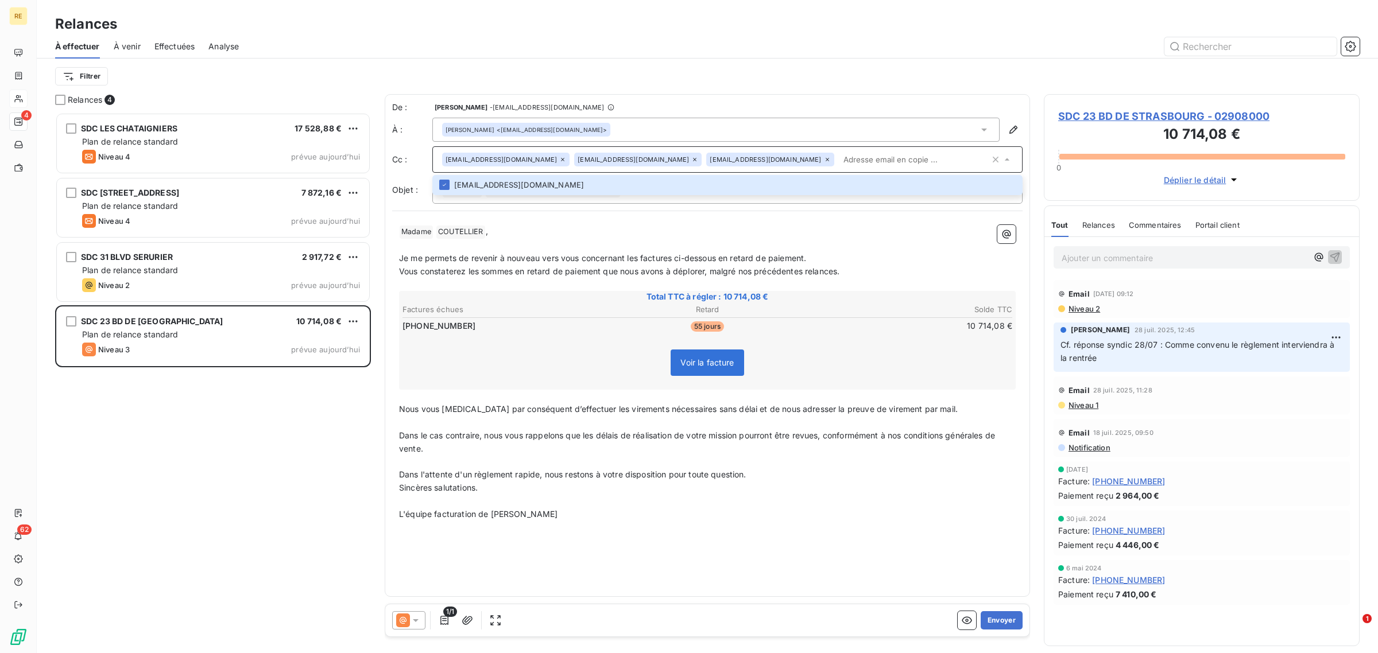
click at [586, 235] on p "﻿ Madame ﻿ COUTELLIER ﻿ ," at bounding box center [707, 232] width 616 height 14
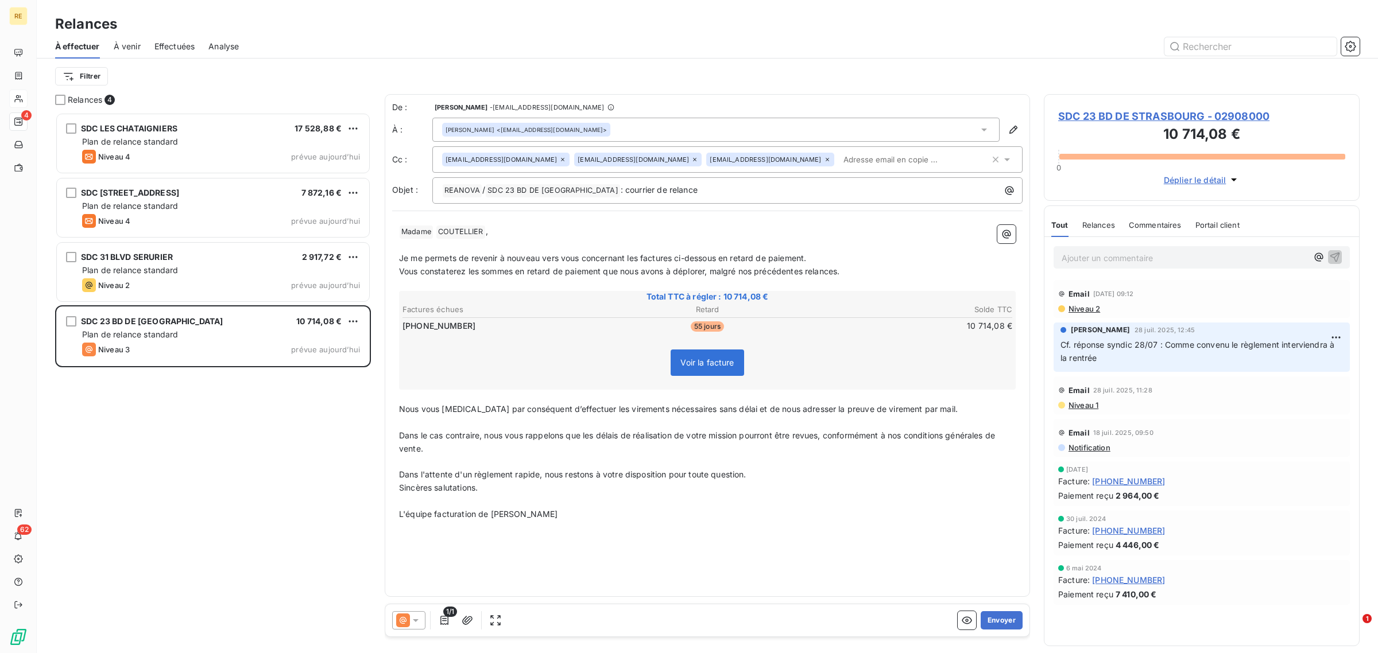
click at [680, 521] on div "﻿ Madame ﻿ COUTELLIER ﻿ , ﻿ Je me permets de revenir à nouveau vers vous concer…" at bounding box center [707, 373] width 630 height 310
click at [1003, 621] on button "Envoyer" at bounding box center [1001, 620] width 42 height 18
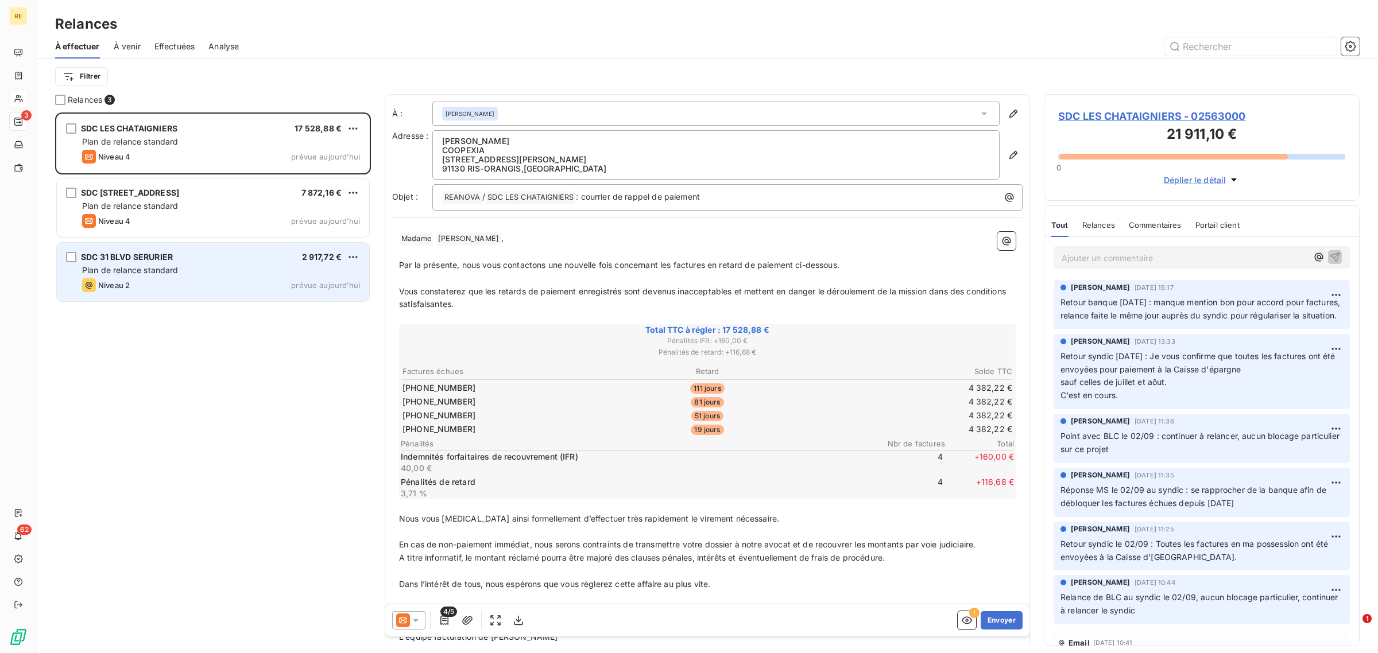
drag, startPoint x: 173, startPoint y: 271, endPoint x: 188, endPoint y: 286, distance: 20.7
click at [173, 270] on span "Plan de relance standard" at bounding box center [130, 270] width 96 height 10
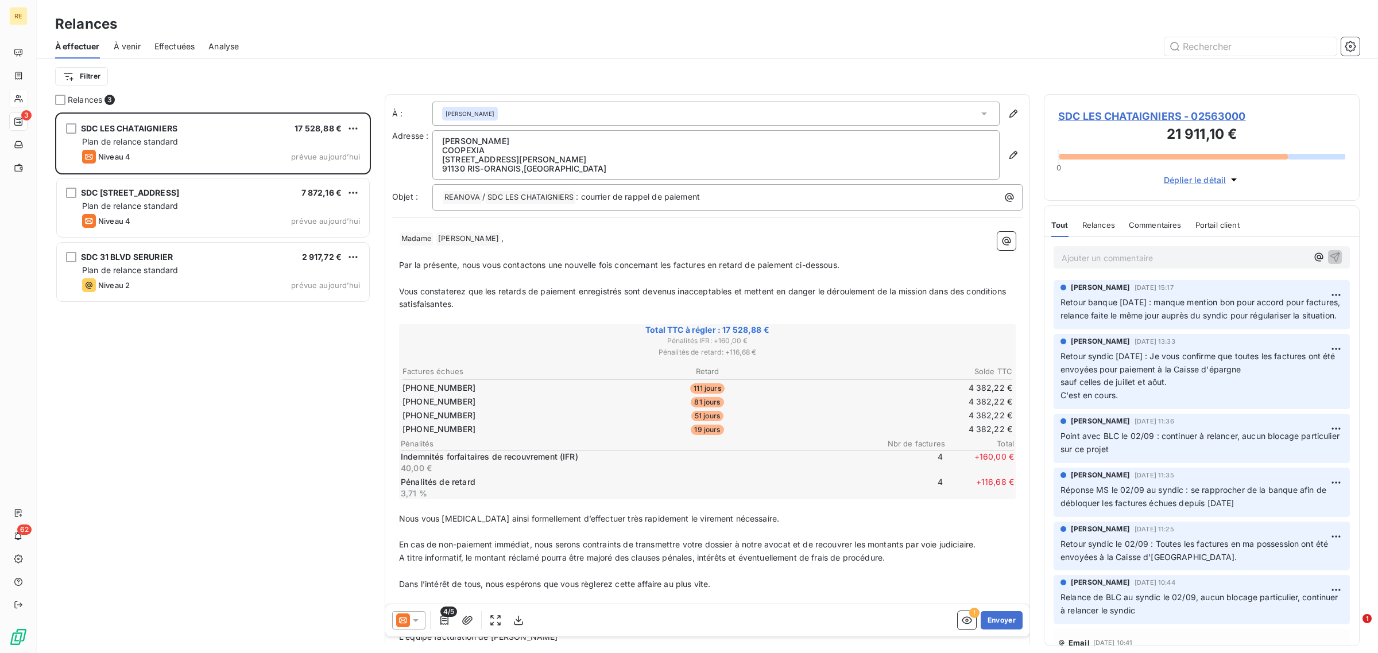
click at [414, 621] on icon at bounding box center [415, 620] width 11 height 11
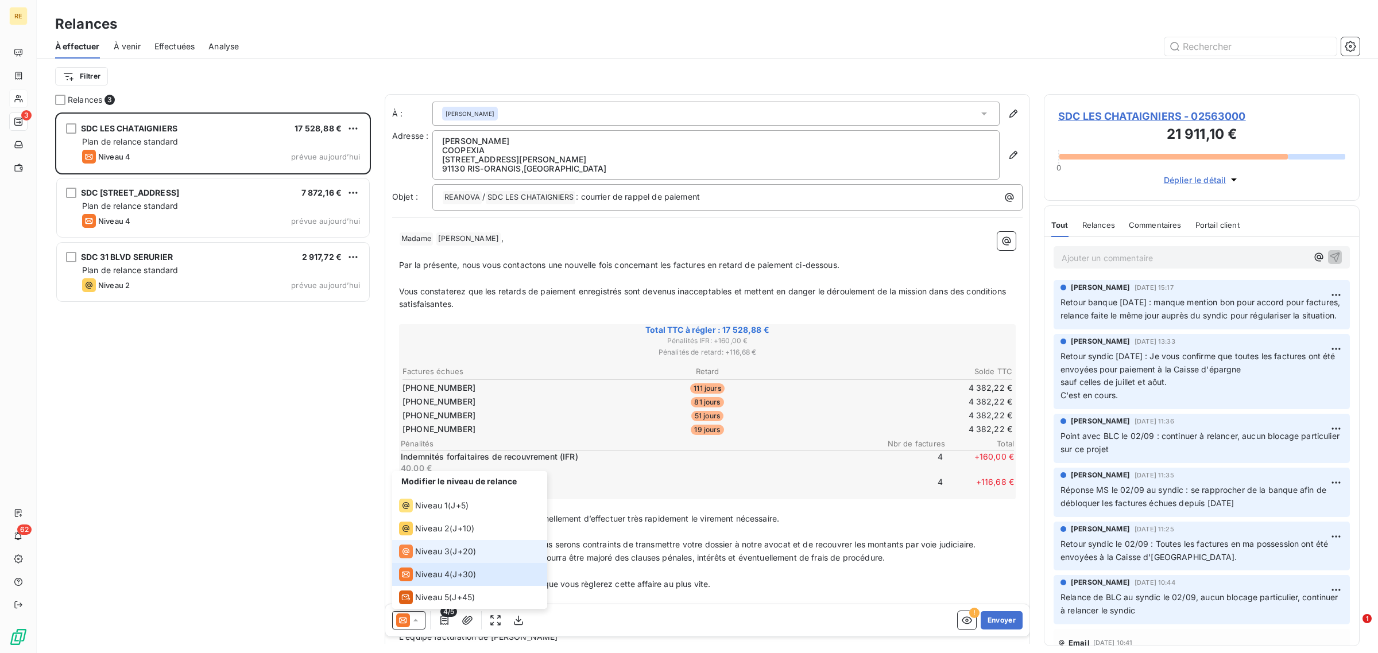
click at [468, 547] on span "J+20 )" at bounding box center [464, 551] width 24 height 11
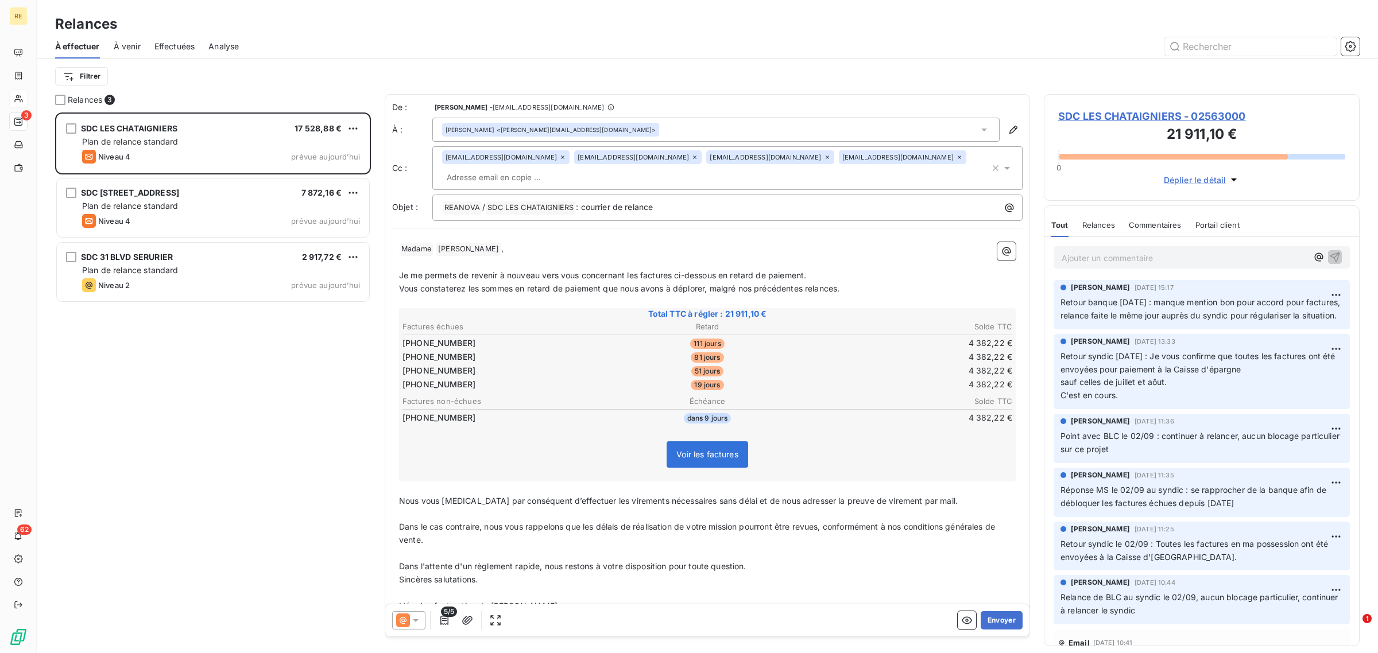
drag, startPoint x: 598, startPoint y: 161, endPoint x: 592, endPoint y: 165, distance: 6.9
click at [691, 161] on icon at bounding box center [694, 157] width 7 height 7
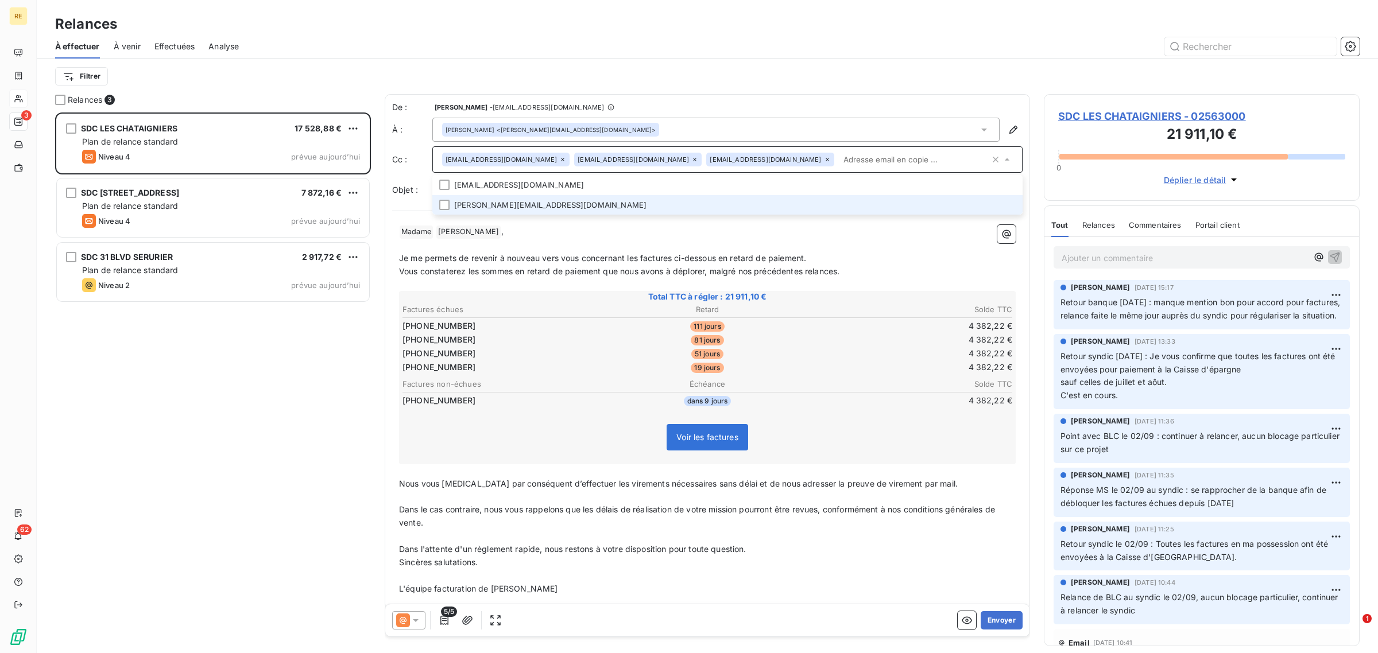
click at [471, 202] on li "laurence.crosetta@essia.fr" at bounding box center [727, 205] width 590 height 20
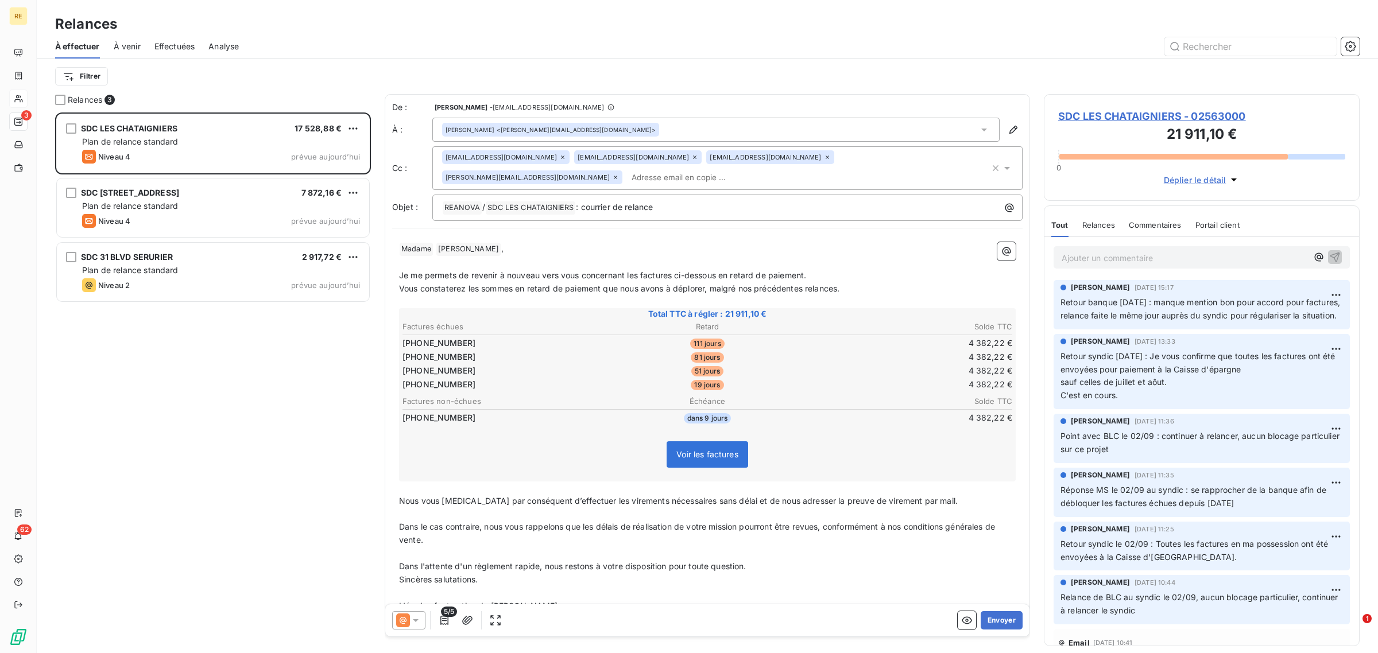
click at [703, 284] on span "Vous constaterez les sommes en retard de paiement que nous avons à déplorer, ma…" at bounding box center [619, 289] width 440 height 10
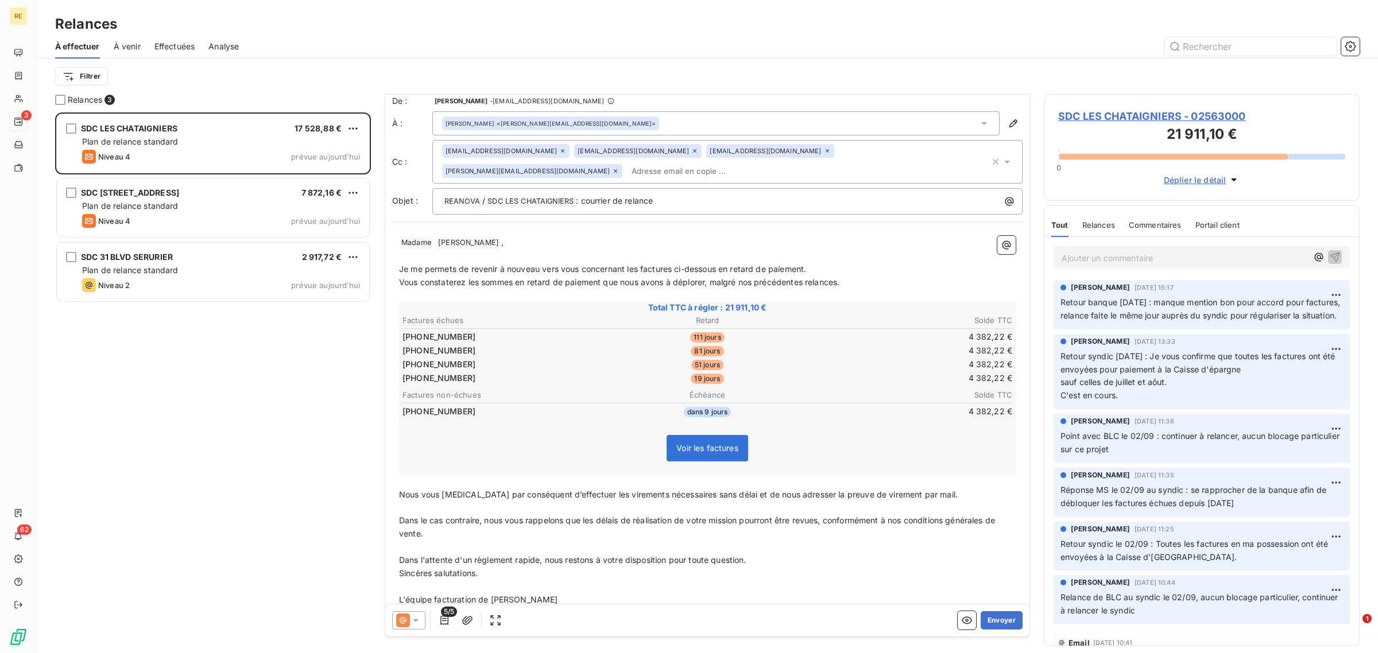
scroll to position [10, 0]
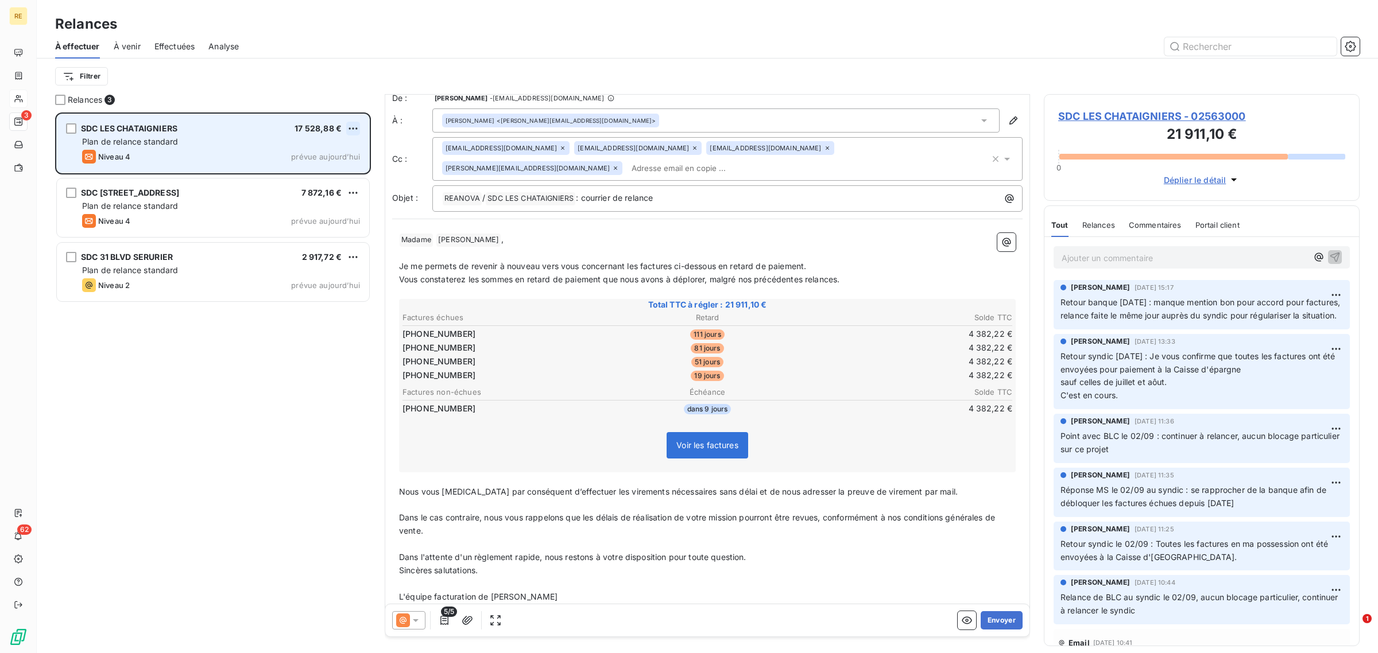
click at [351, 129] on html "RE 3 62 Relances À effectuer À venir Effectuées Analyse Filtrer Relances 3 SDC …" at bounding box center [689, 326] width 1378 height 653
click at [301, 148] on div "Replanifier cette action" at bounding box center [303, 151] width 103 height 18
select select "8"
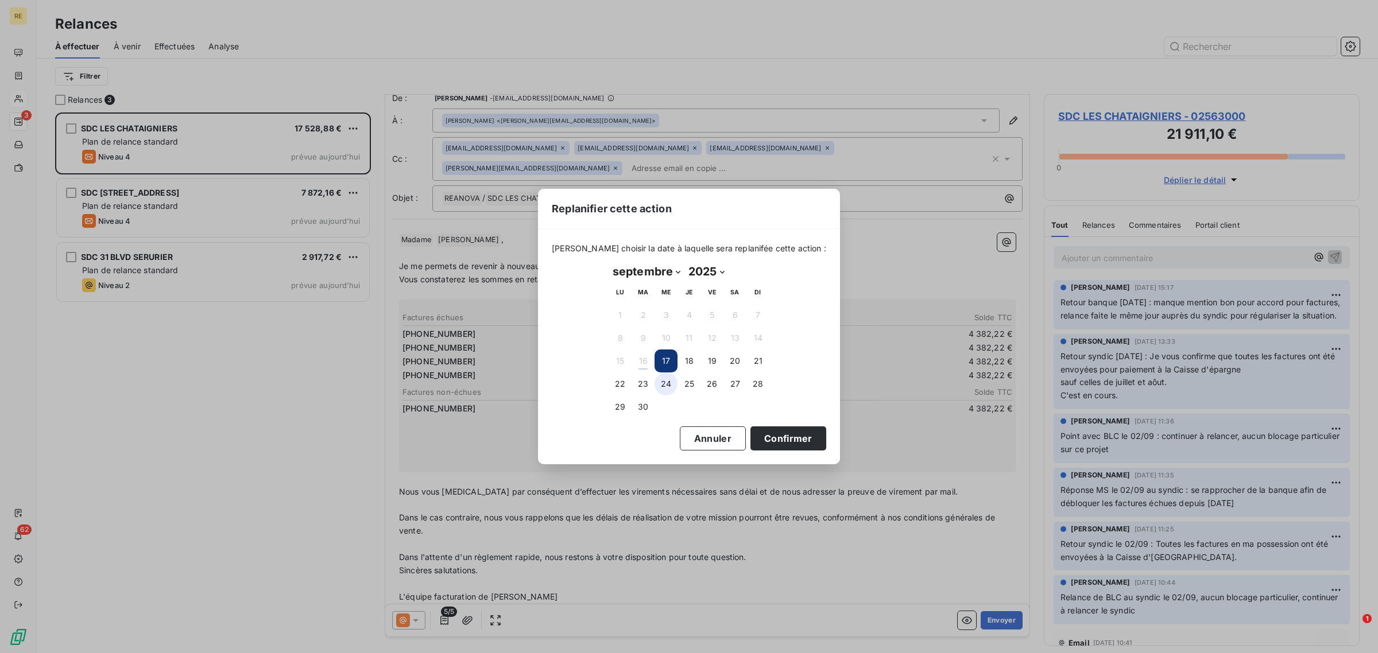
click at [670, 385] on button "24" at bounding box center [665, 384] width 23 height 23
click at [765, 437] on button "Confirmer" at bounding box center [788, 438] width 76 height 24
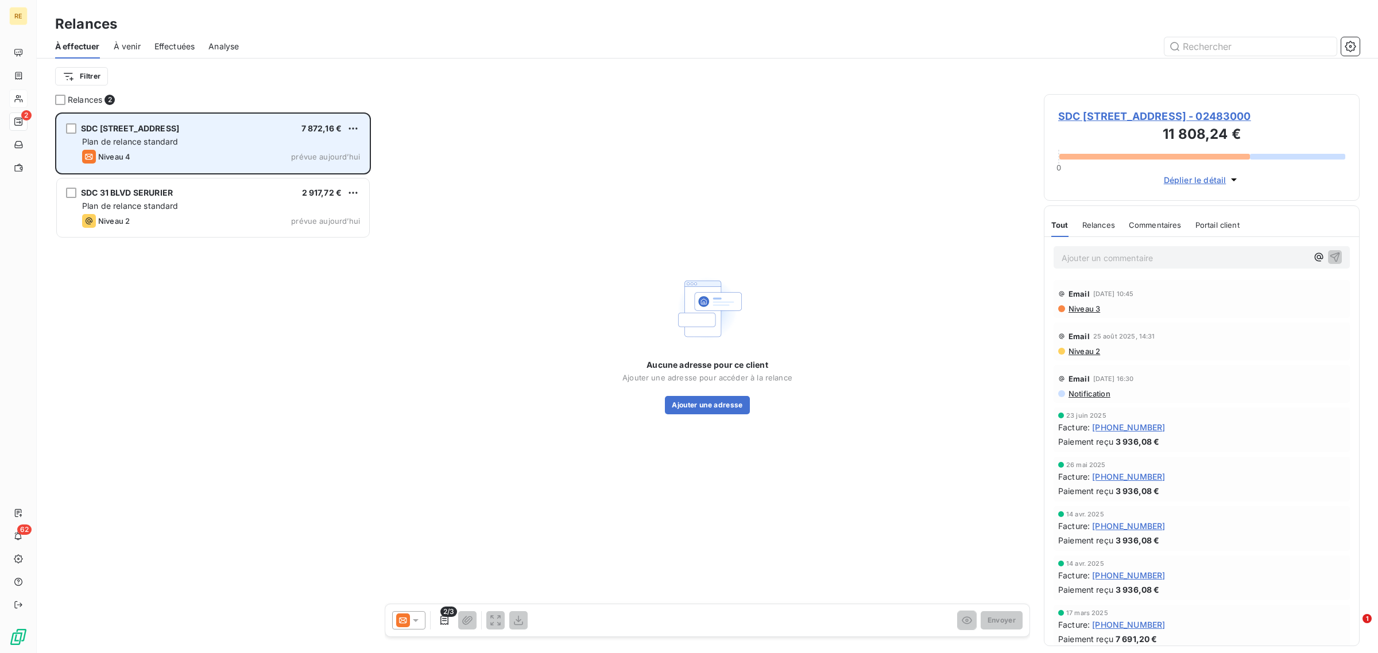
click at [179, 133] on span "SDC [STREET_ADDRESS]" at bounding box center [130, 128] width 98 height 10
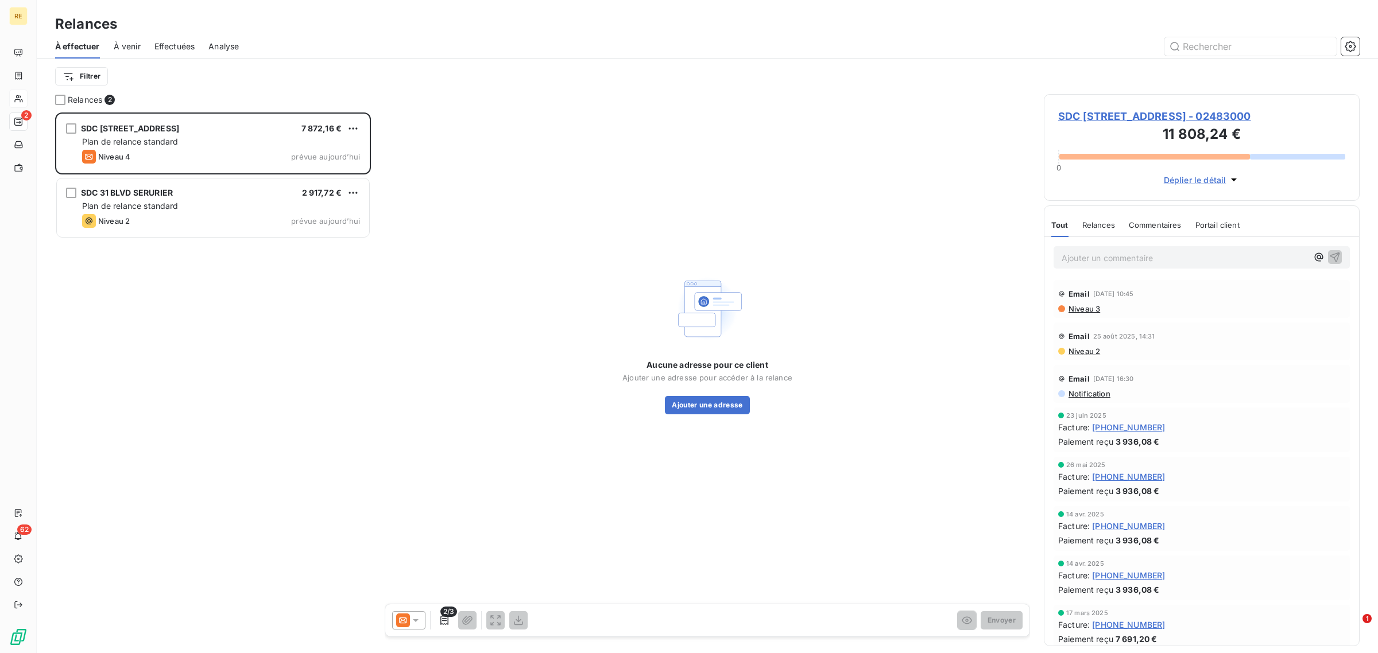
click at [402, 614] on icon at bounding box center [403, 621] width 14 height 14
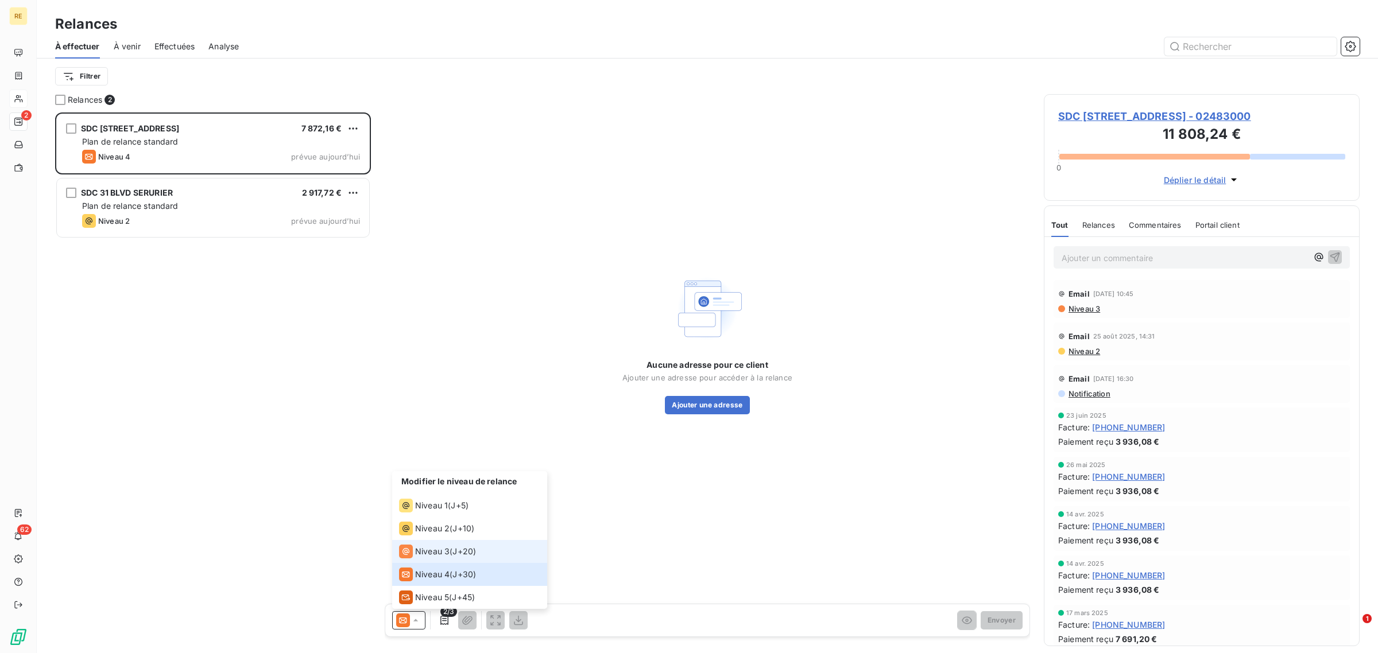
click at [444, 550] on span "Niveau 3" at bounding box center [432, 551] width 34 height 11
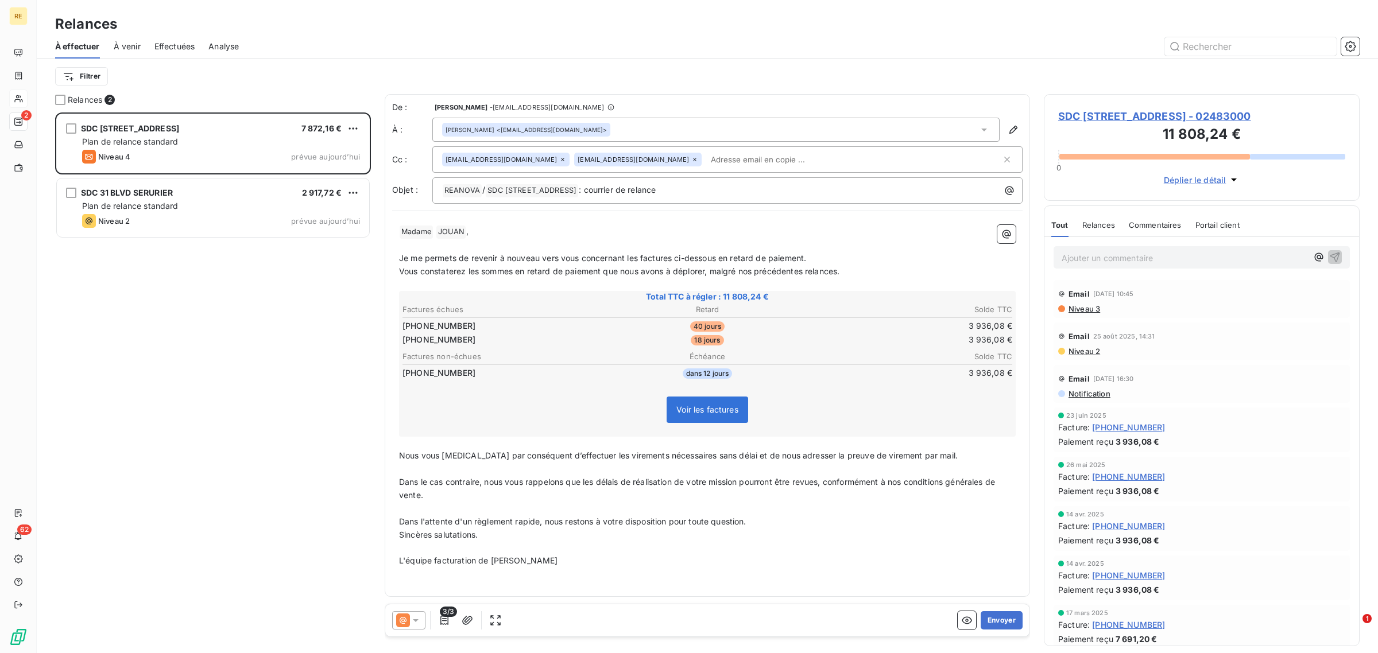
click at [706, 159] on input "text" at bounding box center [772, 159] width 133 height 17
click at [577, 502] on p "﻿" at bounding box center [707, 508] width 616 height 13
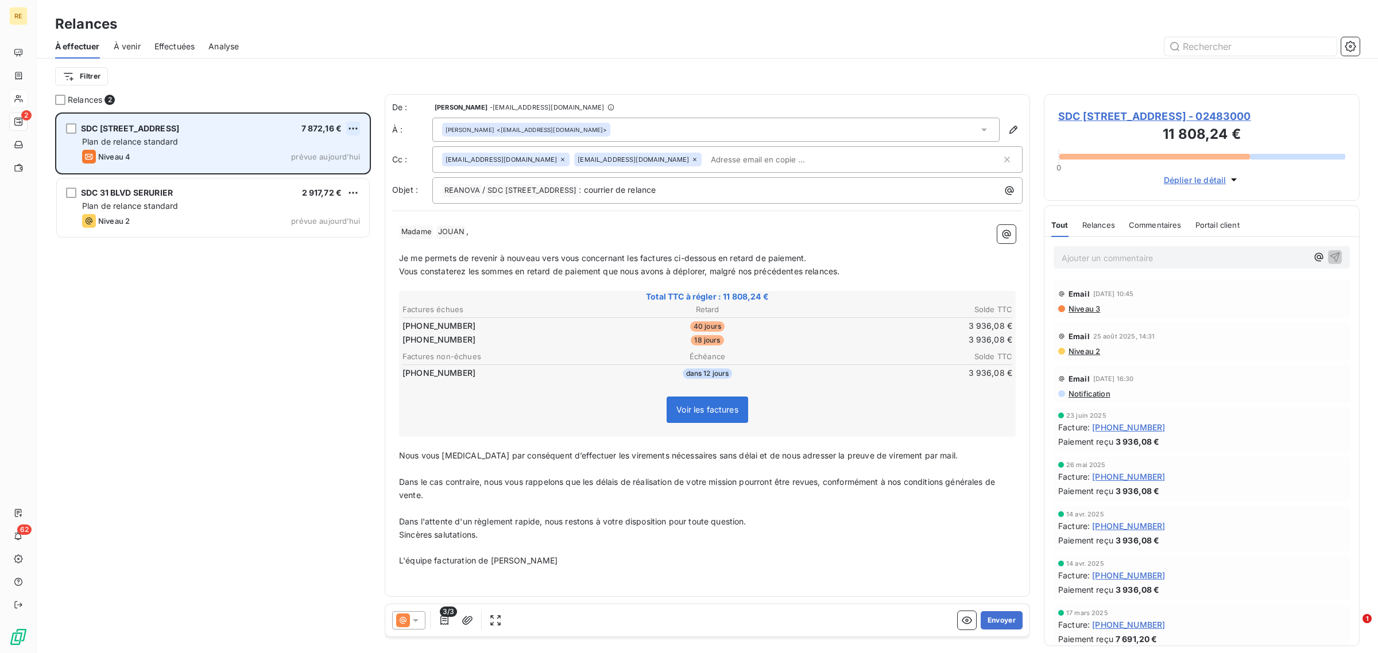
click at [354, 126] on html "RE 2 62 Relances À effectuer À venir Effectuées Analyse Filtrer Relances 2 SDC …" at bounding box center [689, 326] width 1378 height 653
click at [321, 148] on div "Replanifier cette action" at bounding box center [303, 151] width 103 height 18
select select "8"
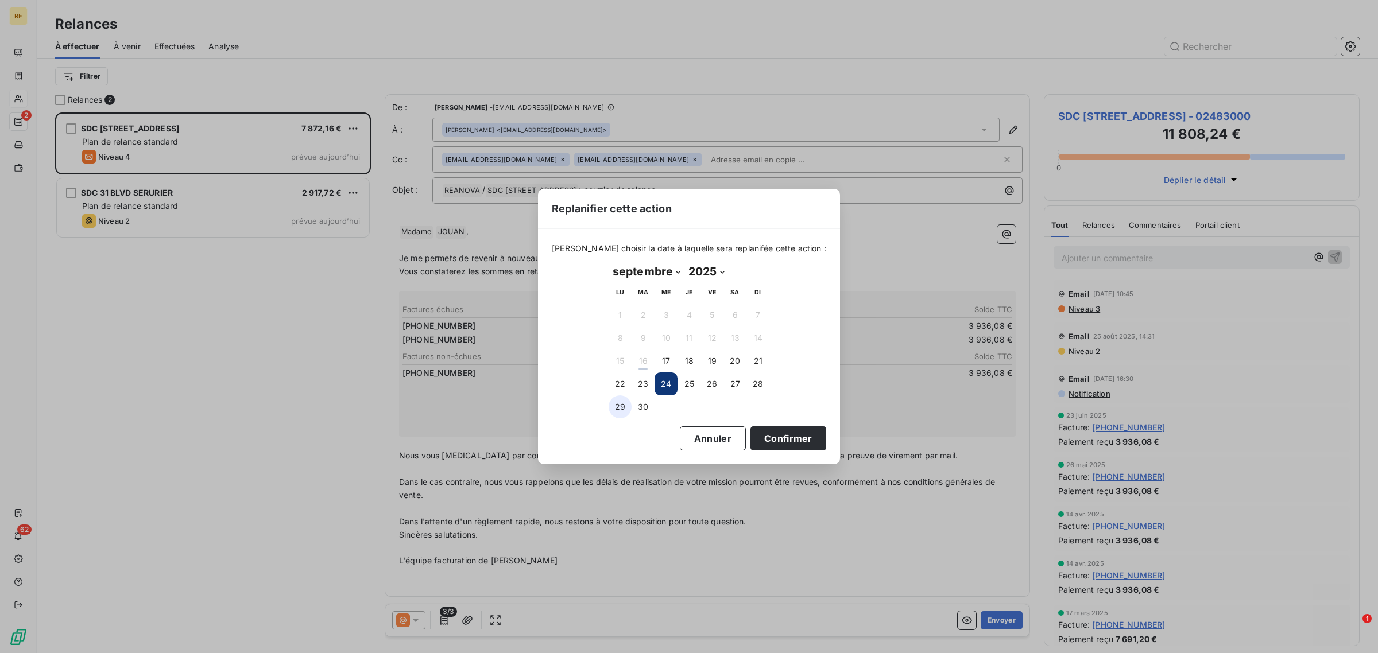
drag, startPoint x: 623, startPoint y: 406, endPoint x: 696, endPoint y: 417, distance: 73.1
click at [623, 406] on button "29" at bounding box center [619, 406] width 23 height 23
click at [788, 435] on button "Confirmer" at bounding box center [788, 438] width 76 height 24
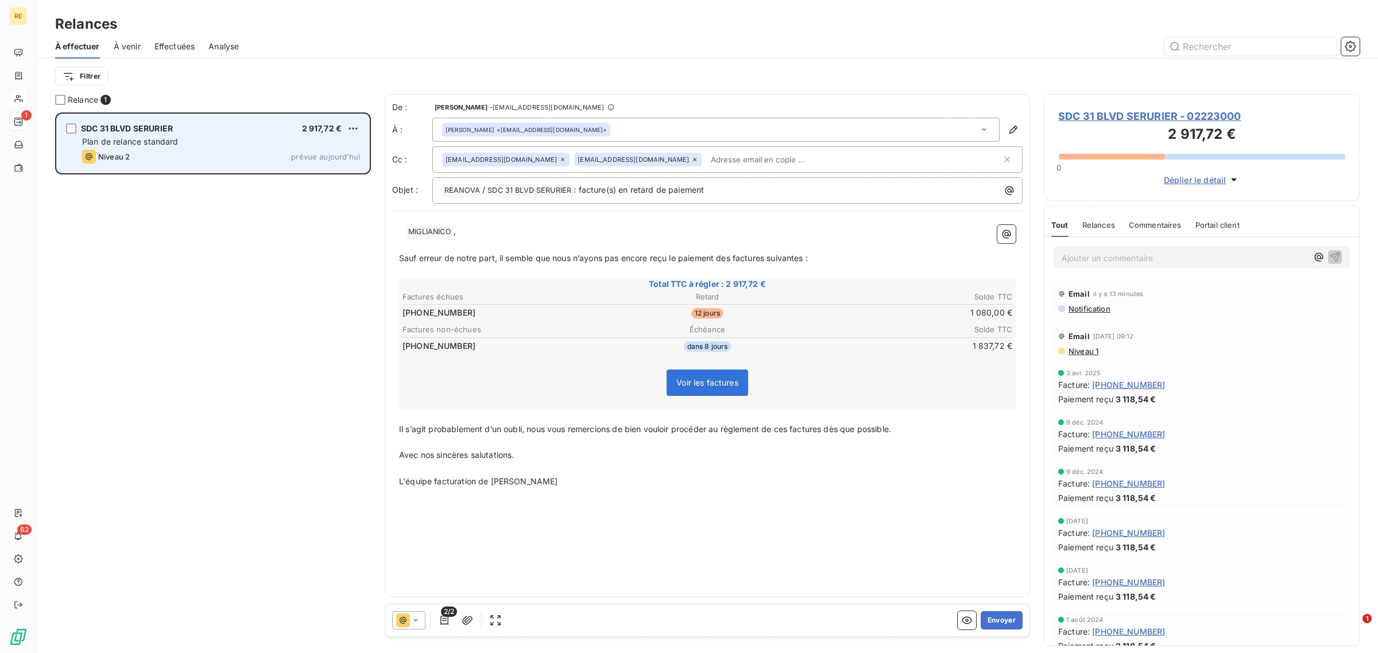
click at [189, 144] on div "Plan de relance standard" at bounding box center [221, 141] width 278 height 11
click at [354, 130] on html "RE 1 62 Relances À effectuer À venir Effectuées Analyse Filtrer Relance 1 SDC 3…" at bounding box center [689, 326] width 1378 height 653
click at [334, 145] on div "Replanifier cette action" at bounding box center [303, 151] width 103 height 18
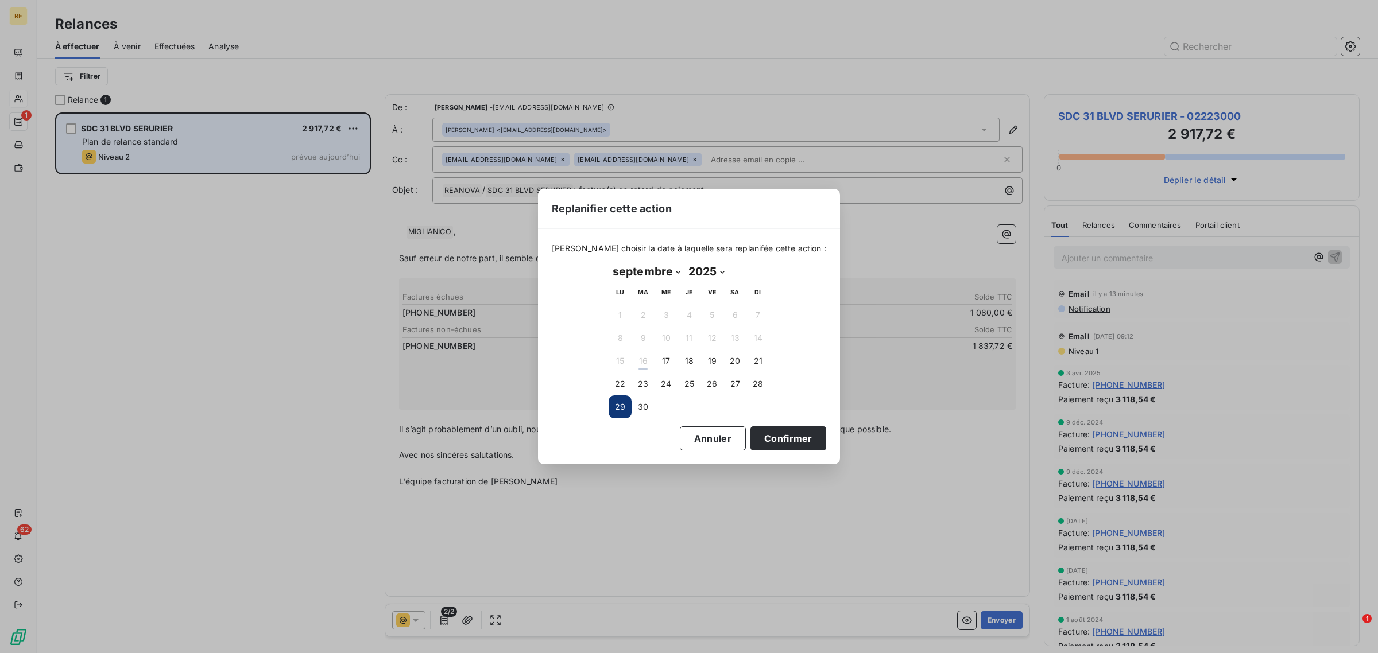
click at [658, 276] on select "janvier février mars avril mai juin juillet août septembre octobre novembre déc…" at bounding box center [646, 271] width 76 height 18
select select "9"
click at [608, 263] on select "janvier février mars avril mai juin juillet août septembre octobre novembre déc…" at bounding box center [646, 271] width 76 height 18
click at [621, 339] on button "6" at bounding box center [619, 338] width 23 height 23
drag, startPoint x: 773, startPoint y: 437, endPoint x: 768, endPoint y: 440, distance: 5.9
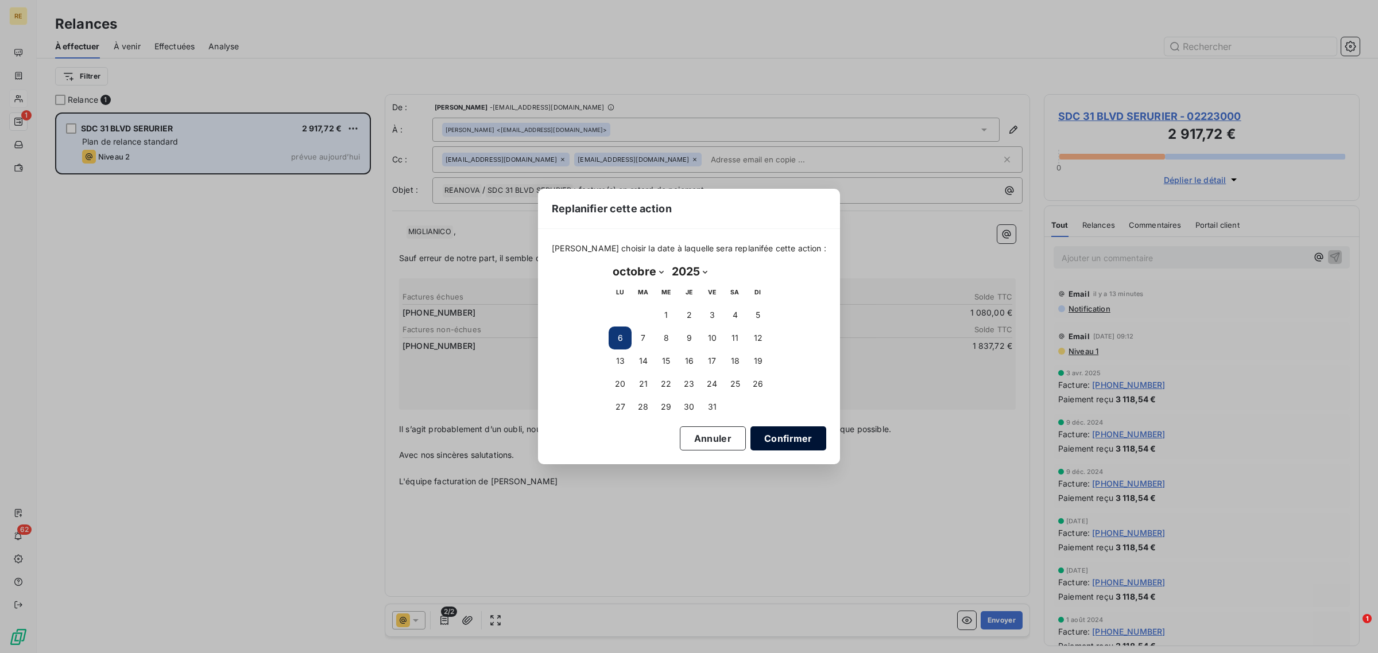
click at [773, 435] on button "Confirmer" at bounding box center [788, 438] width 76 height 24
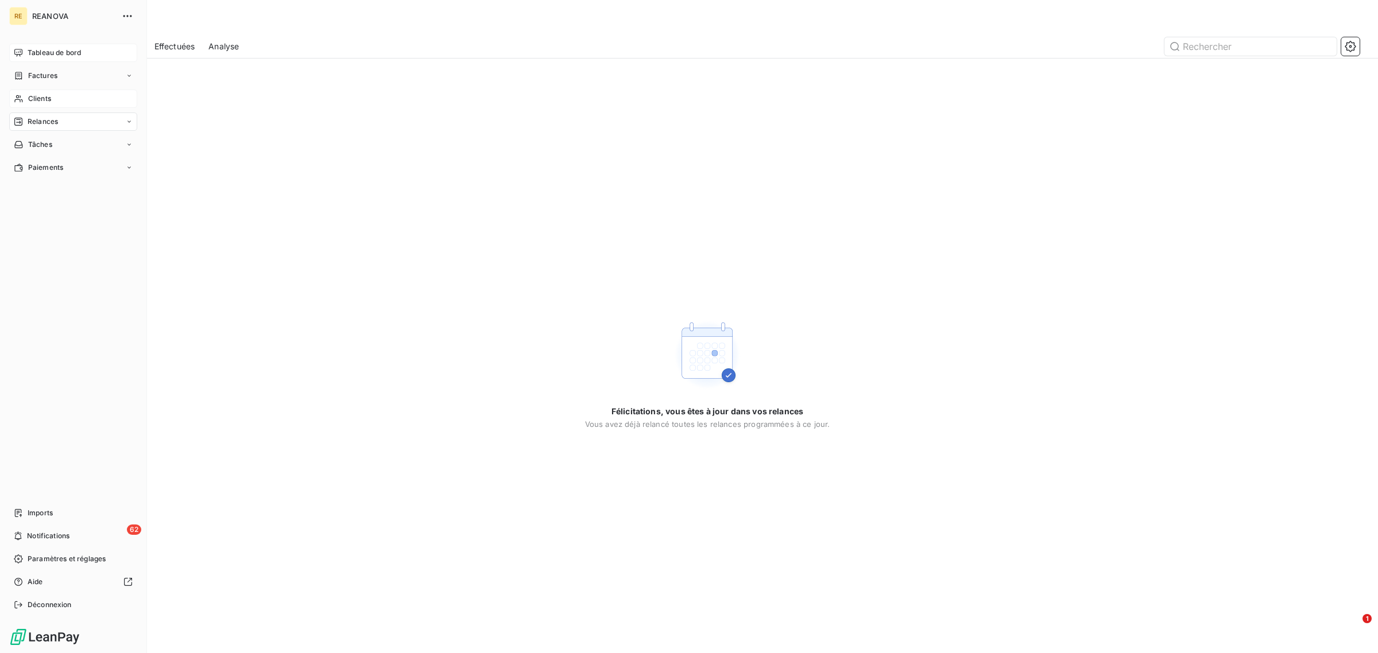
drag, startPoint x: 36, startPoint y: 48, endPoint x: 134, endPoint y: 151, distance: 142.1
click at [36, 49] on span "Tableau de bord" at bounding box center [54, 53] width 53 height 10
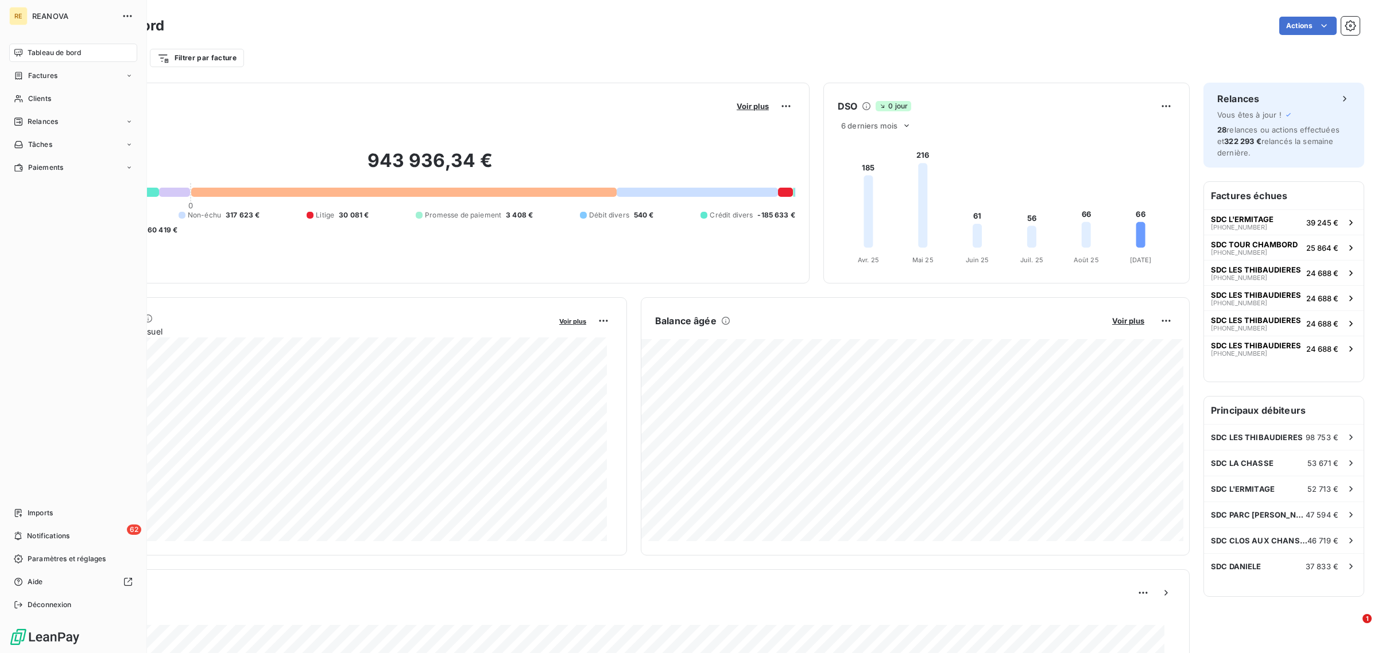
drag, startPoint x: 50, startPoint y: 92, endPoint x: 56, endPoint y: 87, distance: 7.7
click at [53, 87] on nav "Tableau de bord Factures Clients Relances Tâches Paiements" at bounding box center [73, 110] width 128 height 133
click at [36, 102] on span "Clients" at bounding box center [39, 99] width 23 height 10
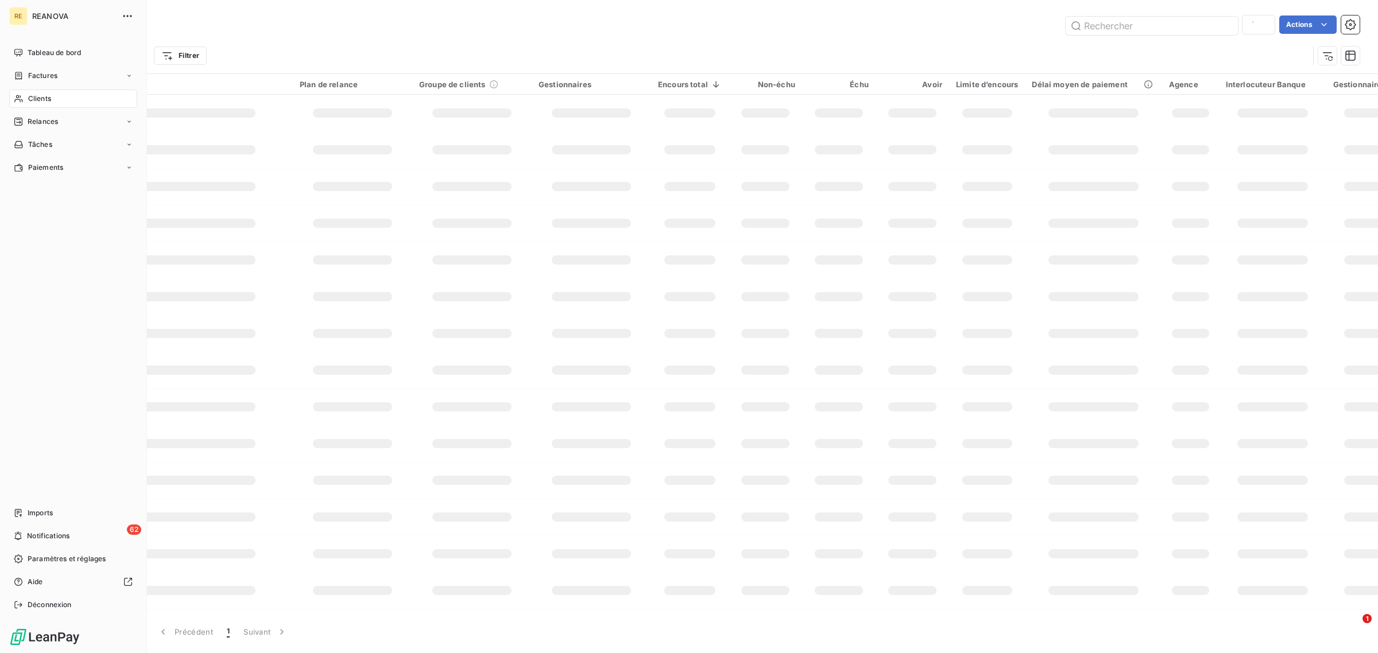
type input "mont cl"
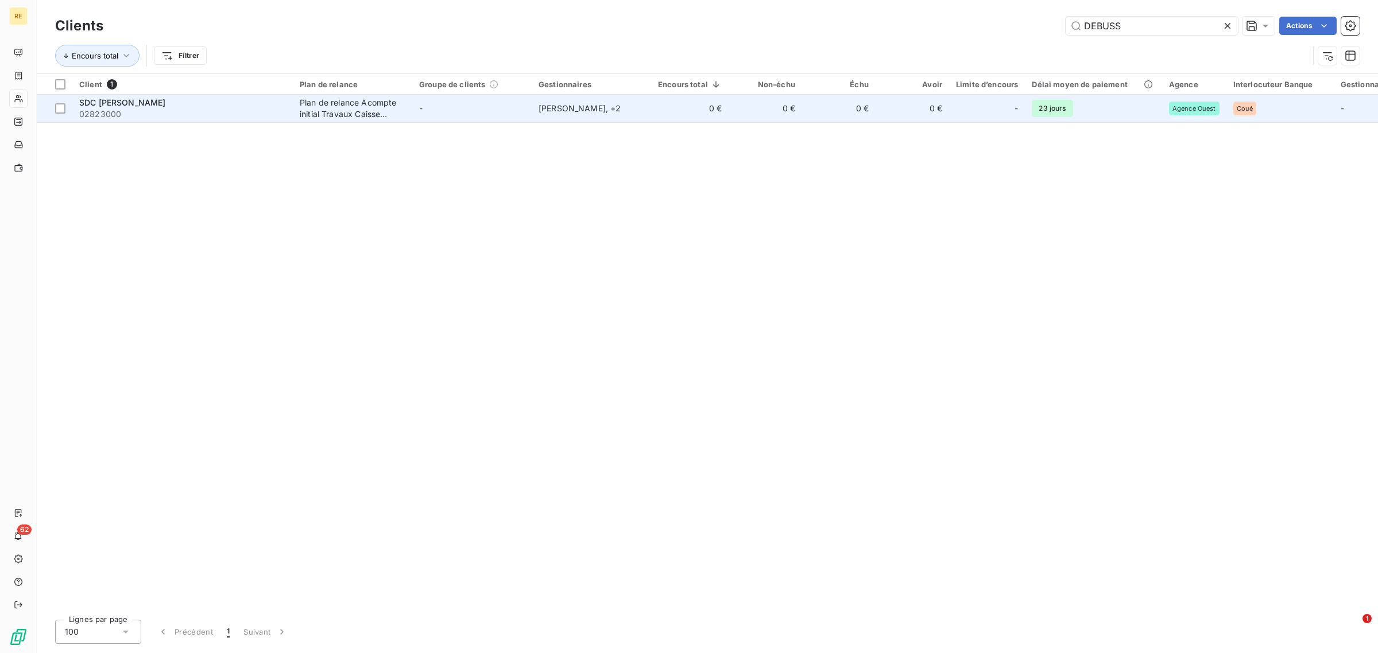
type input "DEBUSS"
click at [356, 104] on div "Plan de relance Acompte initial Travaux Caisse d'Epargne" at bounding box center [353, 108] width 106 height 23
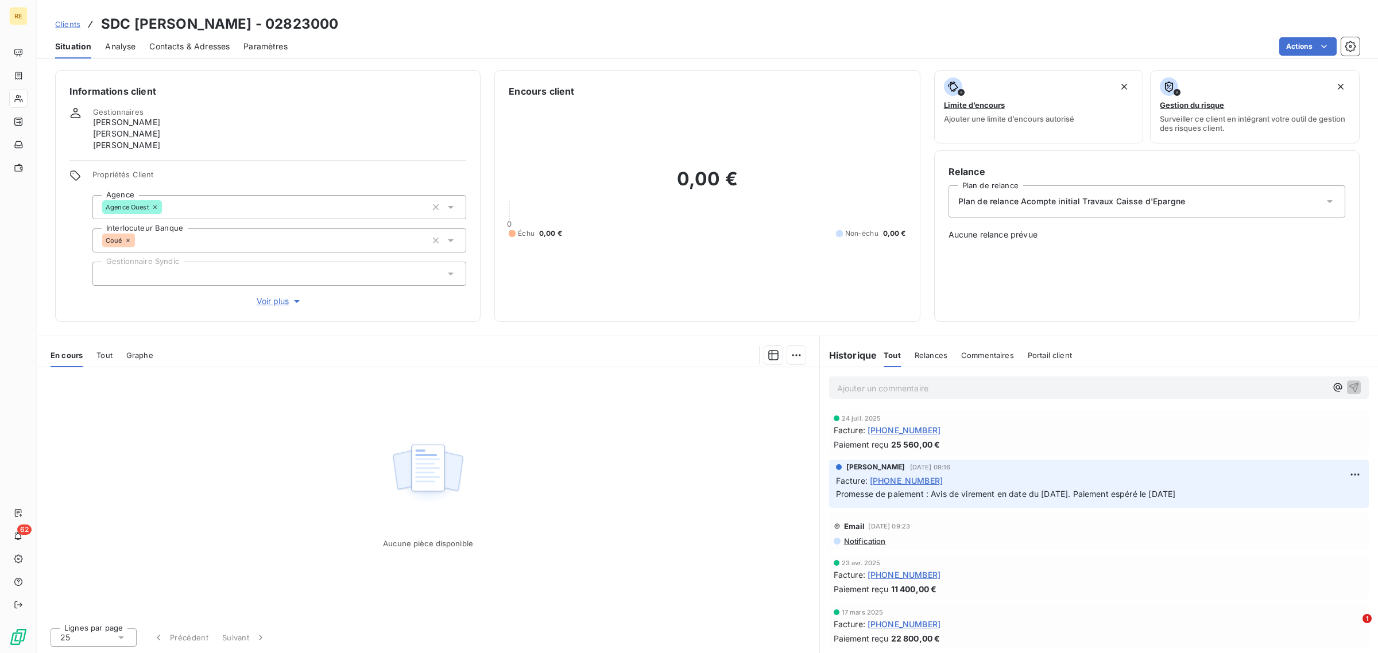
click at [912, 381] on p "Ajouter un commentaire ﻿" at bounding box center [1081, 388] width 489 height 14
click at [1347, 388] on button "button" at bounding box center [1354, 387] width 14 height 14
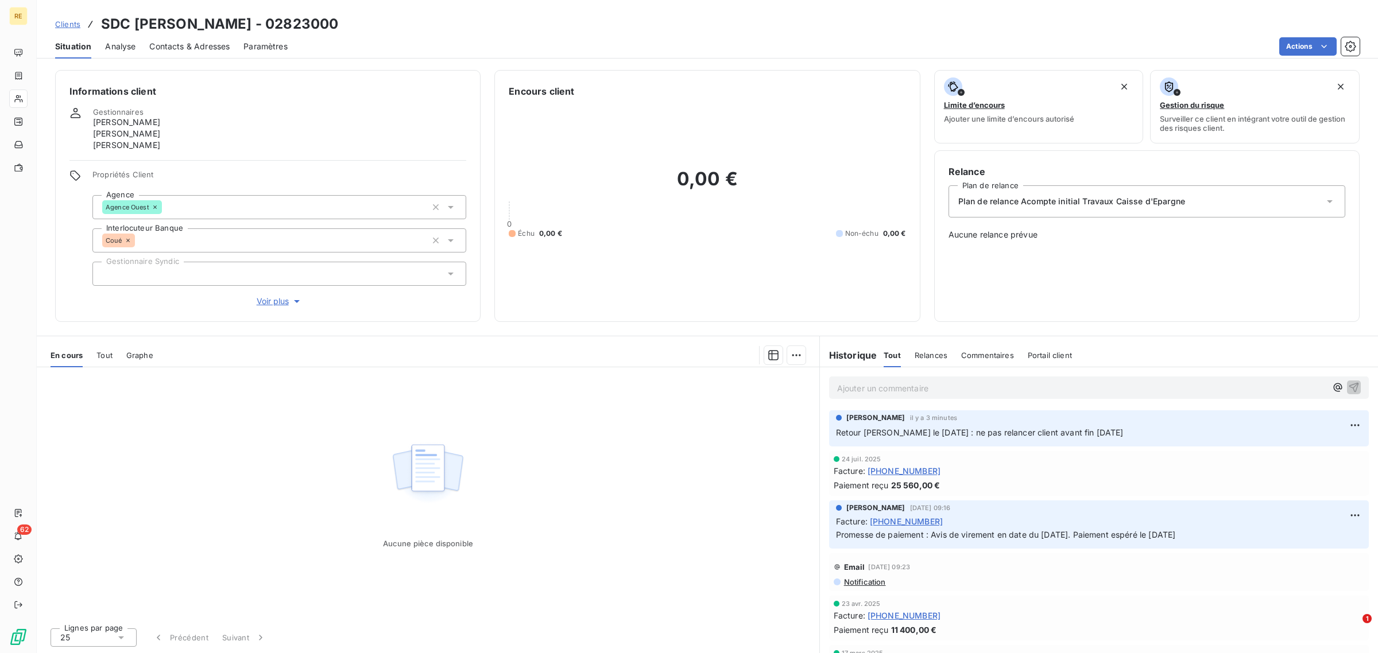
click at [586, 438] on div "Aucune pièce disponible" at bounding box center [428, 492] width 782 height 251
click at [106, 352] on span "Tout" at bounding box center [104, 355] width 16 height 9
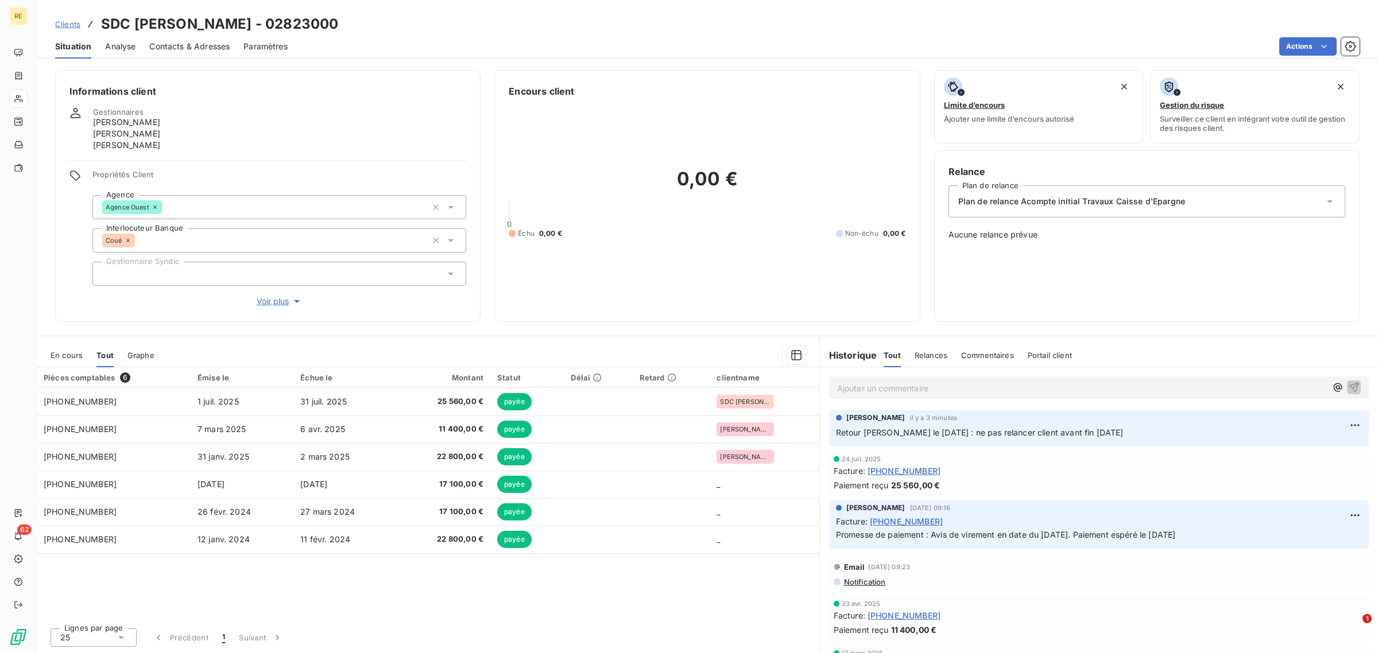
click at [67, 357] on span "En cours" at bounding box center [67, 355] width 32 height 9
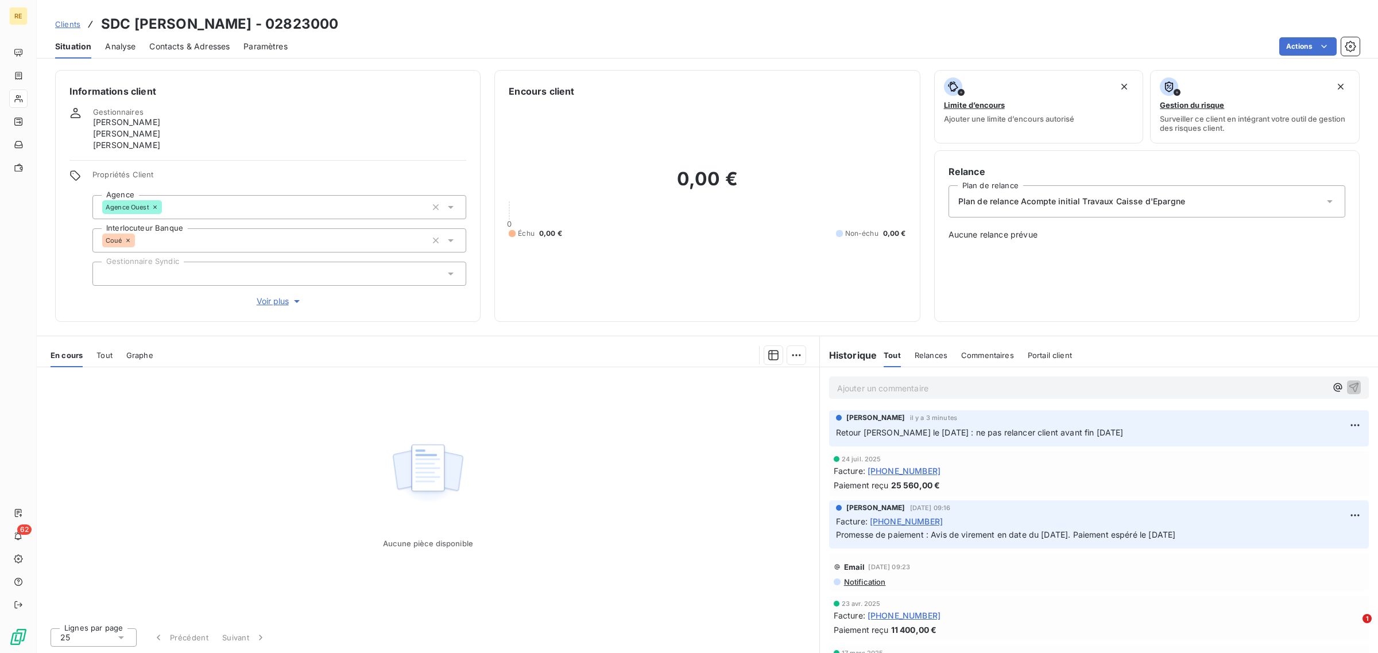
click at [683, 432] on div "Aucune pièce disponible" at bounding box center [428, 492] width 782 height 251
